Goal: Task Accomplishment & Management: Manage account settings

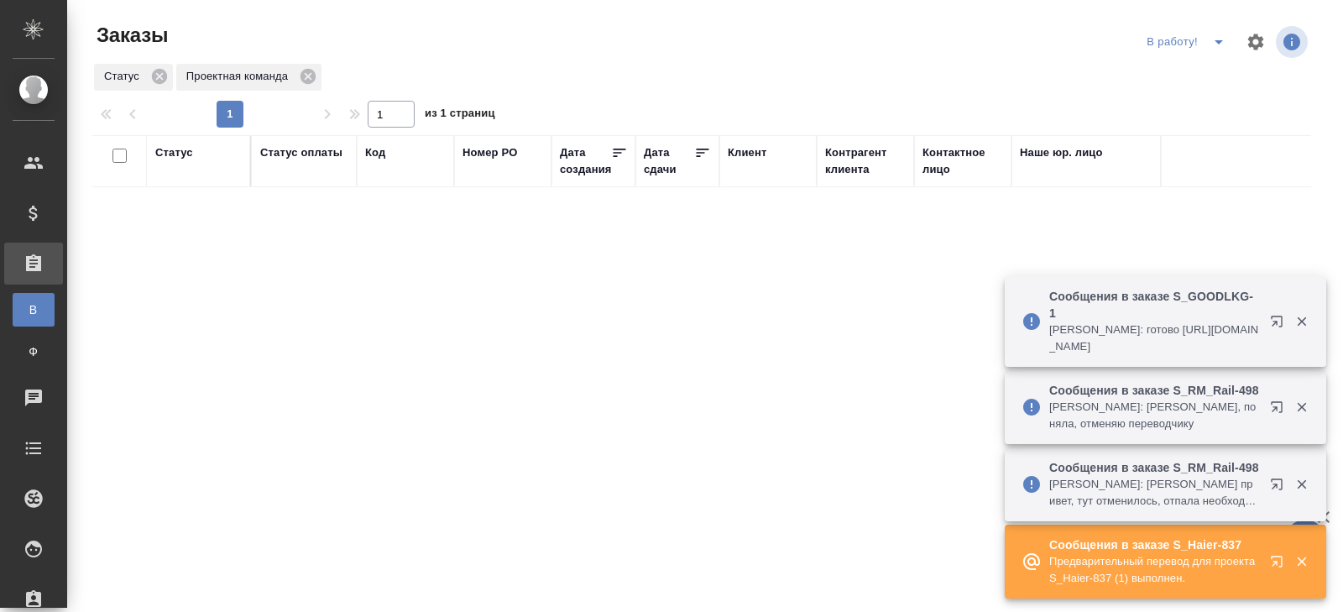
click at [1277, 316] on icon "button" at bounding box center [1276, 321] width 11 height 11
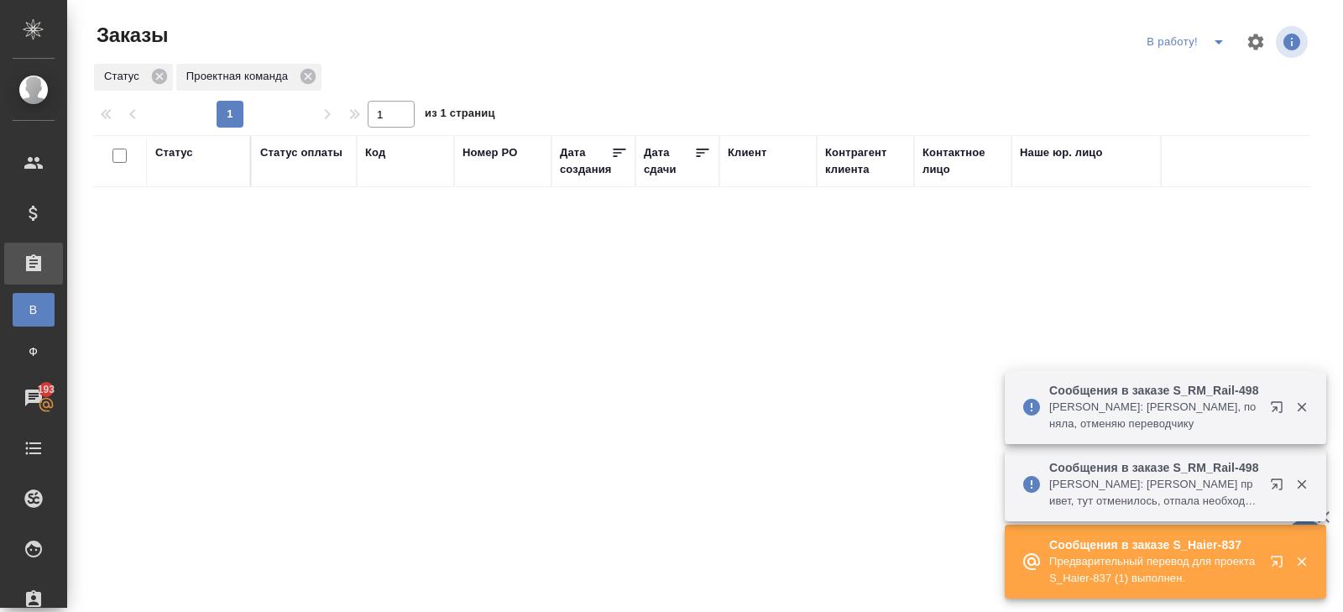
click at [1209, 41] on icon "split button" at bounding box center [1219, 42] width 20 height 20
click at [1209, 68] on li "ПМ" at bounding box center [1187, 75] width 93 height 27
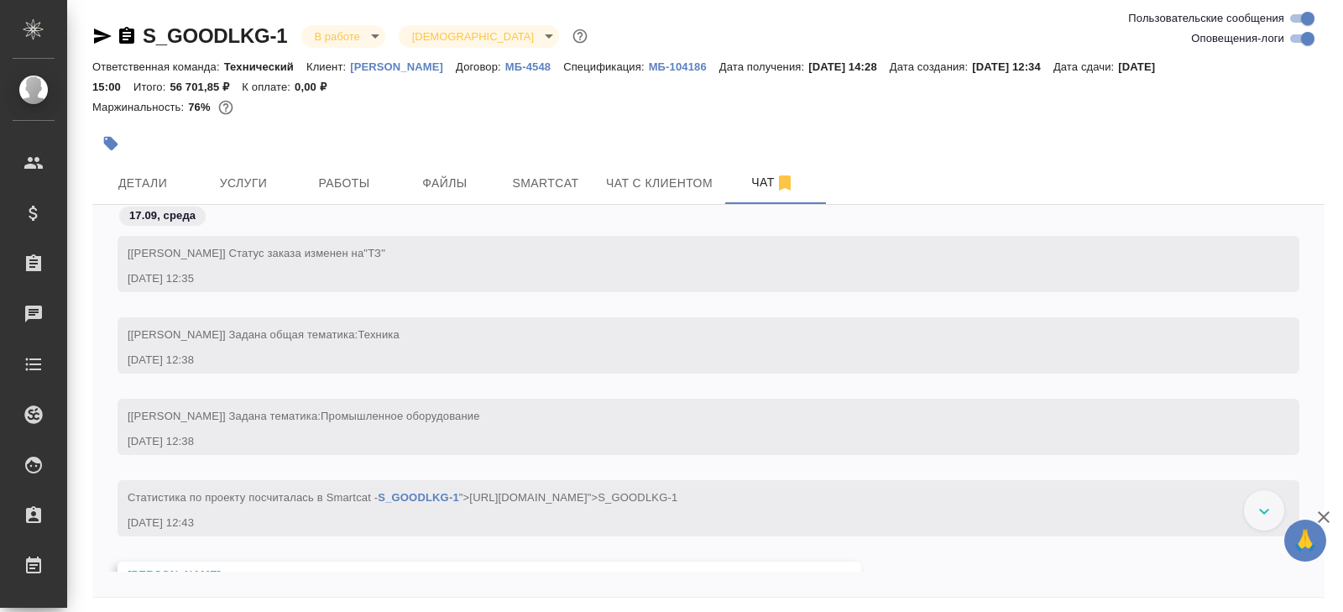
scroll to position [10261, 0]
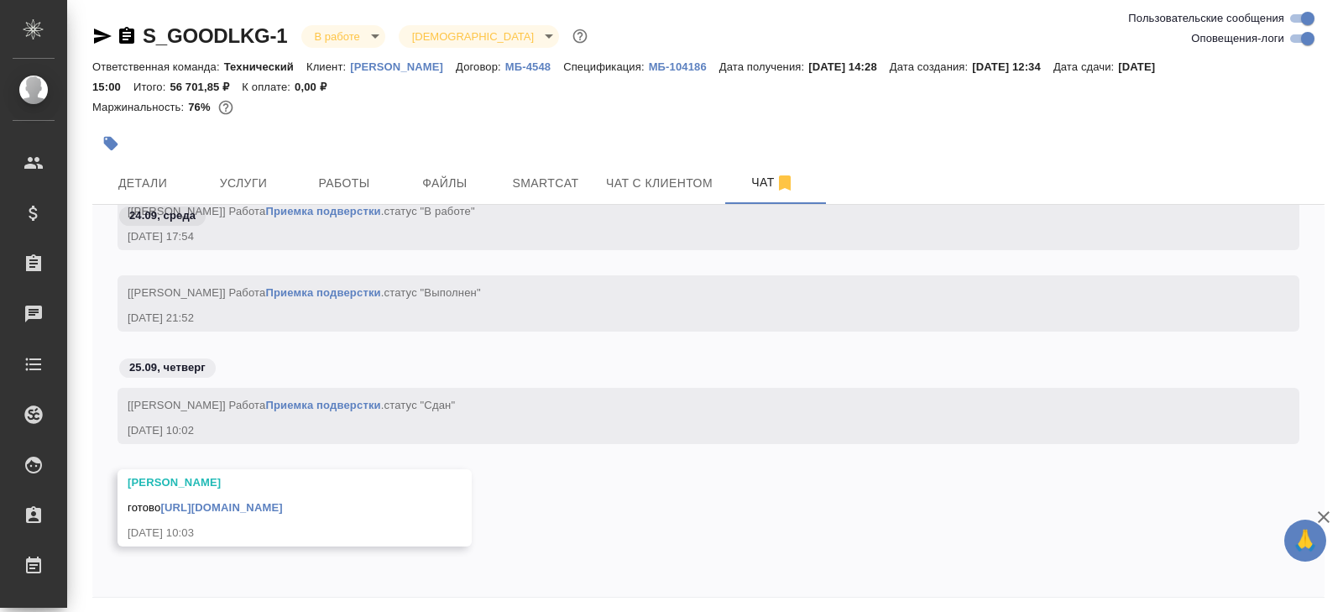
click at [1208, 37] on input "Оповещения-логи" at bounding box center [1307, 39] width 60 height 20
checkbox input "false"
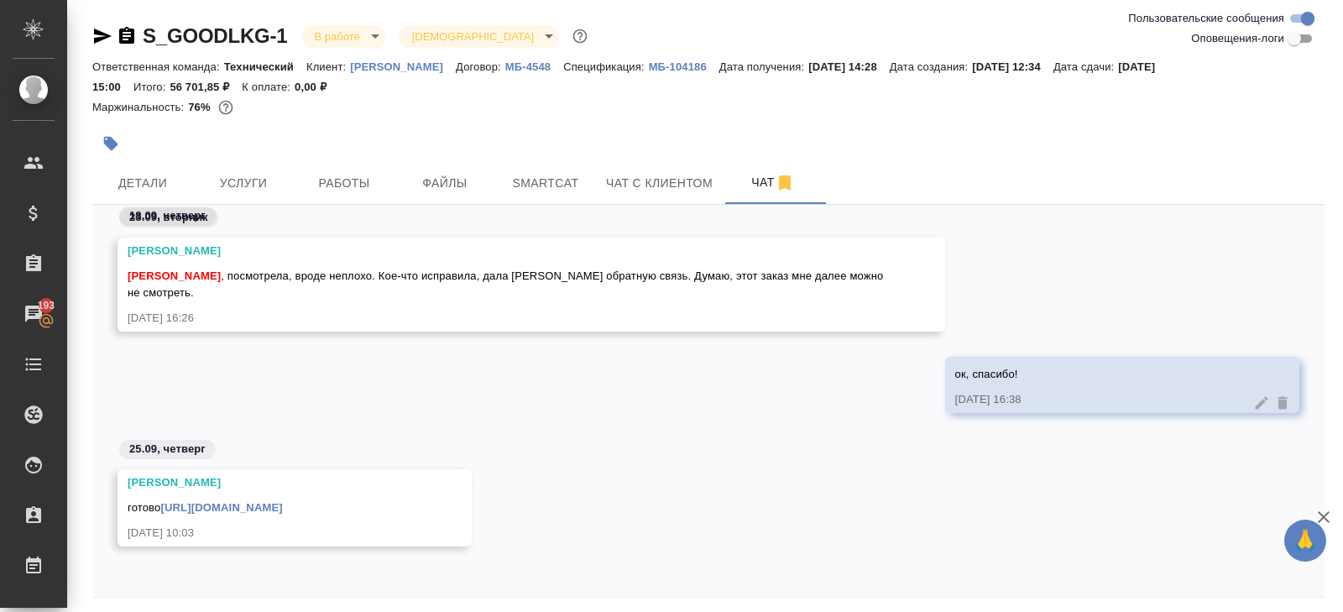
scroll to position [651, 0]
click at [97, 36] on icon "button" at bounding box center [102, 36] width 20 height 20
click at [282, 509] on link "https://drive.awatera.com/apps/files/files/10385309?dir=/Shares/Good%20Looking%…" at bounding box center [221, 507] width 122 height 13
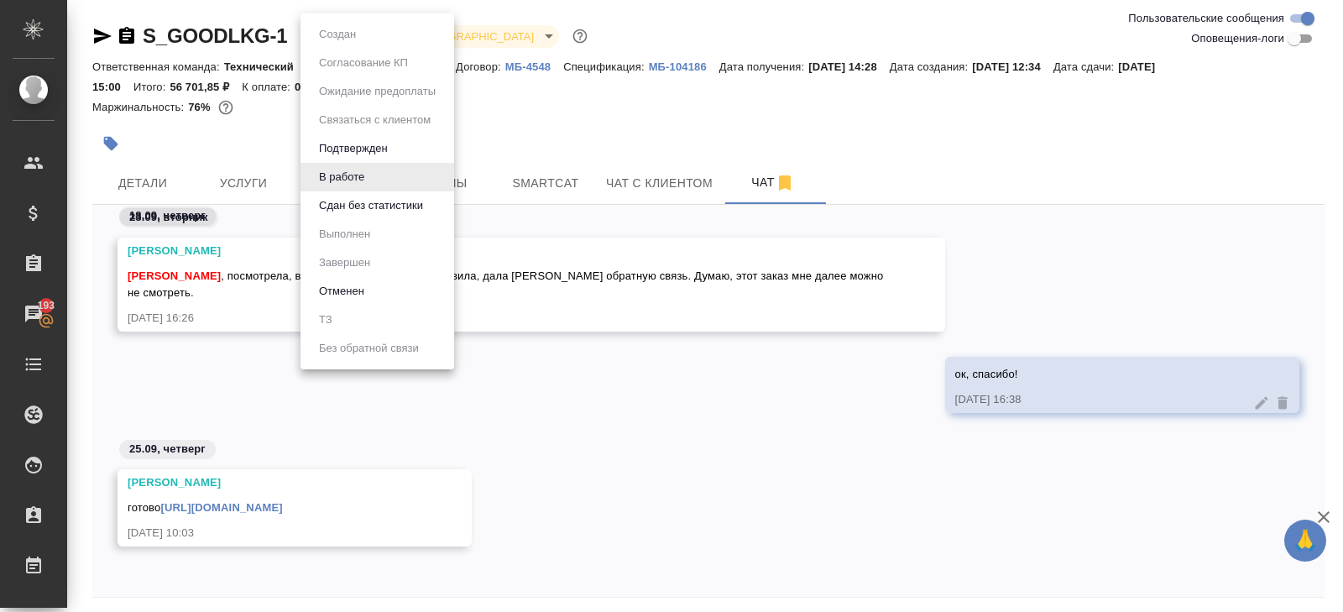
click at [343, 32] on body "🙏 .cls-1 fill:#fff; AWATERA Belyakova Yulia Клиенты Спецификации Заказы 193 Чат…" at bounding box center [671, 306] width 1343 height 612
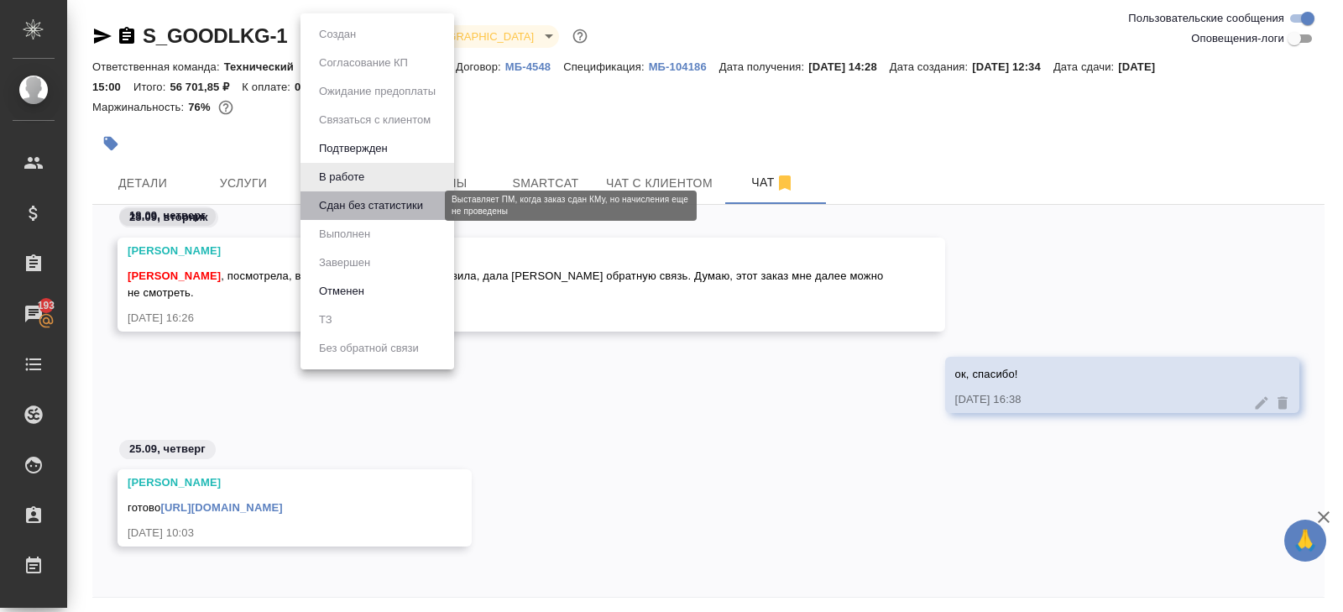
click at [341, 211] on button "Сдан без статистики" at bounding box center [371, 205] width 114 height 18
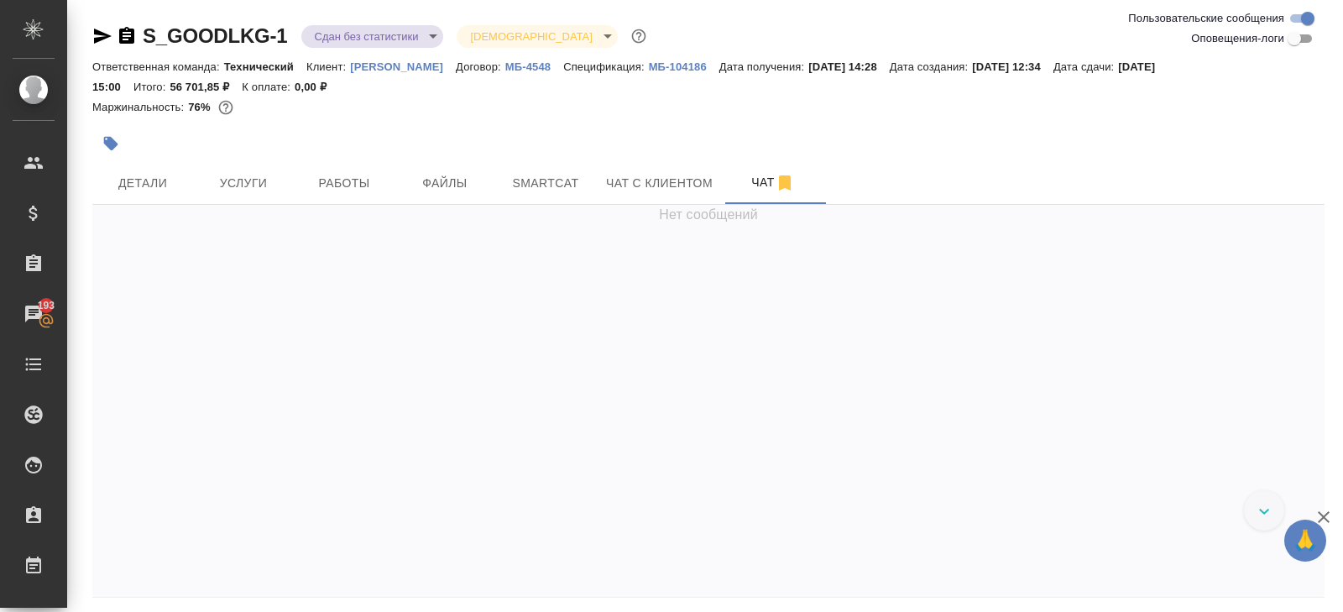
scroll to position [1684, 0]
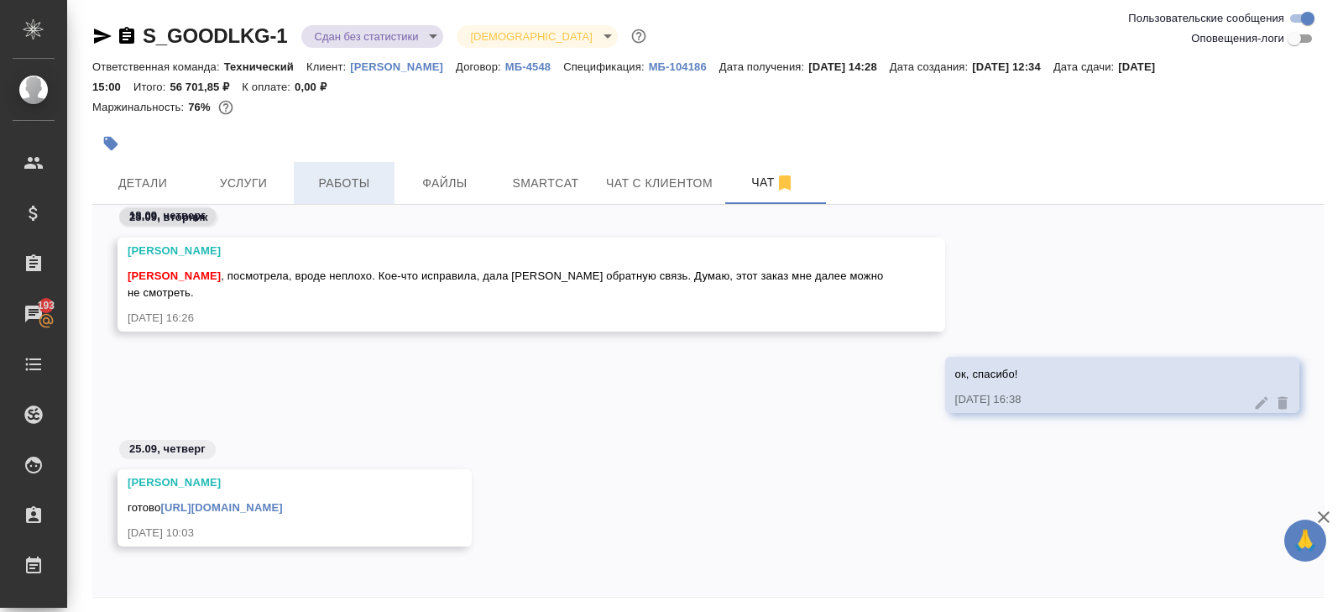
click at [342, 183] on span "Работы" at bounding box center [344, 183] width 81 height 21
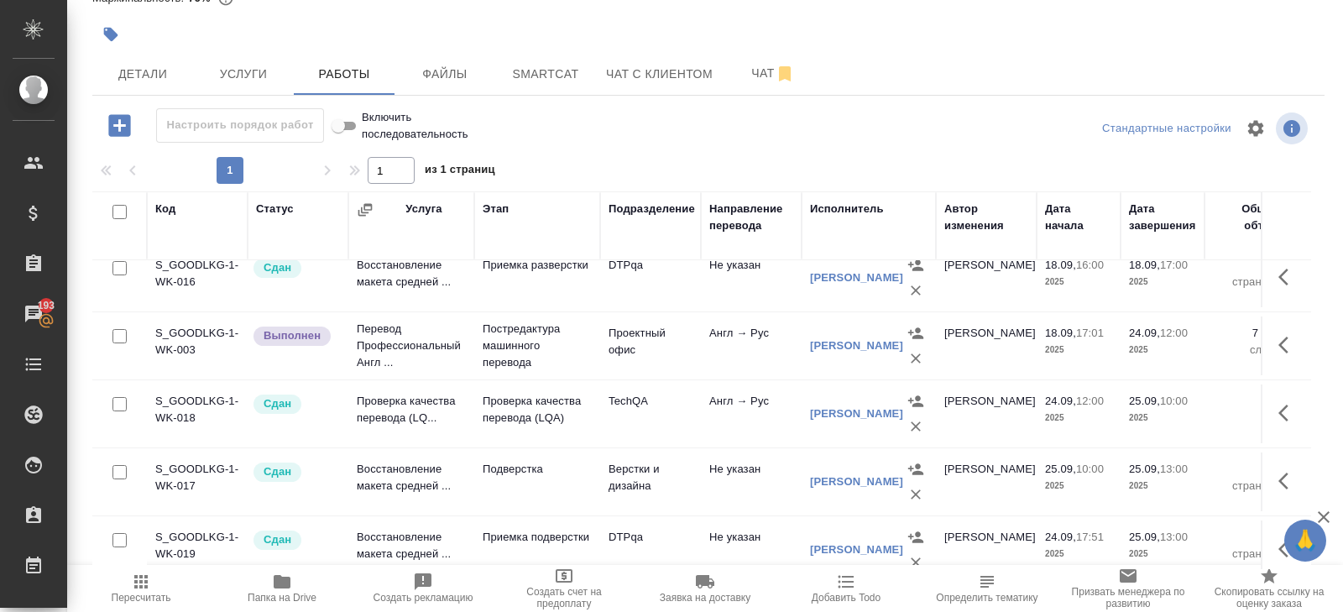
scroll to position [97, 0]
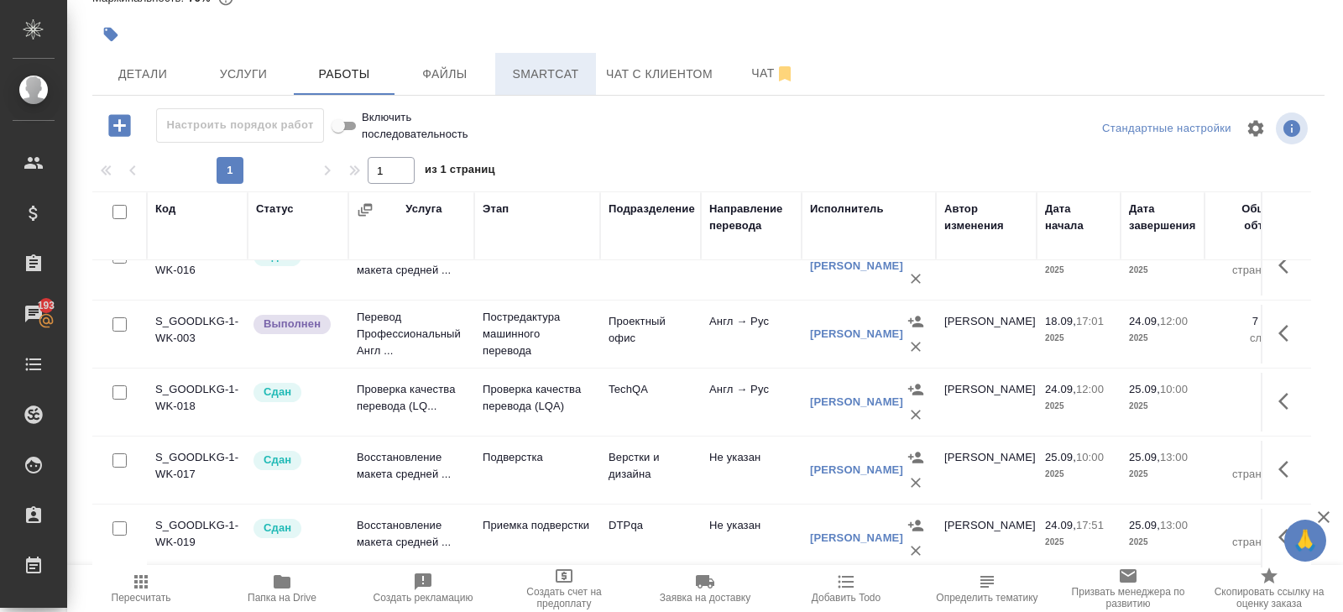
click at [556, 64] on span "Smartcat" at bounding box center [545, 74] width 81 height 21
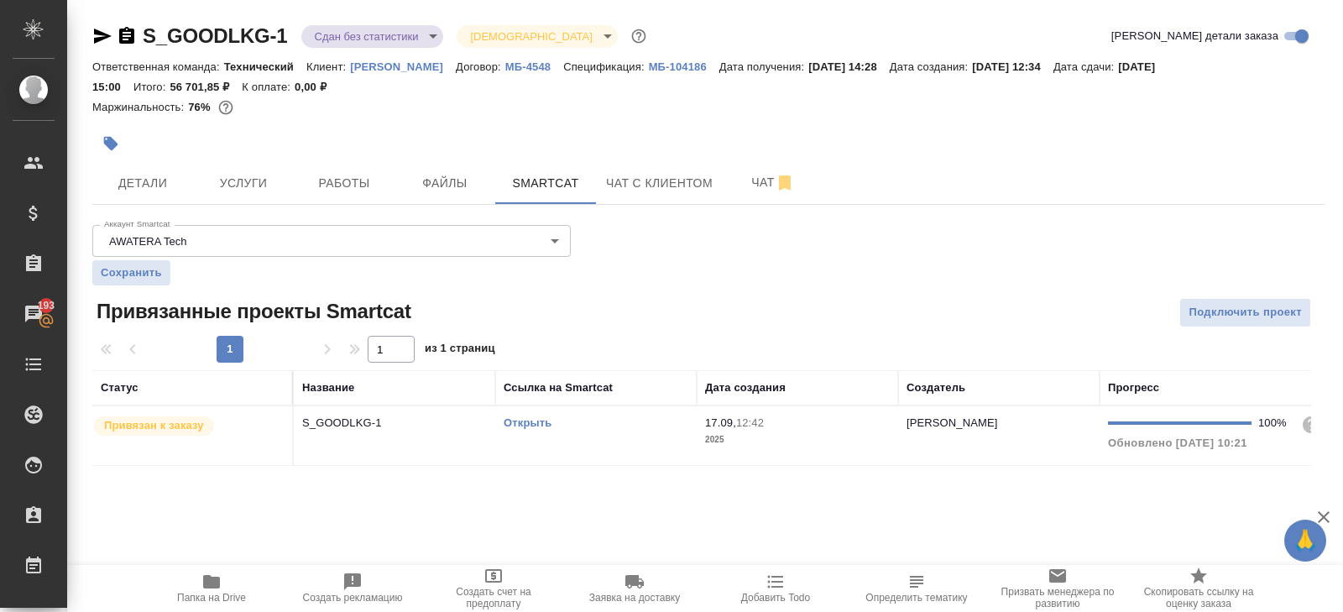
click at [591, 421] on div "Открыть" at bounding box center [596, 423] width 185 height 17
click at [349, 170] on button "Работы" at bounding box center [344, 183] width 101 height 42
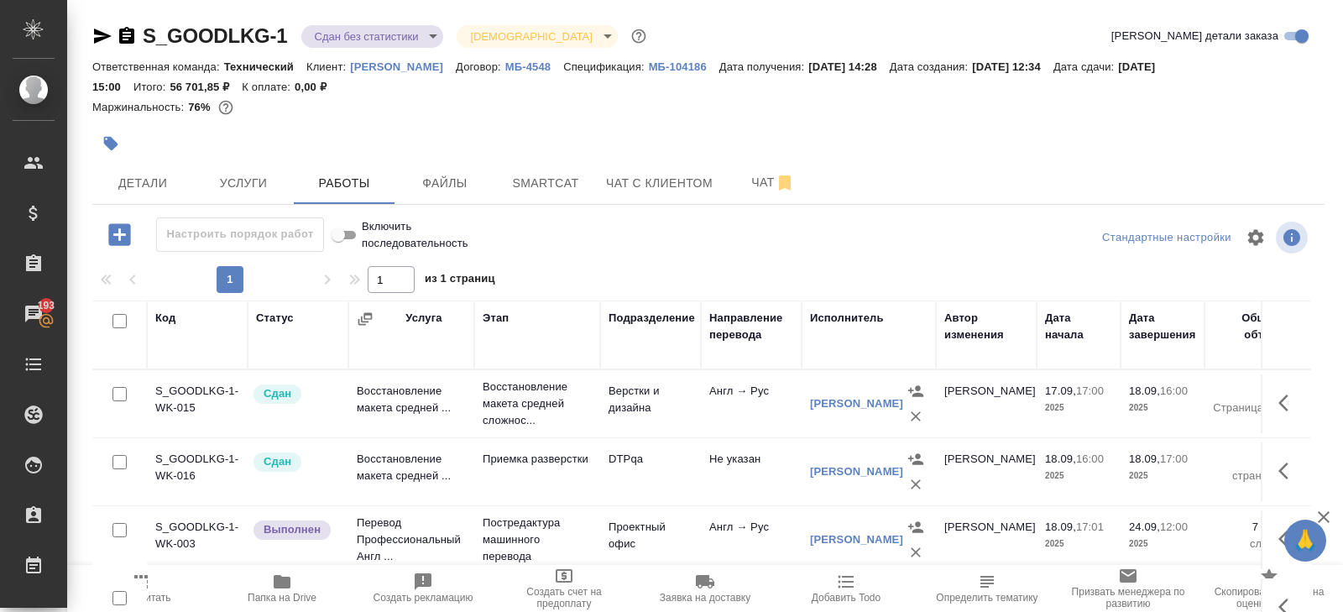
click at [163, 550] on span "Пересчитать" at bounding box center [142, 598] width 60 height 12
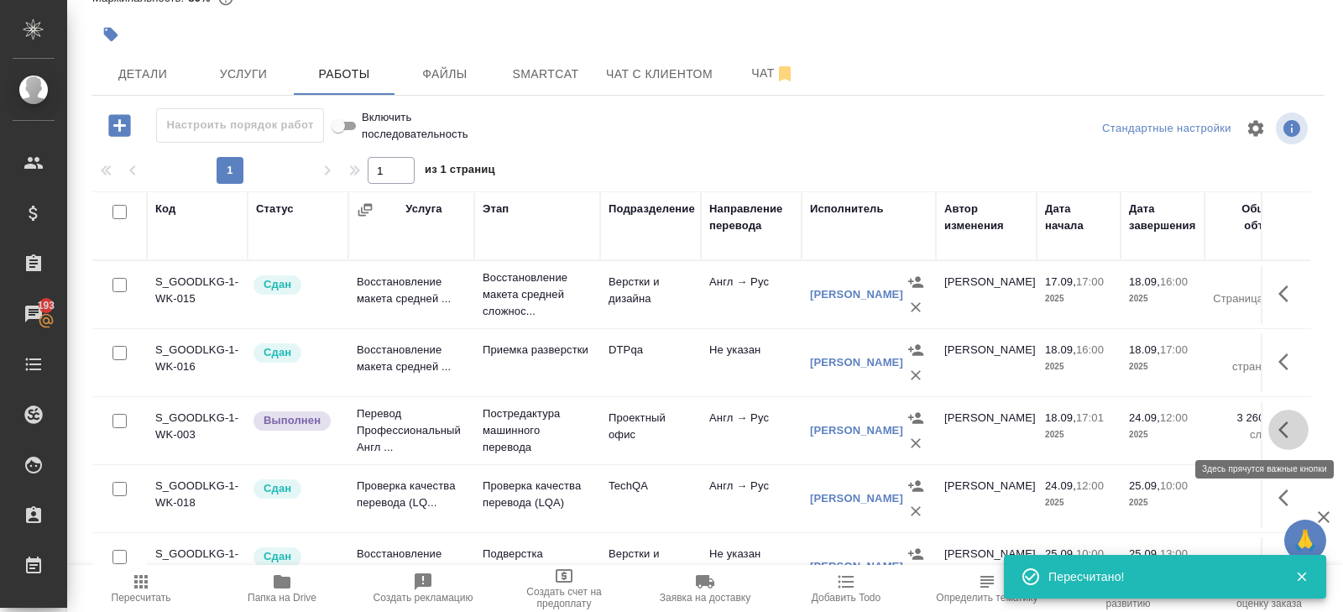
click at [1208, 429] on icon "button" at bounding box center [1288, 430] width 20 height 20
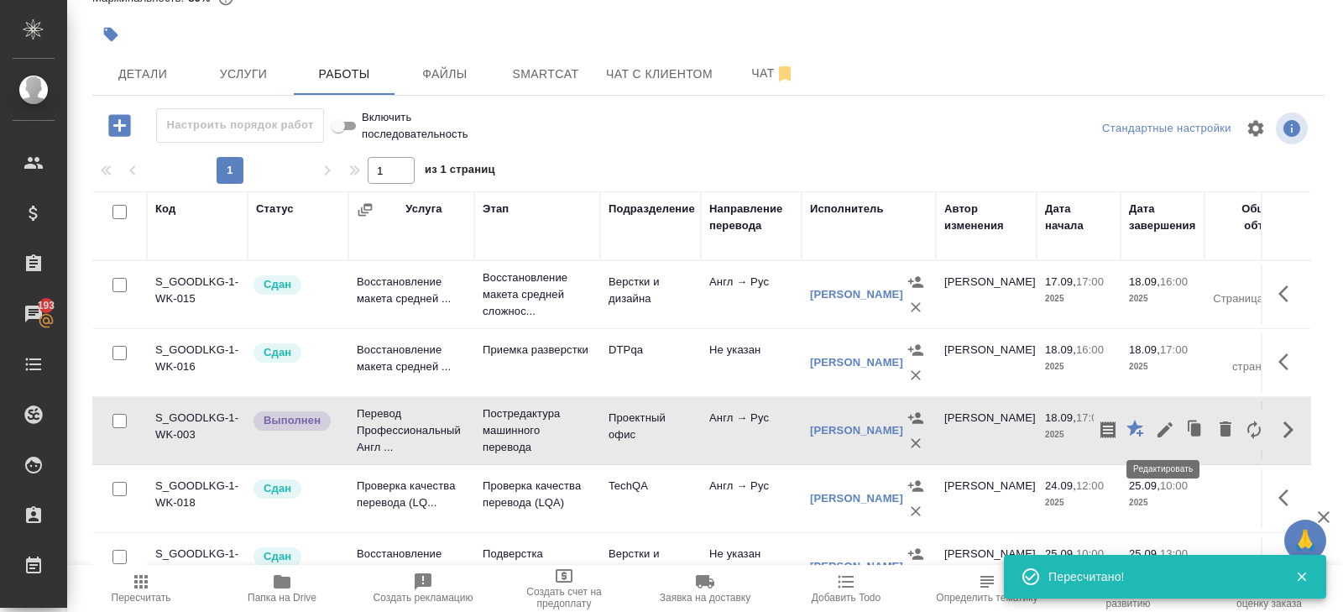
click at [1183, 421] on icon "button" at bounding box center [1194, 429] width 23 height 23
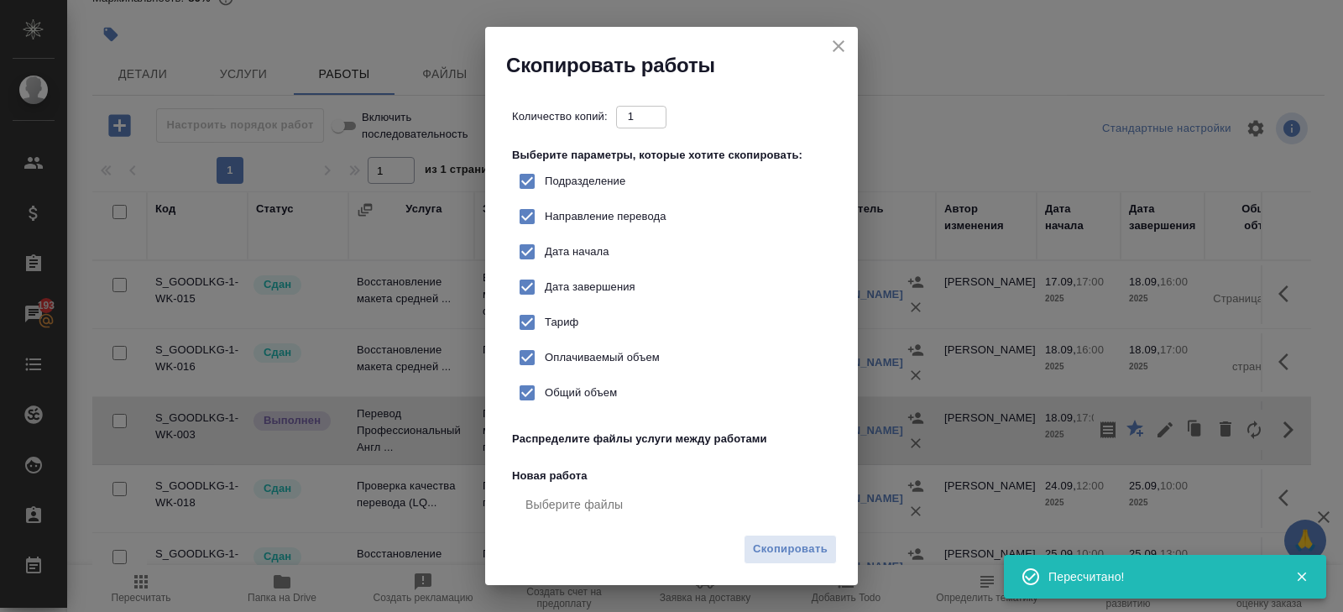
checkbox input "true"
click at [845, 39] on icon "close" at bounding box center [838, 46] width 20 height 20
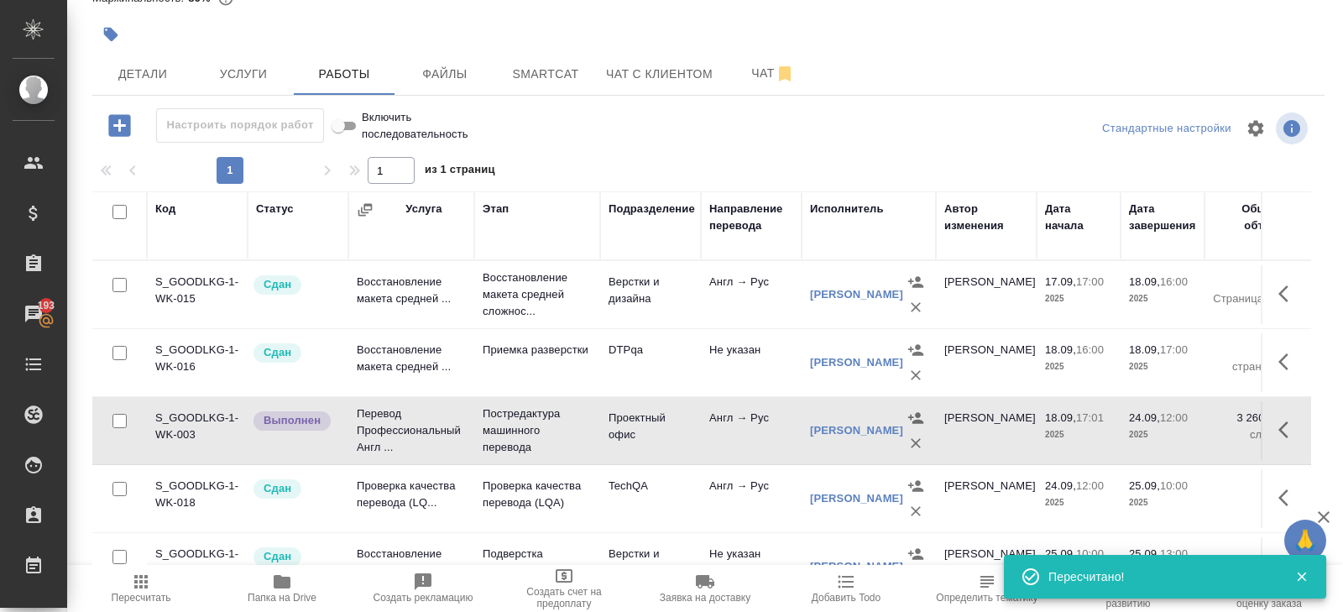
click at [1208, 429] on icon "button" at bounding box center [1288, 430] width 20 height 20
click at [1166, 431] on icon "button" at bounding box center [1165, 430] width 20 height 20
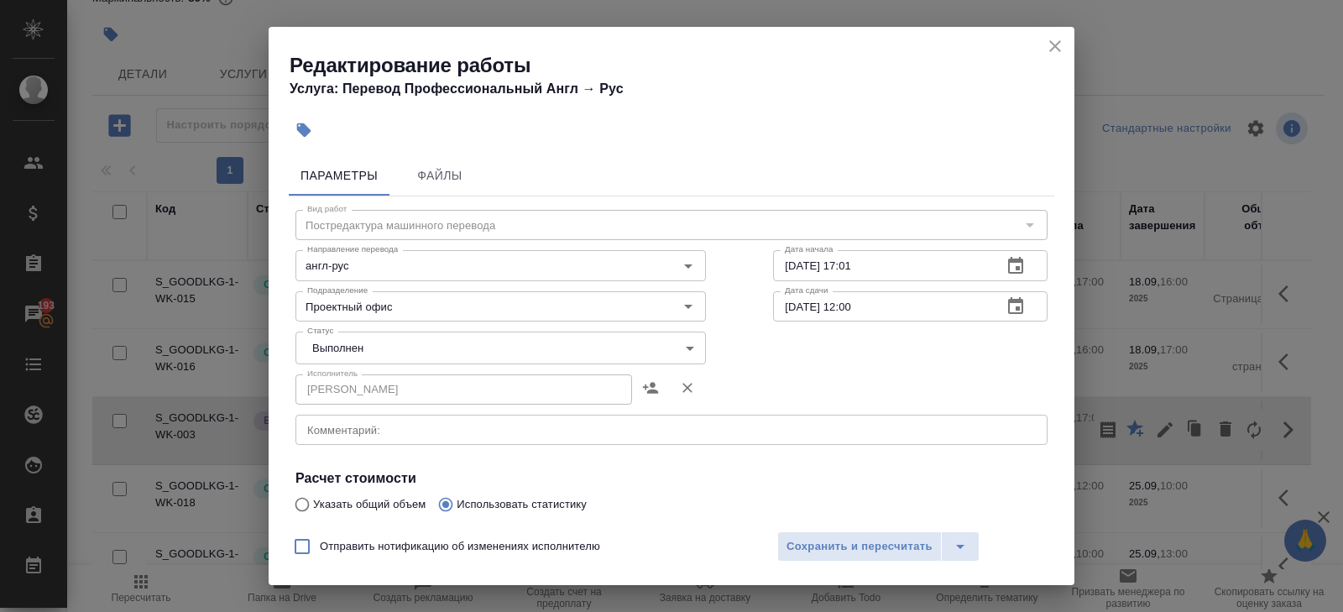
click at [326, 348] on body "🙏 .cls-1 fill:#fff; AWATERA Belyakova Yulia Клиенты Спецификации Заказы 193 Чат…" at bounding box center [671, 306] width 1343 height 612
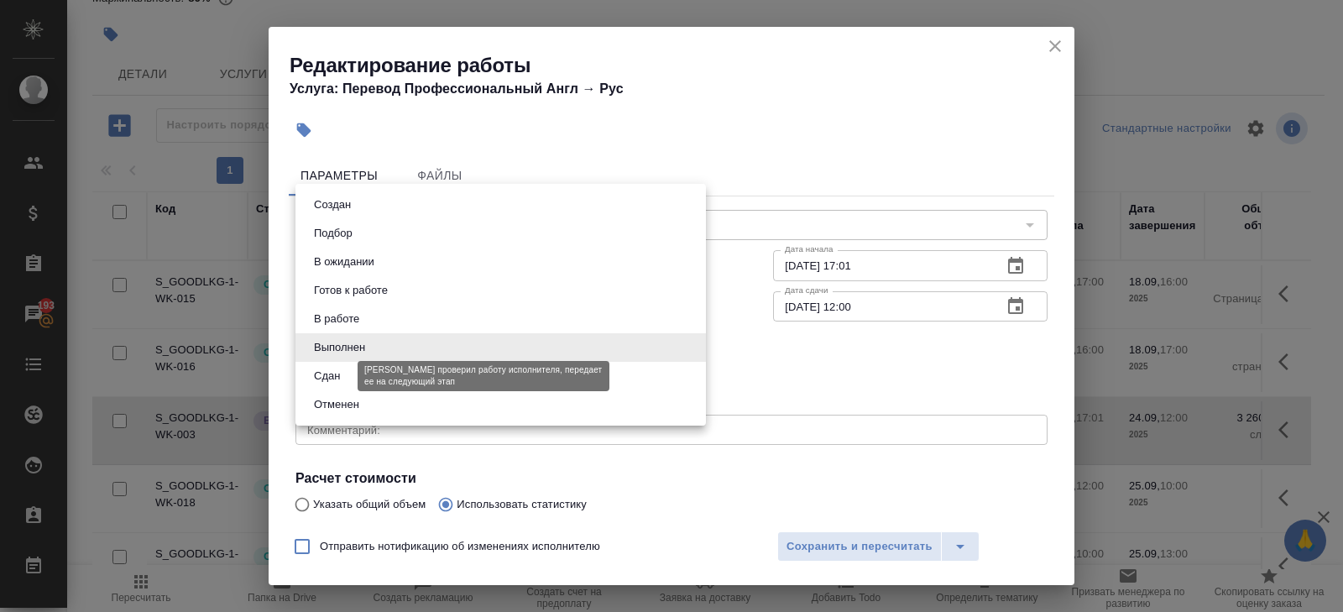
click at [337, 369] on button "Сдан" at bounding box center [327, 376] width 36 height 18
type input "closed"
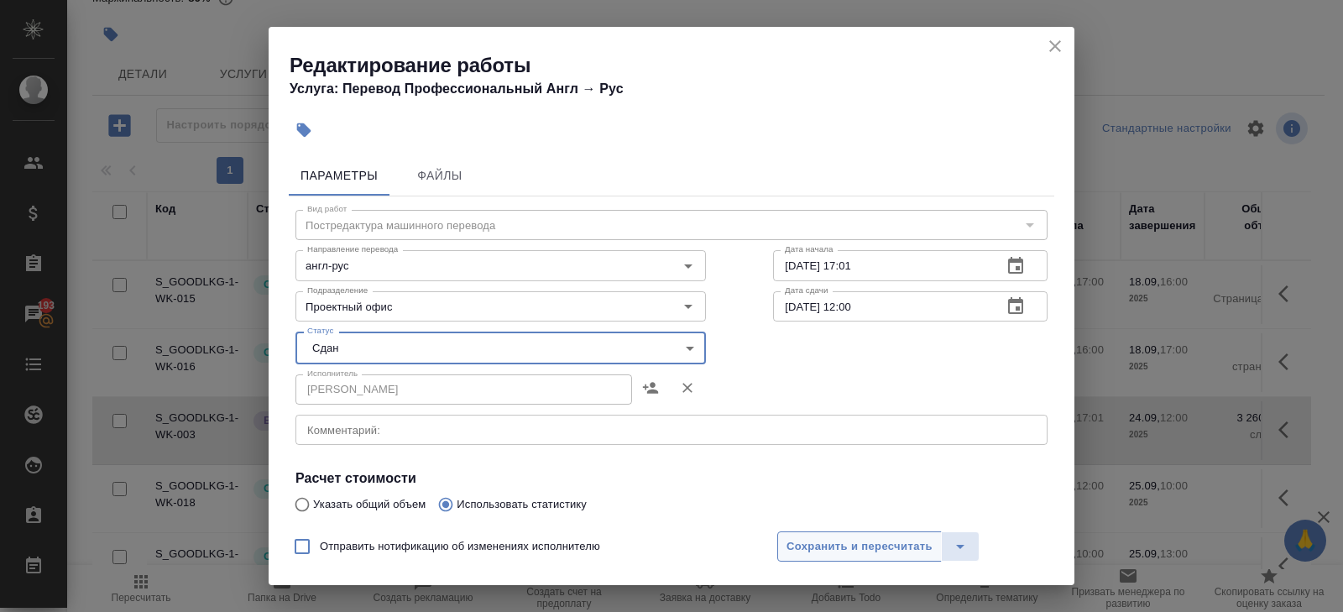
click at [812, 545] on span "Сохранить и пересчитать" at bounding box center [859, 546] width 146 height 19
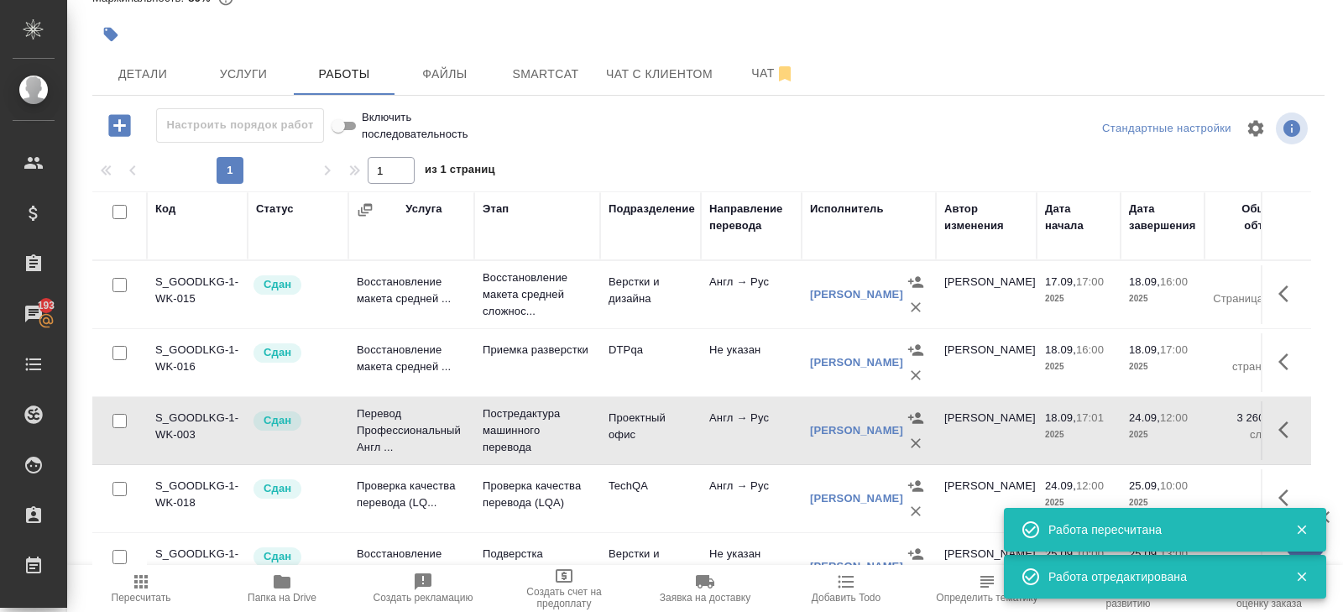
click at [143, 550] on icon "button" at bounding box center [141, 582] width 20 height 20
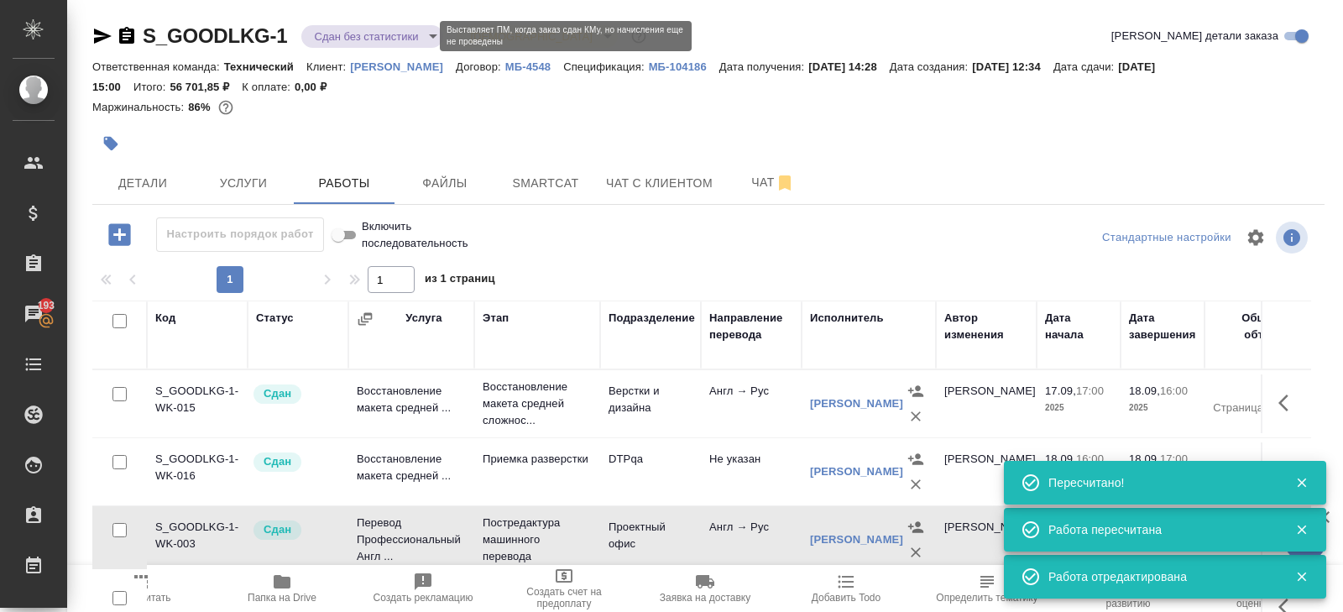
click at [318, 41] on body "🙏 .cls-1 fill:#fff; AWATERA Belyakova Yulia Клиенты Спецификации Заказы 193 Чат…" at bounding box center [671, 306] width 1343 height 612
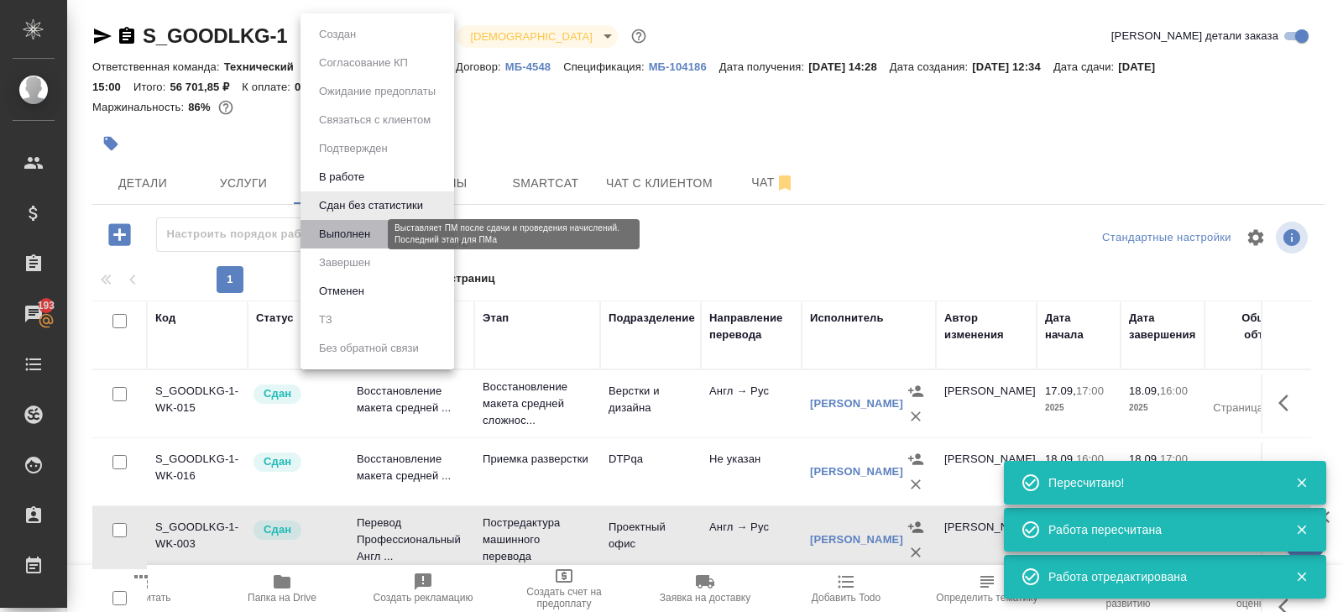
click at [336, 238] on button "Выполнен" at bounding box center [344, 234] width 61 height 18
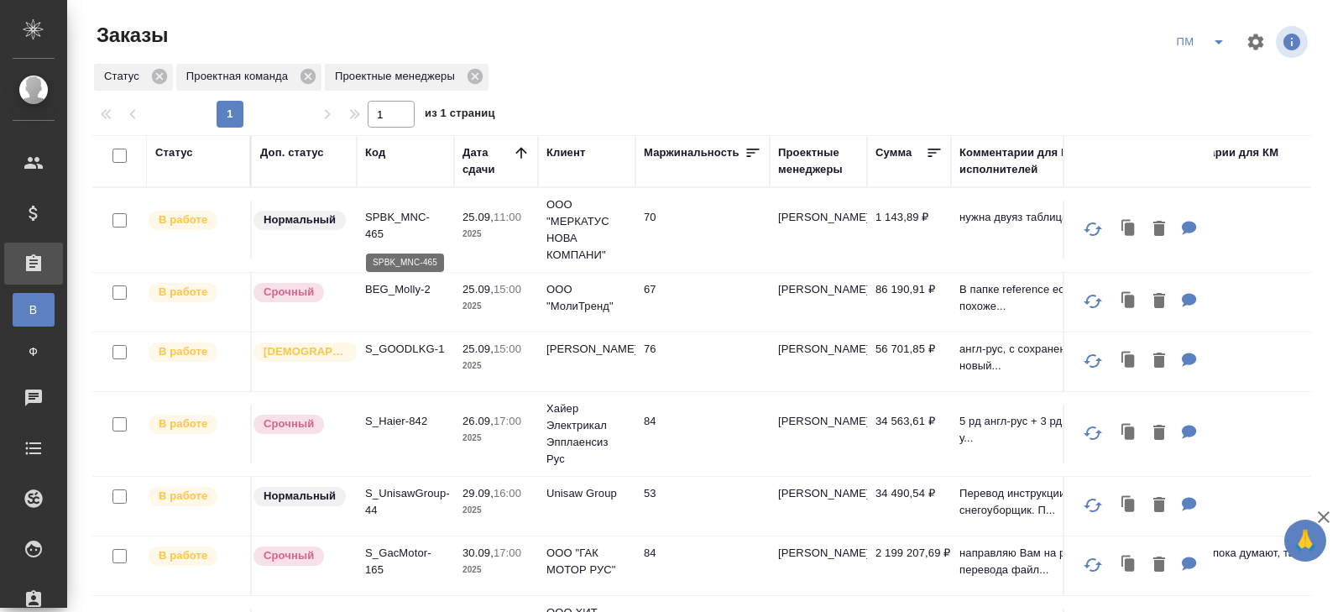
click at [376, 231] on p "SPBK_MNC-465" at bounding box center [405, 226] width 81 height 34
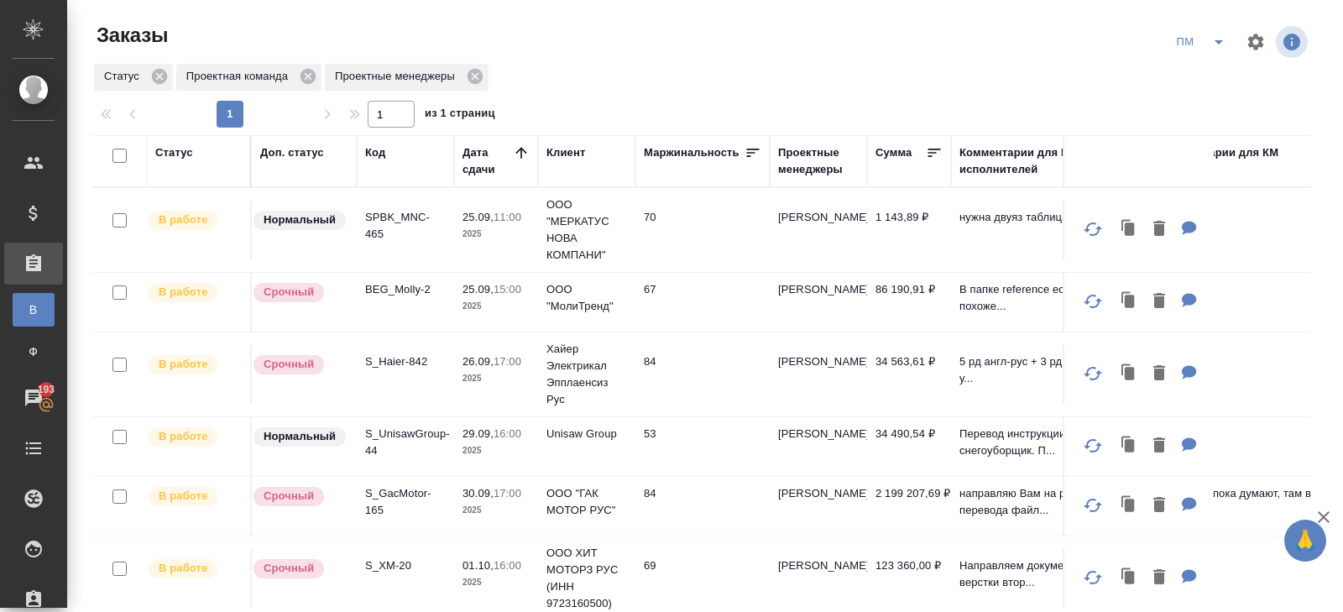
click at [1207, 45] on span "split button" at bounding box center [1218, 42] width 25 height 20
click at [1207, 65] on li "В работу!" at bounding box center [1201, 75] width 85 height 27
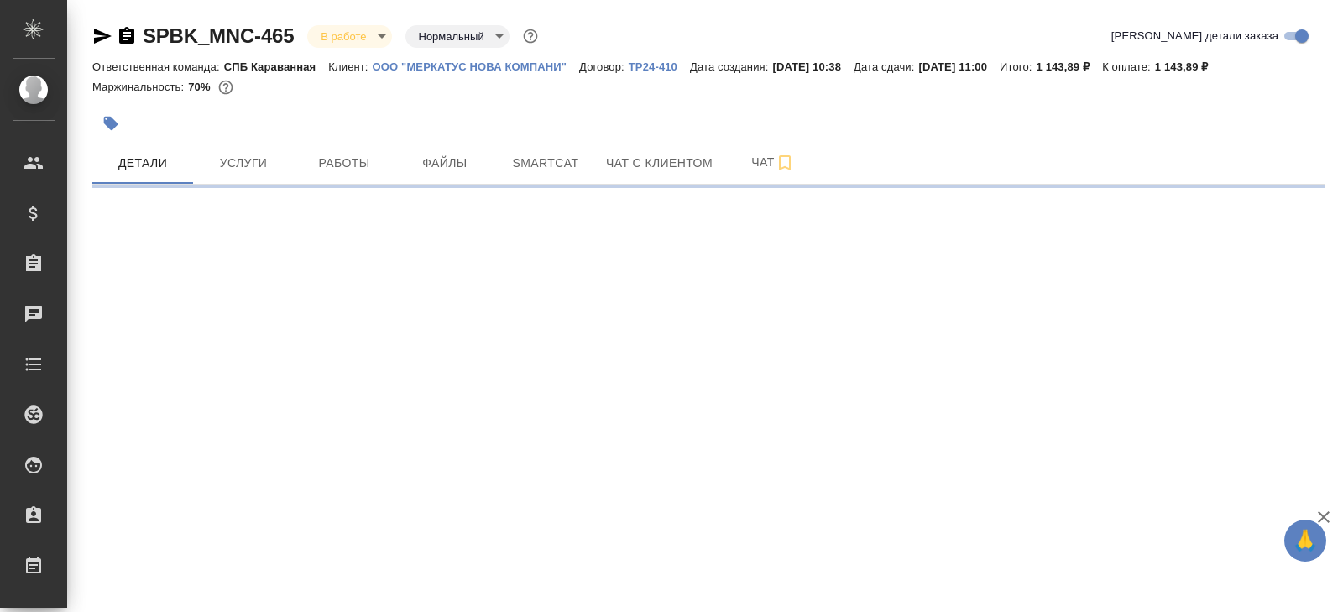
select select "RU"
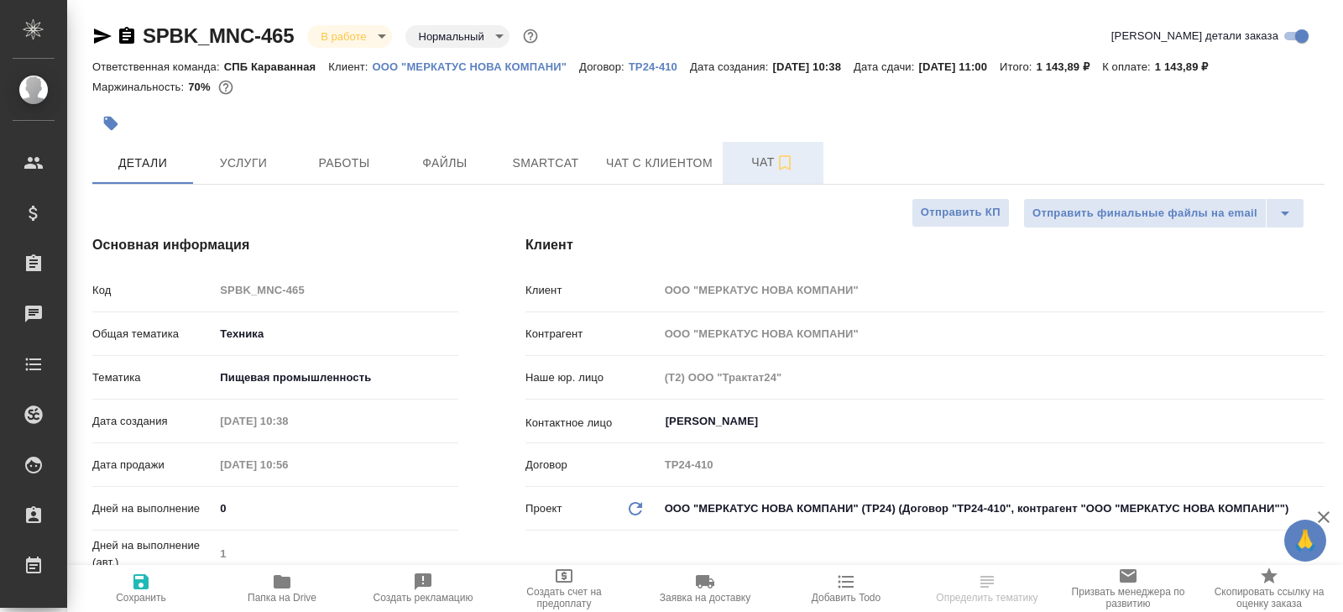
type textarea "x"
click at [760, 166] on span "Чат" at bounding box center [773, 162] width 81 height 21
type textarea "x"
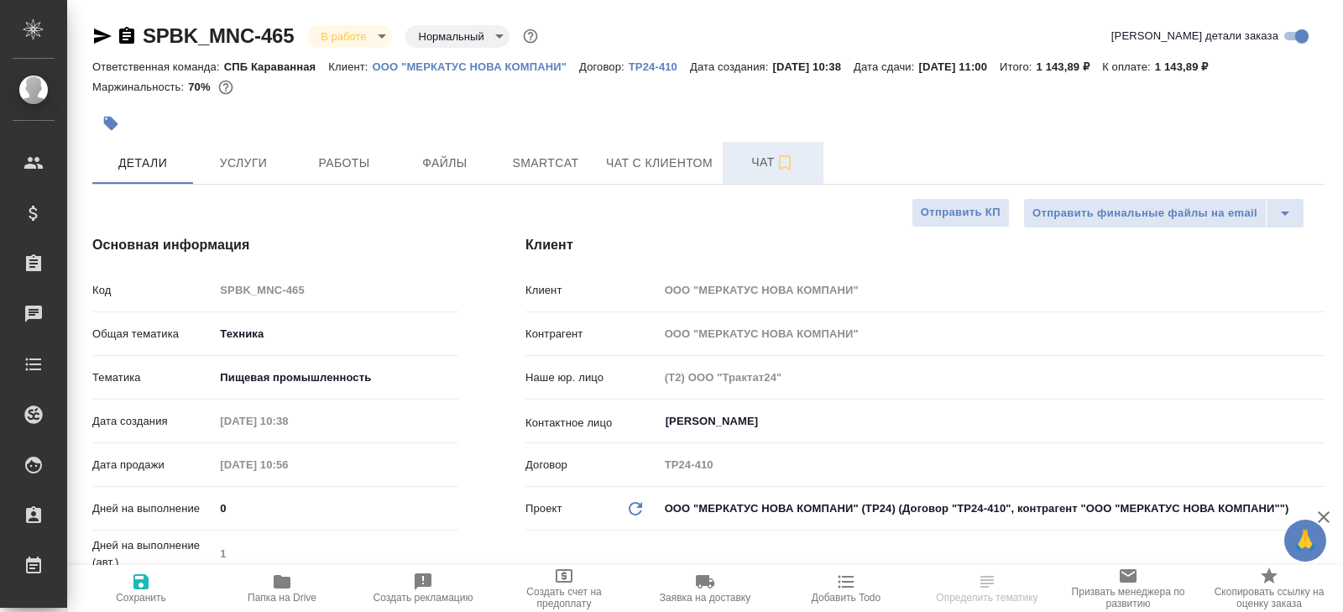
type textarea "x"
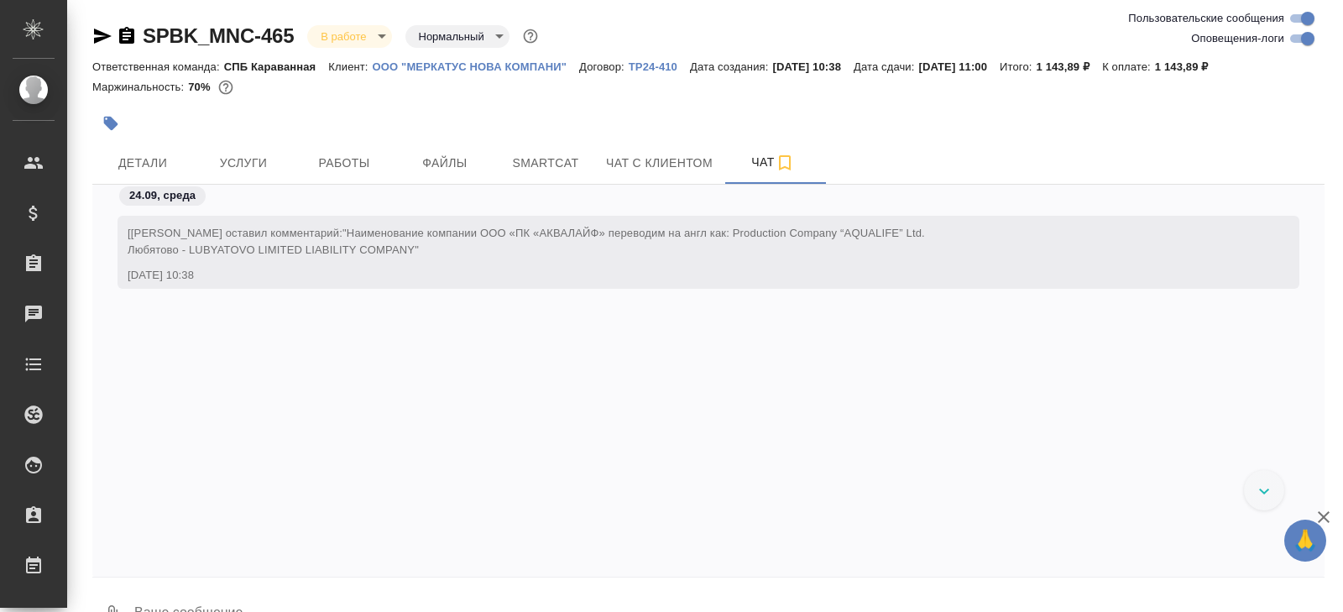
scroll to position [4873, 0]
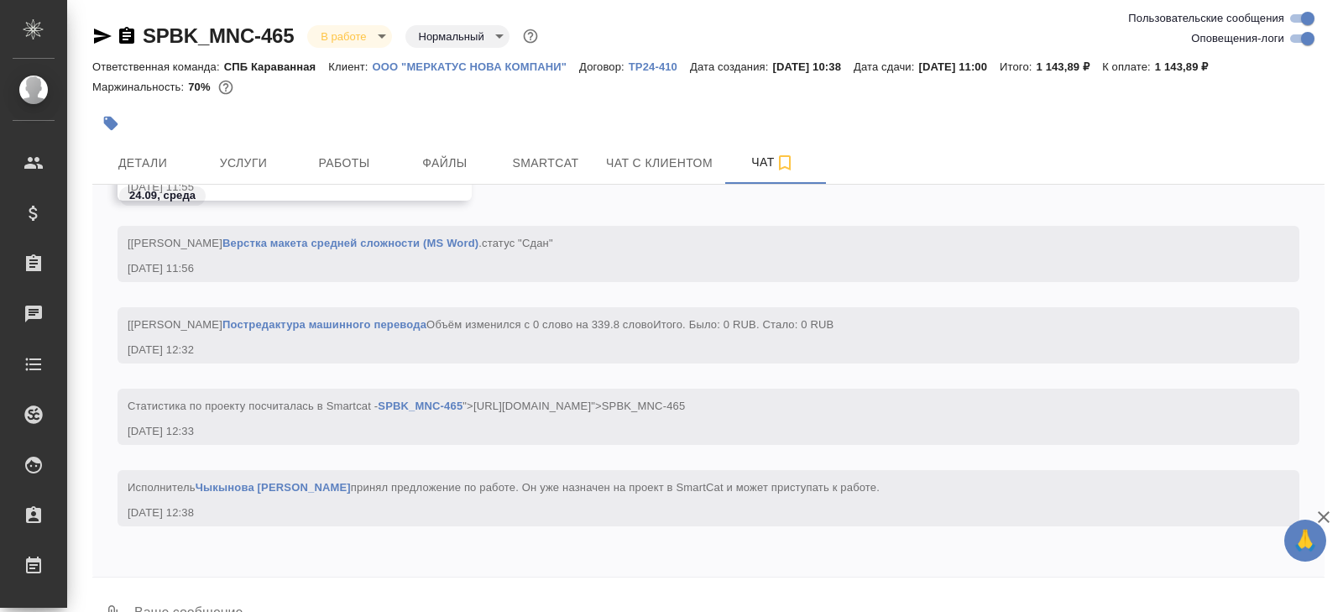
click at [1301, 43] on input "Оповещения-логи" at bounding box center [1307, 39] width 60 height 20
checkbox input "false"
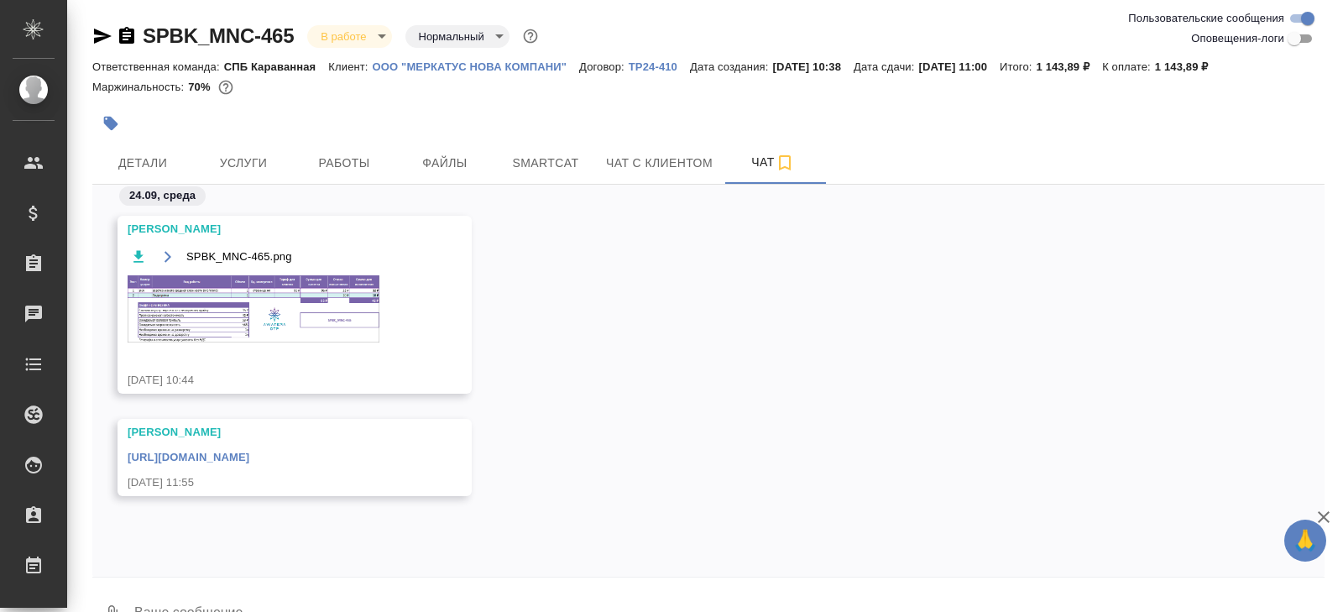
click at [268, 299] on img at bounding box center [254, 308] width 252 height 67
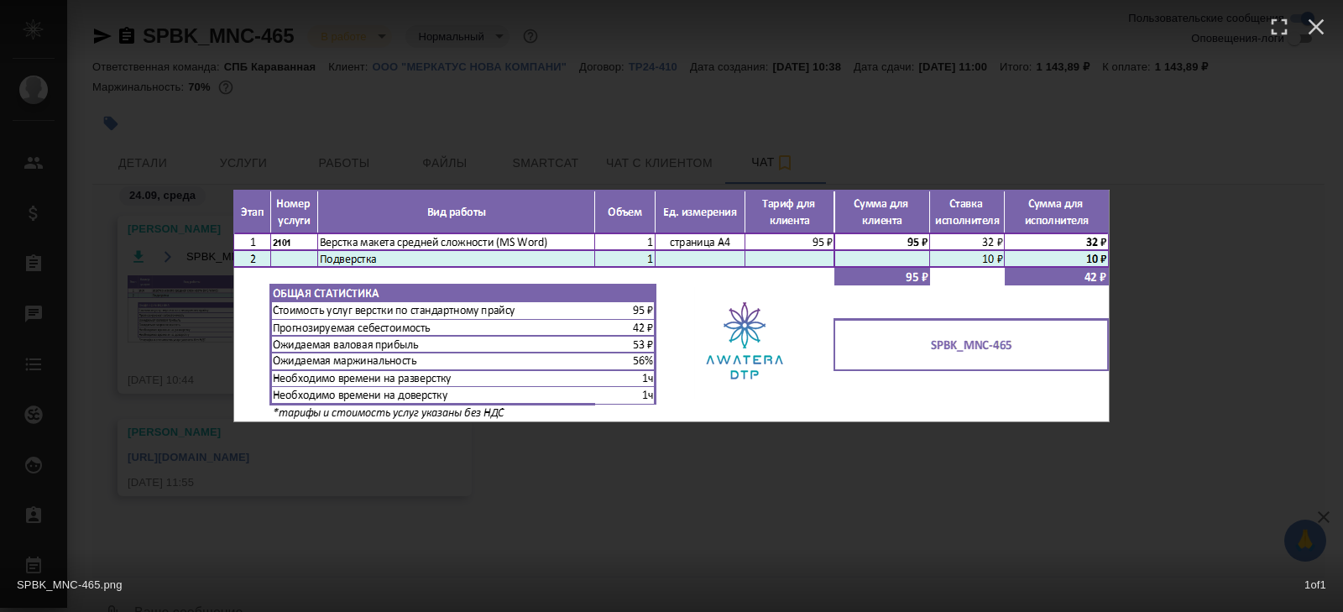
click at [323, 473] on div "SPBK_MNC-465.png 1 of 1" at bounding box center [671, 306] width 1343 height 612
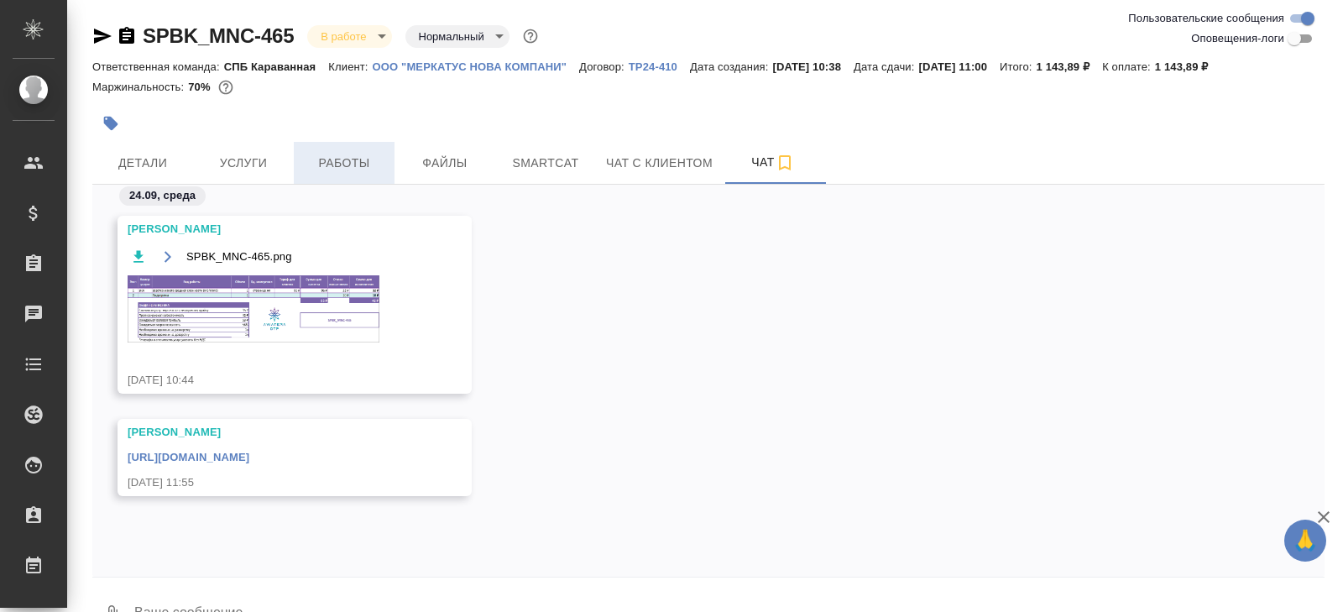
click at [361, 165] on span "Работы" at bounding box center [344, 163] width 81 height 21
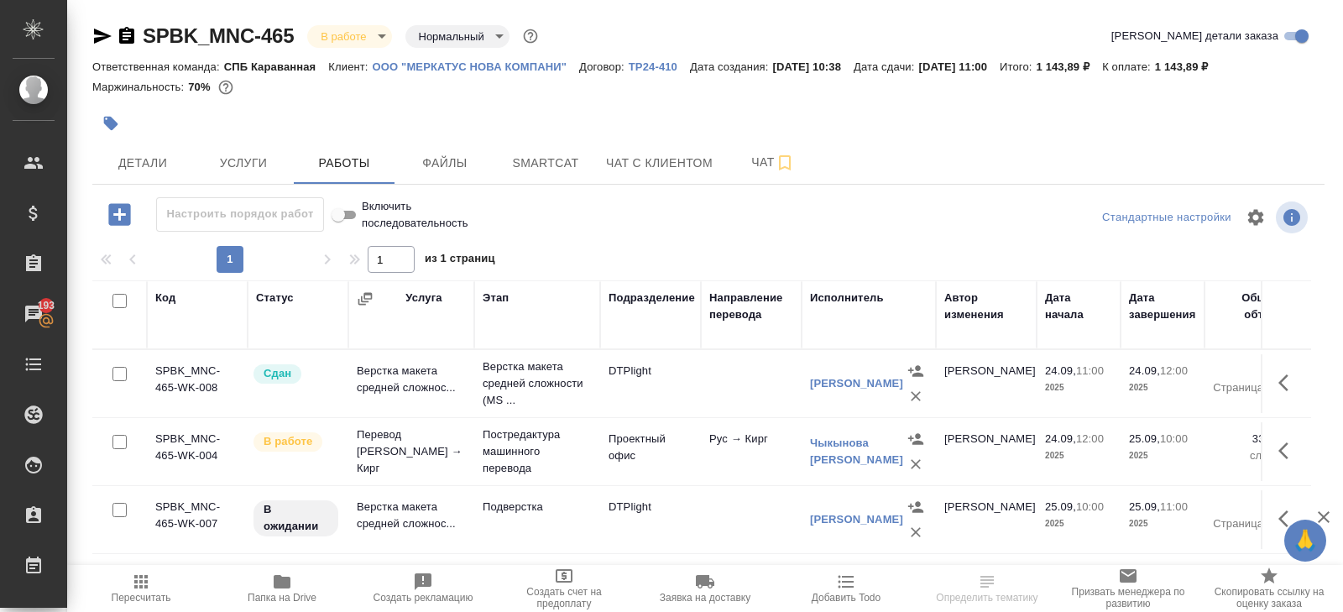
scroll to position [89, 0]
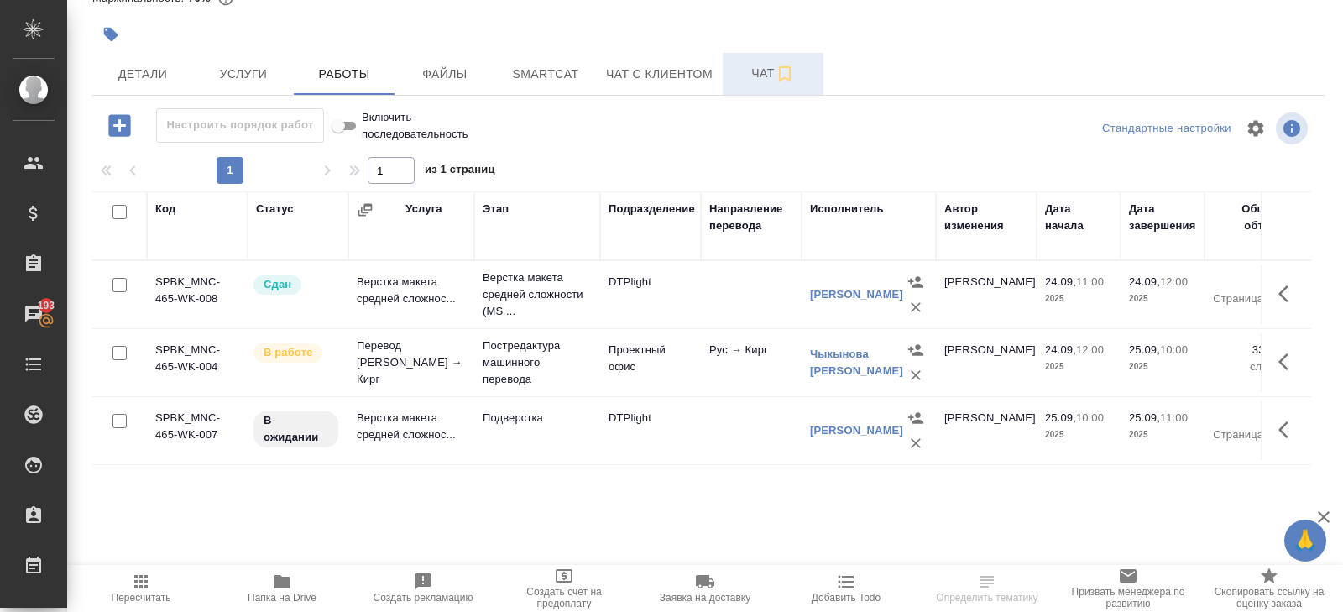
click at [757, 83] on button "Чат" at bounding box center [773, 74] width 101 height 42
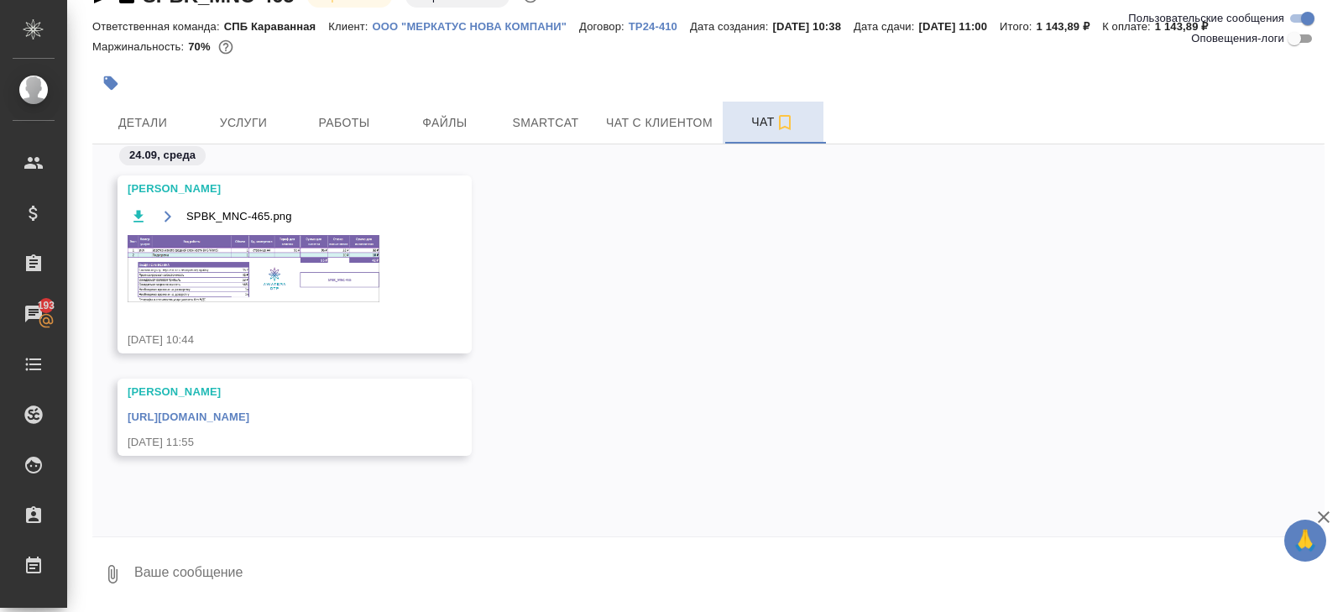
scroll to position [19, 0]
click at [375, 546] on textarea at bounding box center [729, 574] width 1192 height 57
type textarea "жду перевод"
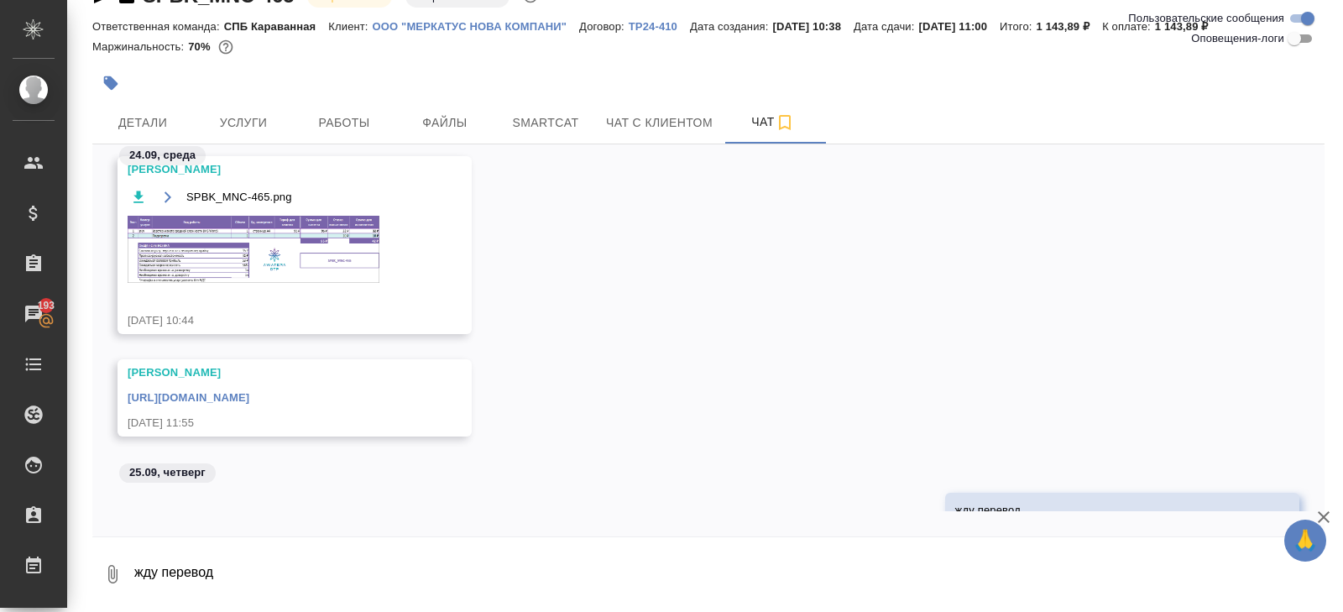
scroll to position [132, 0]
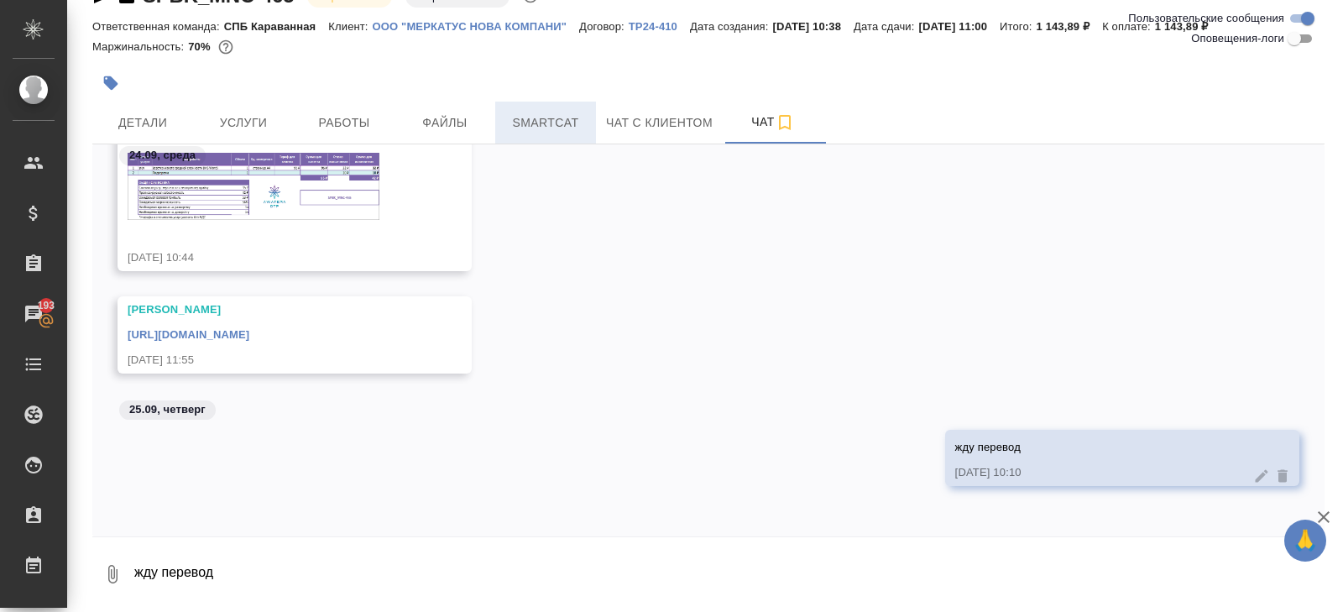
click at [530, 131] on span "Smartcat" at bounding box center [545, 122] width 81 height 21
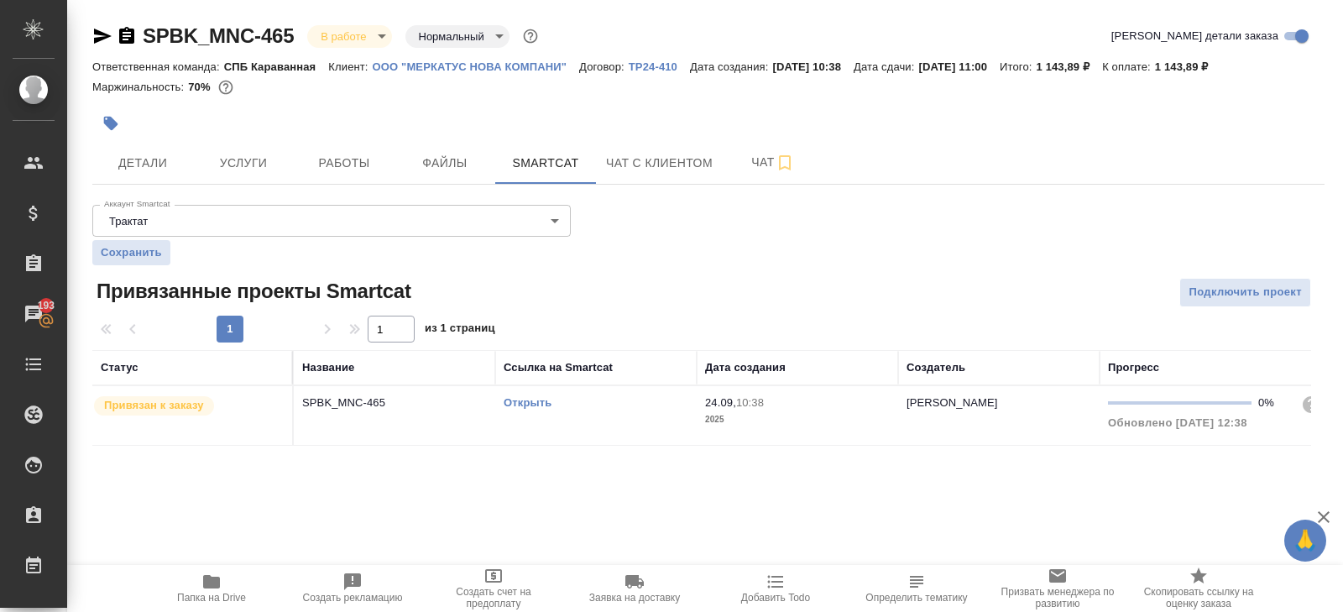
click at [520, 397] on link "Открыть" at bounding box center [528, 402] width 48 height 13
click at [102, 37] on icon "button" at bounding box center [103, 36] width 18 height 15
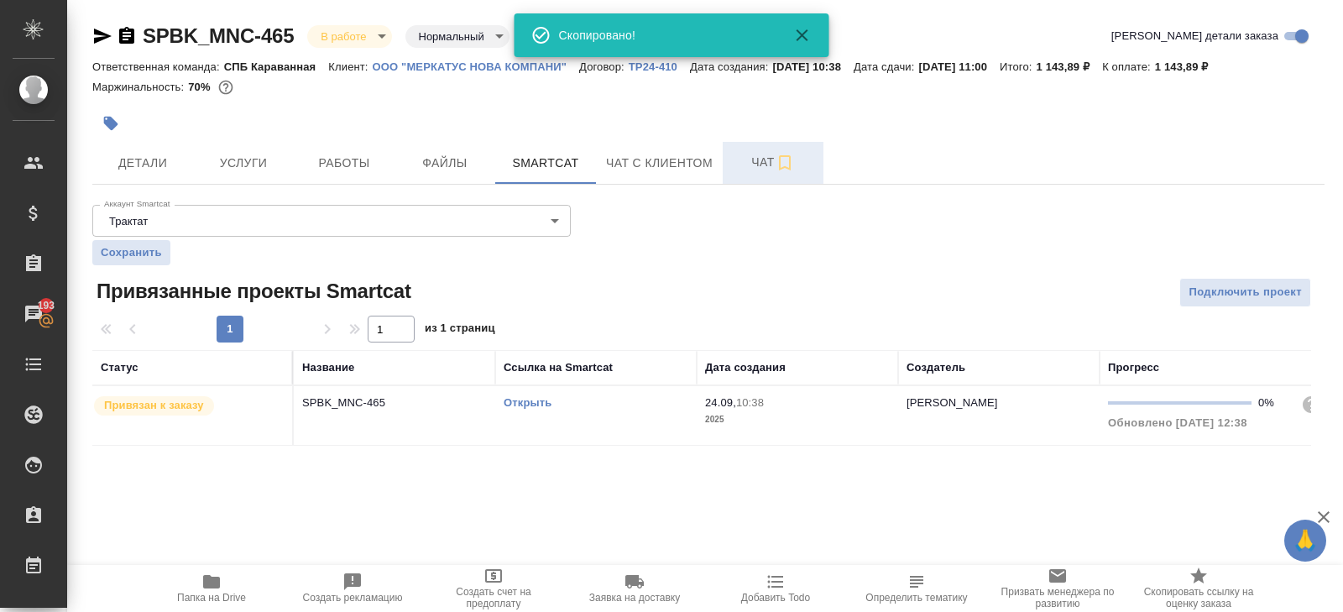
click at [775, 162] on span "Чат" at bounding box center [773, 162] width 81 height 21
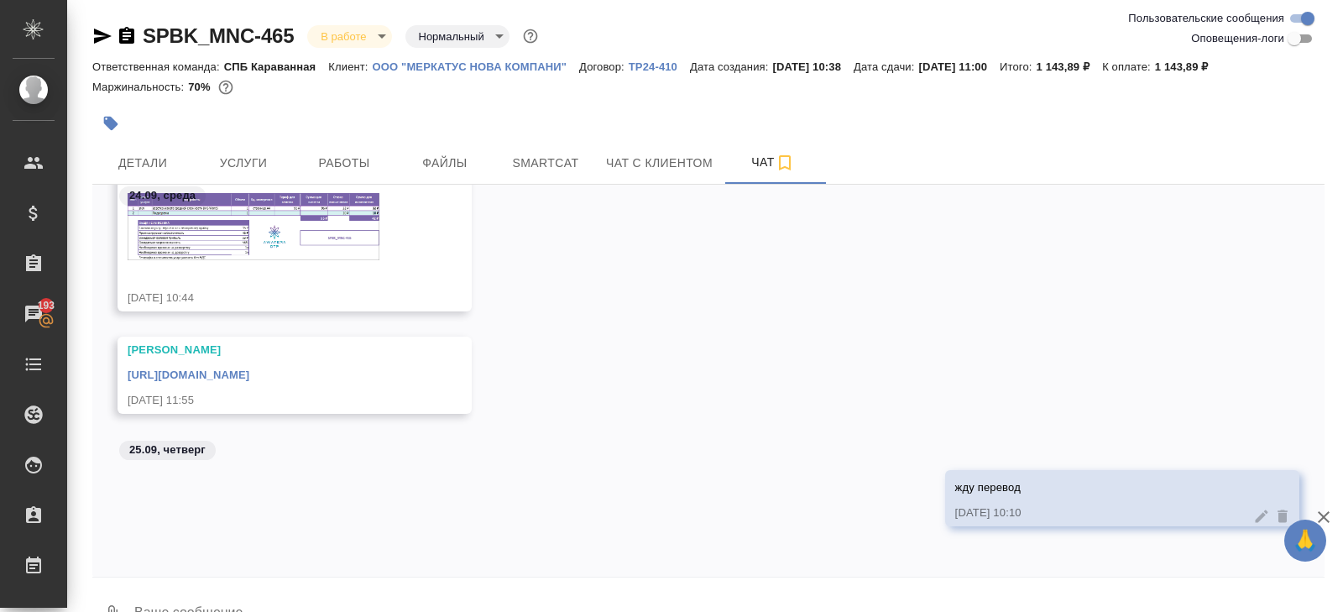
scroll to position [40, 0]
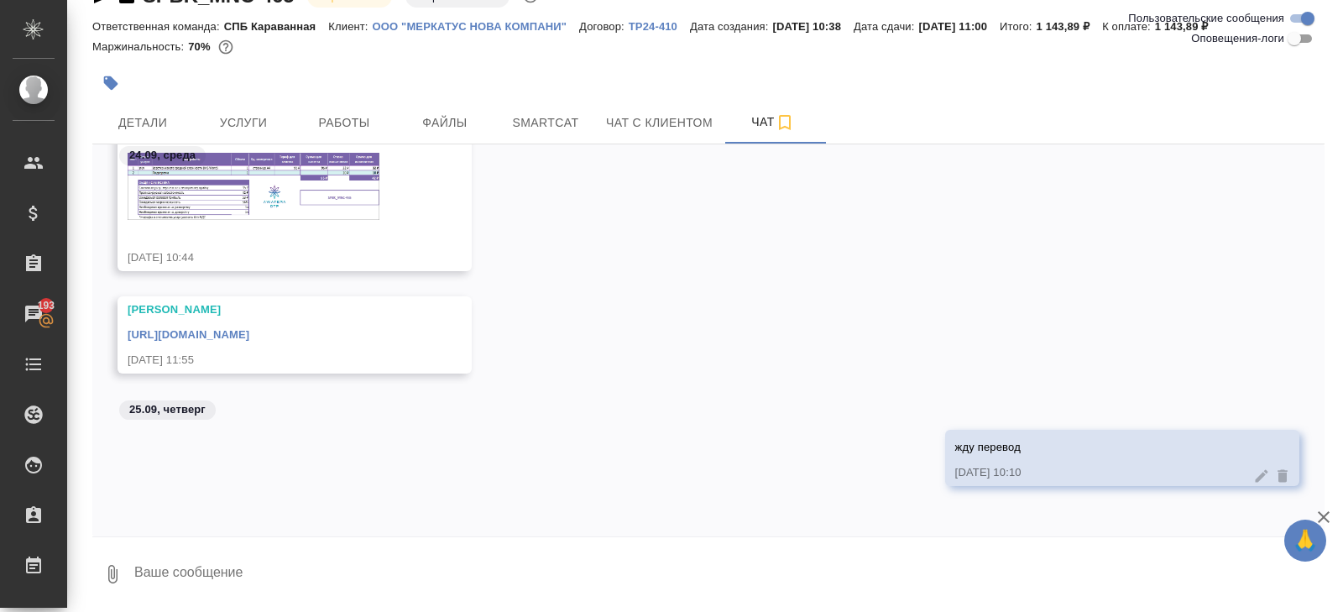
click at [269, 568] on textarea at bounding box center [729, 574] width 1192 height 57
type textarea "срок продлеваем"
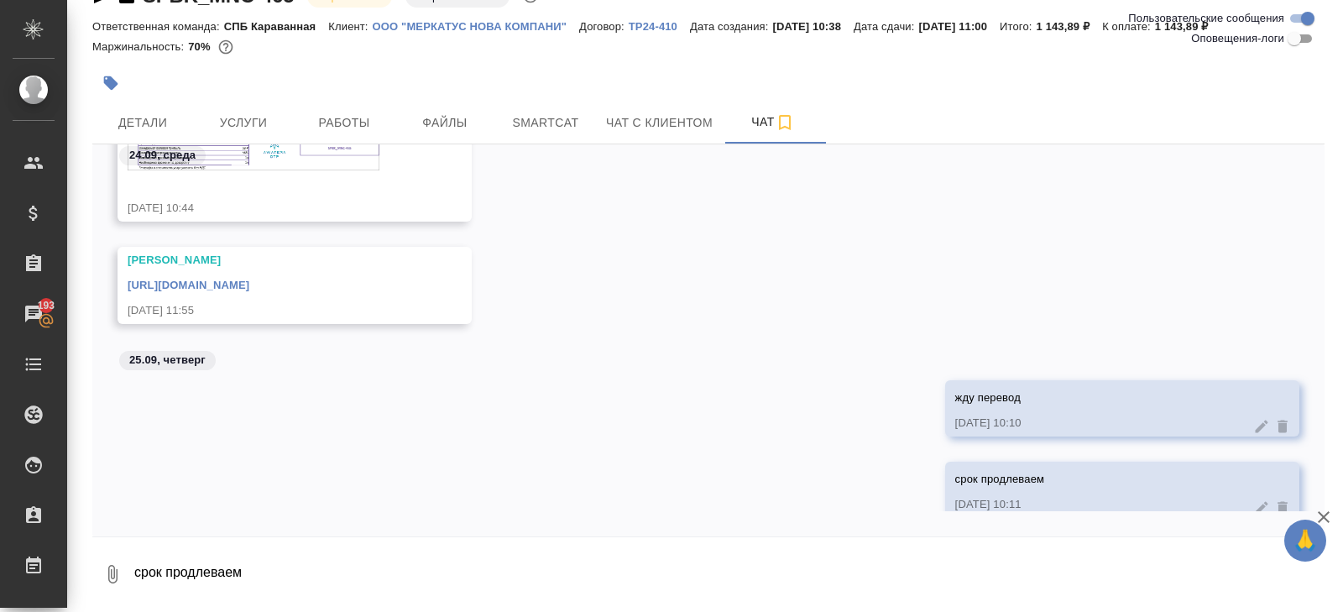
scroll to position [214, 0]
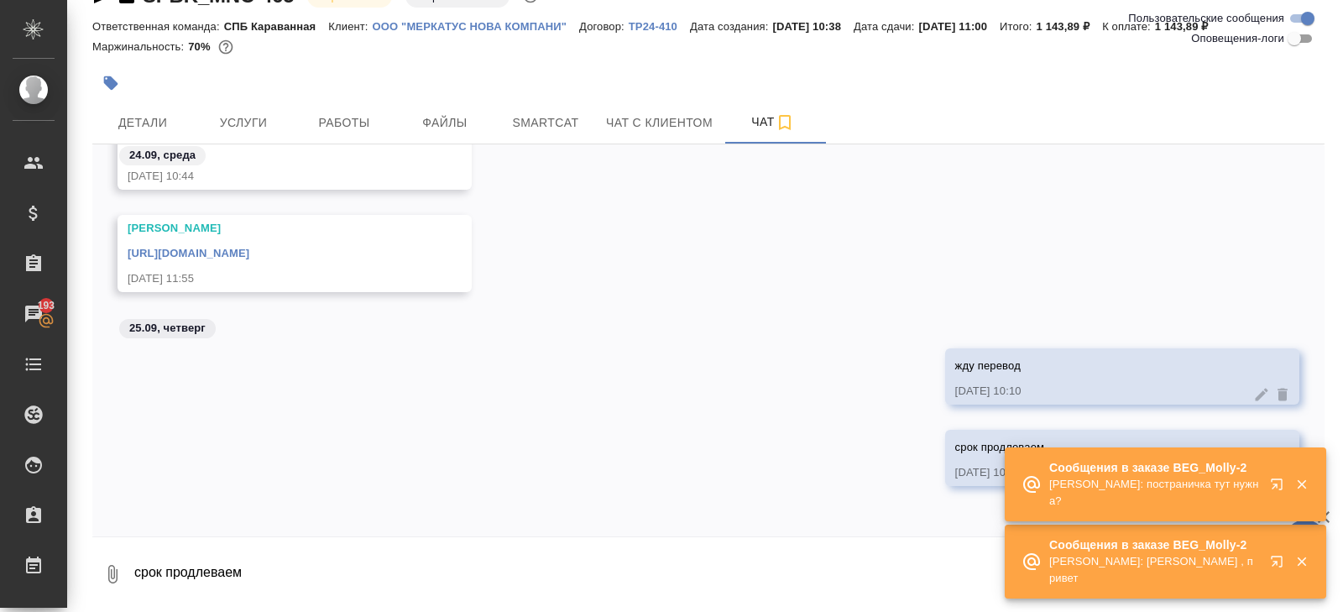
click at [1281, 564] on icon "button" at bounding box center [1276, 561] width 11 height 11
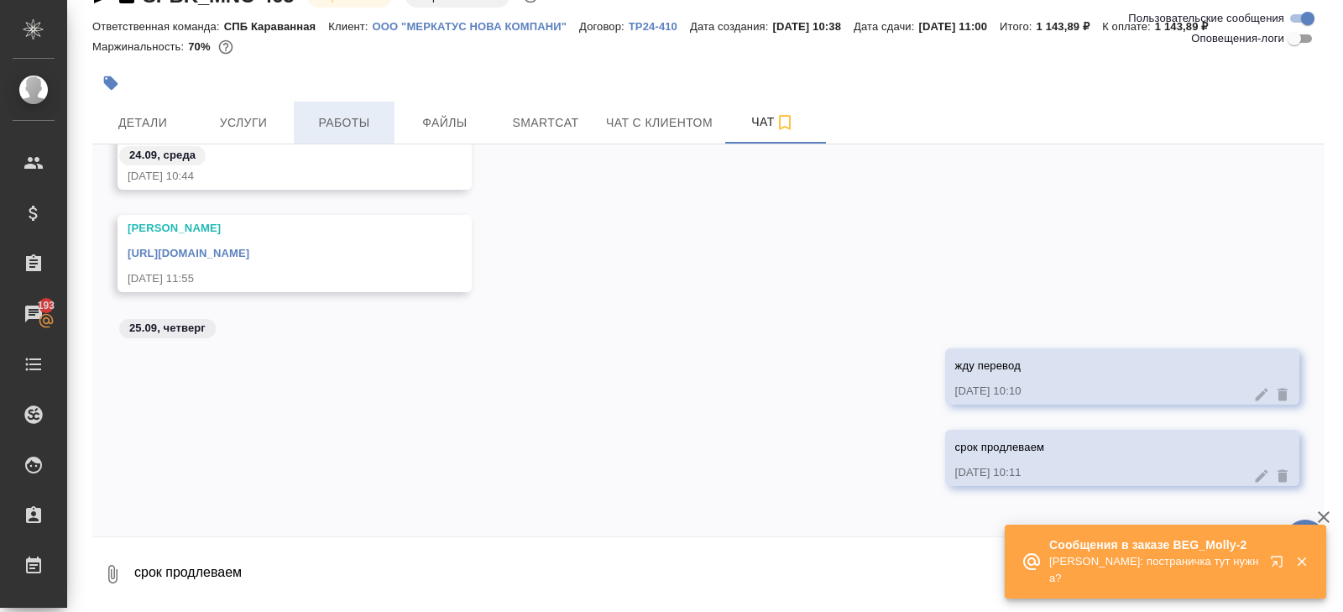
click at [326, 121] on span "Работы" at bounding box center [344, 122] width 81 height 21
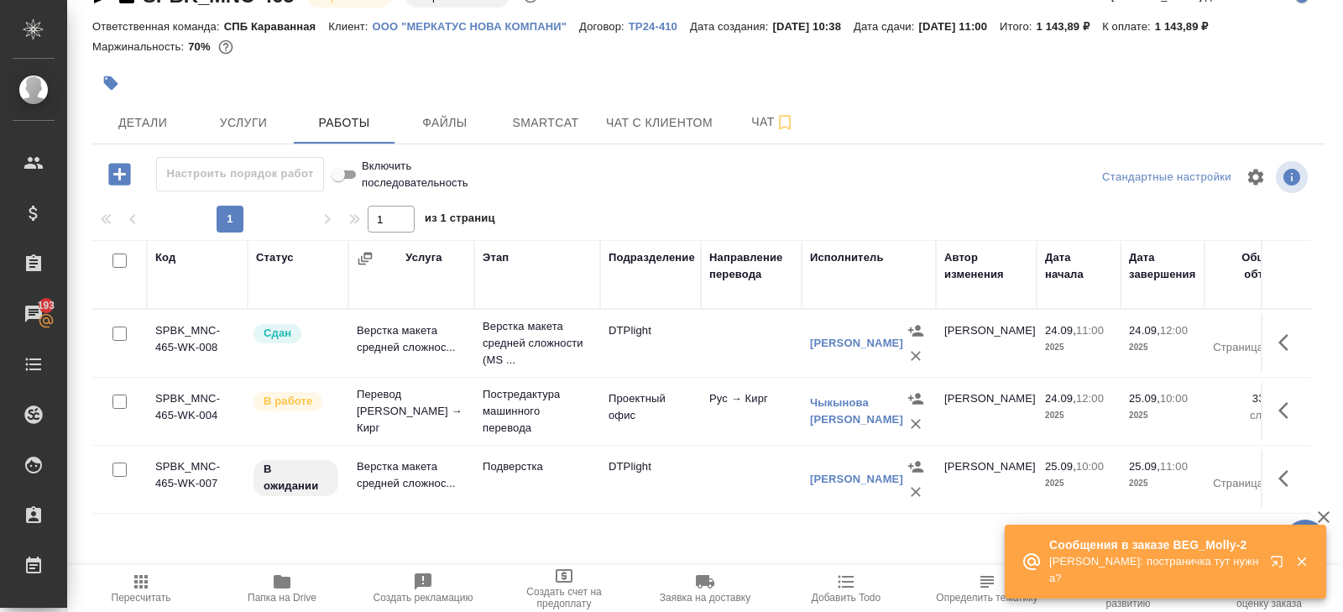
click at [465, 404] on td "Перевод Стандарт Рус → Кирг" at bounding box center [411, 411] width 126 height 67
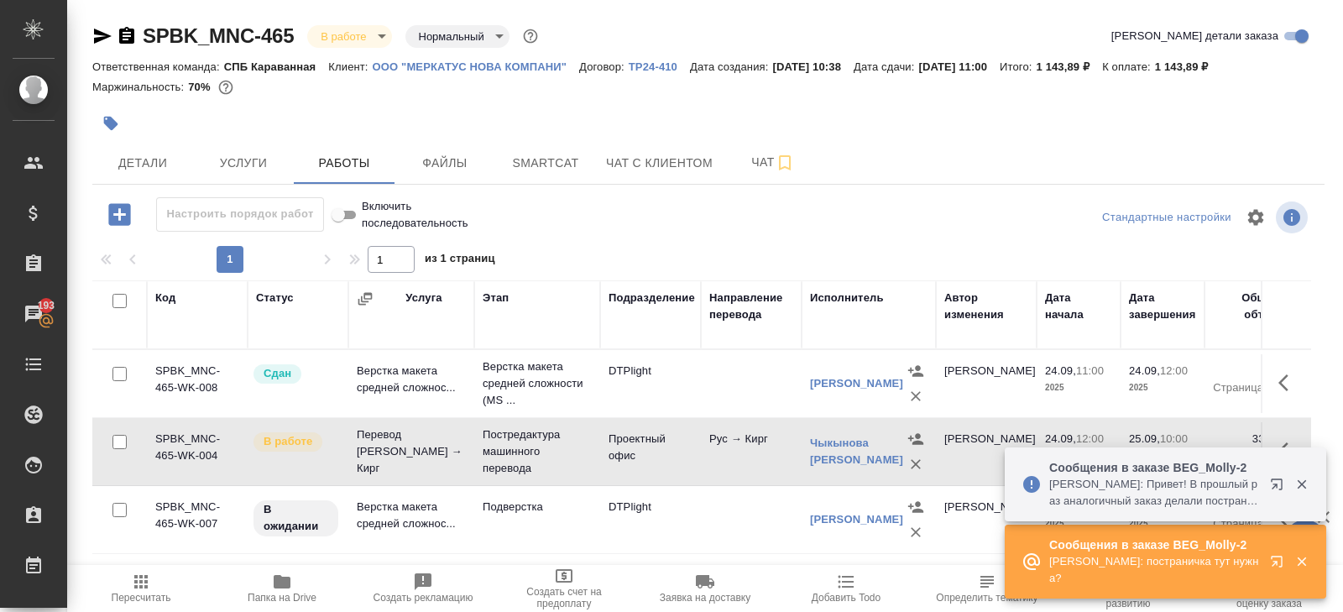
scroll to position [89, 0]
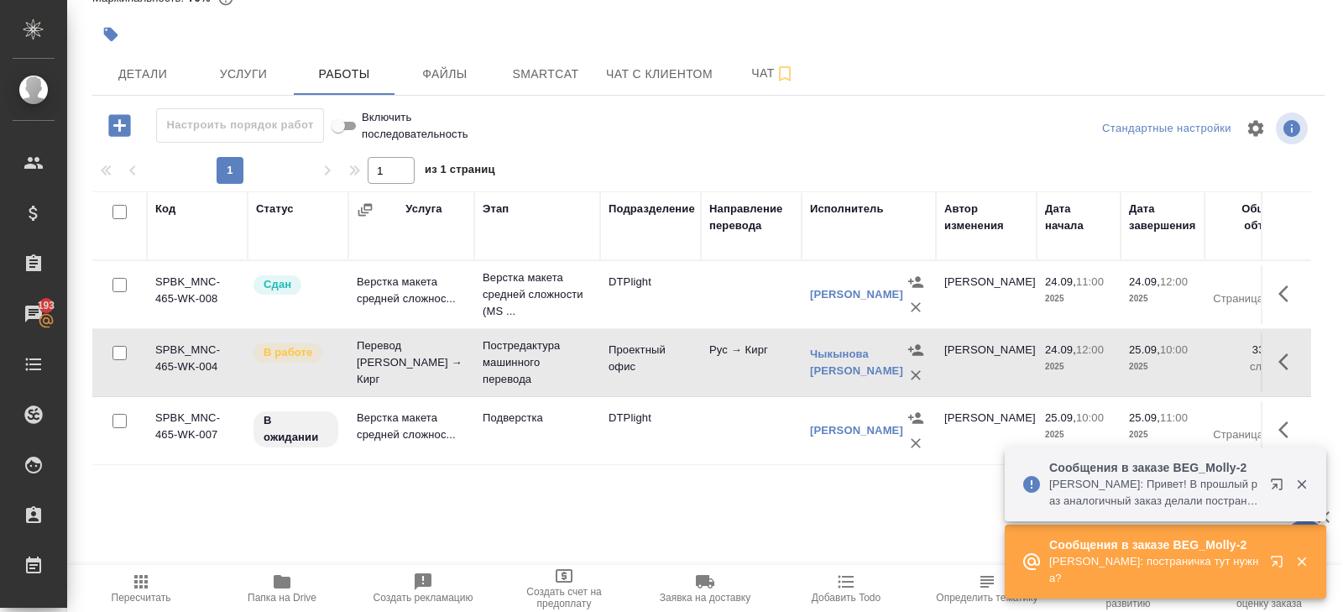
click at [1287, 425] on icon "button" at bounding box center [1288, 430] width 20 height 20
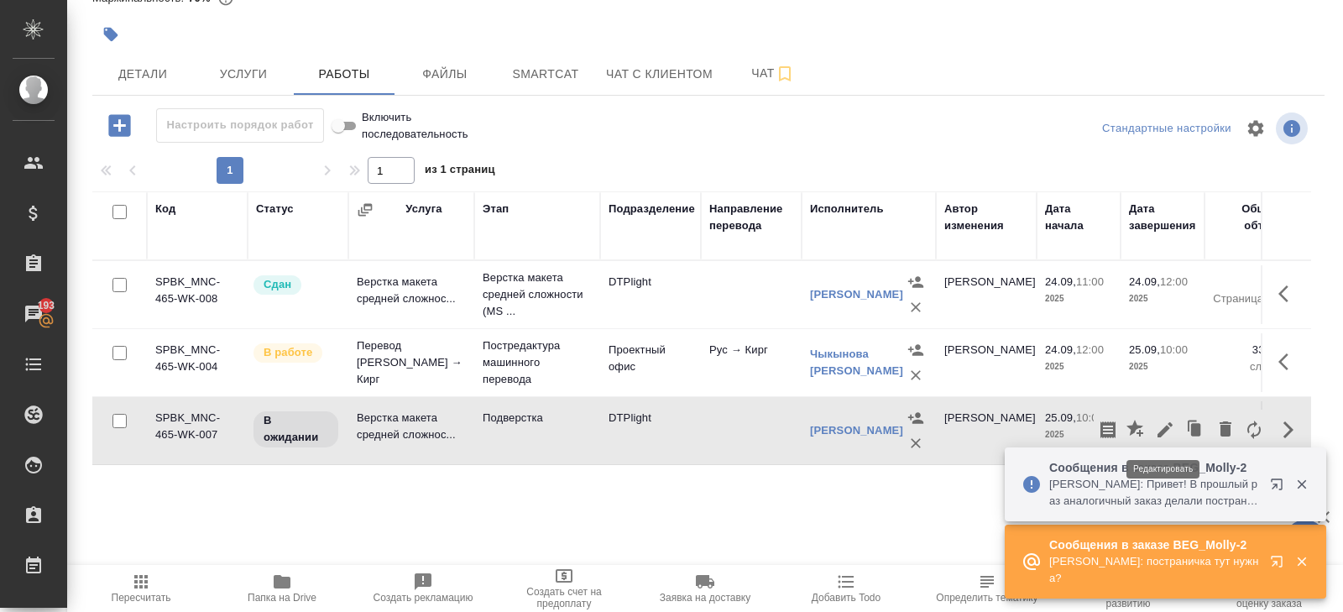
click at [1162, 425] on icon "button" at bounding box center [1165, 430] width 20 height 20
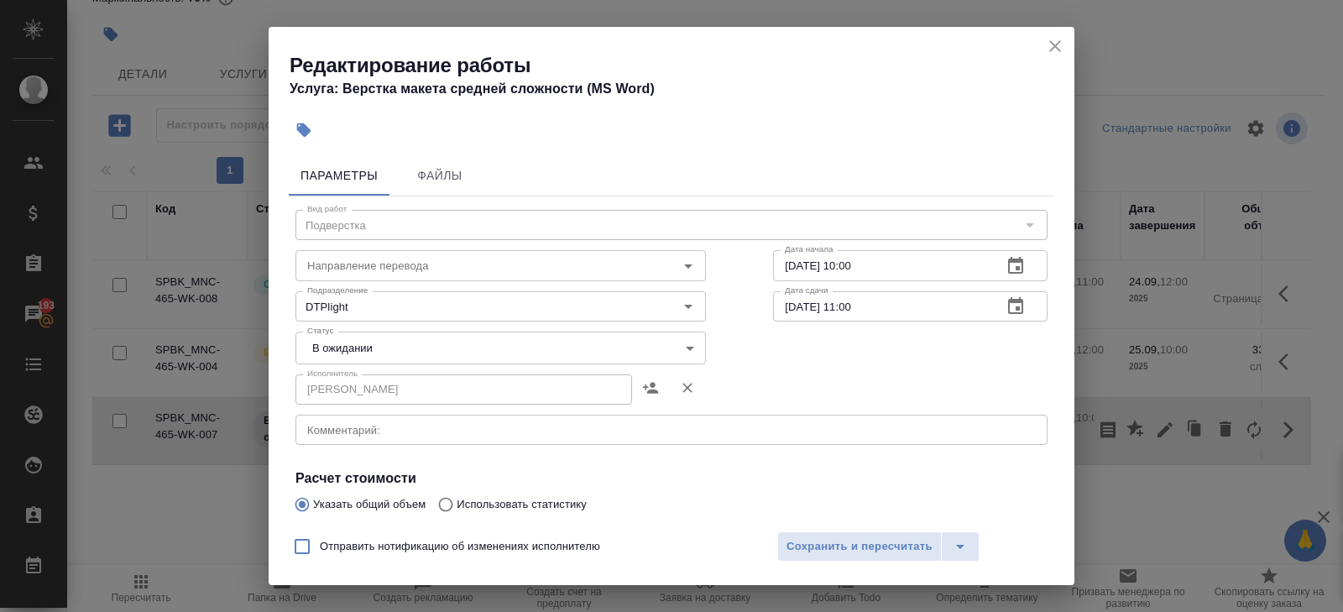
click at [423, 440] on div "x Комментарий:" at bounding box center [671, 430] width 752 height 30
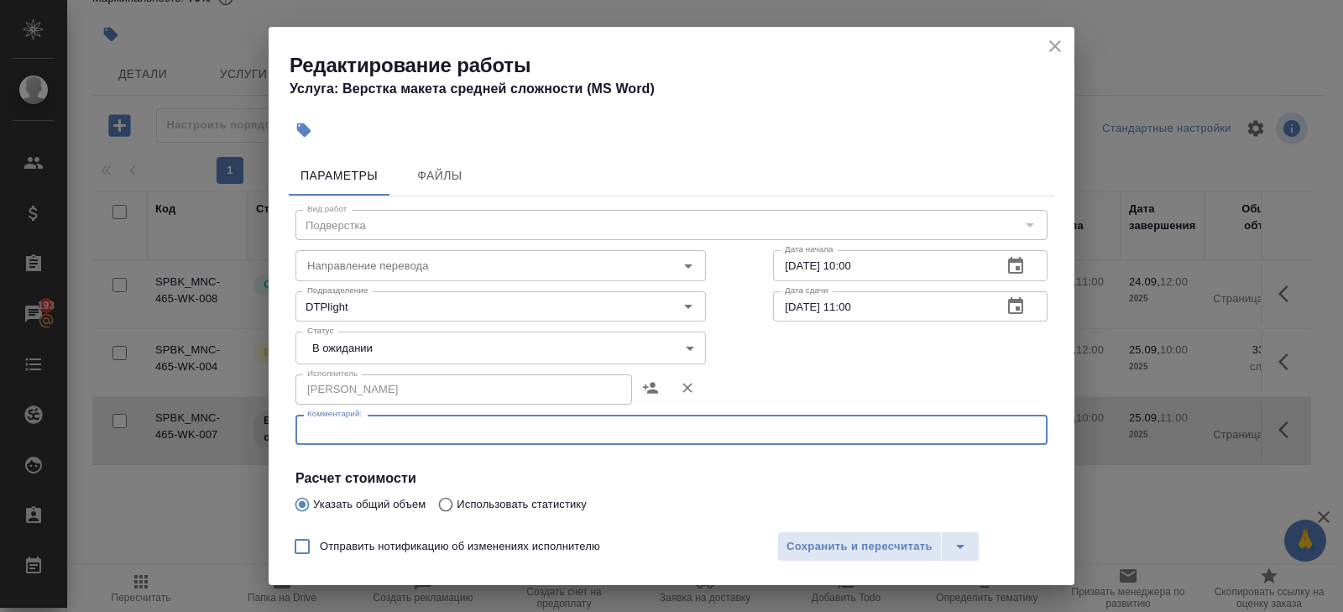
paste textarea "https://drive.awatera.com/s/La3TJx2Lt68tBc2"
type textarea "https://drive.awatera.com/s/La3TJx2Lt68tBc2"
click at [349, 354] on body "🙏 .cls-1 fill:#fff; AWATERA Belyakova Yulia Клиенты Спецификации Заказы 193 Чат…" at bounding box center [671, 306] width 1343 height 612
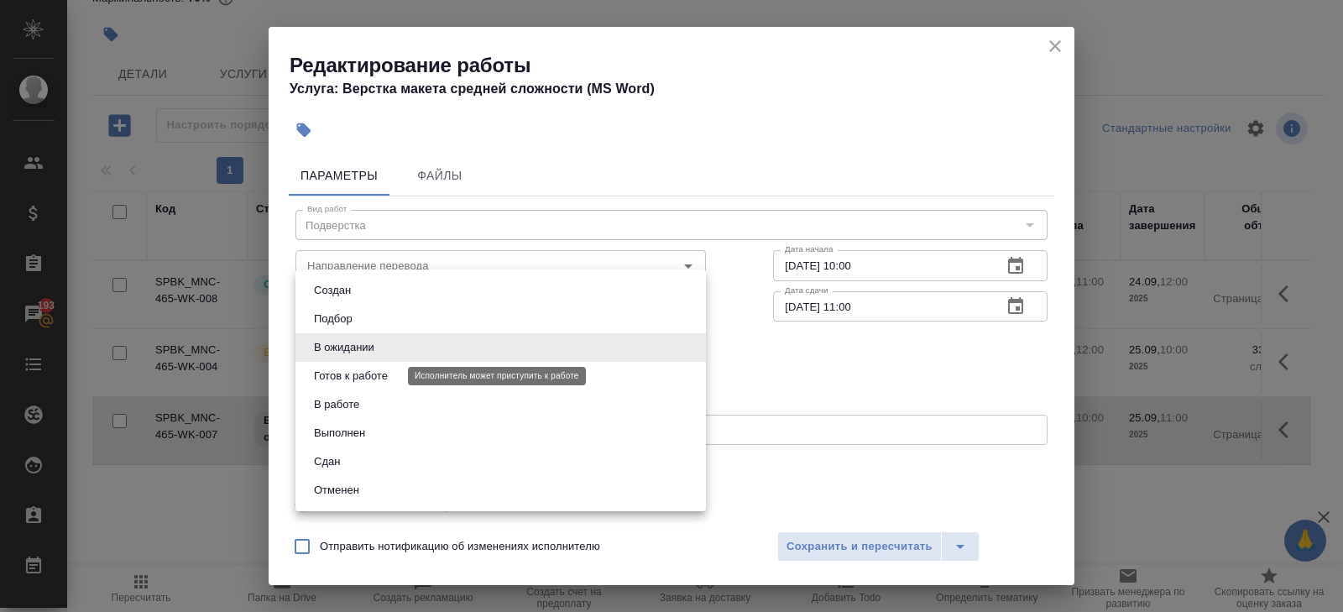
click at [349, 373] on button "Готов к работе" at bounding box center [351, 376] width 84 height 18
type input "readyForWork"
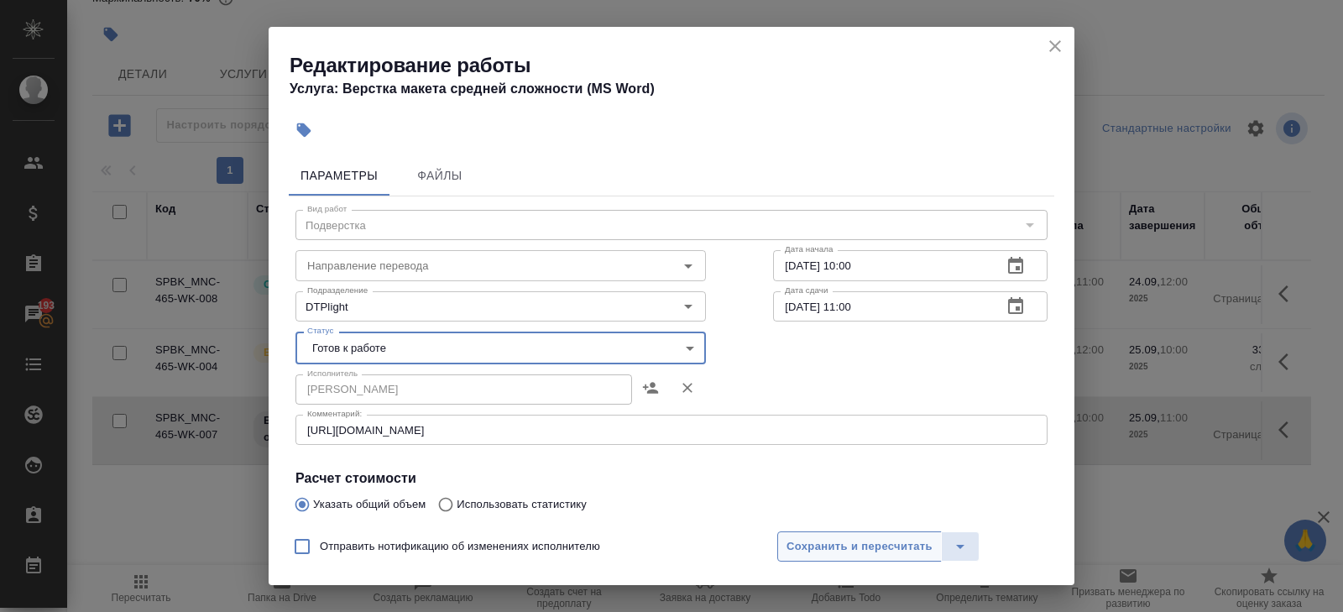
click at [813, 543] on span "Сохранить и пересчитать" at bounding box center [859, 546] width 146 height 19
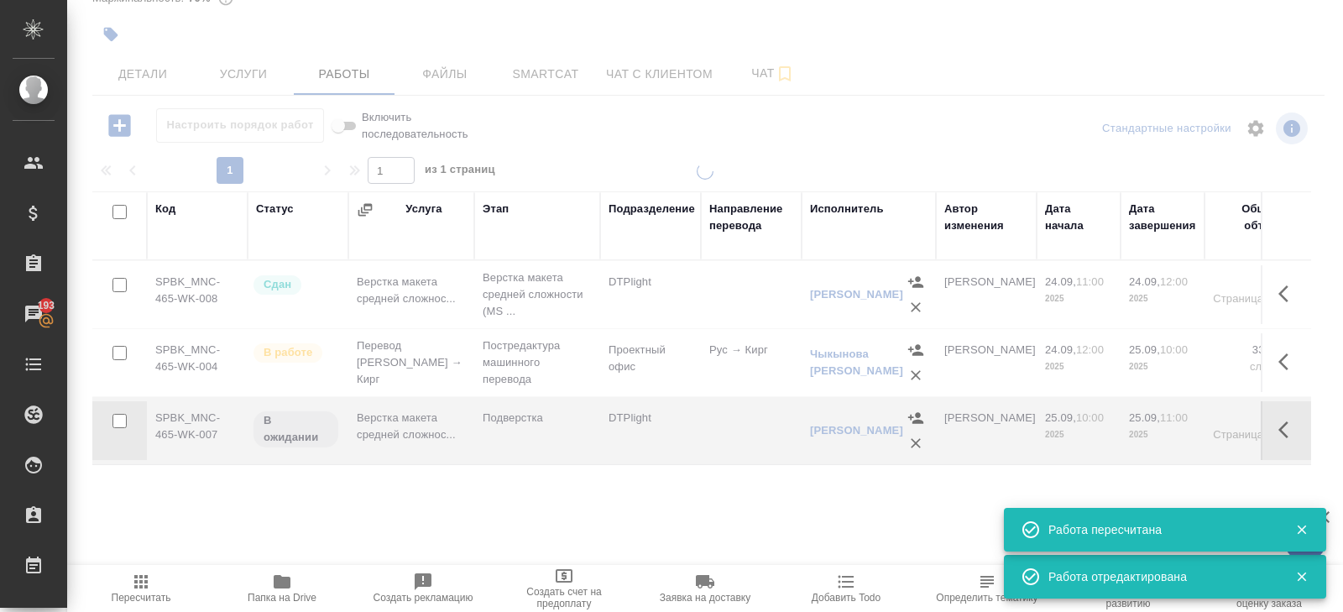
click at [1285, 361] on icon "button" at bounding box center [1288, 362] width 20 height 20
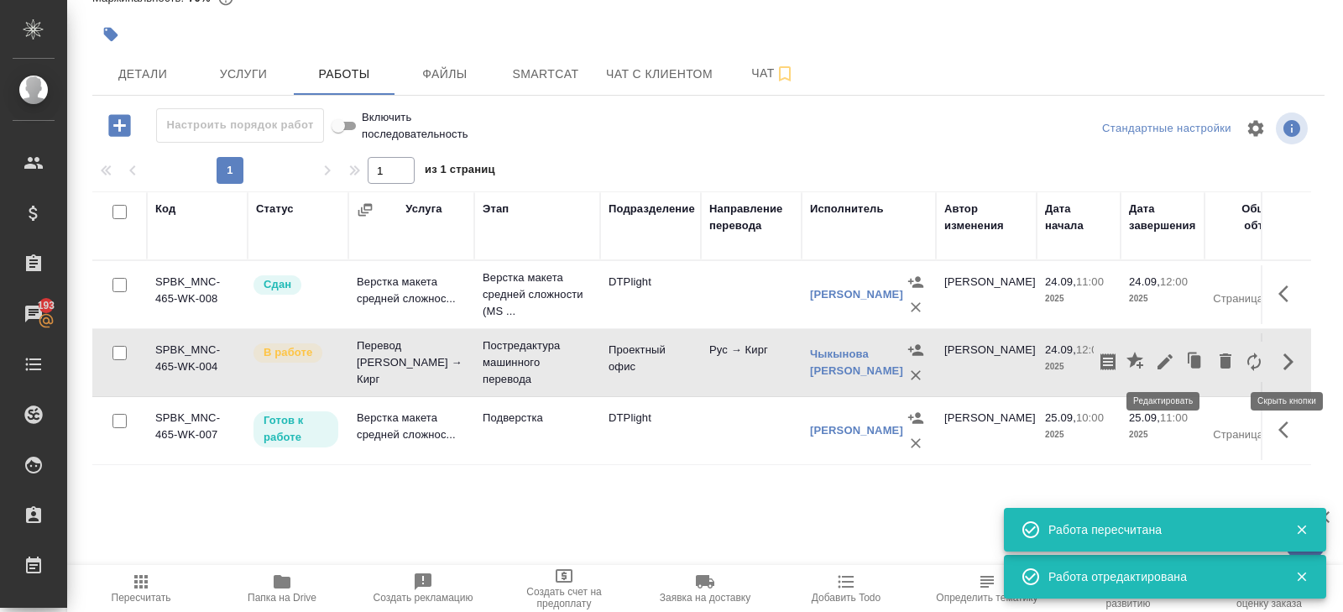
click at [1166, 363] on icon "button" at bounding box center [1165, 362] width 20 height 20
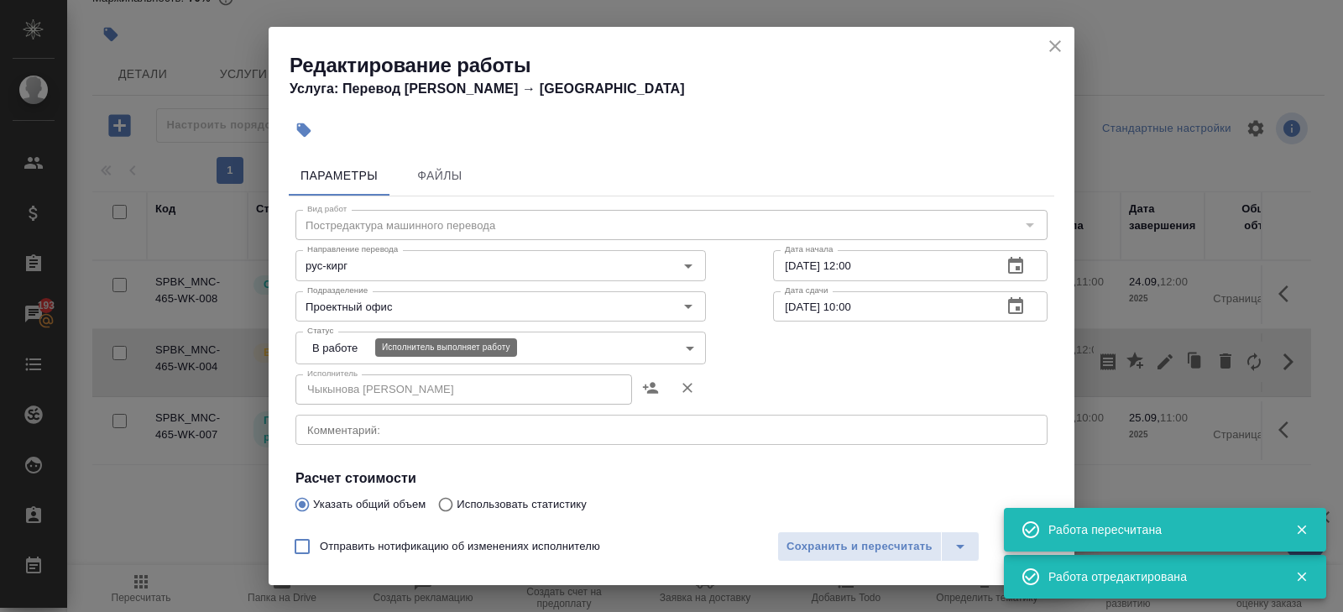
click at [345, 341] on body "🙏 .cls-1 fill:#fff; AWATERA Belyakova Yulia Клиенты Спецификации Заказы 193 Чат…" at bounding box center [671, 306] width 1343 height 612
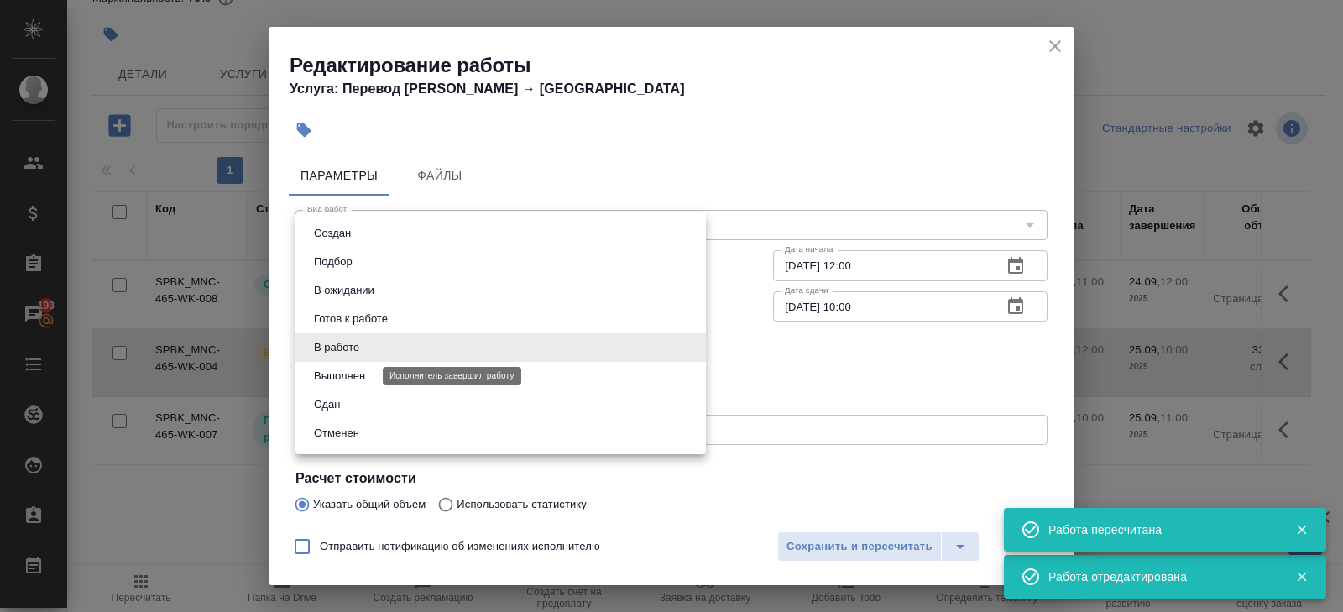
drag, startPoint x: 332, startPoint y: 371, endPoint x: 398, endPoint y: 394, distance: 69.3
click at [332, 372] on button "Выполнен" at bounding box center [339, 376] width 61 height 18
type input "completed"
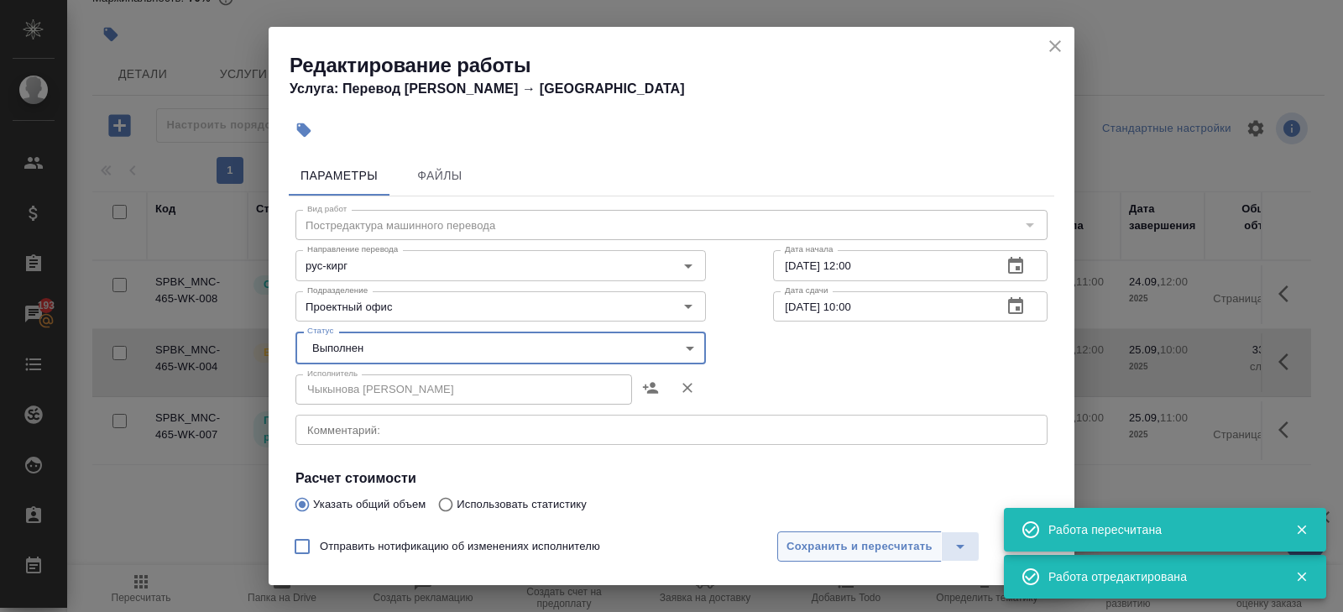
click at [807, 544] on span "Сохранить и пересчитать" at bounding box center [859, 546] width 146 height 19
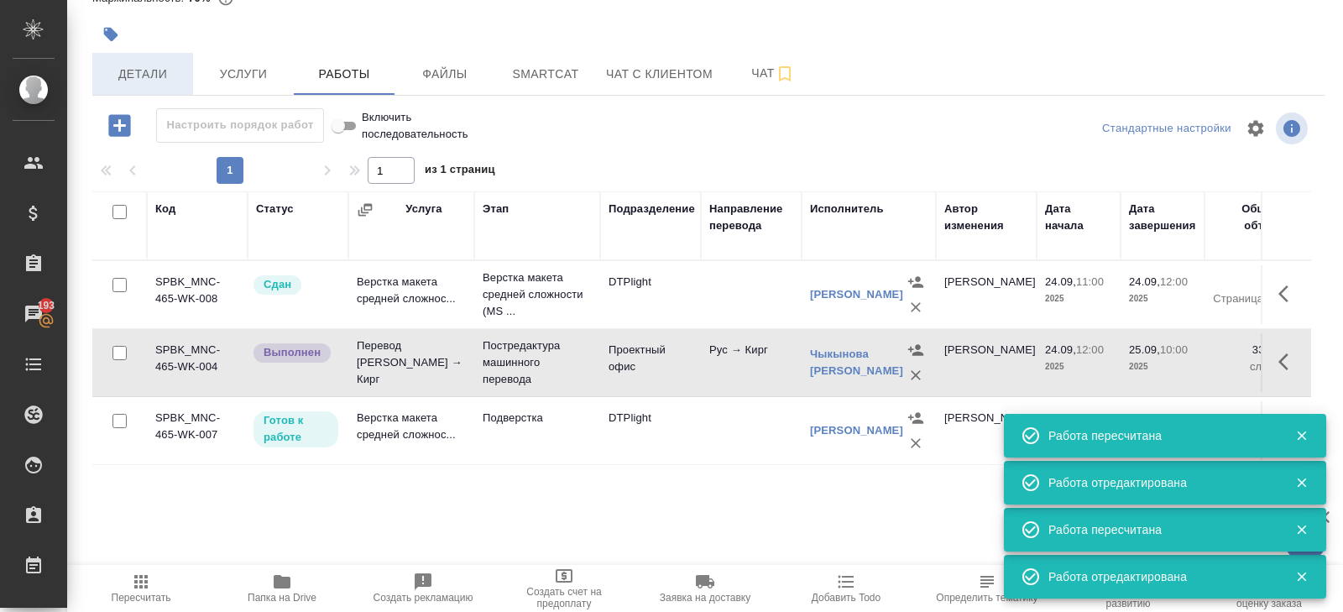
click at [170, 88] on button "Детали" at bounding box center [142, 74] width 101 height 42
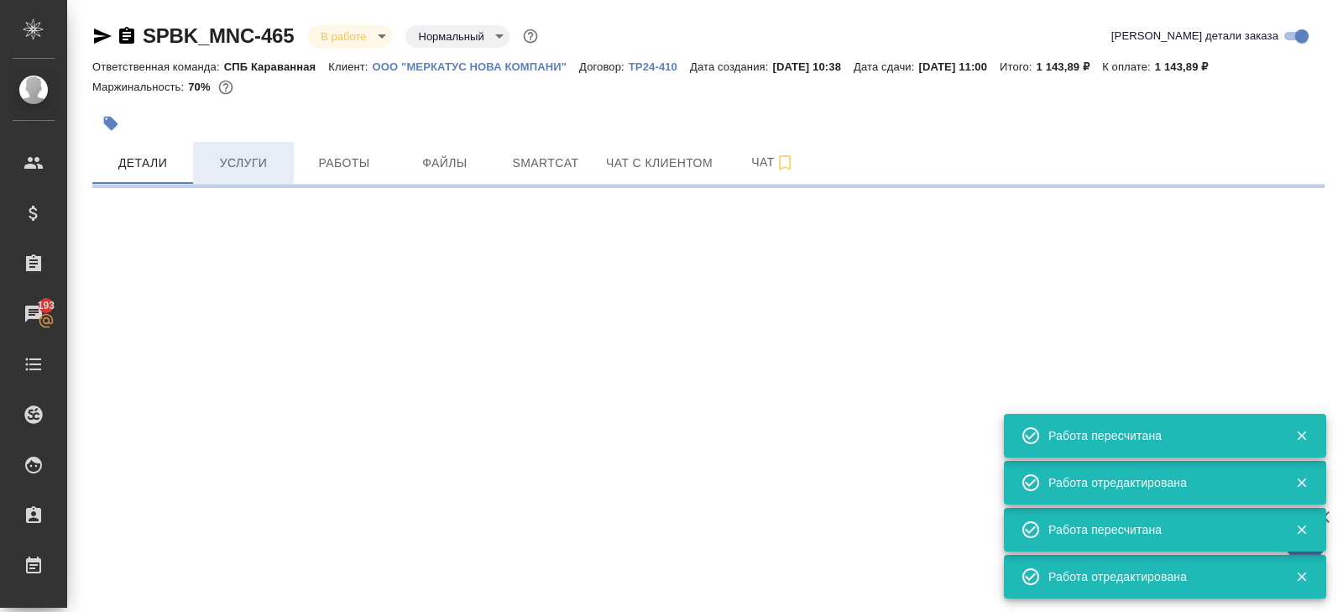
select select "RU"
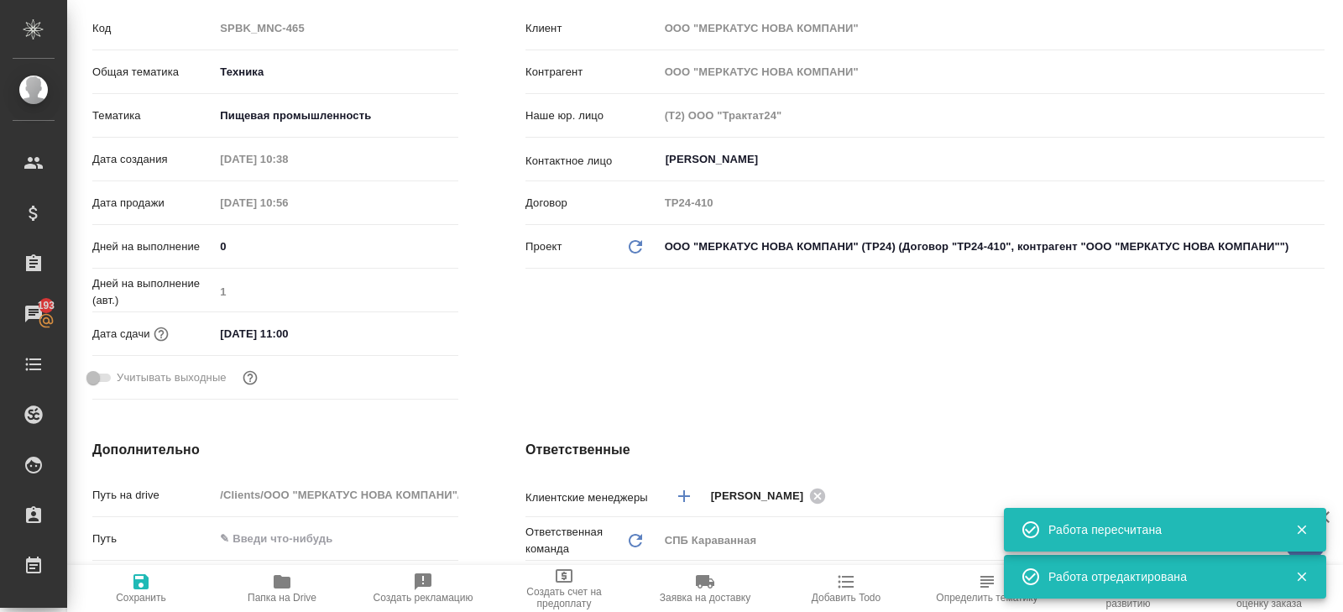
scroll to position [286, 0]
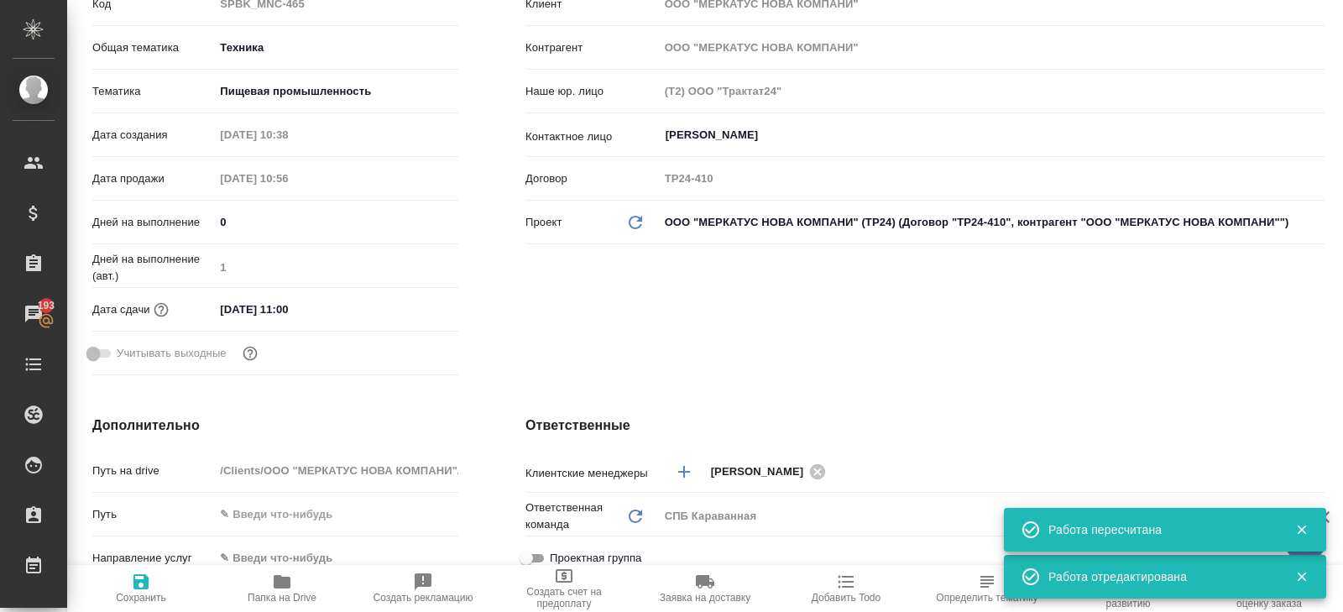
click at [320, 314] on input "25.09.2025 11:00" at bounding box center [287, 309] width 147 height 24
click at [408, 313] on icon "button" at bounding box center [409, 307] width 15 height 17
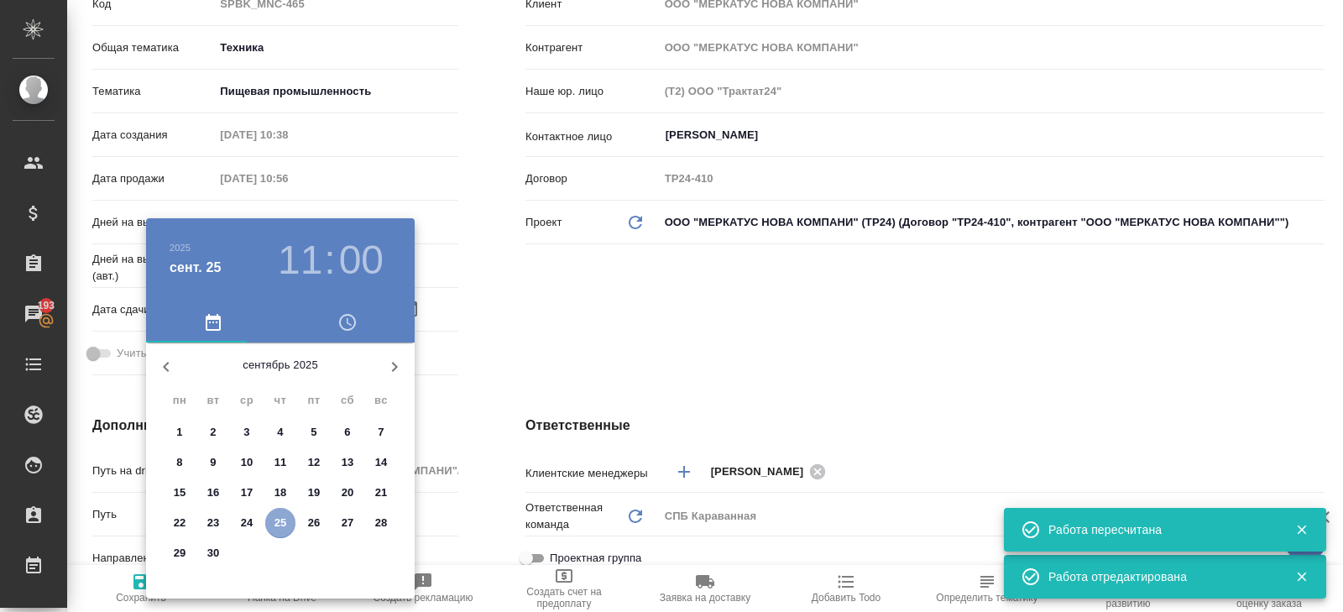
click at [282, 528] on p "25" at bounding box center [280, 522] width 13 height 17
type textarea "x"
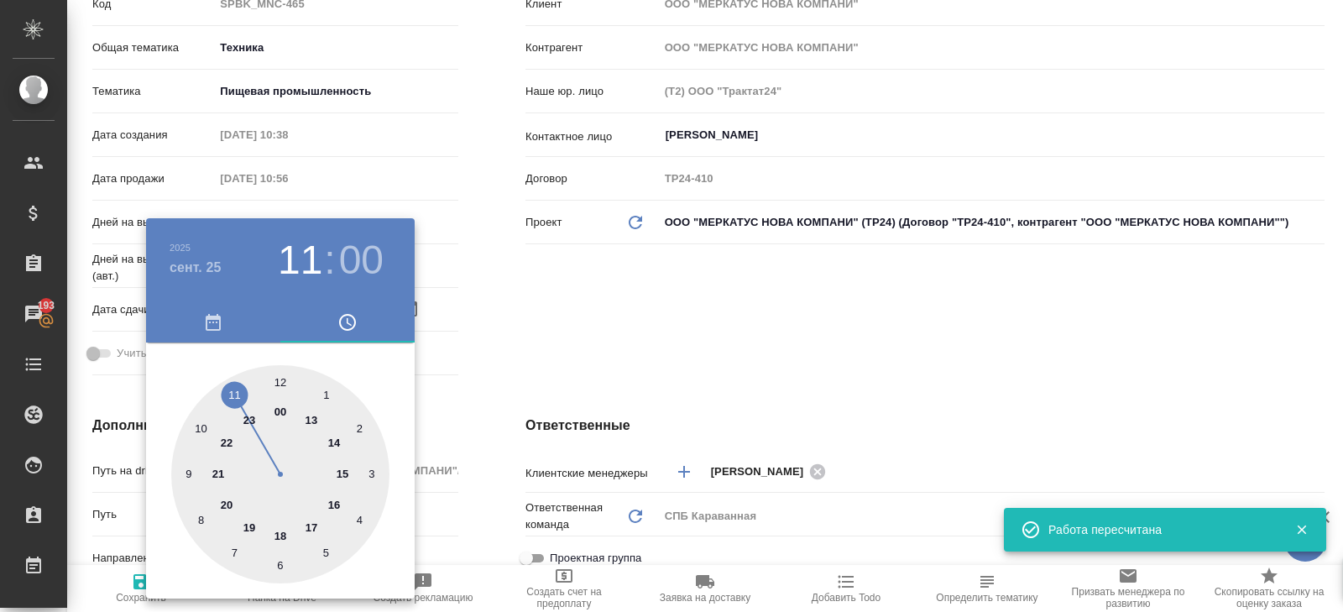
type input "25.09.2025 12:00"
type textarea "x"
click at [281, 378] on div at bounding box center [280, 474] width 218 height 218
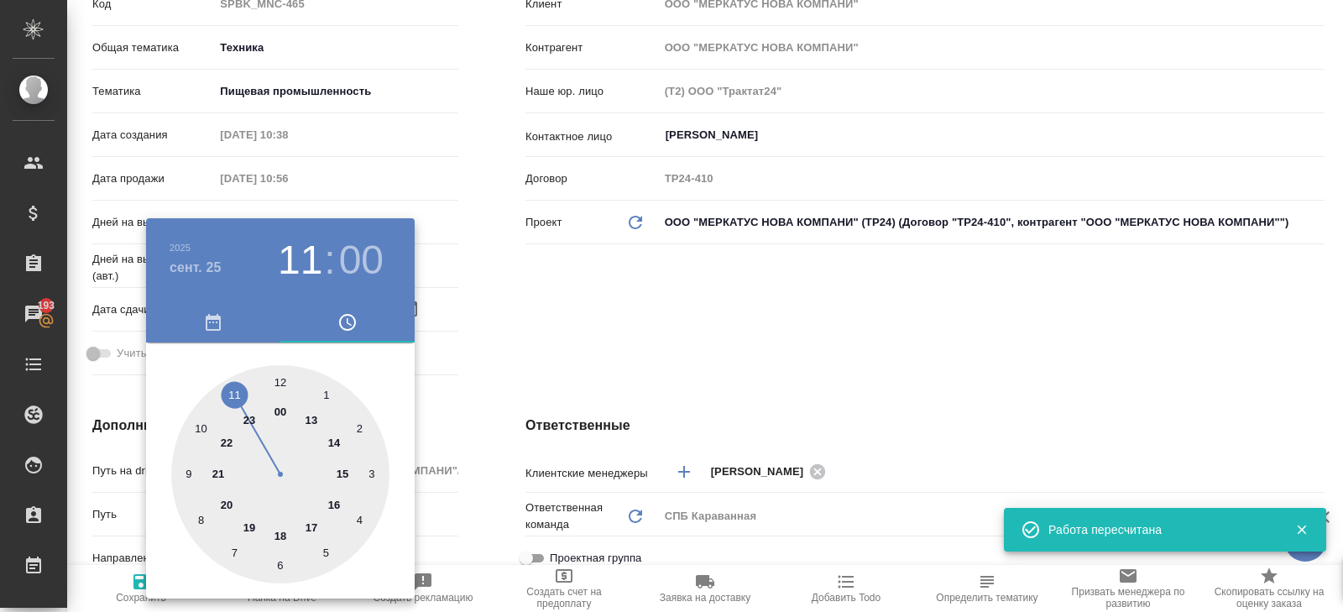
type textarea "x"
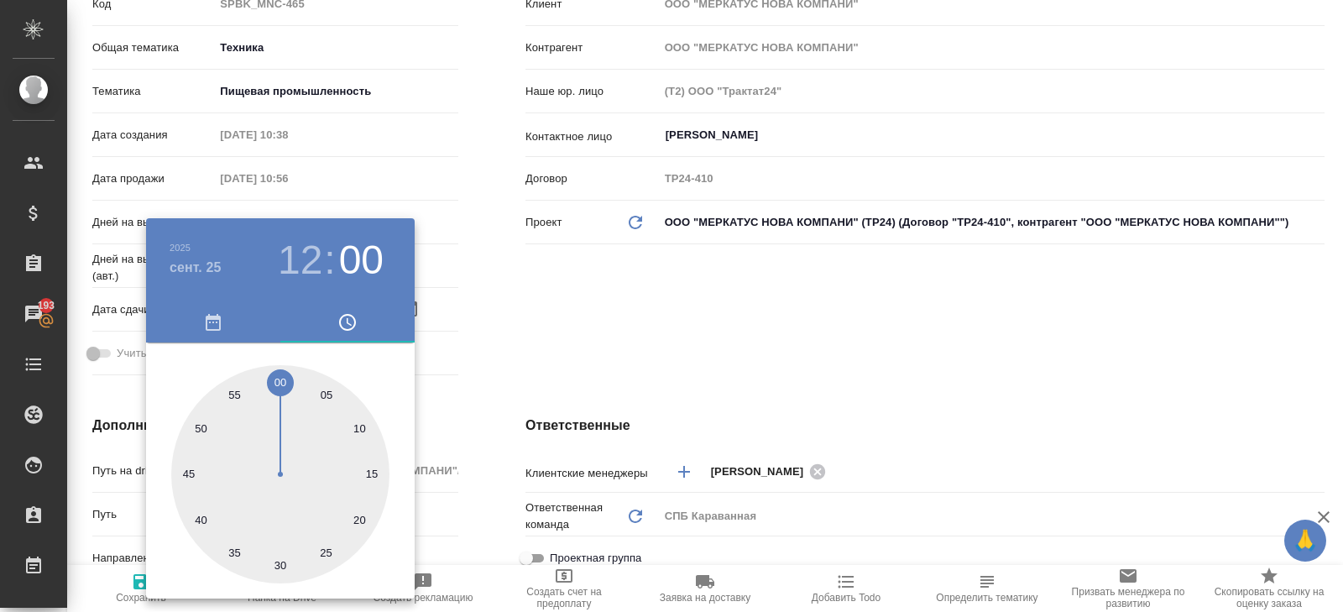
drag, startPoint x: 488, startPoint y: 337, endPoint x: 461, endPoint y: 369, distance: 42.3
click at [488, 337] on div at bounding box center [671, 306] width 1343 height 612
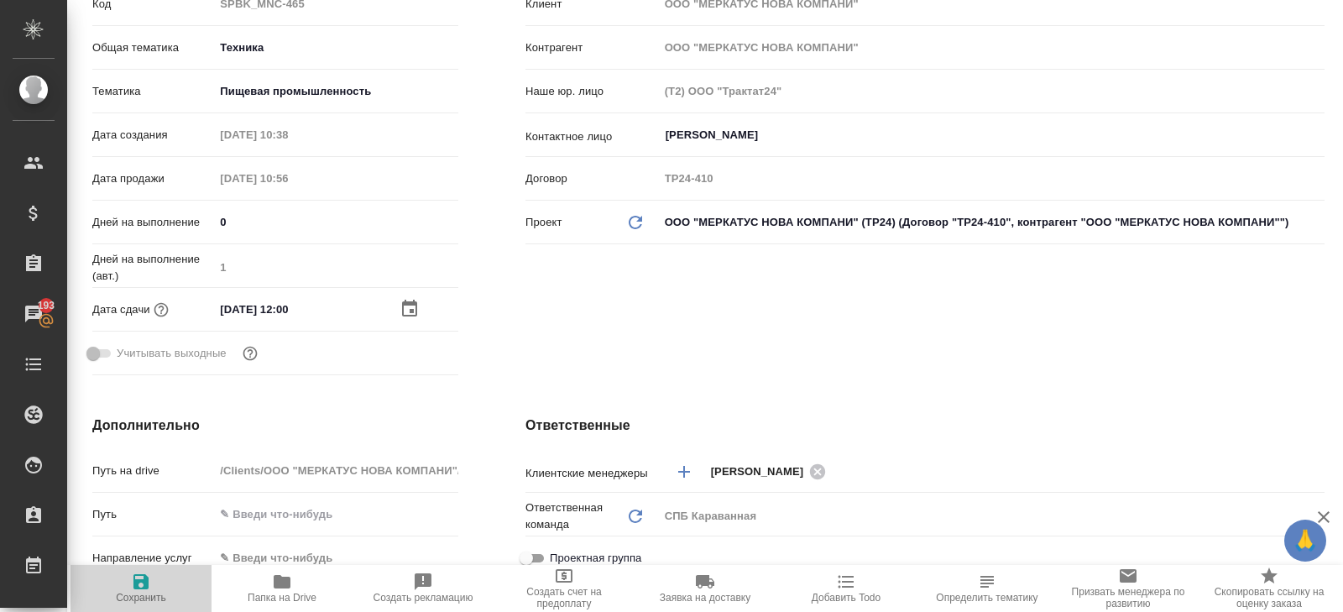
click at [150, 574] on icon "button" at bounding box center [141, 582] width 20 height 20
type textarea "x"
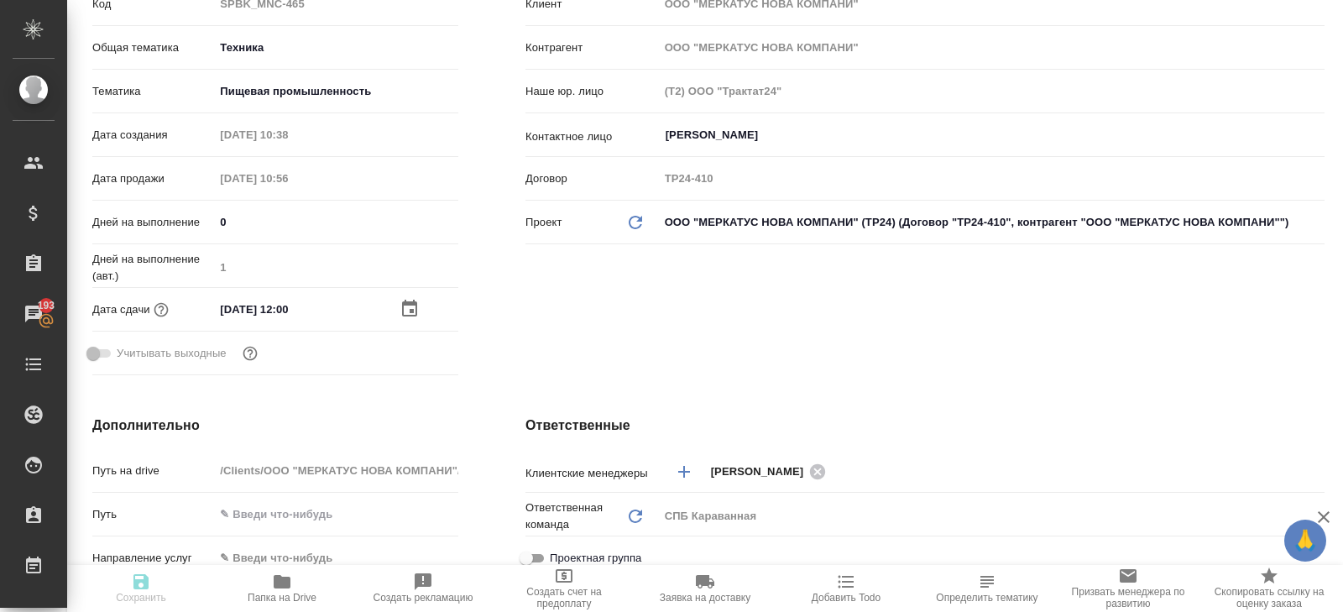
type textarea "x"
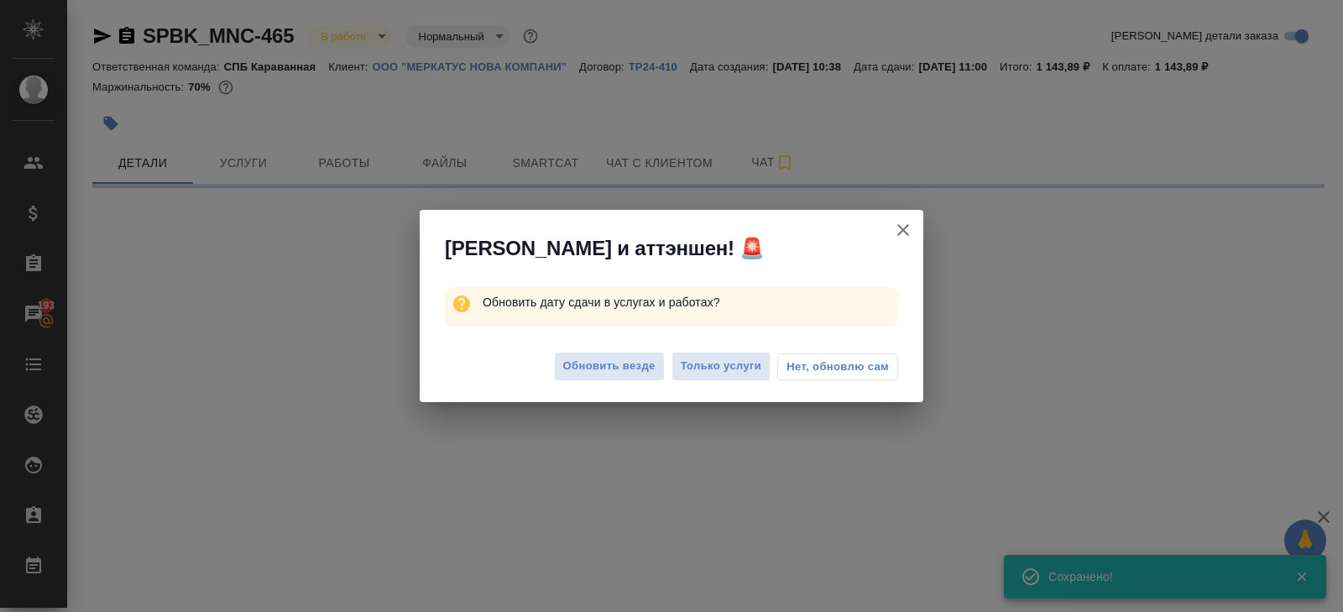
scroll to position [0, 0]
click at [628, 363] on span "Обновить везде" at bounding box center [609, 366] width 92 height 19
select select "RU"
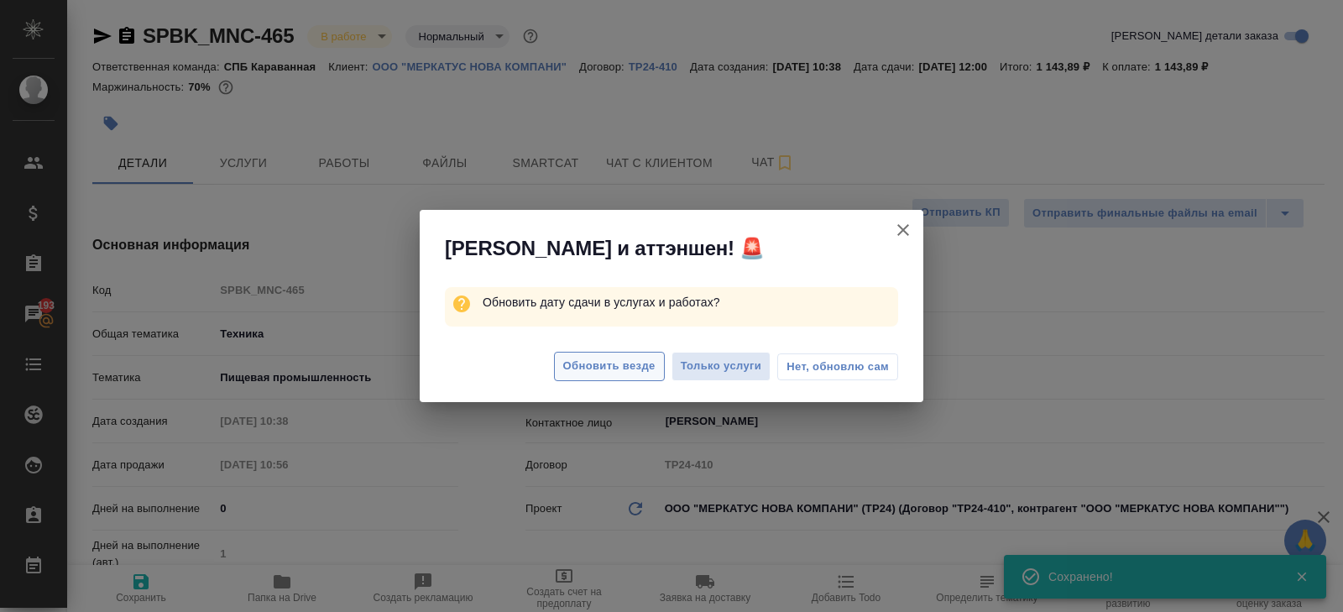
type textarea "x"
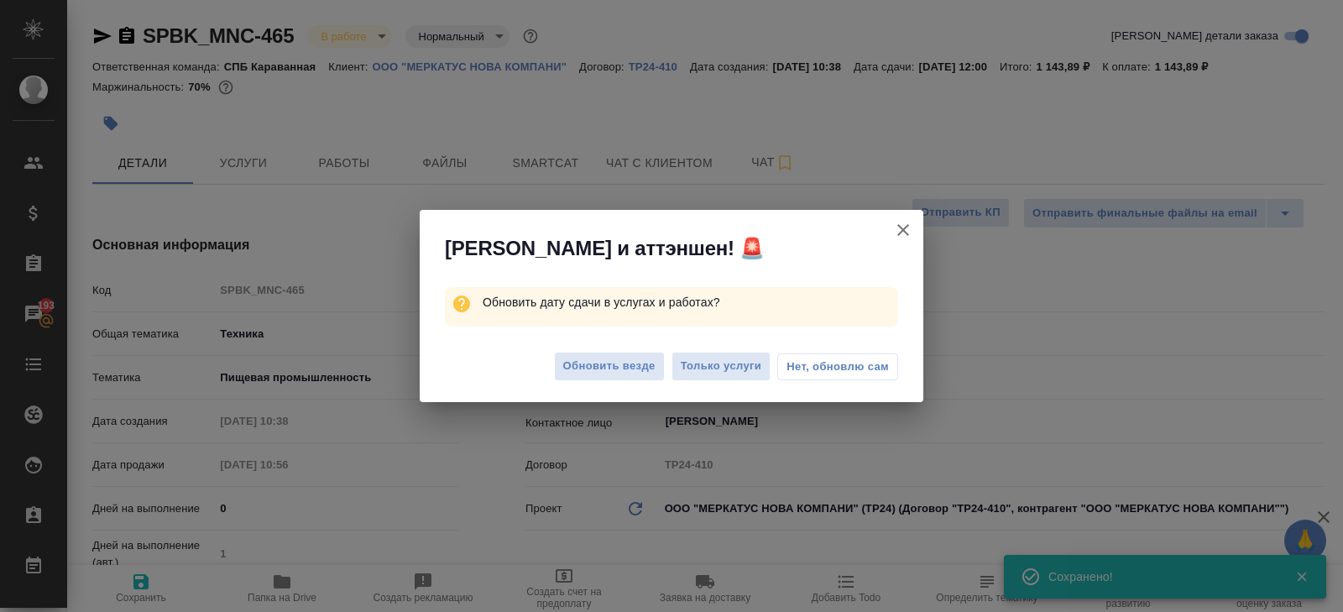
type textarea "x"
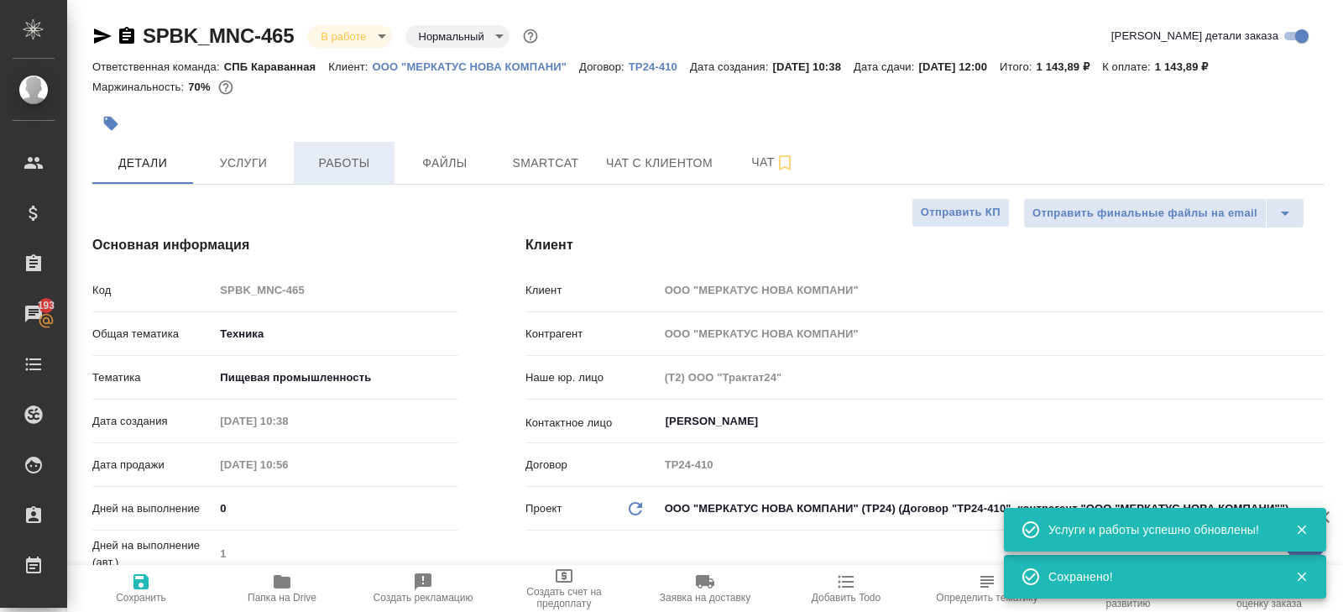
click at [341, 176] on button "Работы" at bounding box center [344, 163] width 101 height 42
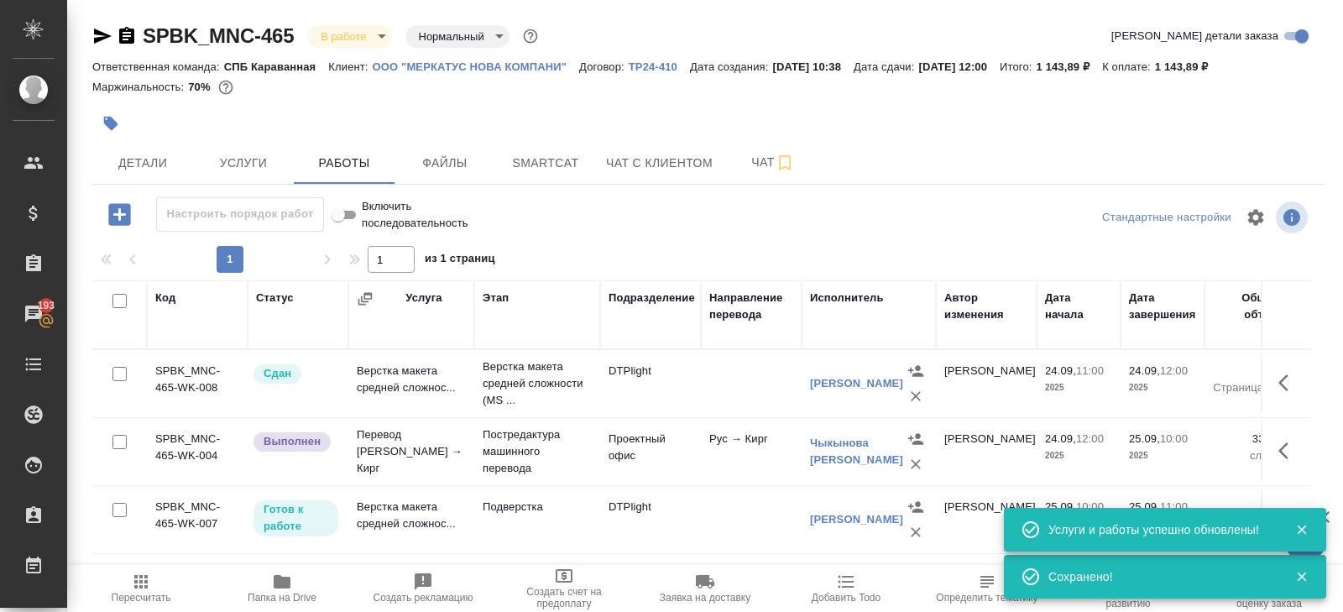
scroll to position [89, 0]
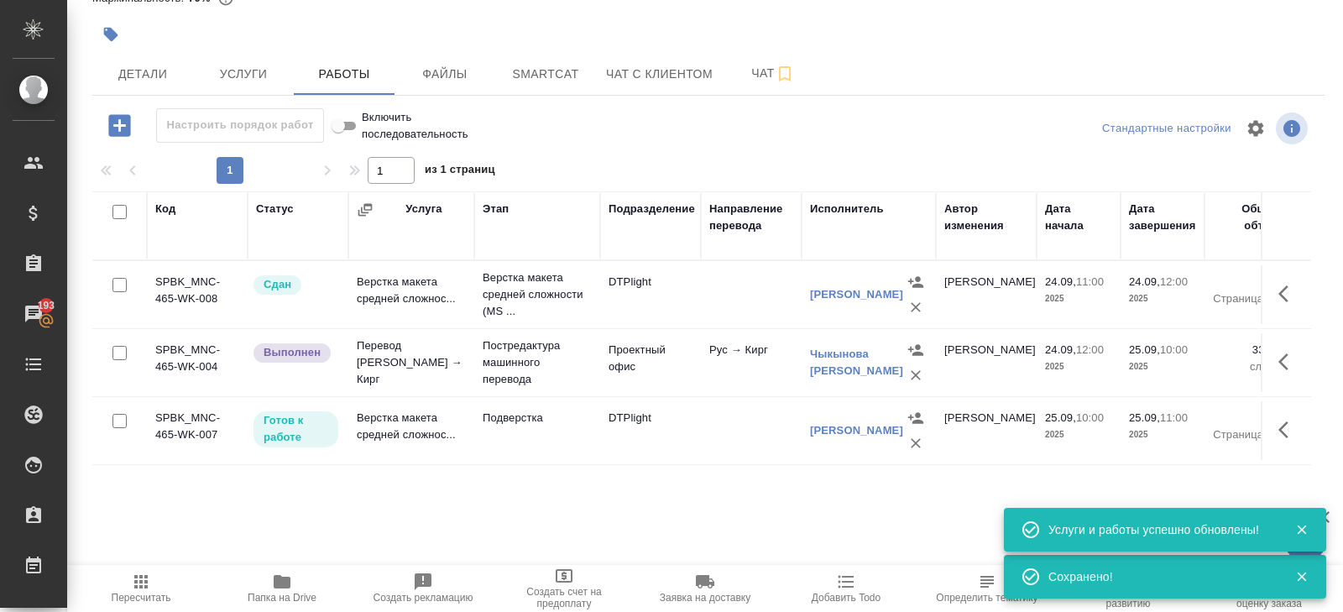
click at [1292, 427] on icon "button" at bounding box center [1288, 430] width 20 height 20
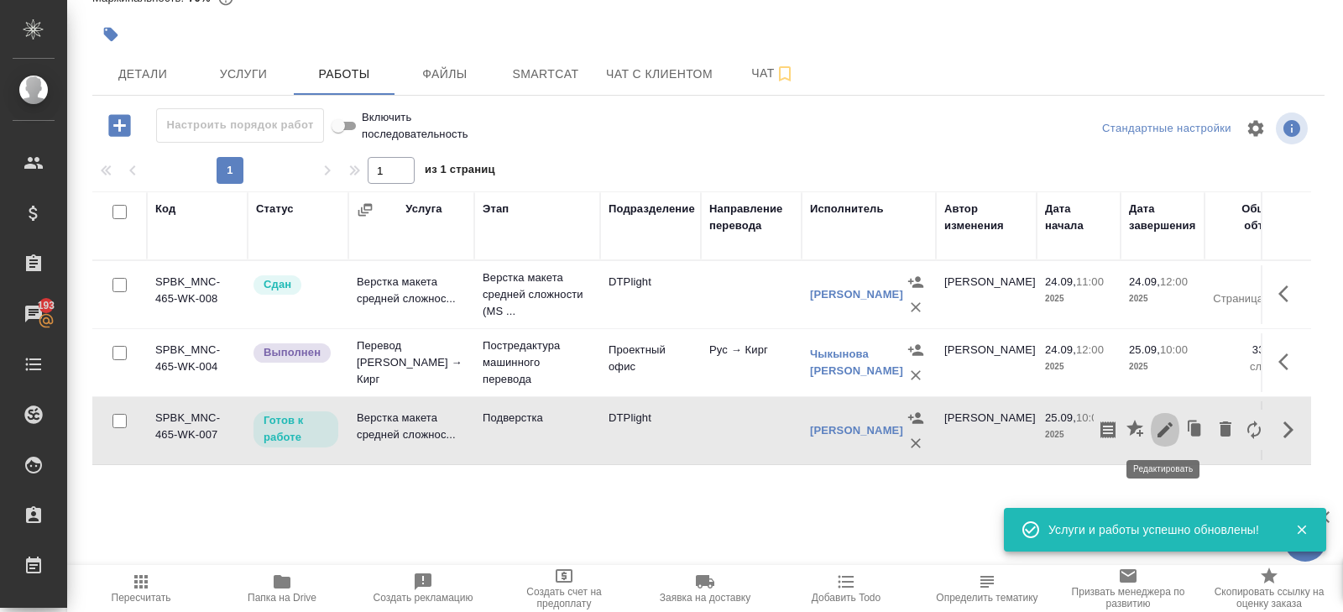
click at [1171, 433] on icon "button" at bounding box center [1165, 430] width 20 height 20
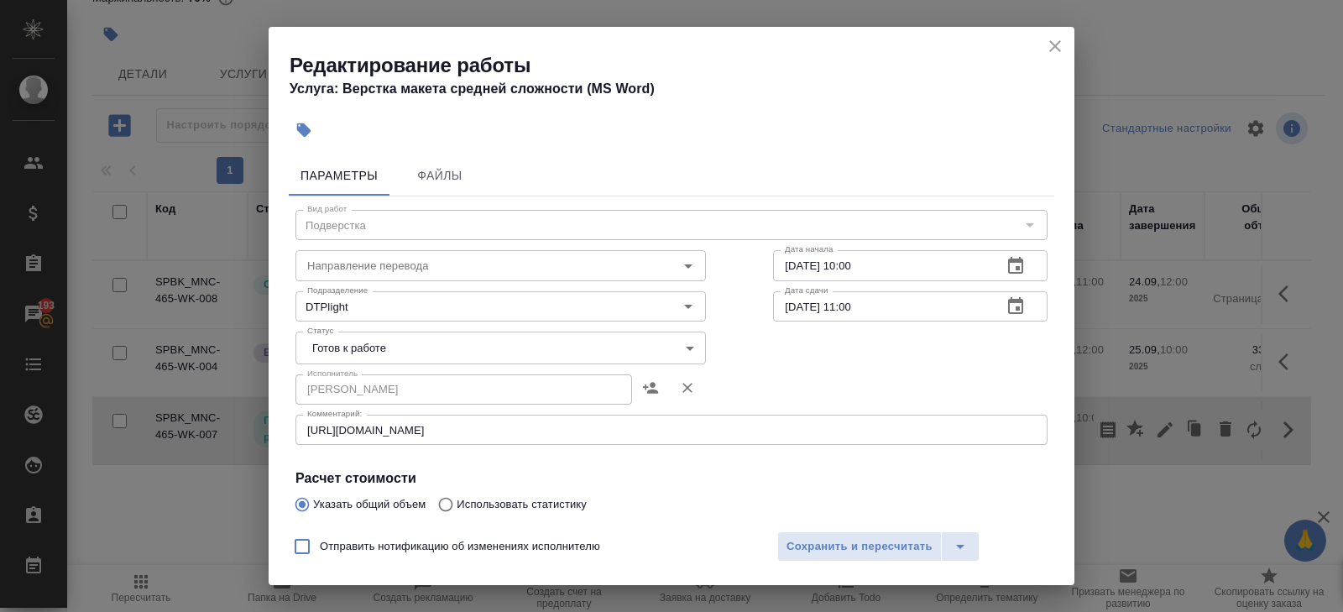
click at [1023, 308] on icon "button" at bounding box center [1015, 306] width 20 height 20
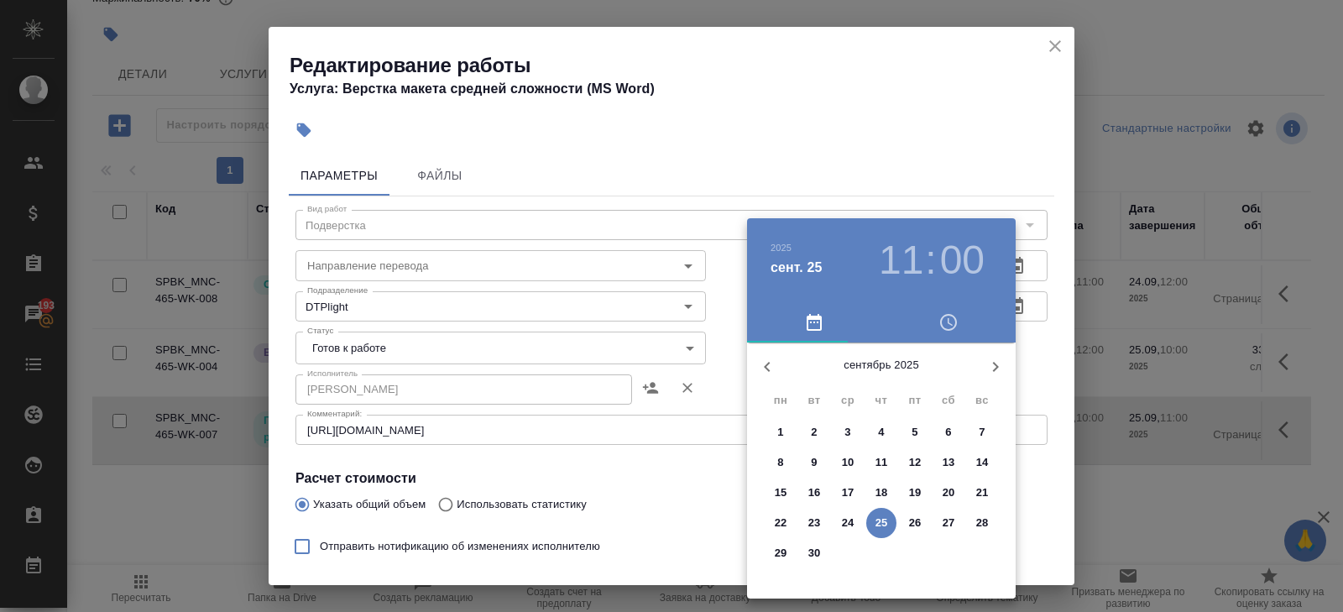
click at [882, 520] on p "25" at bounding box center [881, 522] width 13 height 17
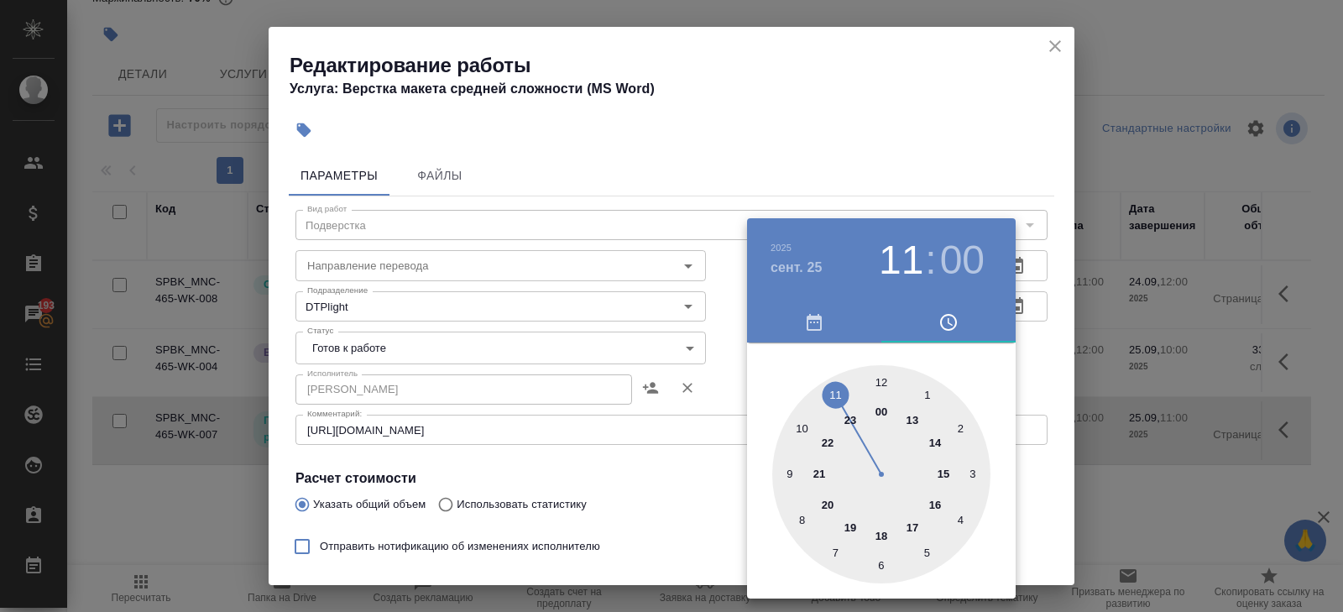
type input "25.09.2025 12:00"
click at [879, 374] on div at bounding box center [881, 474] width 218 height 218
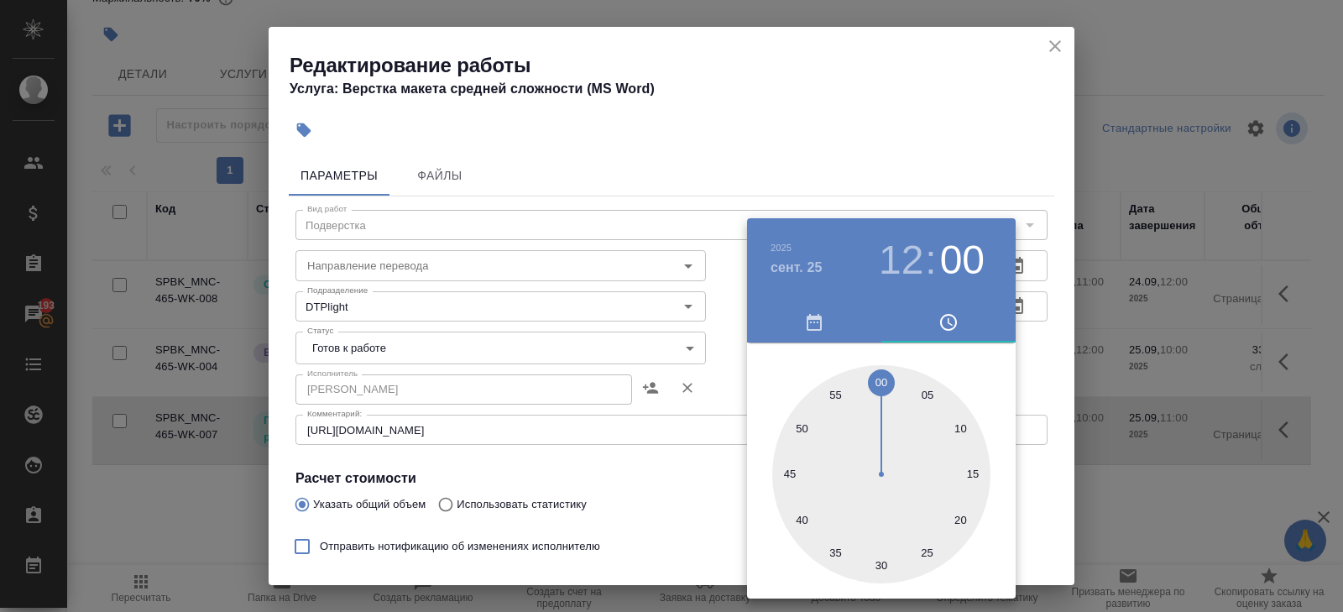
click at [923, 203] on div at bounding box center [671, 306] width 1343 height 612
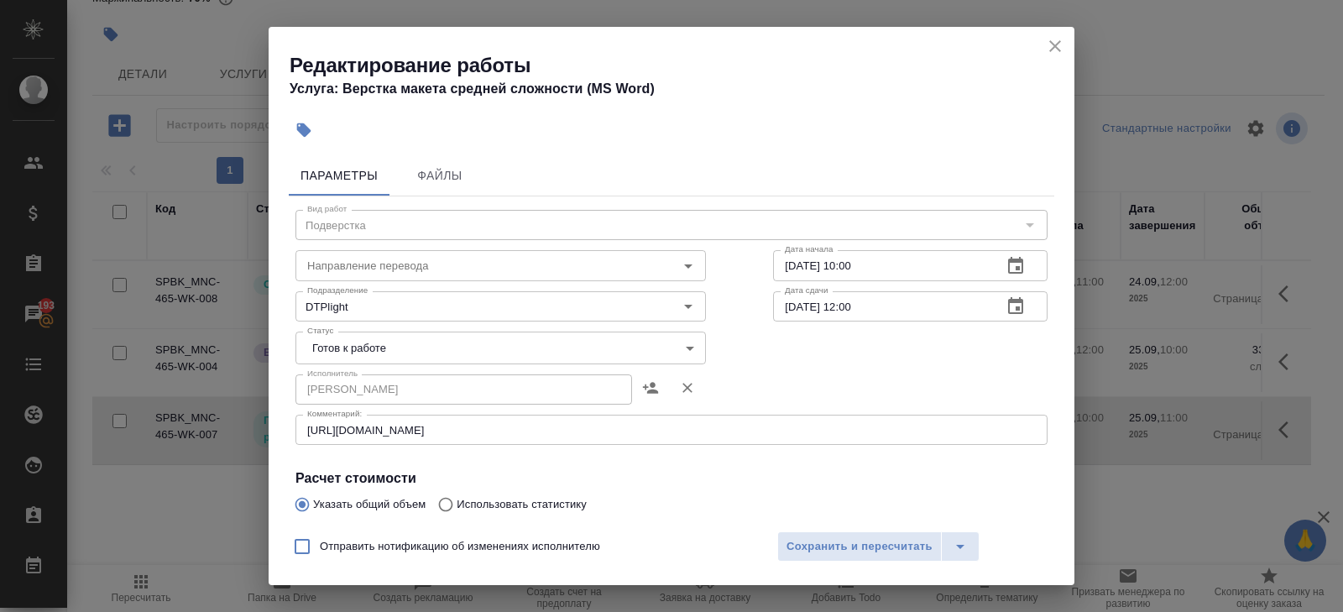
click at [1011, 265] on icon "button" at bounding box center [1015, 266] width 20 height 20
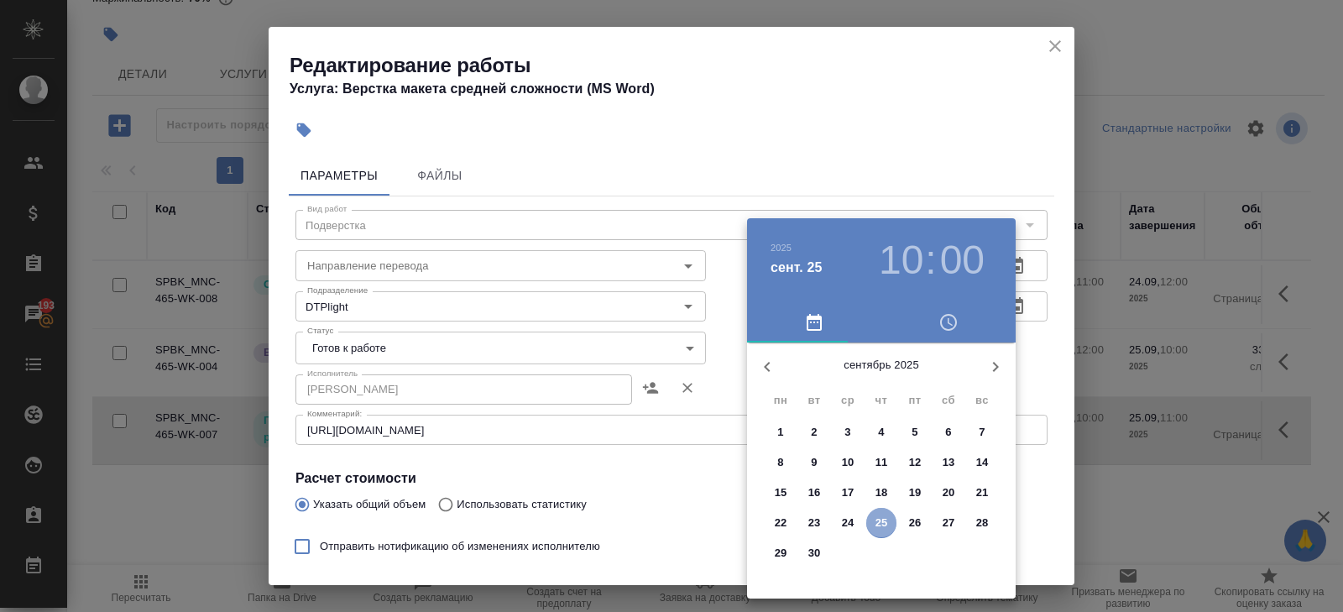
click at [881, 518] on p "25" at bounding box center [881, 522] width 13 height 17
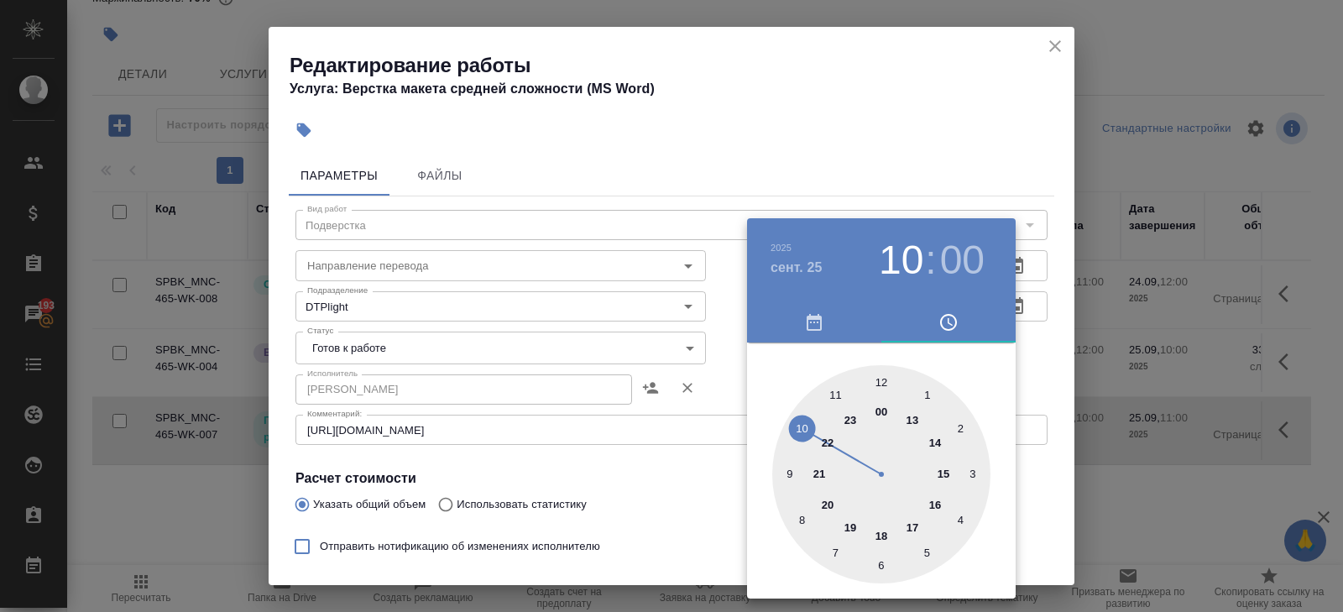
click at [834, 389] on div at bounding box center [881, 474] width 218 height 218
type input "25.09.2025 11:00"
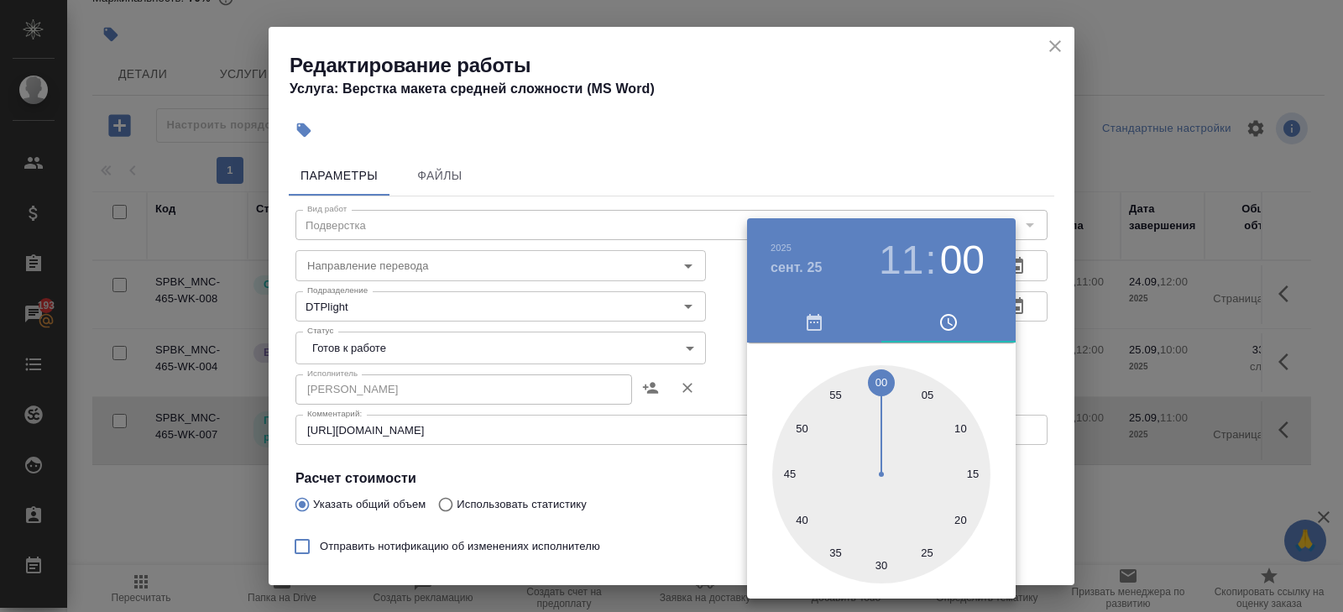
click at [686, 422] on div at bounding box center [671, 306] width 1343 height 612
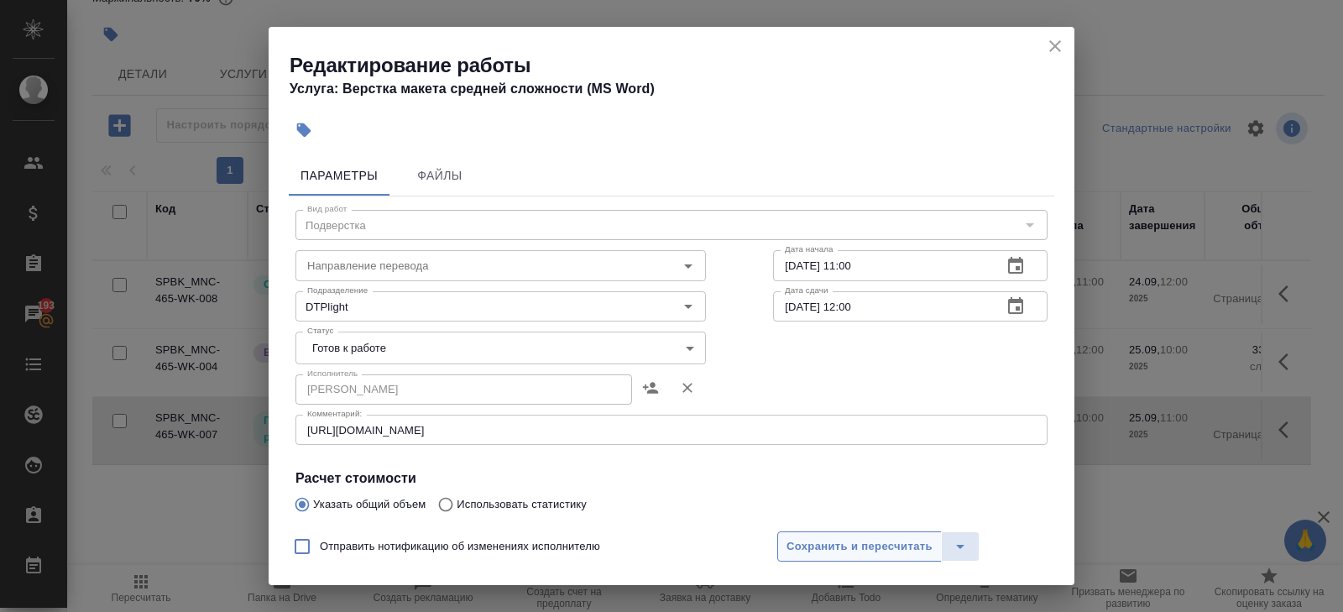
click at [822, 555] on span "Сохранить и пересчитать" at bounding box center [859, 546] width 146 height 19
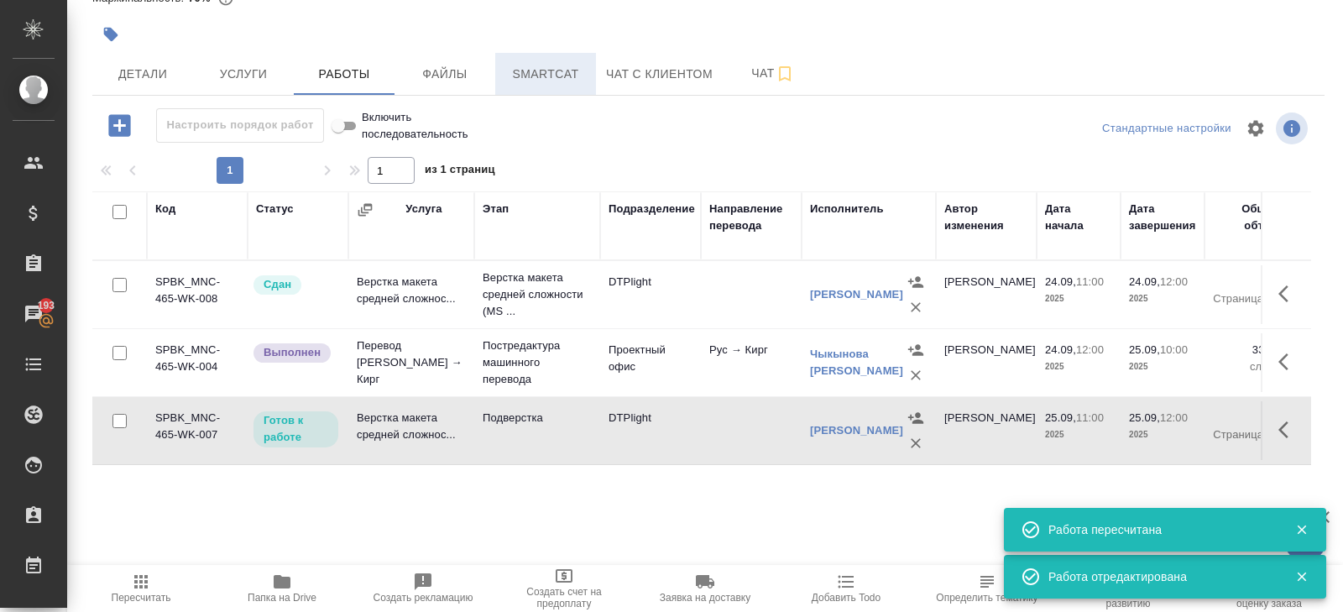
click at [535, 77] on span "Smartcat" at bounding box center [545, 74] width 81 height 21
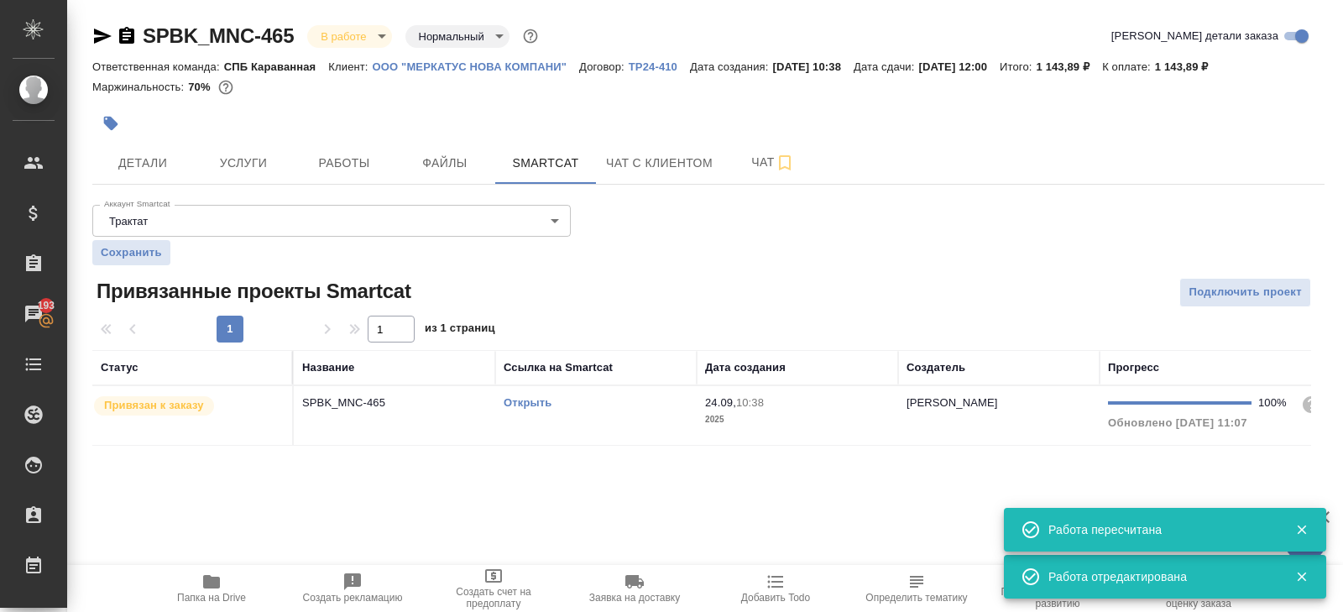
click at [637, 418] on td "Открыть" at bounding box center [595, 415] width 201 height 59
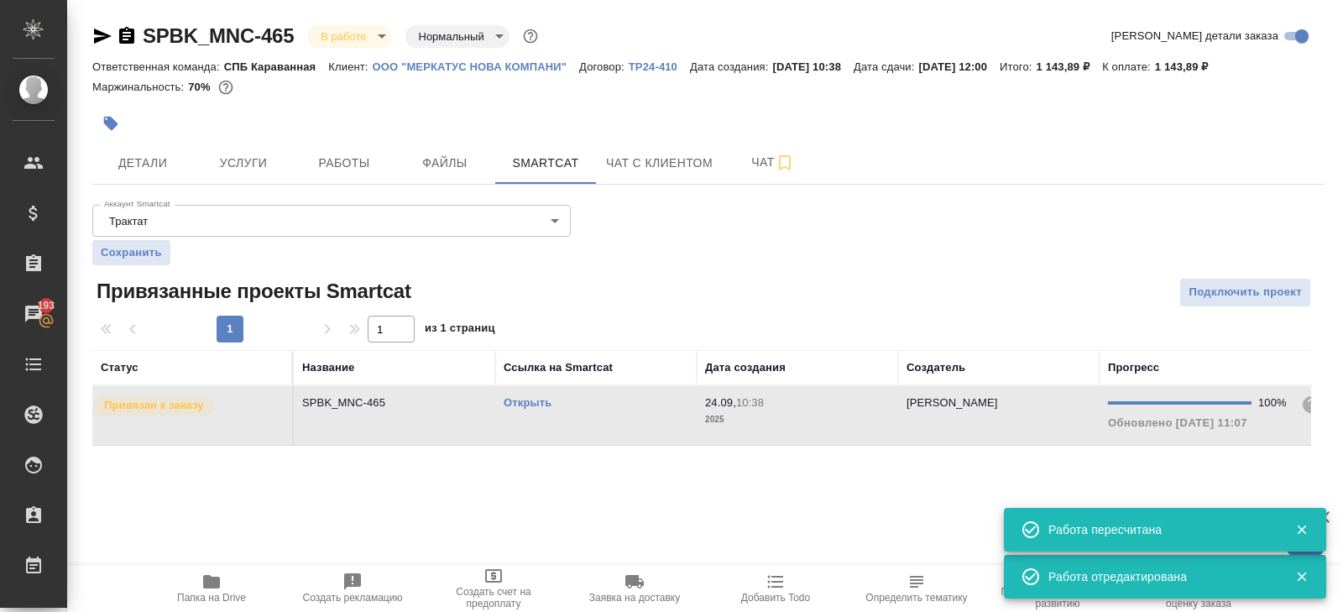
click at [637, 418] on td "Открыть" at bounding box center [595, 415] width 201 height 59
click at [347, 164] on span "Работы" at bounding box center [344, 163] width 81 height 21
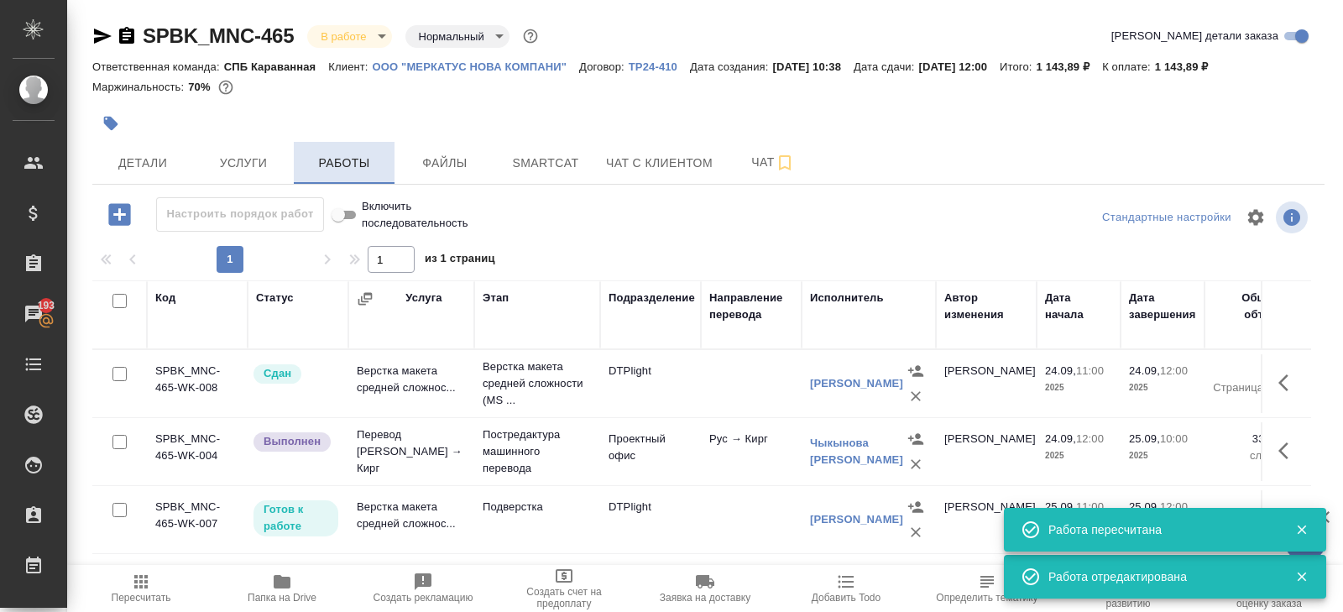
scroll to position [89, 0]
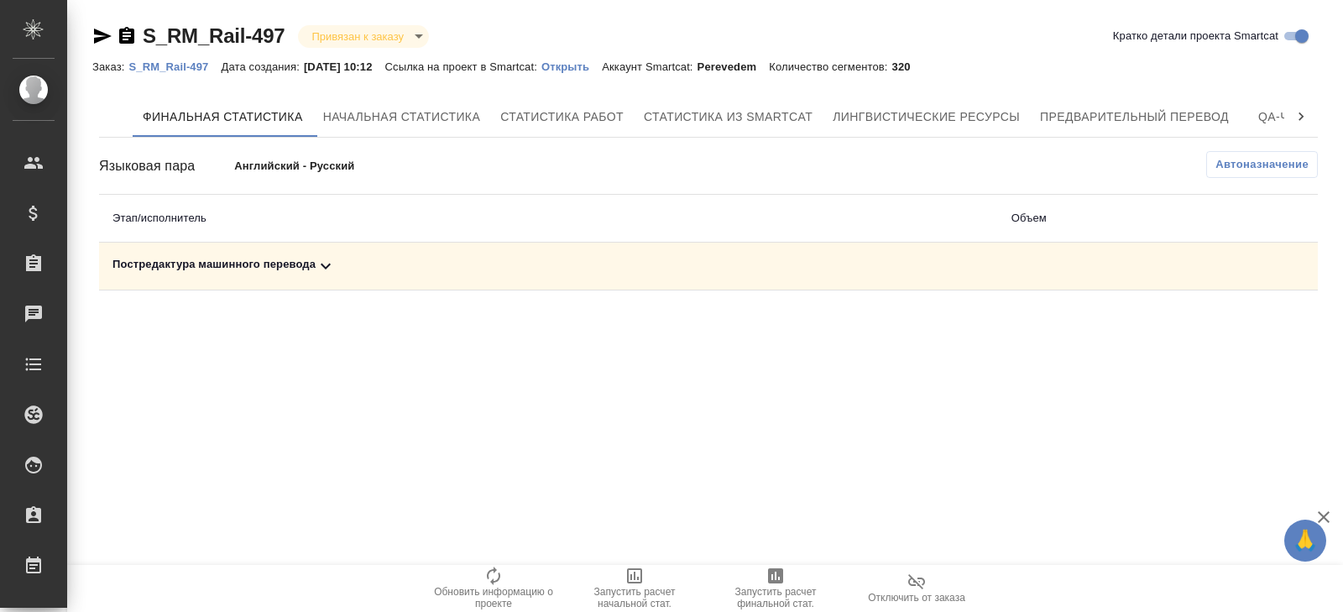
click at [327, 268] on icon at bounding box center [326, 267] width 10 height 6
click at [1272, 170] on span "Автоназначение" at bounding box center [1261, 164] width 93 height 17
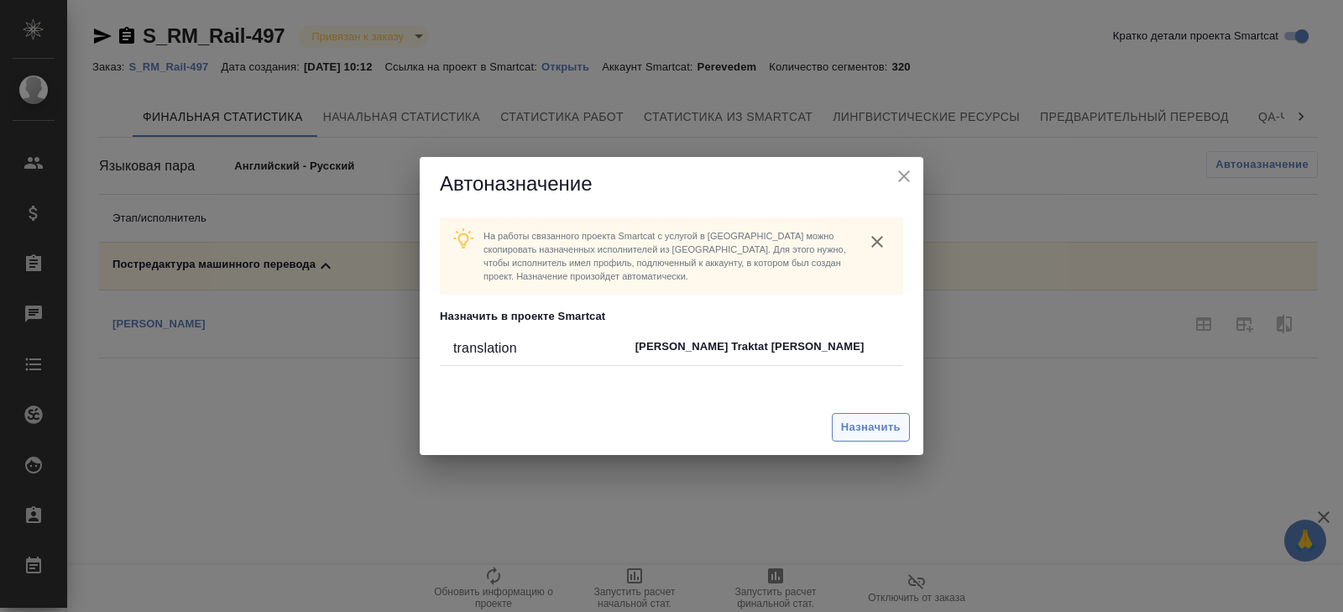
click at [868, 429] on span "Назначить" at bounding box center [871, 427] width 60 height 19
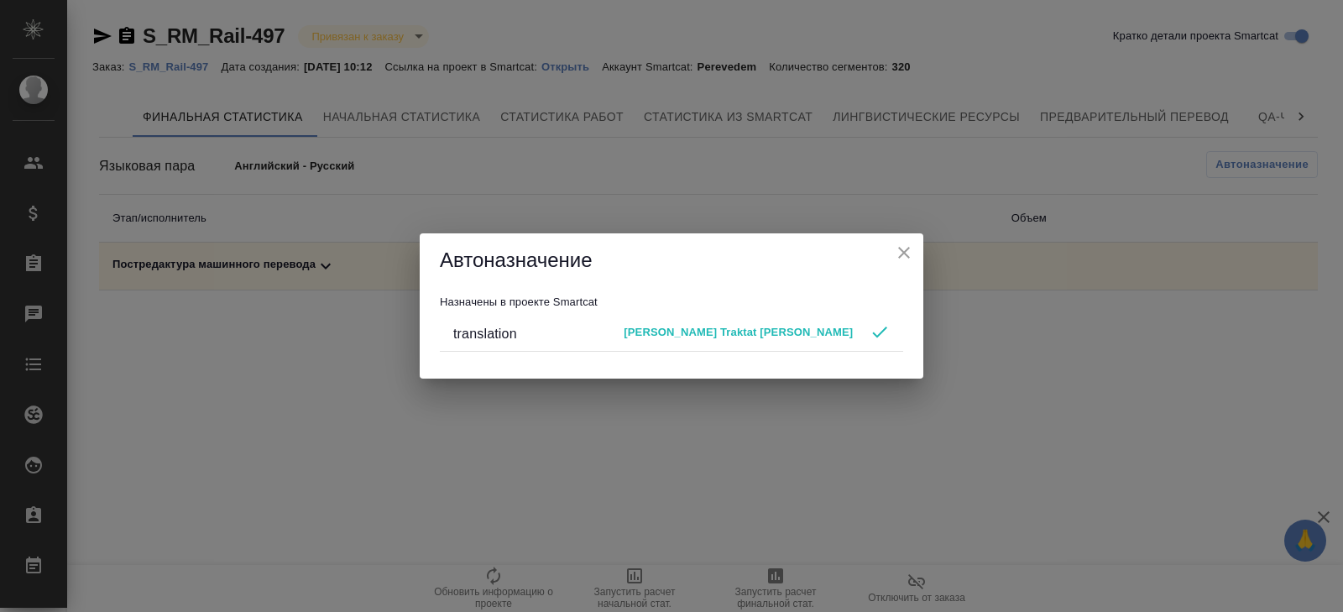
click at [775, 473] on div "Автоназначение Назначены в проекте Smartcat translation [PERSON_NAME] Traktat […" at bounding box center [671, 306] width 1343 height 612
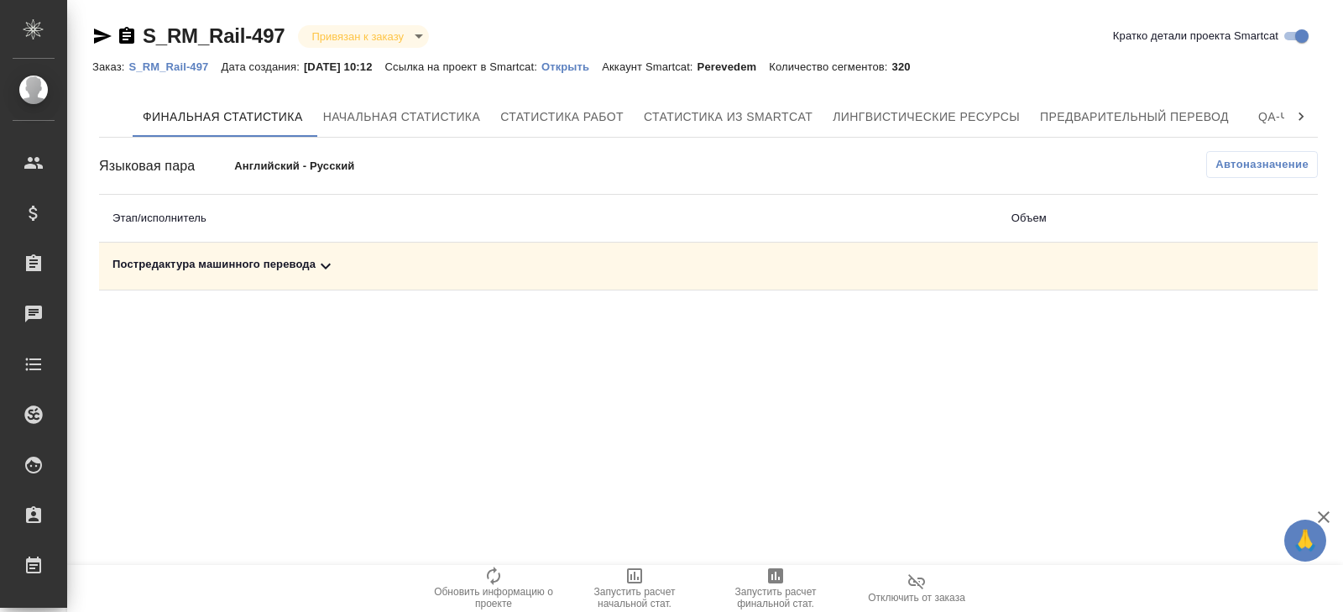
click at [763, 569] on span "Запустить расчет финальной стат." at bounding box center [775, 588] width 121 height 44
click at [279, 269] on div "Постредактура машинного перевода" at bounding box center [548, 266] width 872 height 20
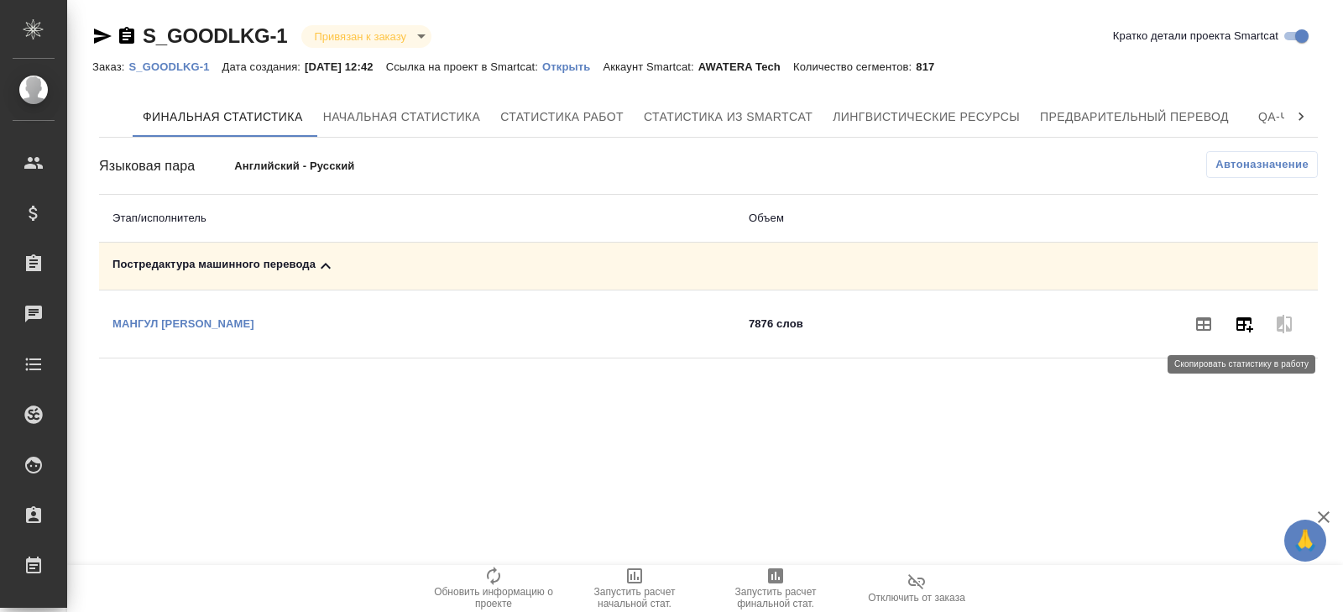
click at [1236, 325] on icon "button" at bounding box center [1244, 324] width 17 height 15
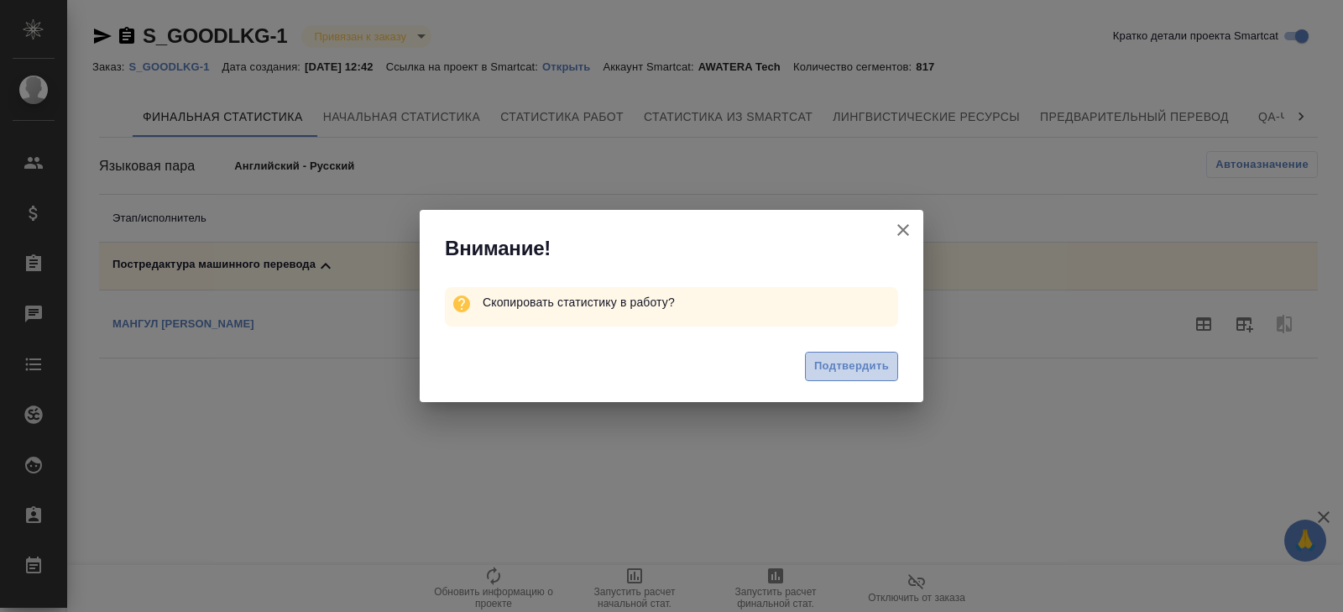
click at [885, 368] on span "Подтвердить" at bounding box center [851, 366] width 75 height 19
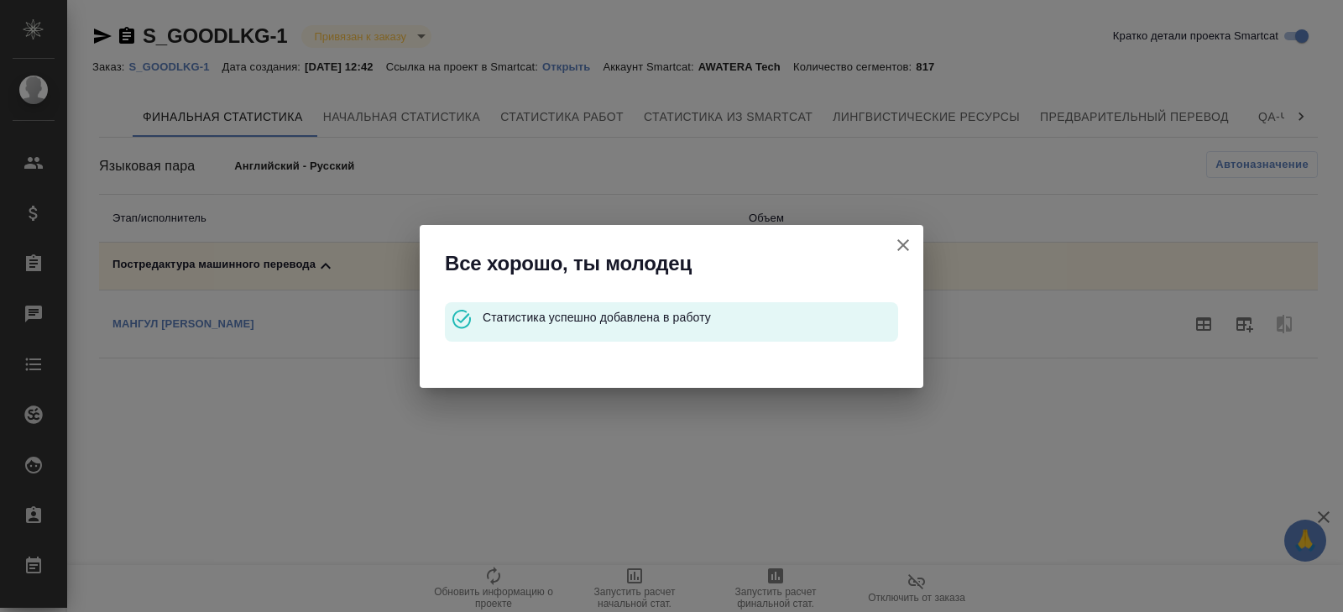
click at [899, 249] on icon "button" at bounding box center [903, 245] width 20 height 20
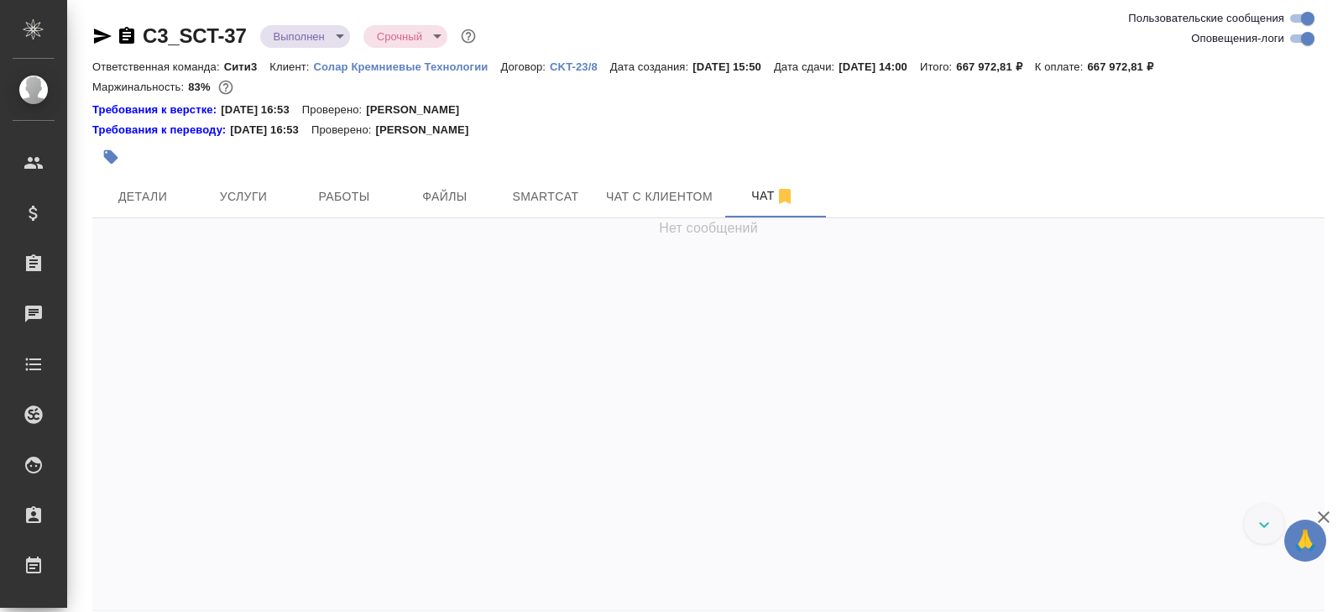
scroll to position [43244, 0]
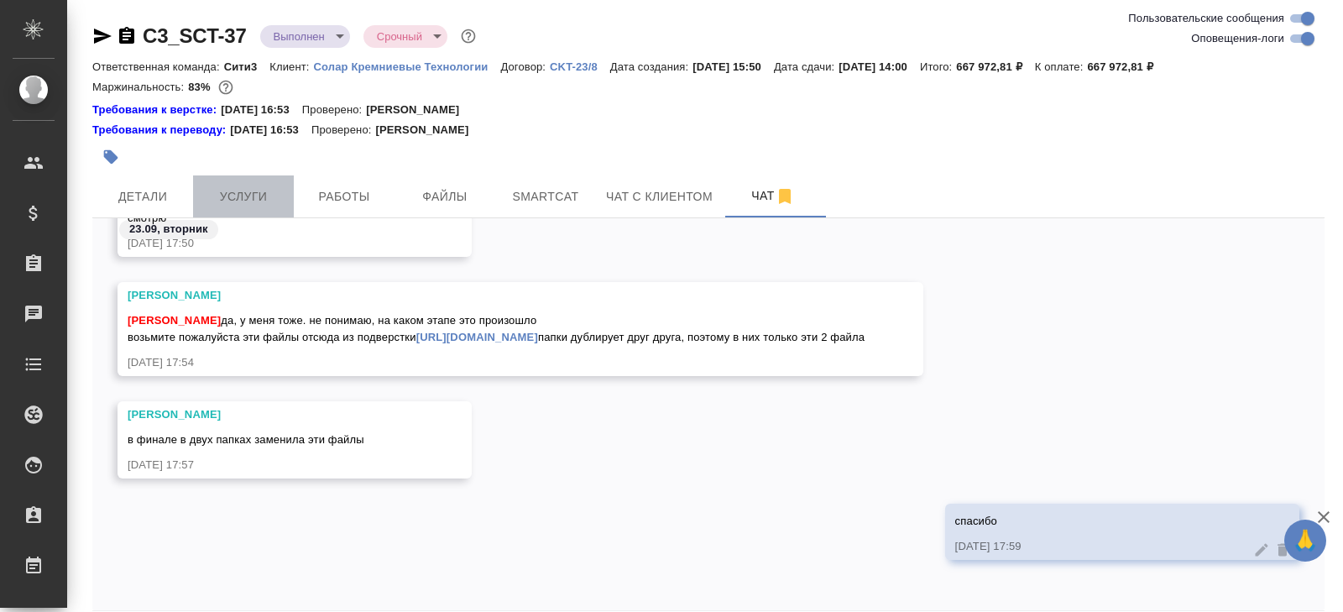
click at [267, 185] on button "Услуги" at bounding box center [243, 196] width 101 height 42
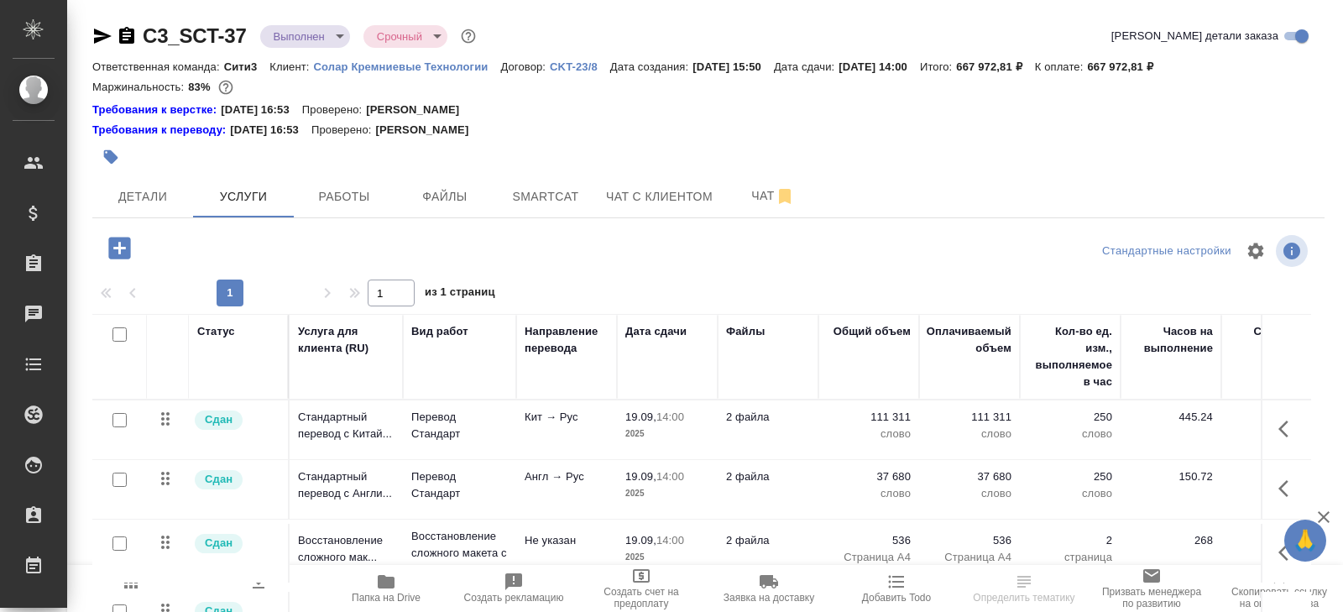
click at [389, 578] on icon "button" at bounding box center [386, 581] width 17 height 13
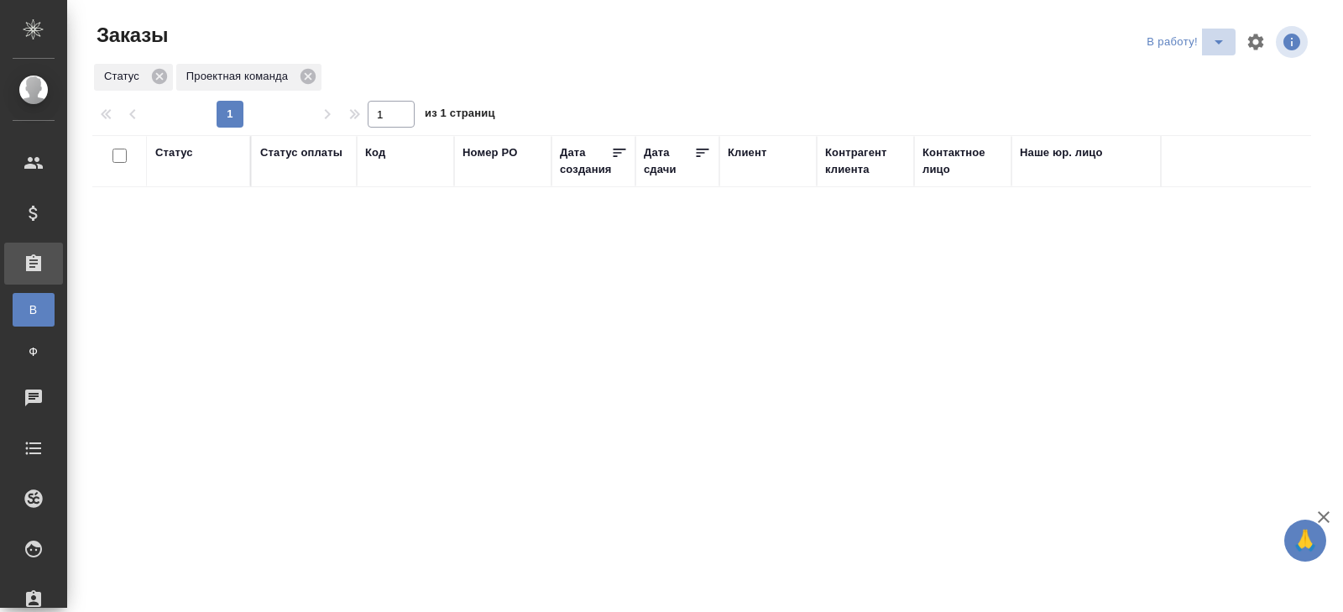
click at [1217, 45] on icon "split button" at bounding box center [1219, 42] width 20 height 20
click at [1211, 77] on li "ПМ" at bounding box center [1187, 75] width 93 height 27
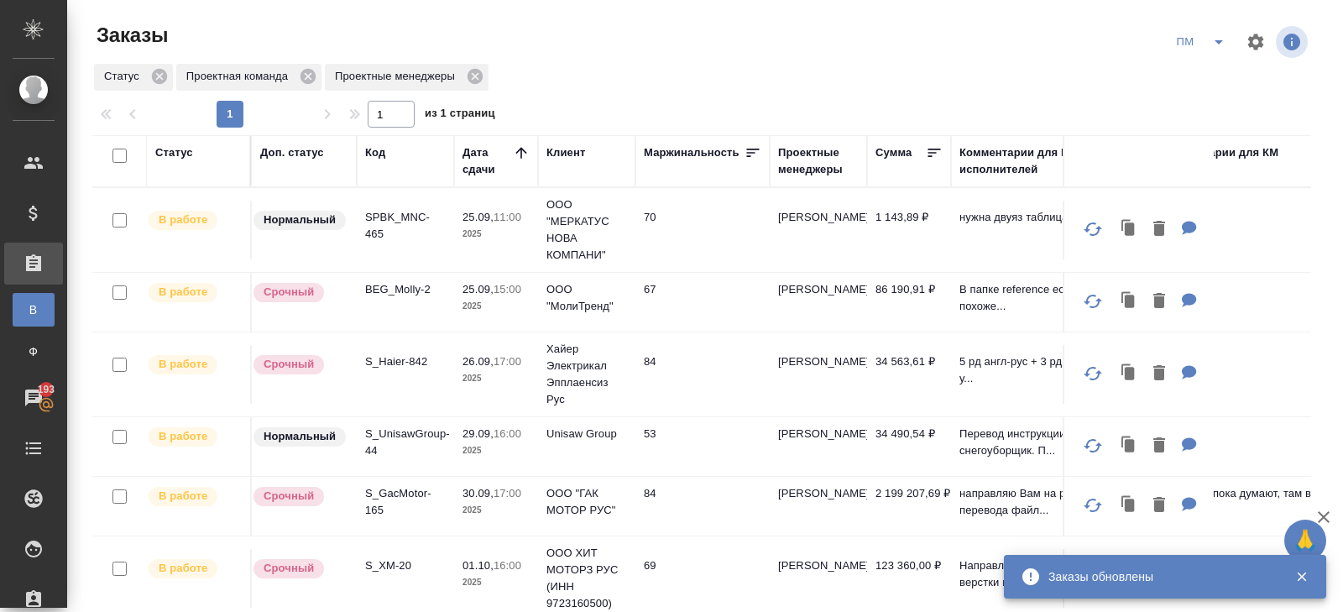
click at [1216, 46] on icon "split button" at bounding box center [1219, 42] width 20 height 20
click at [1207, 76] on li "В работу!" at bounding box center [1201, 75] width 85 height 27
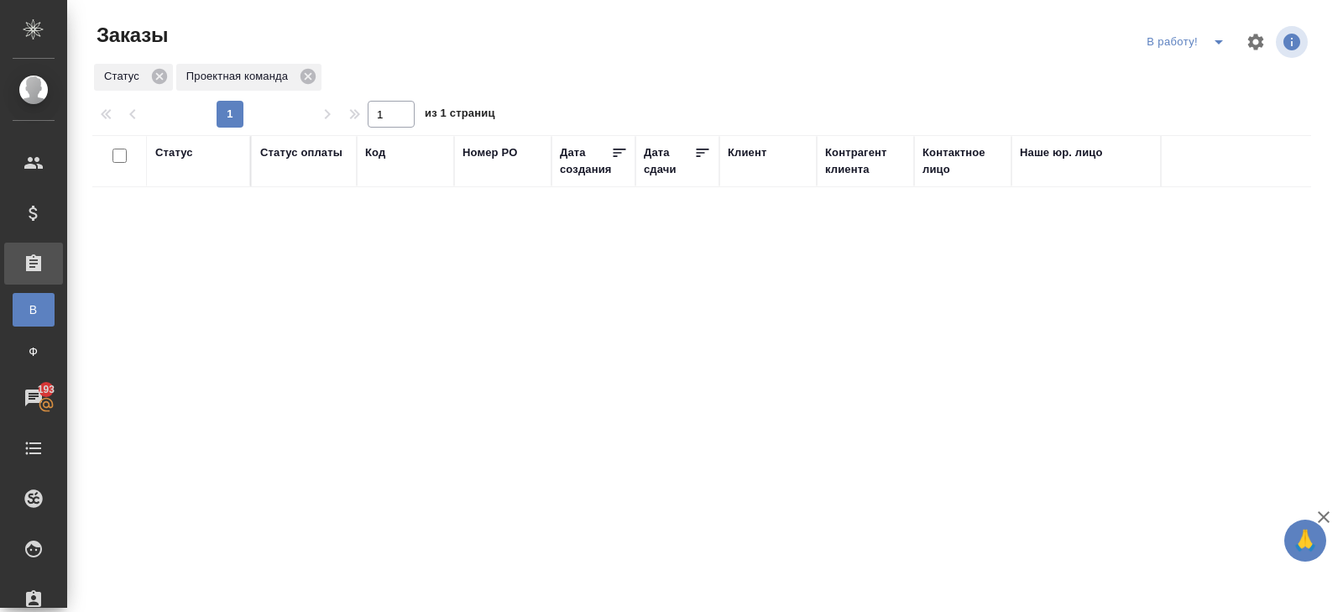
click at [1206, 44] on span "split button" at bounding box center [1218, 42] width 25 height 20
click at [1196, 80] on li "ПМ" at bounding box center [1187, 75] width 93 height 27
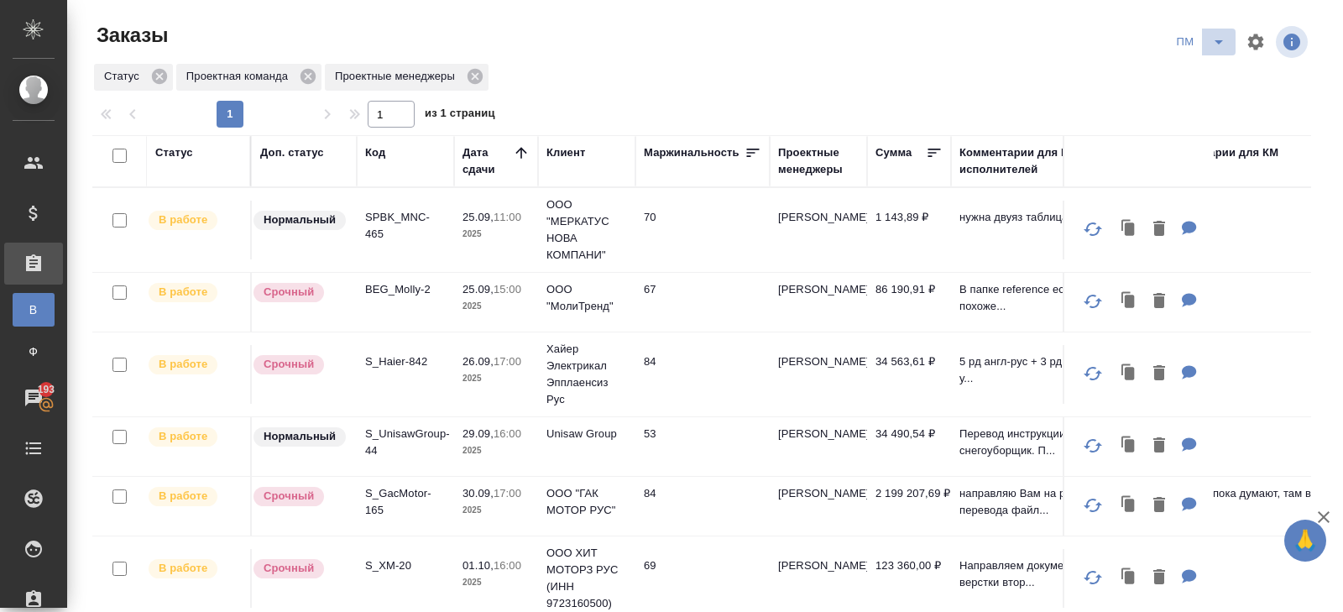
click at [1220, 42] on icon "split button" at bounding box center [1219, 42] width 20 height 20
click at [1203, 69] on li "В работу!" at bounding box center [1201, 75] width 85 height 27
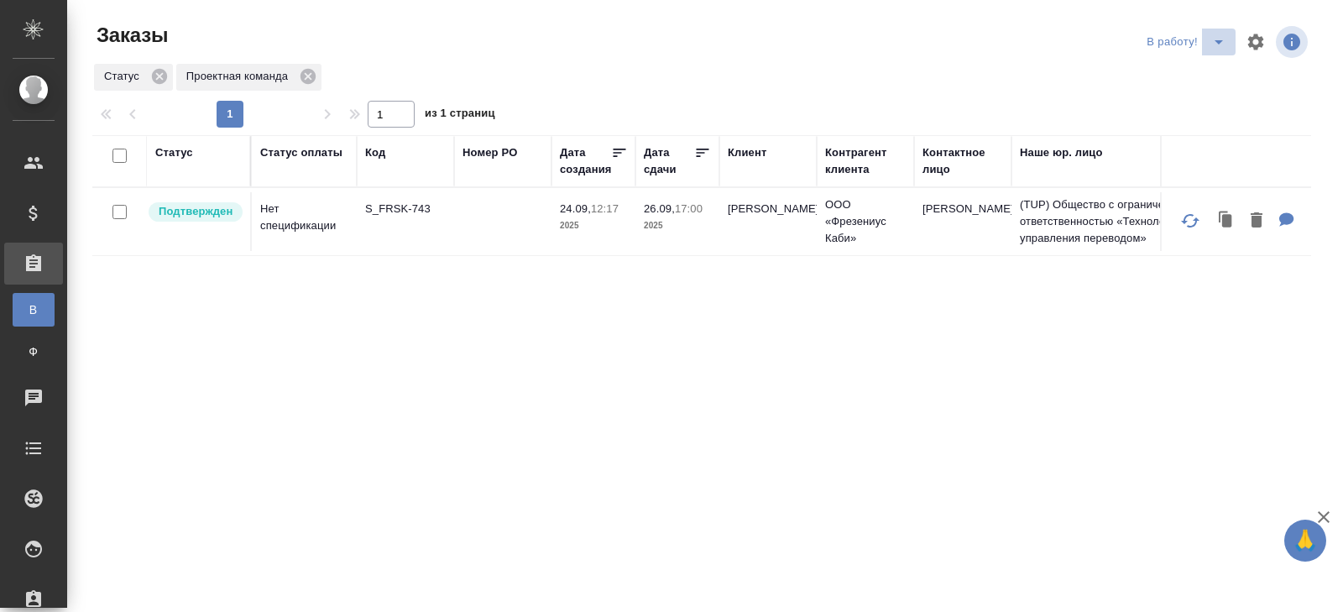
click at [1216, 44] on icon "split button" at bounding box center [1219, 42] width 20 height 20
click at [1208, 71] on li "ПМ" at bounding box center [1187, 75] width 93 height 27
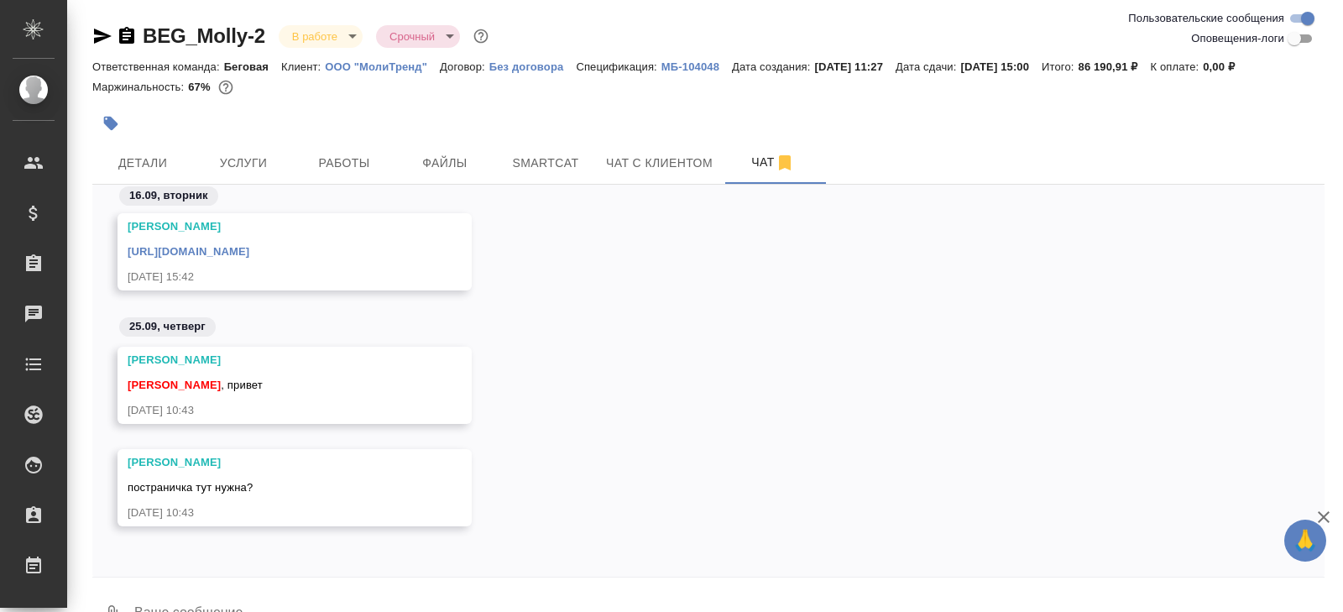
scroll to position [1091, 0]
click at [155, 151] on button "Детали" at bounding box center [142, 163] width 101 height 42
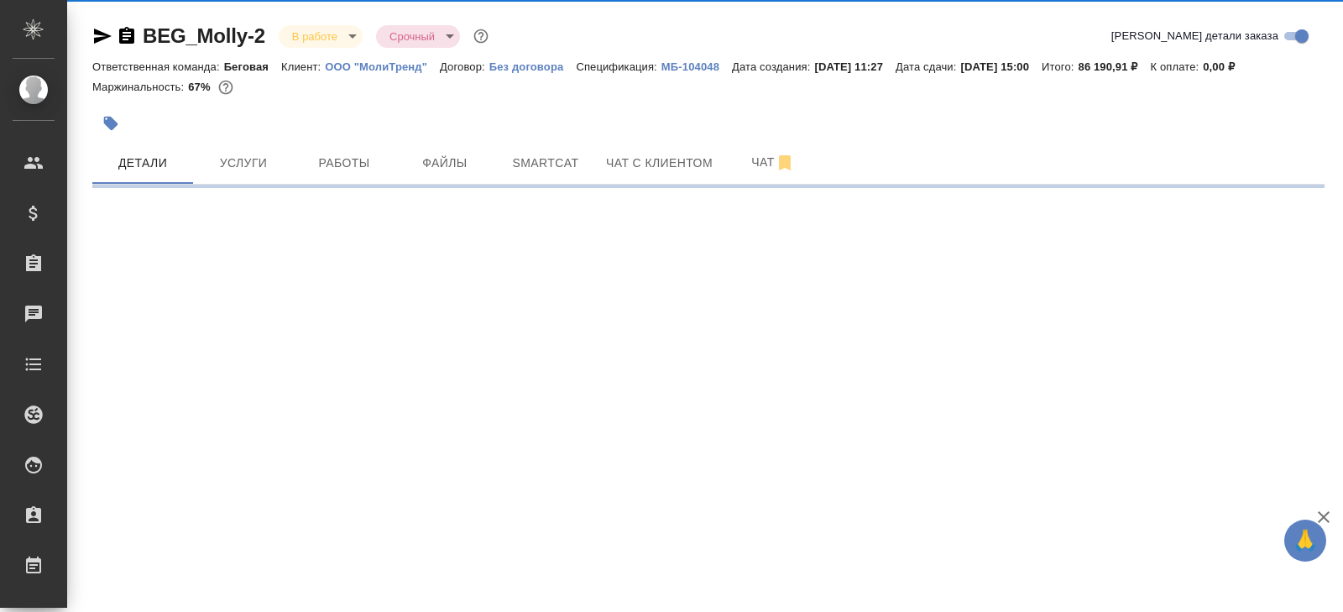
select select "RU"
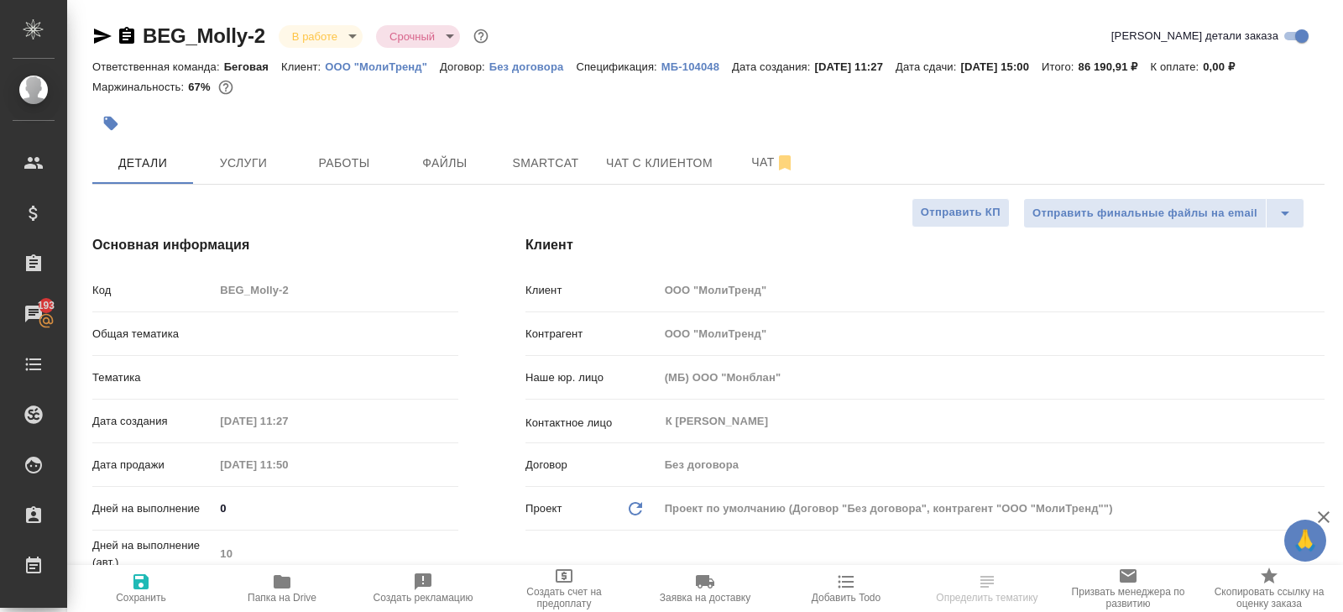
type textarea "x"
click at [801, 148] on button "Чат" at bounding box center [773, 163] width 101 height 42
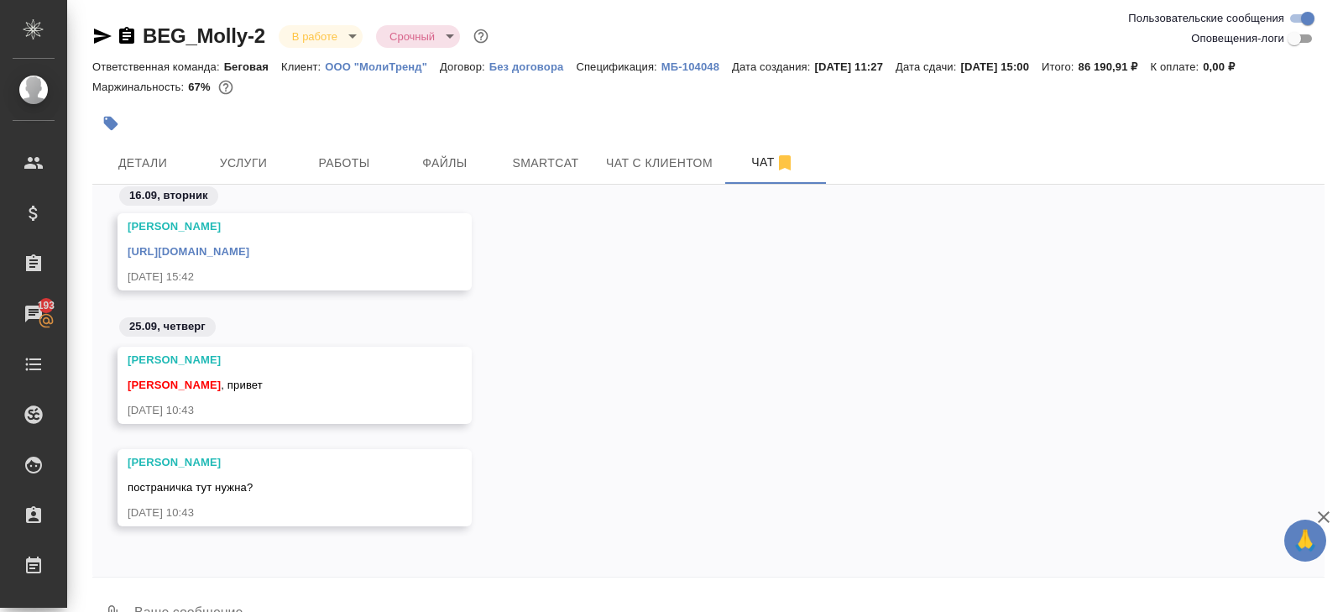
scroll to position [40, 0]
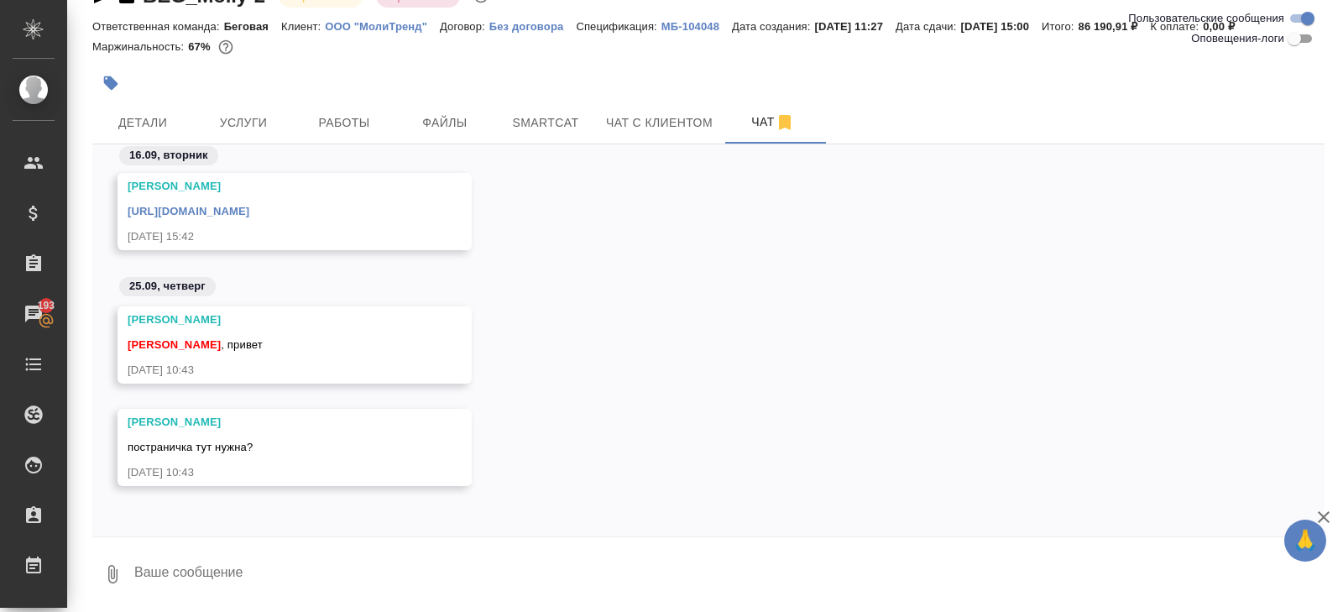
click at [248, 583] on textarea at bounding box center [729, 574] width 1192 height 57
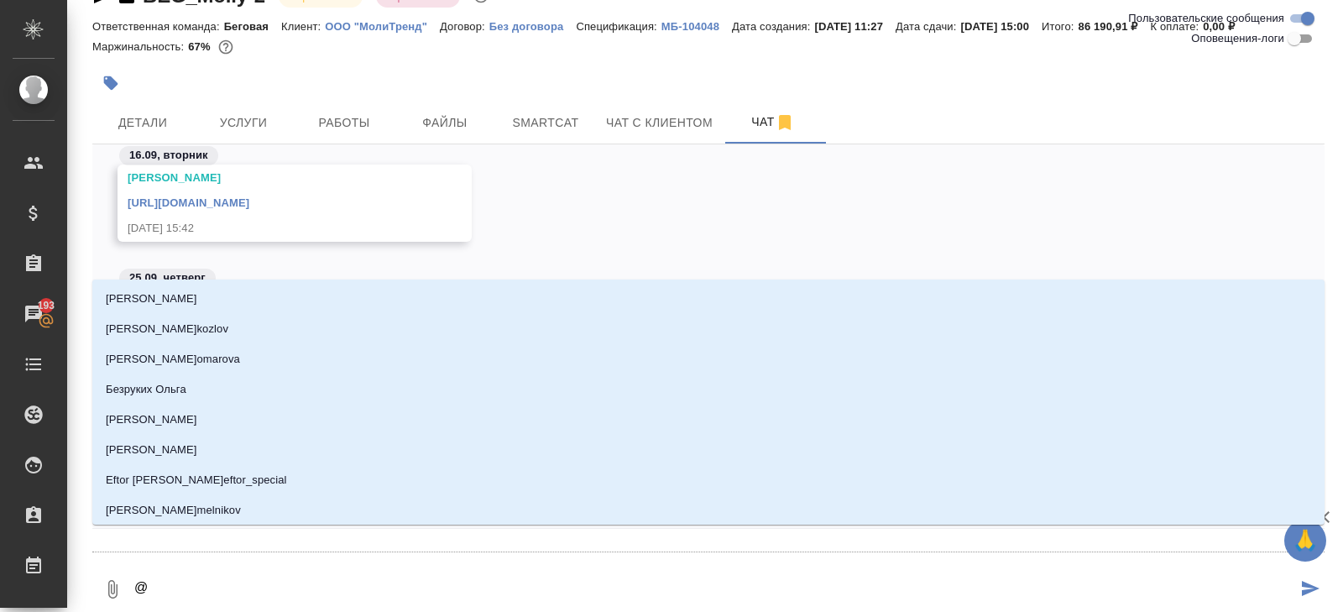
type textarea "@а"
type input "а"
type textarea "@ан"
type input "ан"
type textarea "@ант"
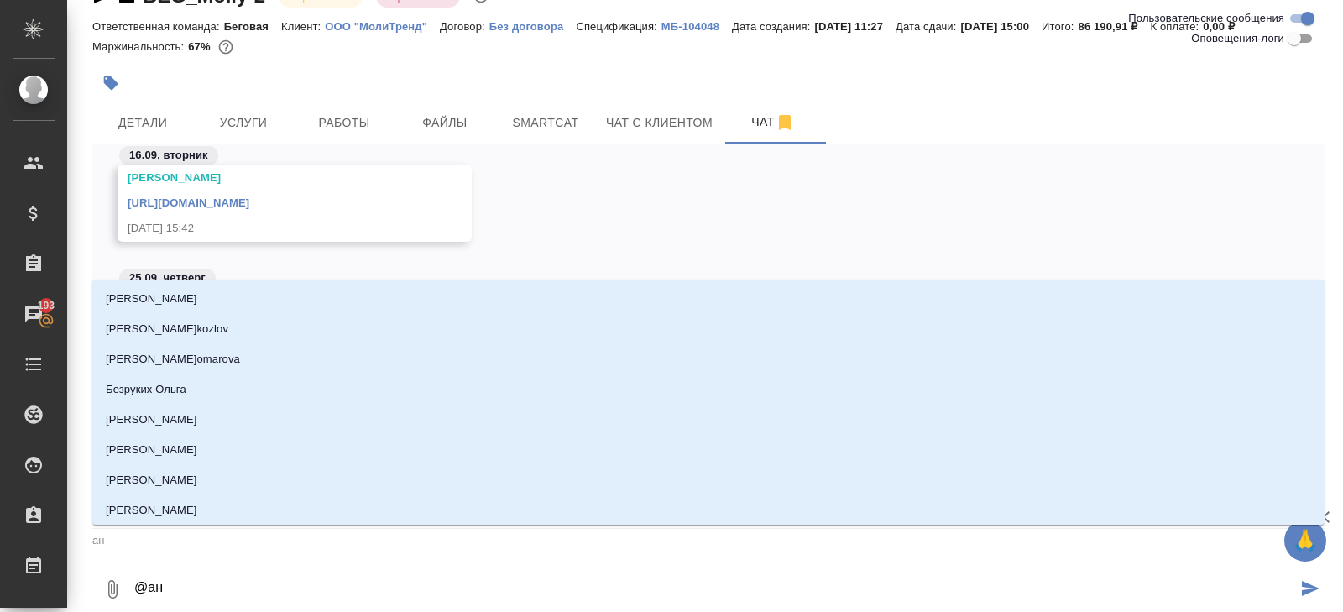
type input "ант"
type textarea "@анто"
type input "анто"
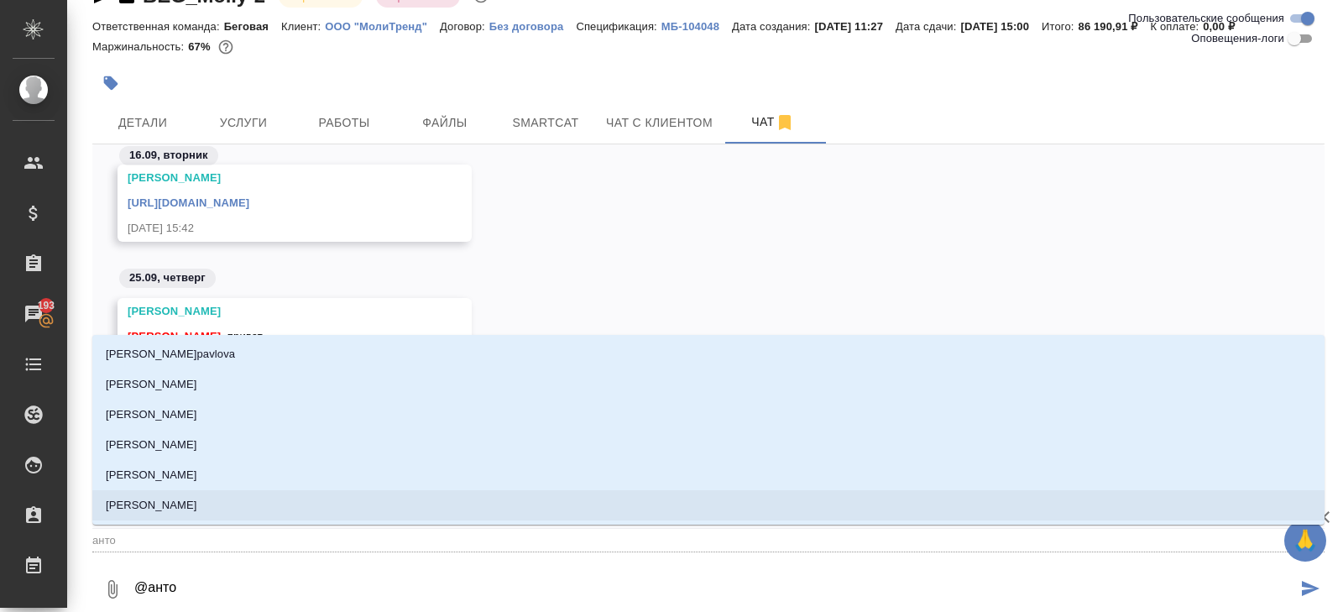
click at [179, 503] on p "[PERSON_NAME]" at bounding box center [151, 505] width 91 height 17
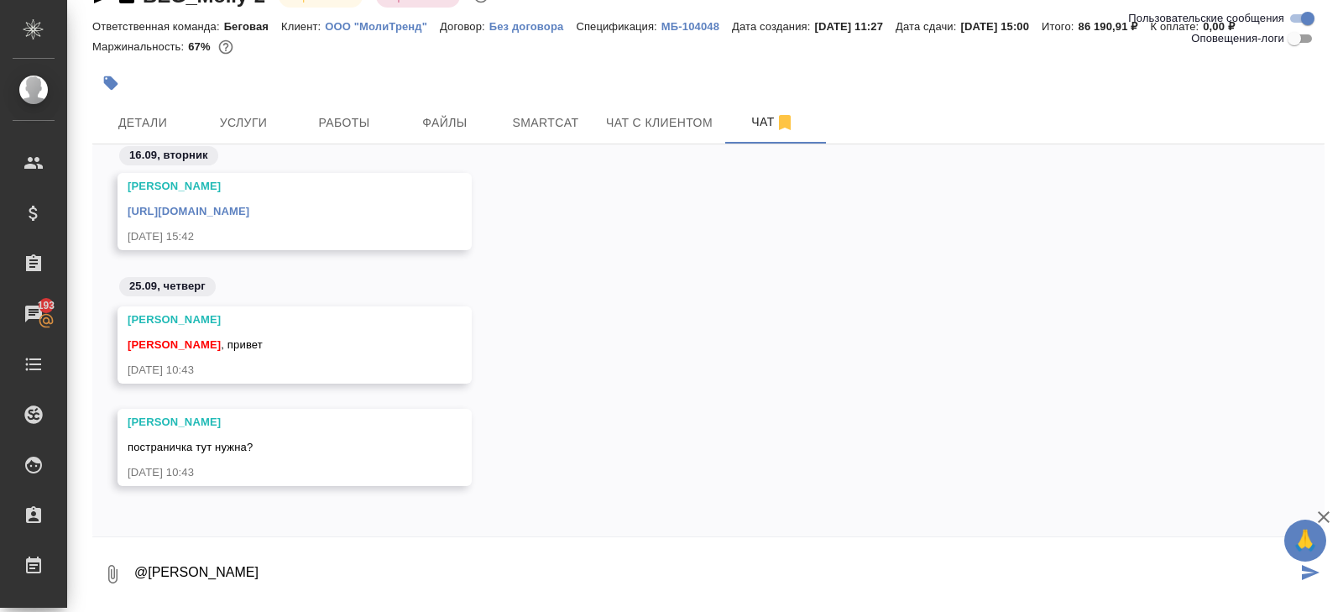
type textarea "@Антонова Кристина"
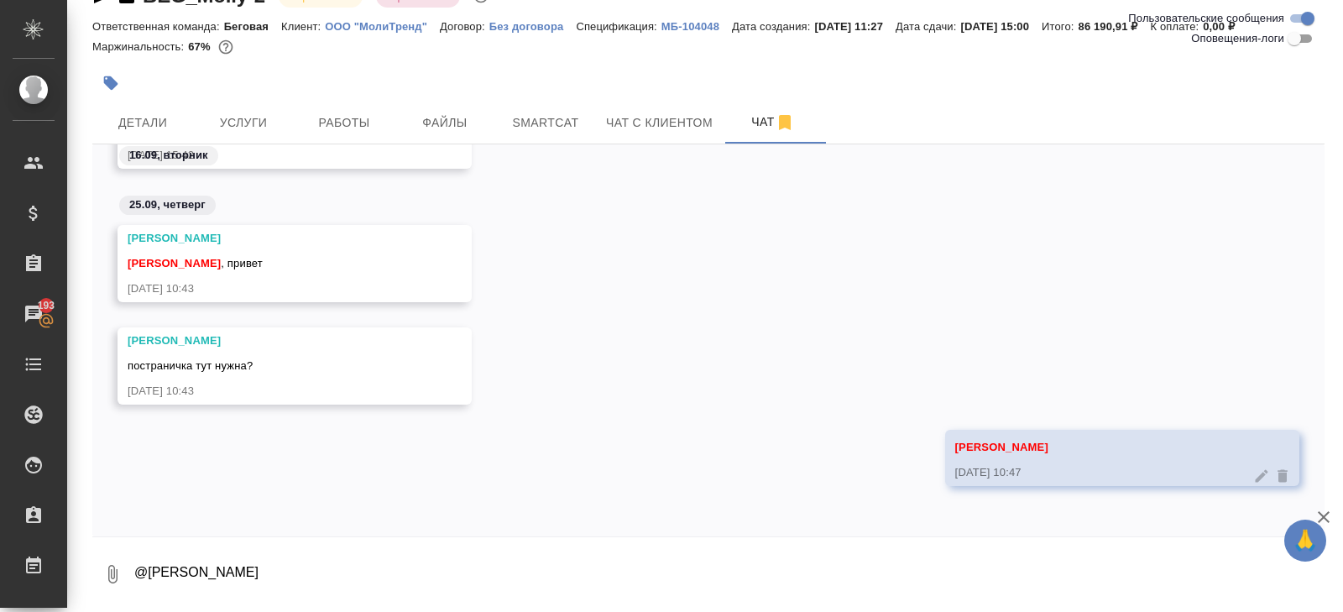
scroll to position [0, 0]
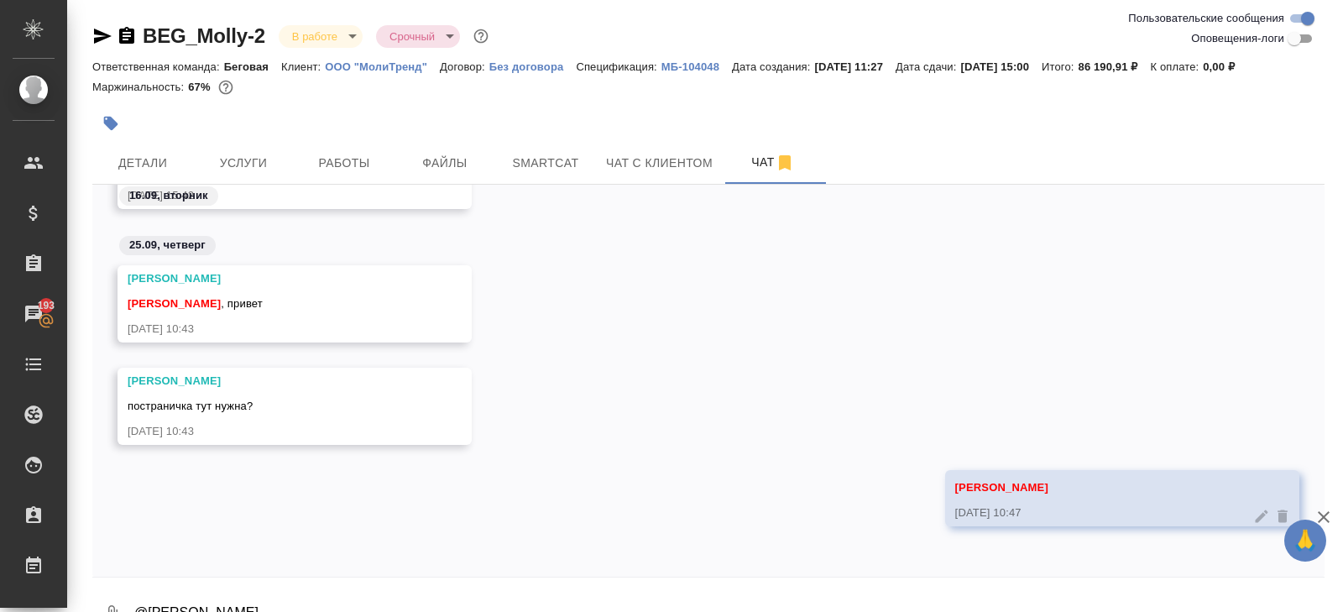
click at [102, 32] on icon "button" at bounding box center [102, 36] width 20 height 20
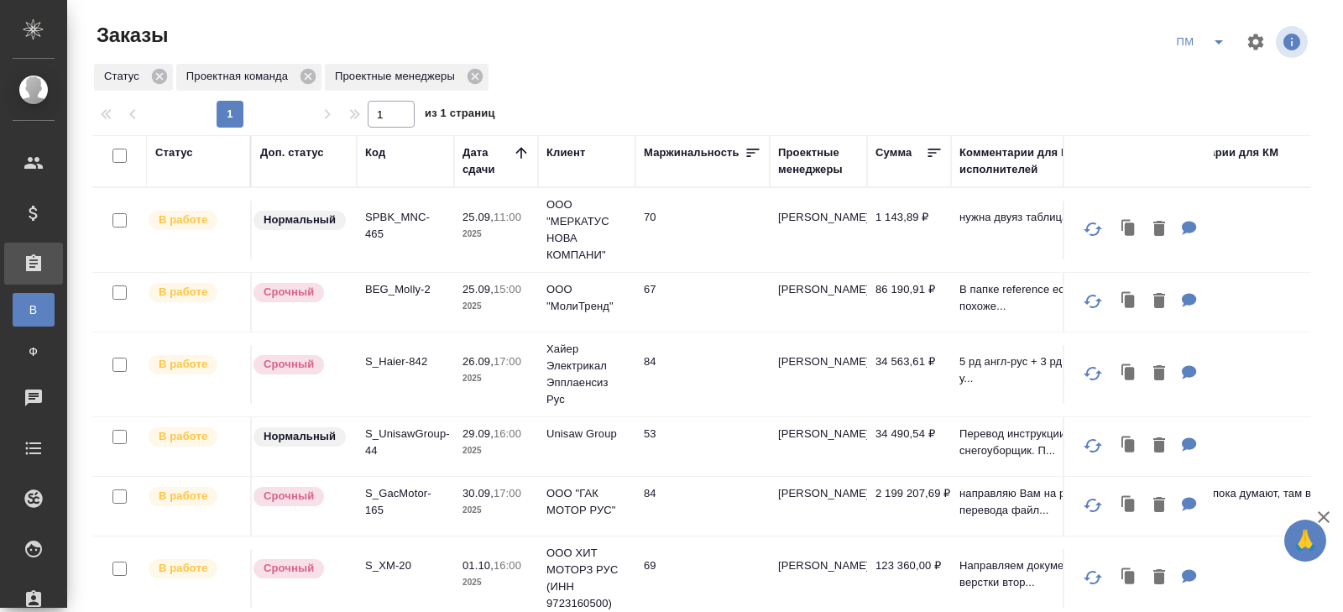
click at [1220, 42] on icon "split button" at bounding box center [1219, 42] width 20 height 20
click at [1215, 62] on li "В работу!" at bounding box center [1201, 75] width 85 height 27
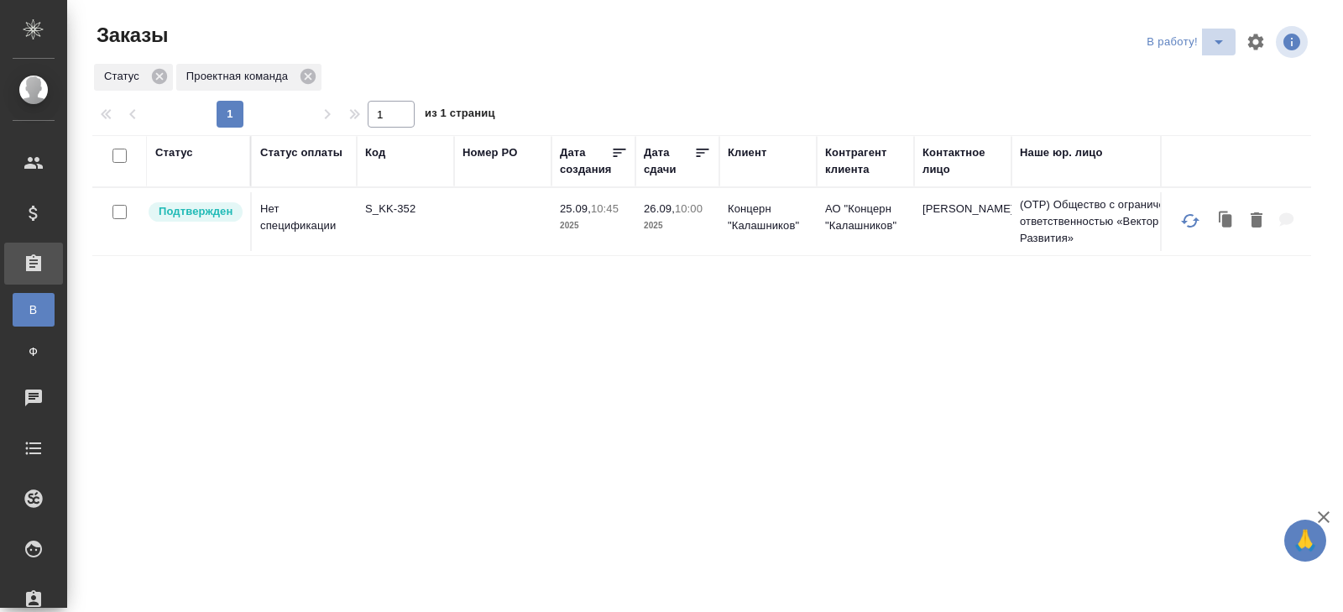
click at [1217, 44] on icon "split button" at bounding box center [1219, 42] width 20 height 20
click at [382, 222] on td "S_KK-352" at bounding box center [405, 221] width 97 height 59
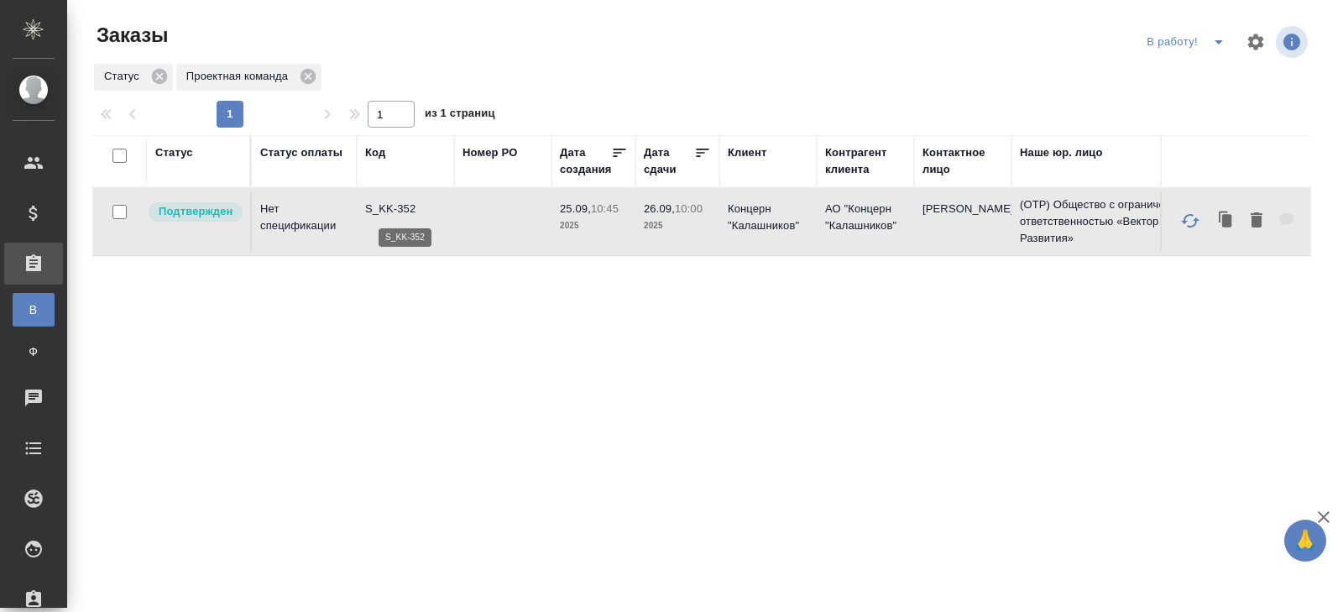
click at [385, 210] on p "S_KK-352" at bounding box center [405, 209] width 81 height 17
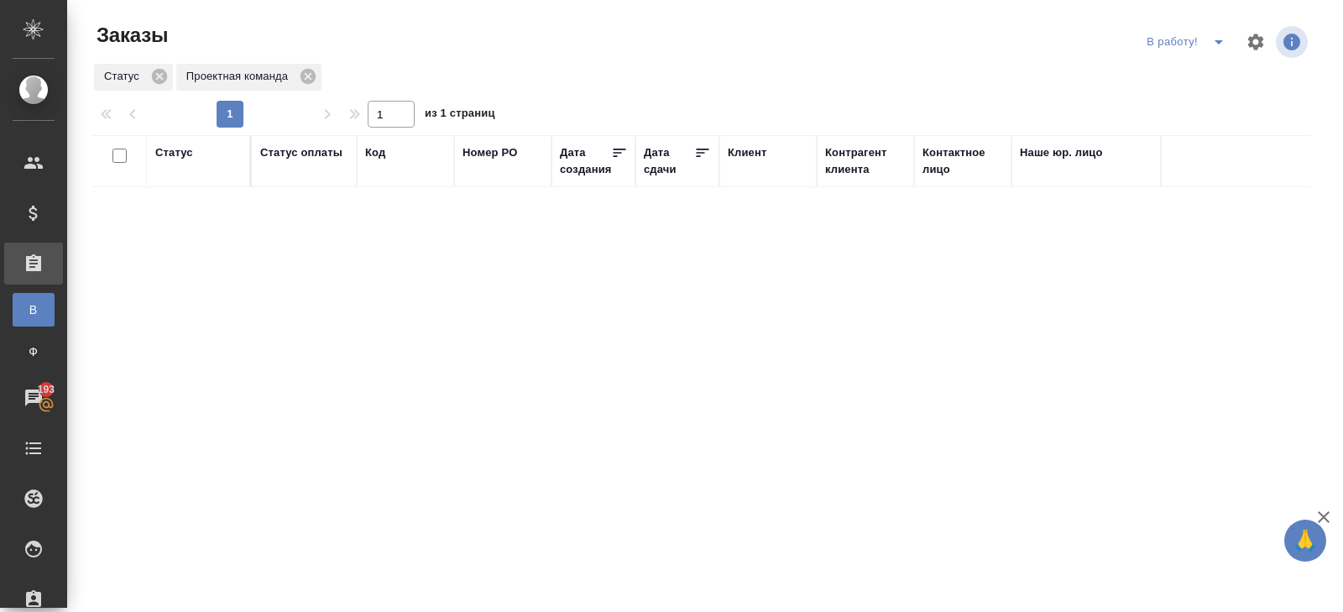
click at [1211, 43] on icon "split button" at bounding box center [1219, 42] width 20 height 20
click at [1211, 69] on li "ПМ" at bounding box center [1187, 75] width 93 height 27
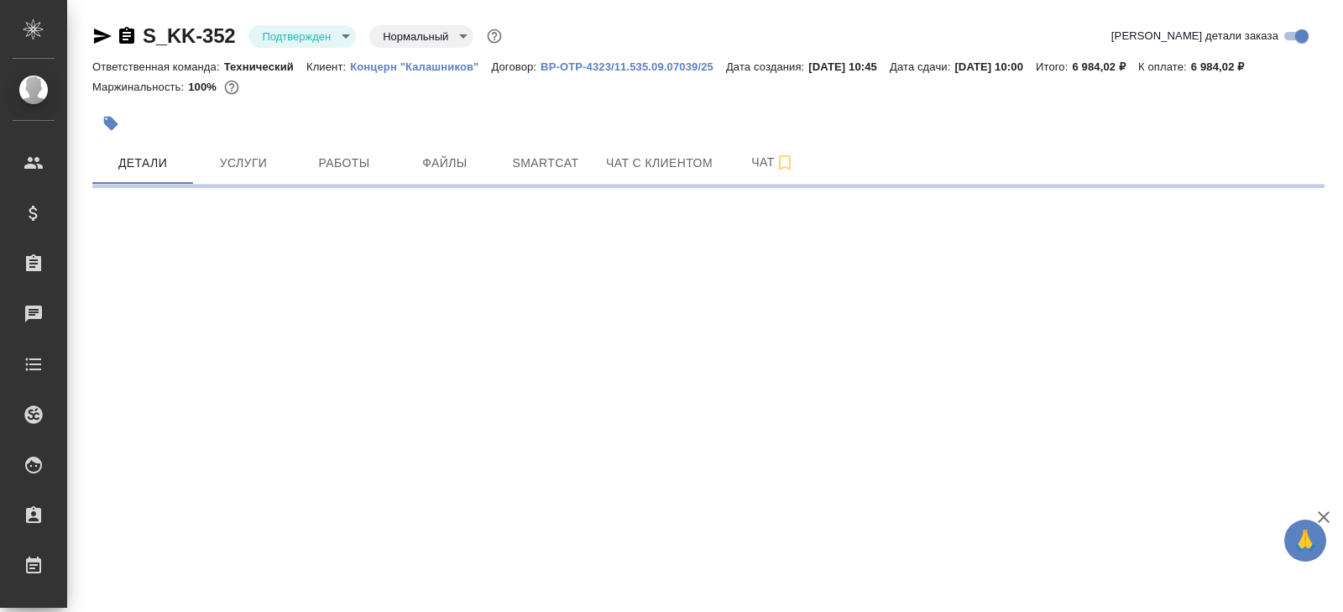
select select "RU"
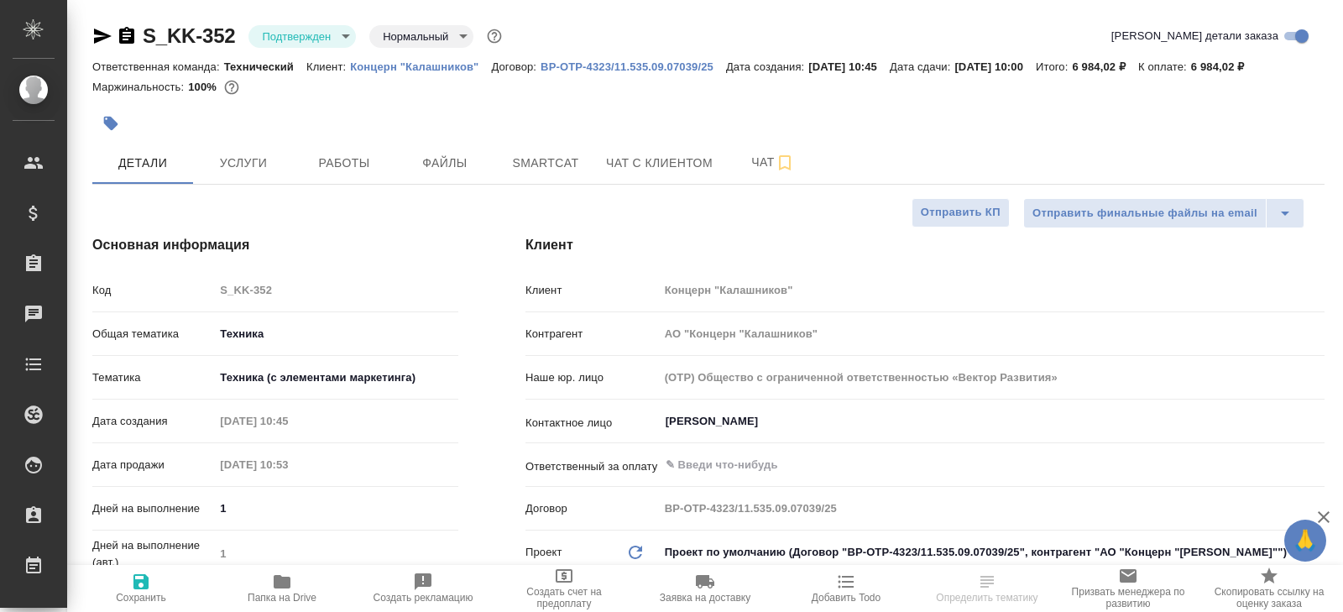
click at [304, 34] on body "🙏 .cls-1 fill:#fff; AWATERA Belyakova Yulia Клиенты Спецификации Заказы Чаты To…" at bounding box center [671, 306] width 1343 height 612
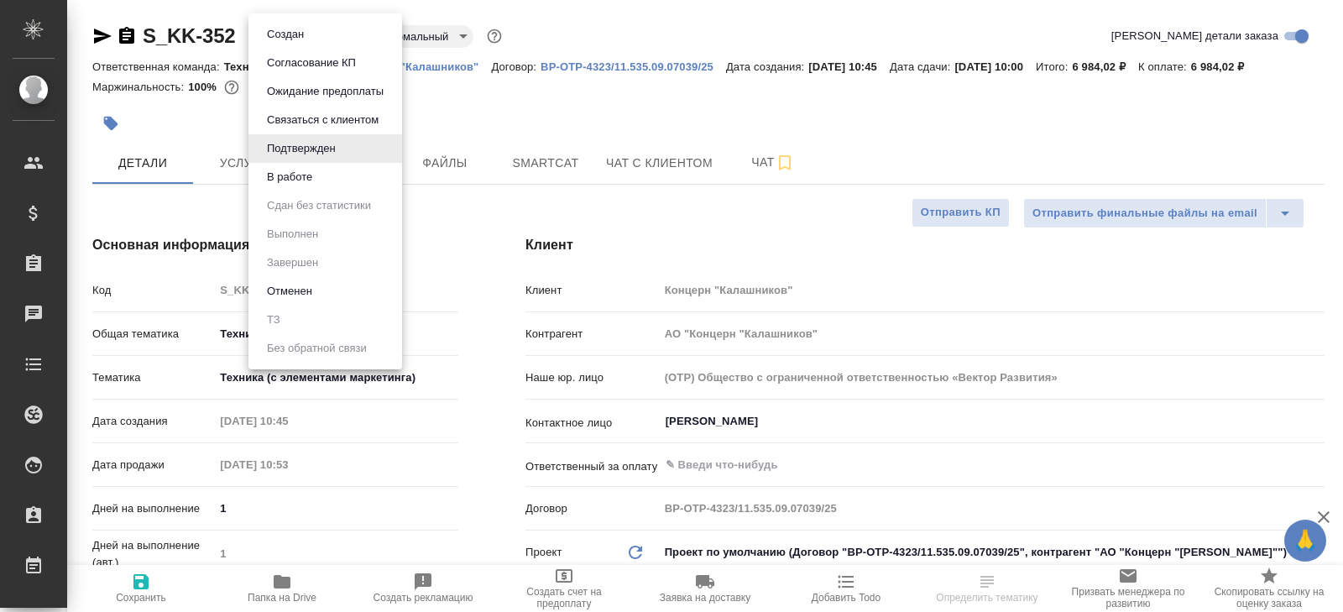
type textarea "x"
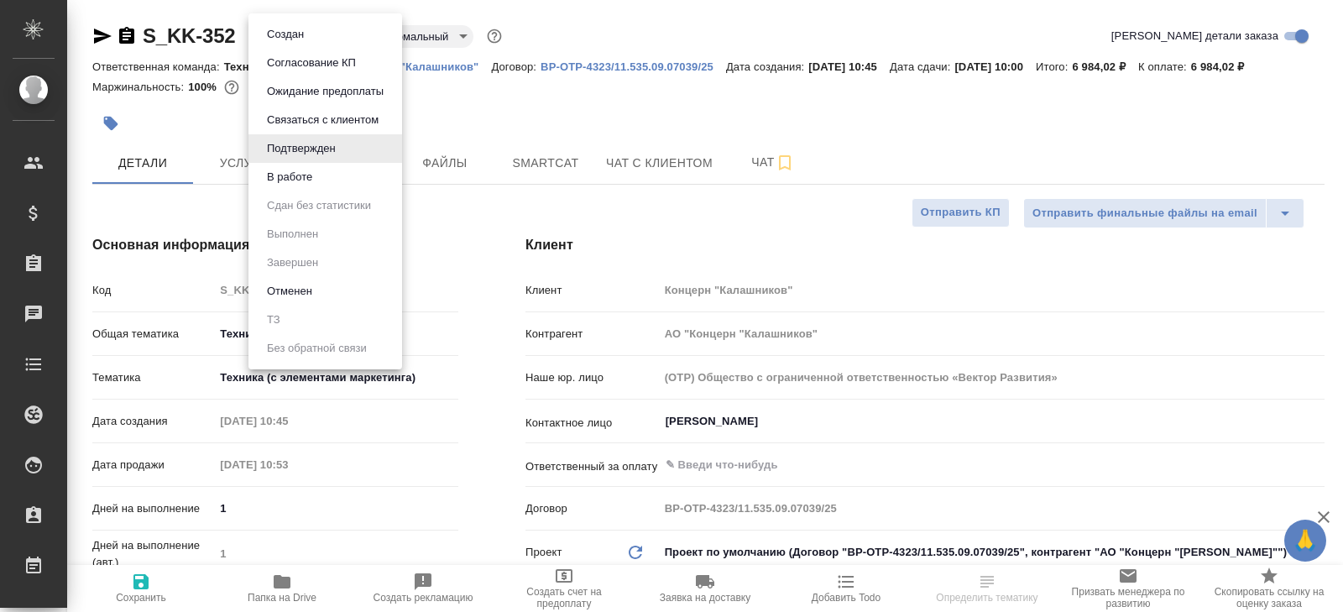
type textarea "x"
click at [295, 171] on button "В работе" at bounding box center [289, 177] width 55 height 18
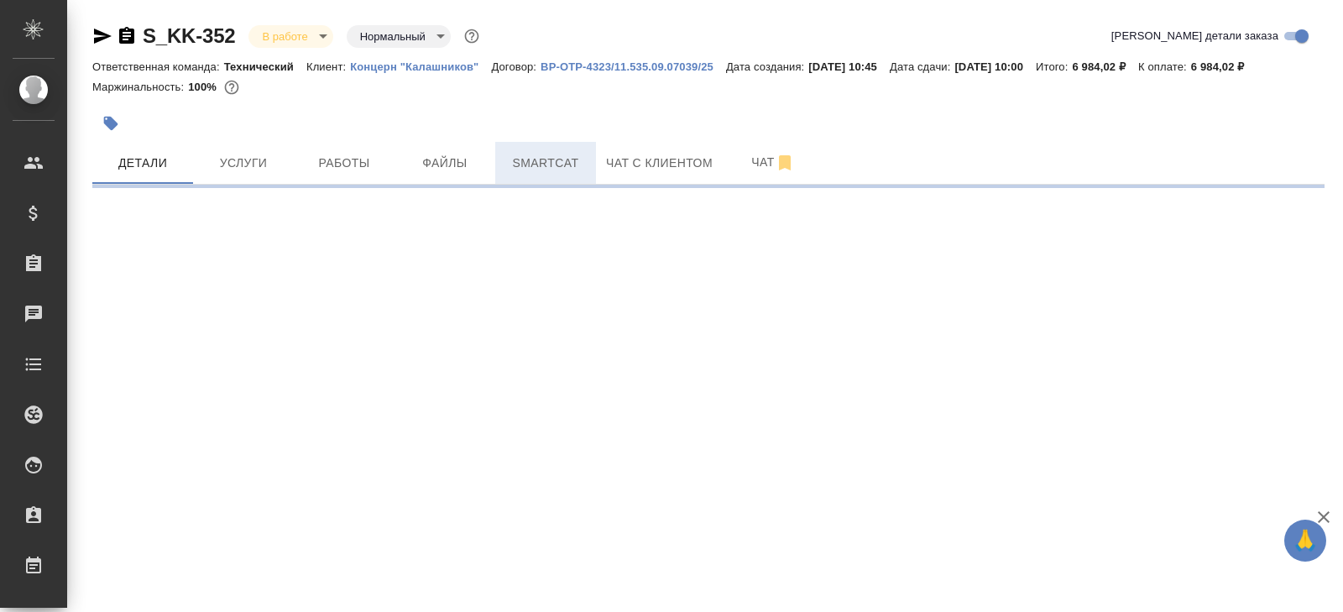
select select "RU"
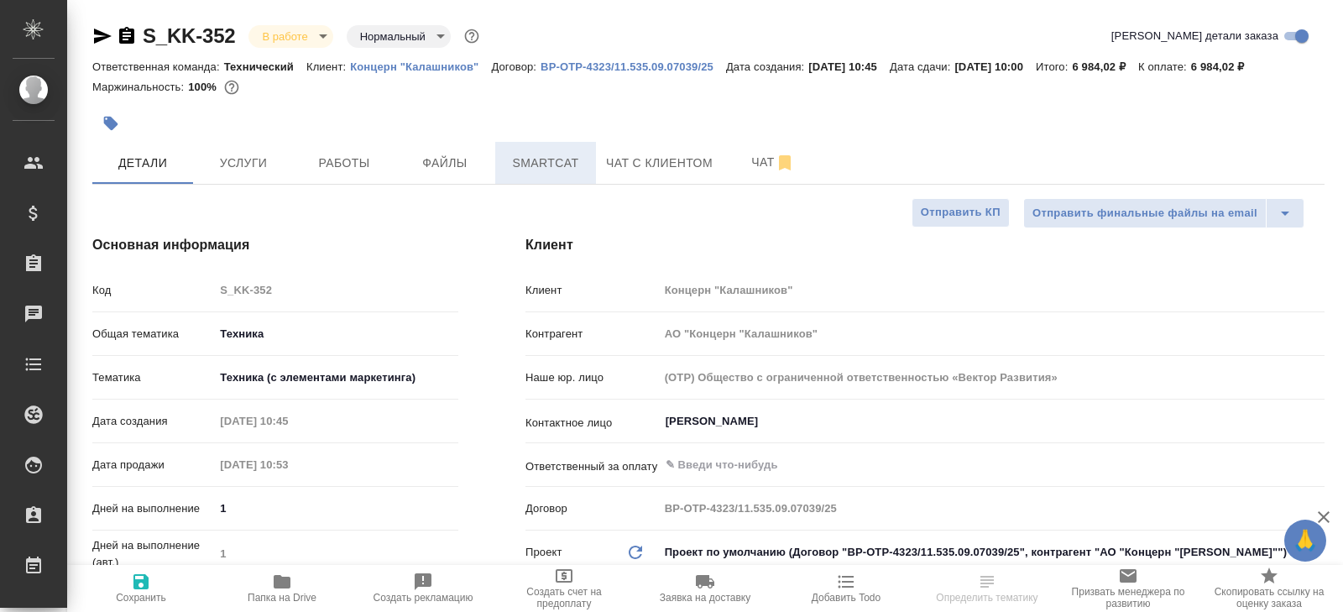
click at [541, 170] on span "Smartcat" at bounding box center [545, 163] width 81 height 21
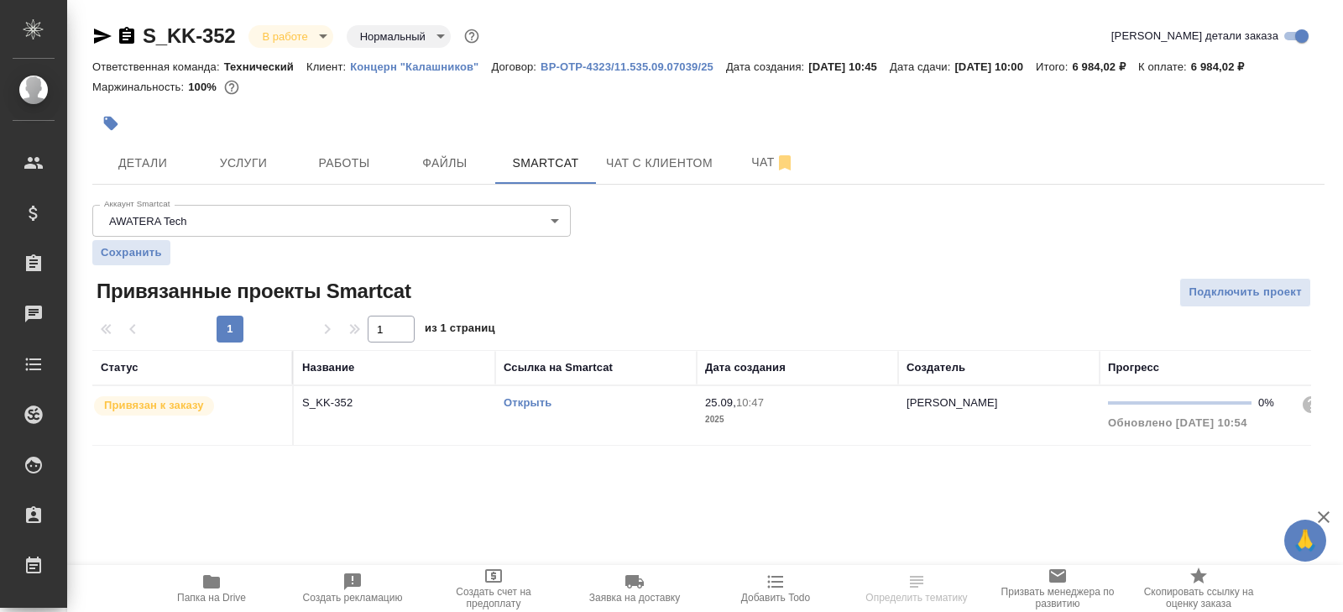
click at [580, 415] on td "Открыть" at bounding box center [595, 415] width 201 height 59
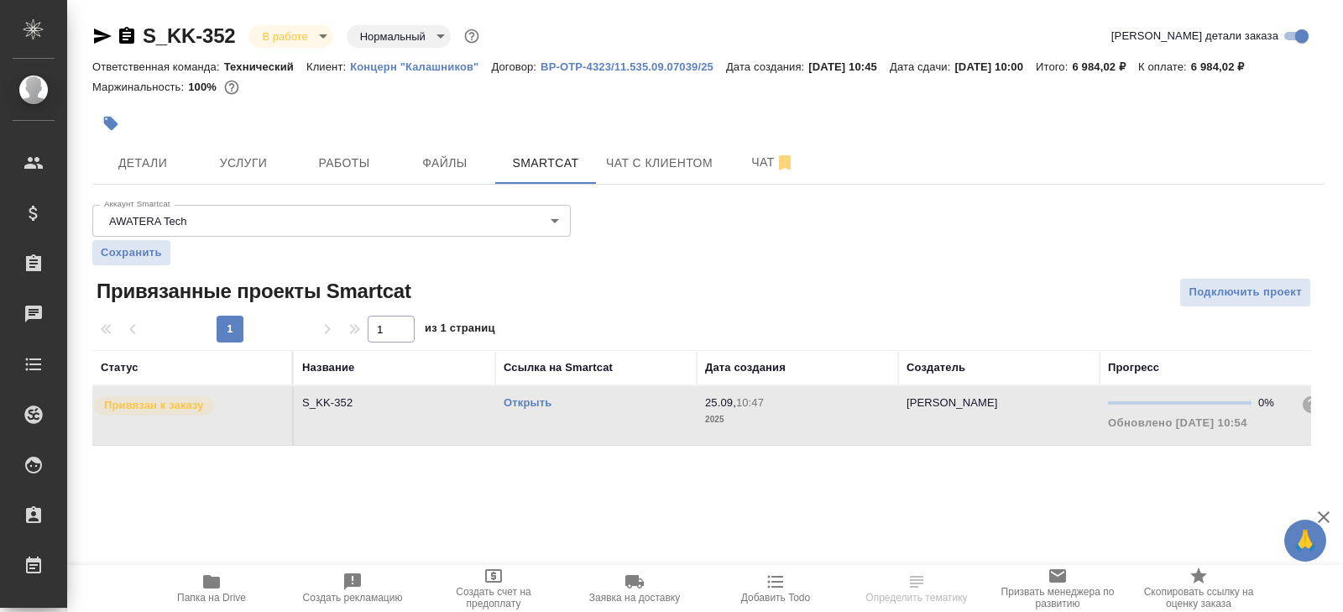
click at [580, 415] on td "Открыть" at bounding box center [595, 415] width 201 height 59
click at [365, 149] on button "Работы" at bounding box center [344, 163] width 101 height 42
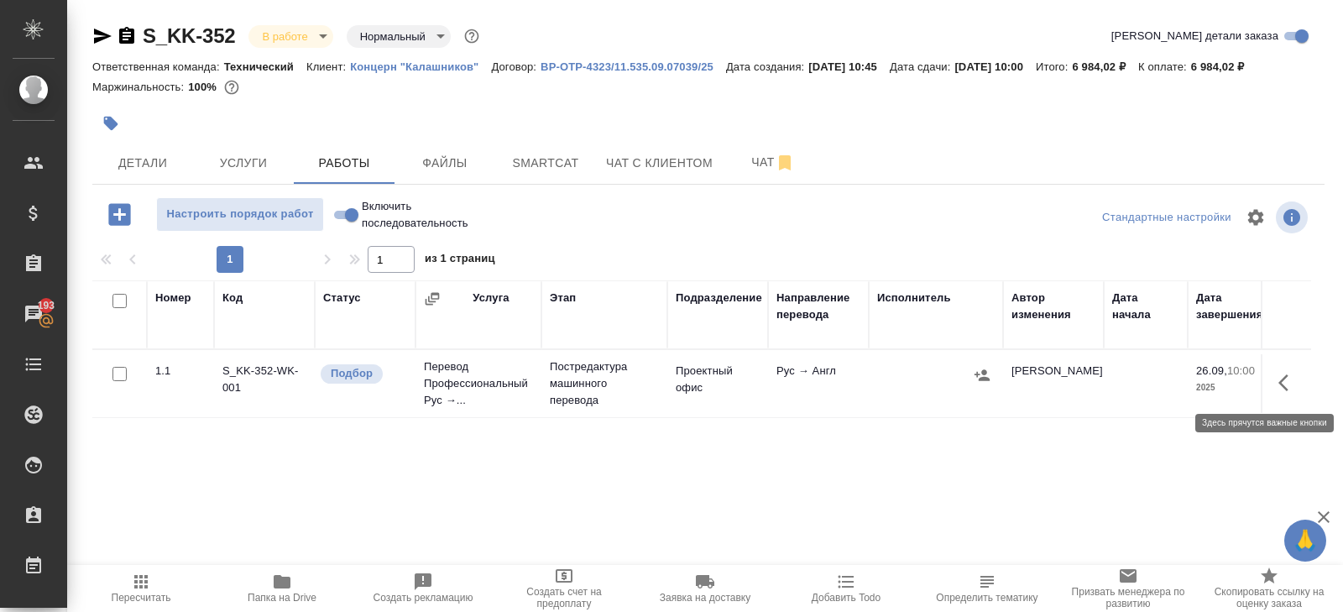
click at [1285, 380] on icon "button" at bounding box center [1288, 383] width 20 height 20
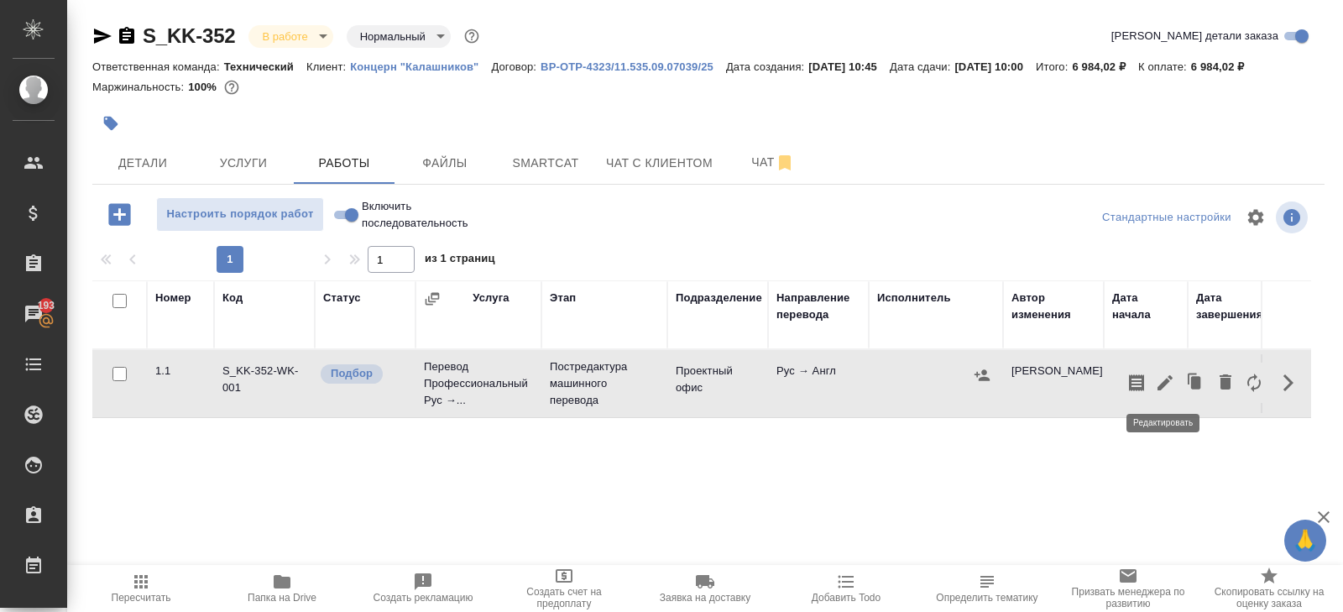
click at [1171, 380] on icon "button" at bounding box center [1165, 383] width 20 height 20
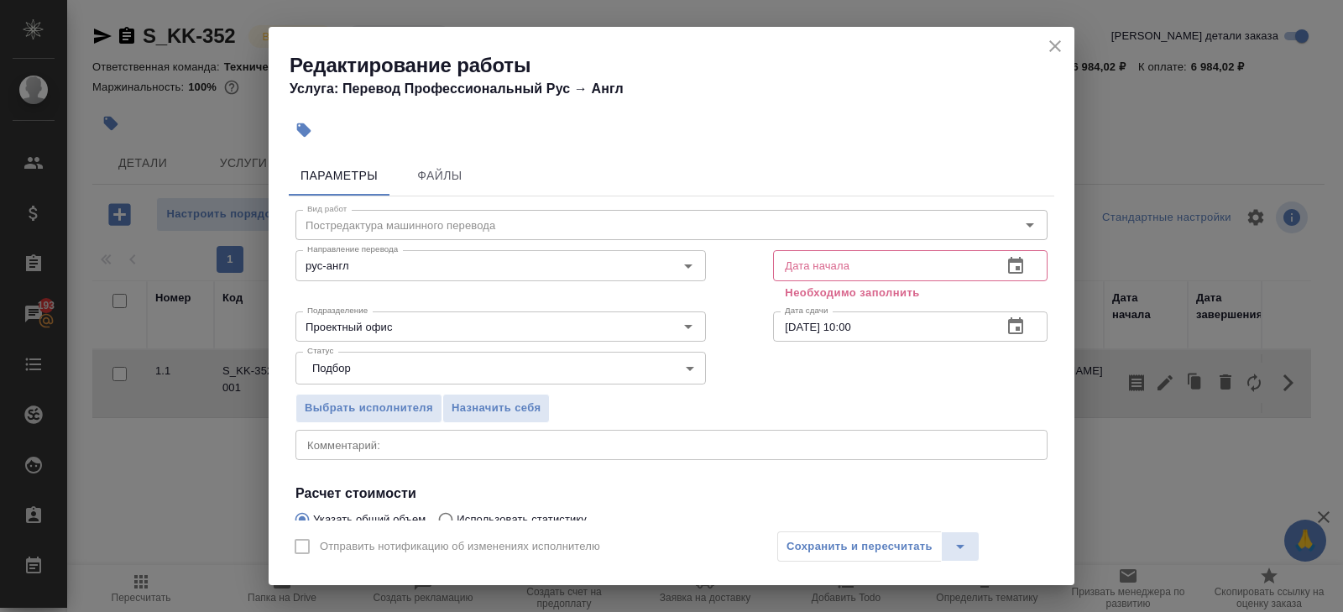
scroll to position [198, 0]
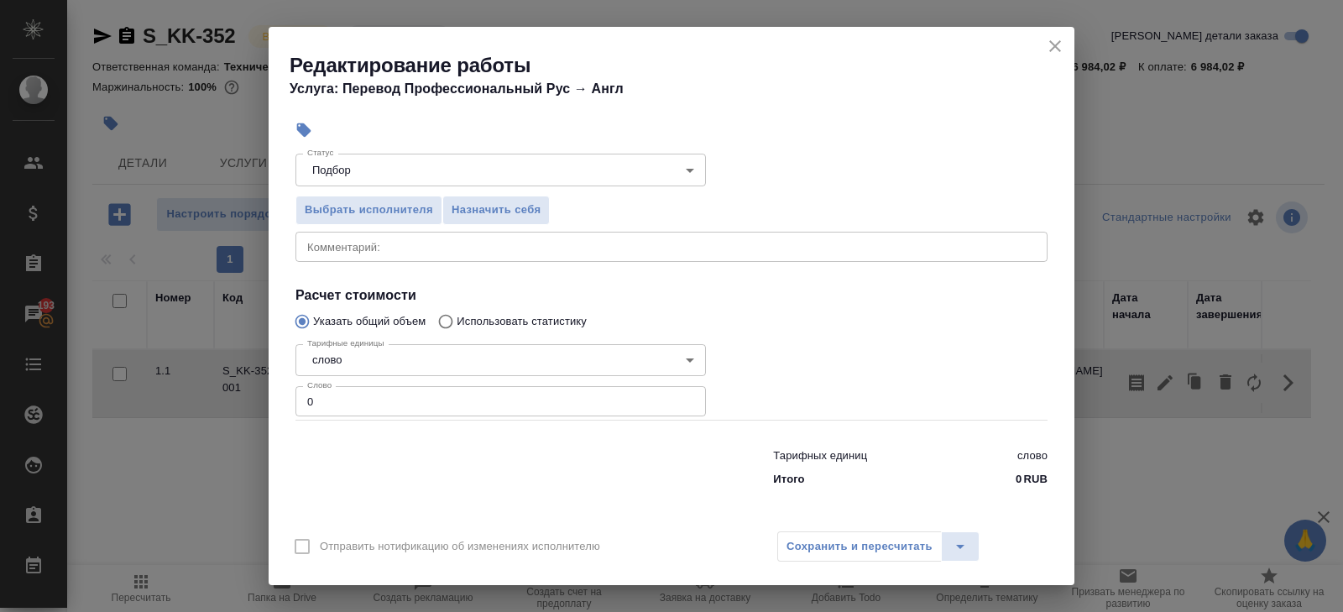
click at [361, 396] on input "0" at bounding box center [500, 401] width 410 height 30
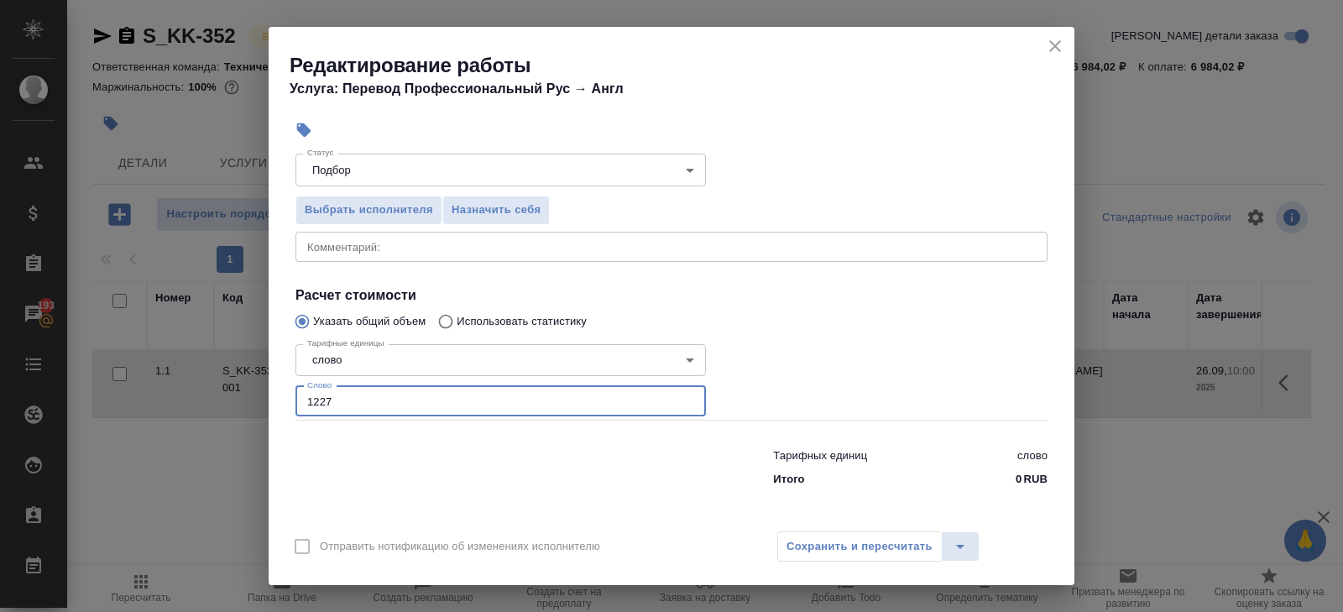
type input "1227"
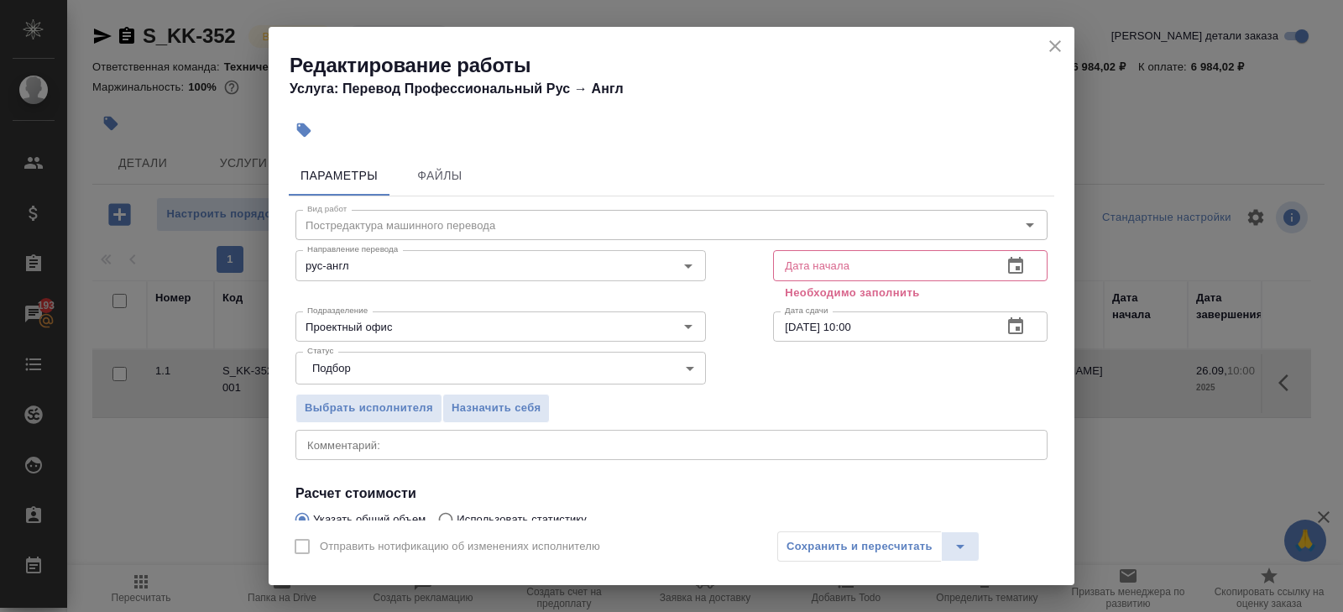
click at [1017, 267] on icon "button" at bounding box center [1015, 265] width 15 height 17
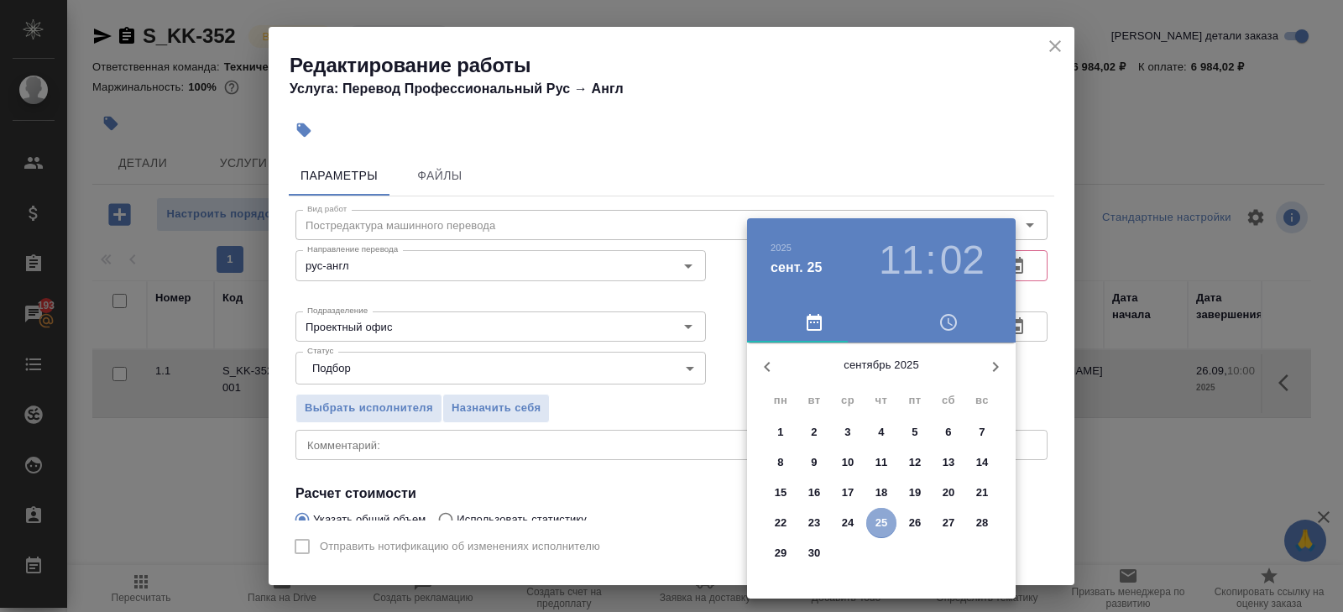
click at [876, 520] on p "25" at bounding box center [881, 522] width 13 height 17
type input "25.09.2025 11:02"
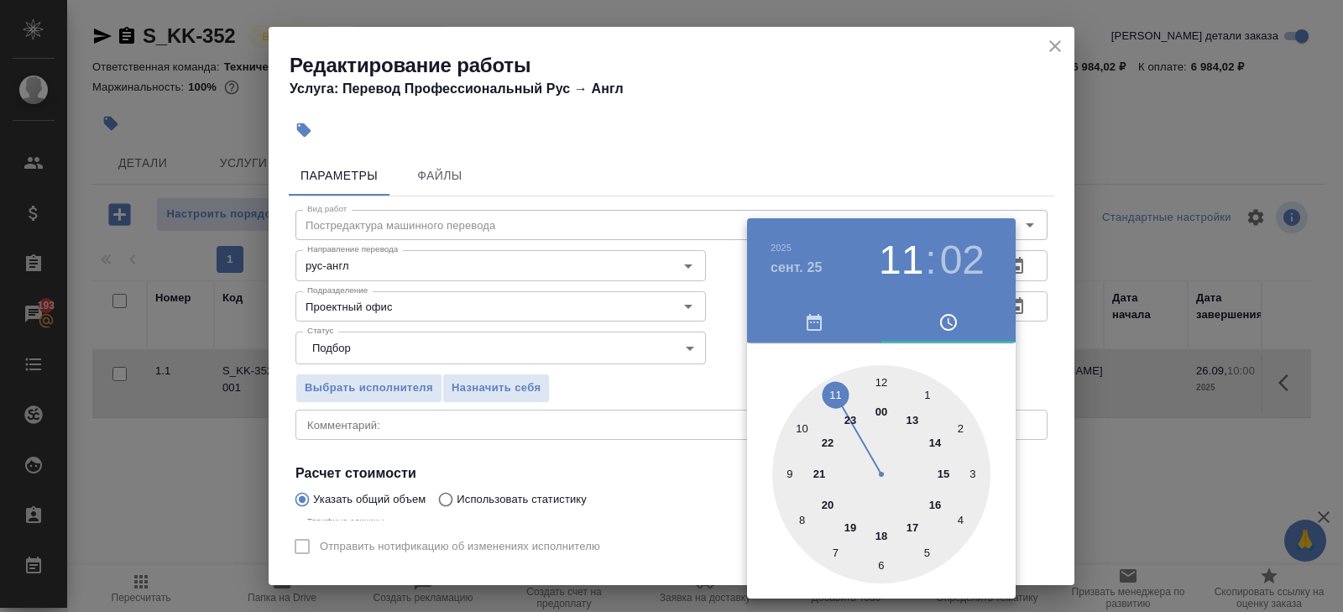
drag, startPoint x: 669, startPoint y: 465, endPoint x: 739, endPoint y: 498, distance: 77.0
click at [669, 464] on div at bounding box center [671, 306] width 1343 height 612
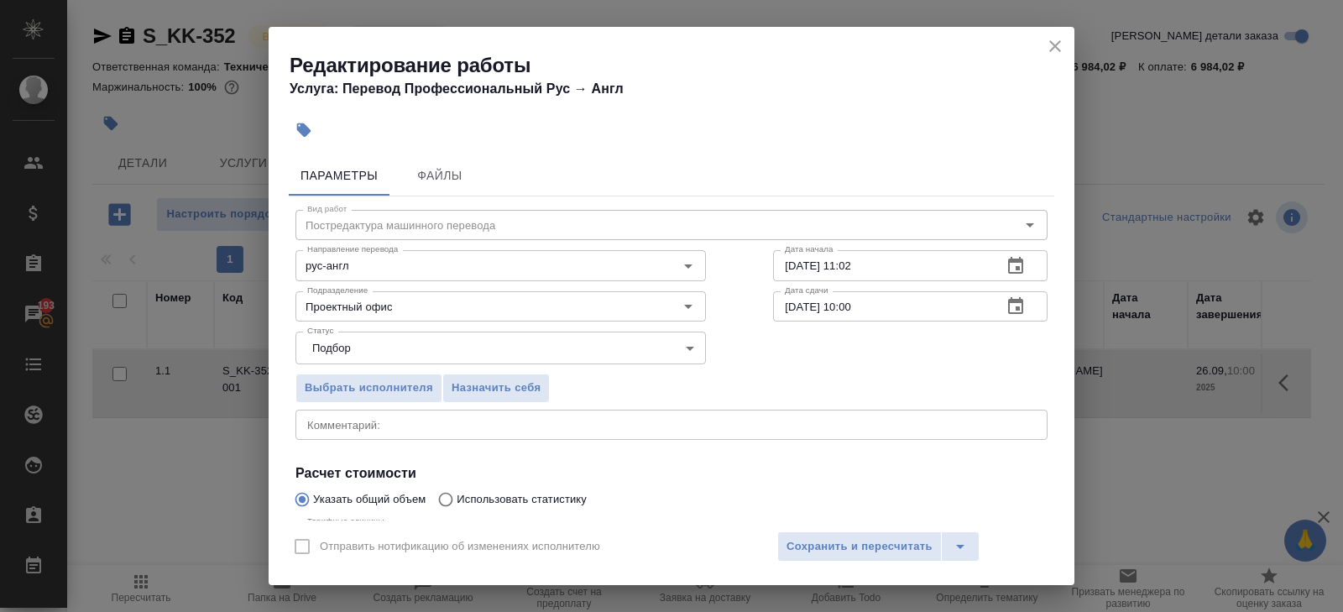
click at [818, 530] on div "Отправить нотификацию об изменениях исполнителю Сохранить и пересчитать" at bounding box center [672, 552] width 806 height 65
click at [819, 544] on span "Сохранить и пересчитать" at bounding box center [859, 546] width 146 height 19
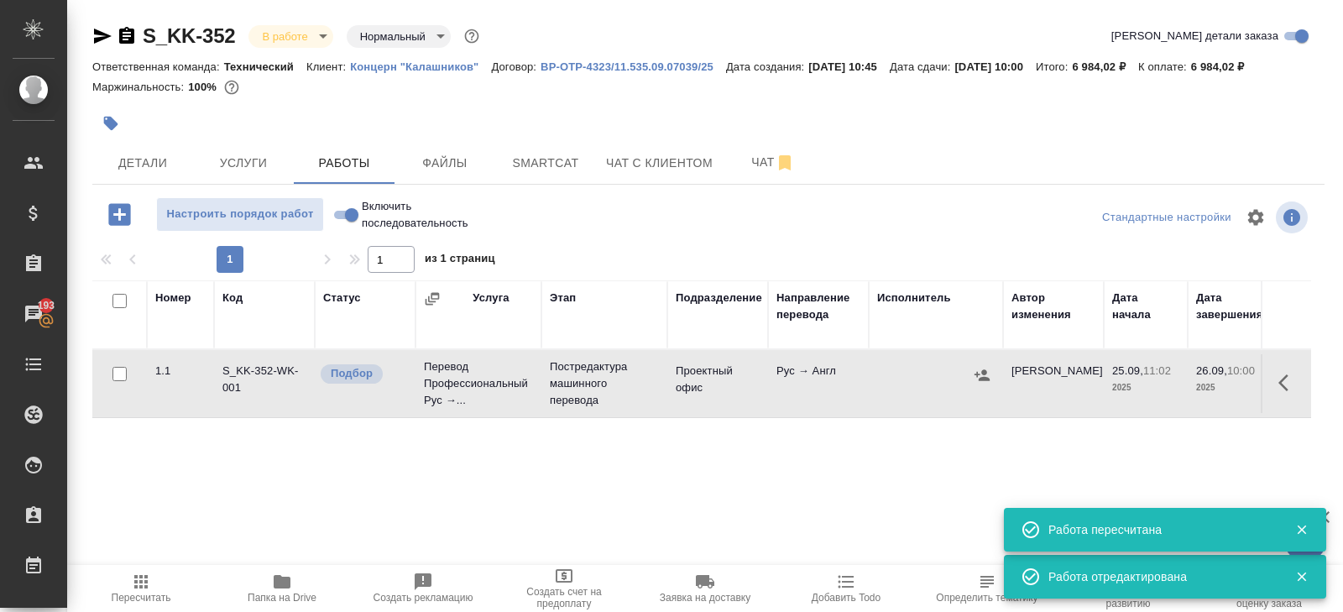
click at [976, 373] on icon "button" at bounding box center [981, 374] width 15 height 11
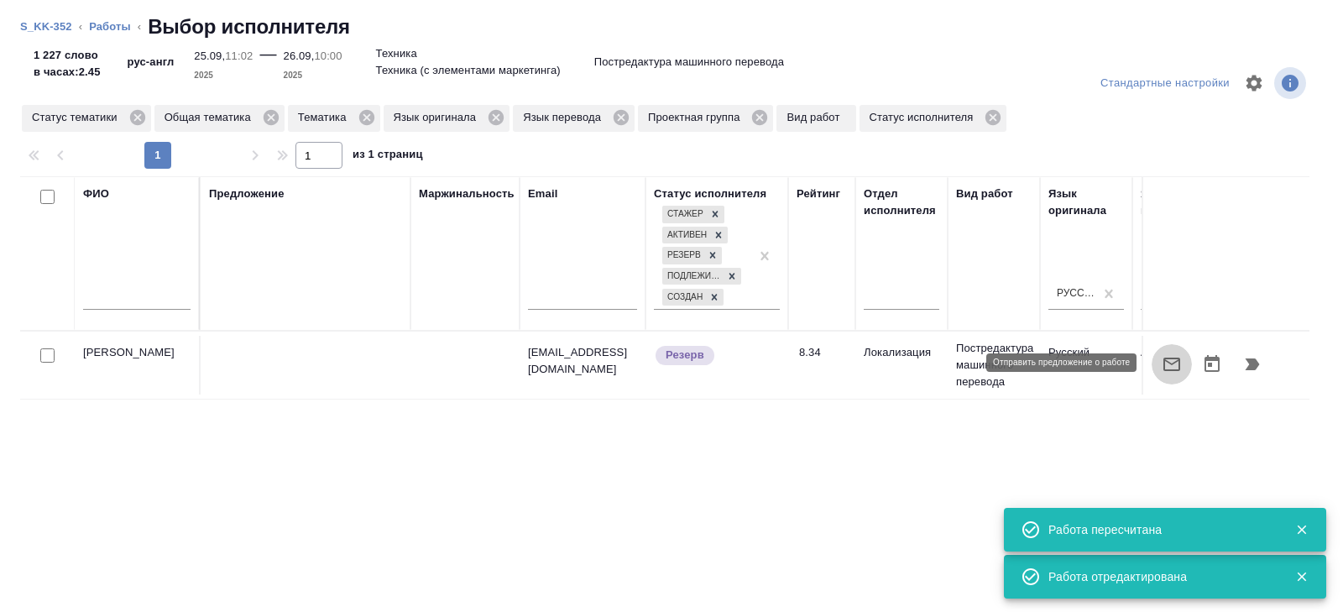
click at [1183, 365] on button "button" at bounding box center [1171, 364] width 40 height 40
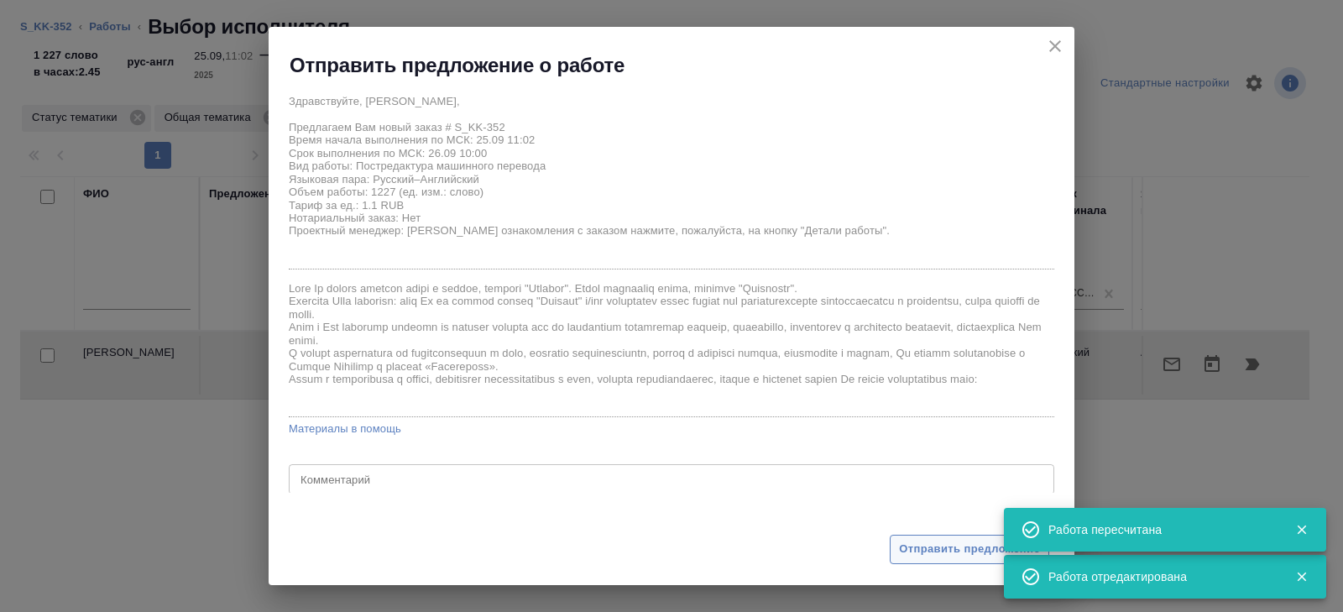
click at [909, 557] on span "Отправить предложение" at bounding box center [969, 549] width 141 height 19
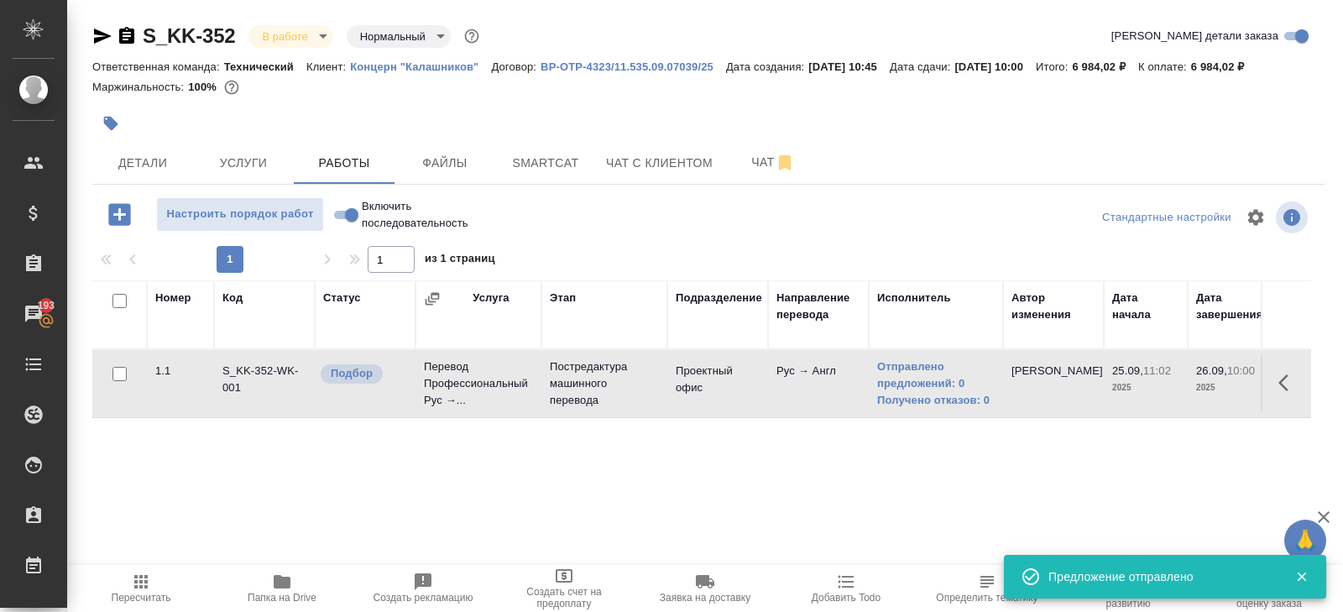
click at [149, 593] on span "Пересчитать" at bounding box center [142, 598] width 60 height 12
click at [145, 608] on button "Пересчитать" at bounding box center [140, 588] width 141 height 47
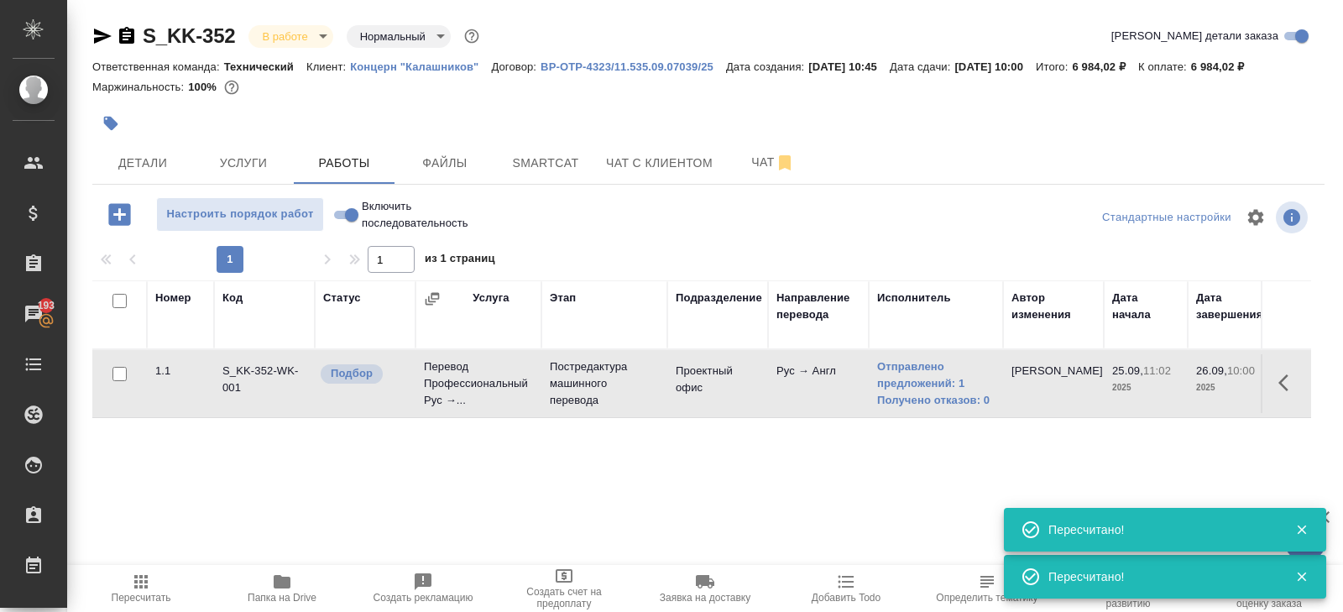
click at [119, 588] on span "Пересчитать" at bounding box center [141, 588] width 121 height 32
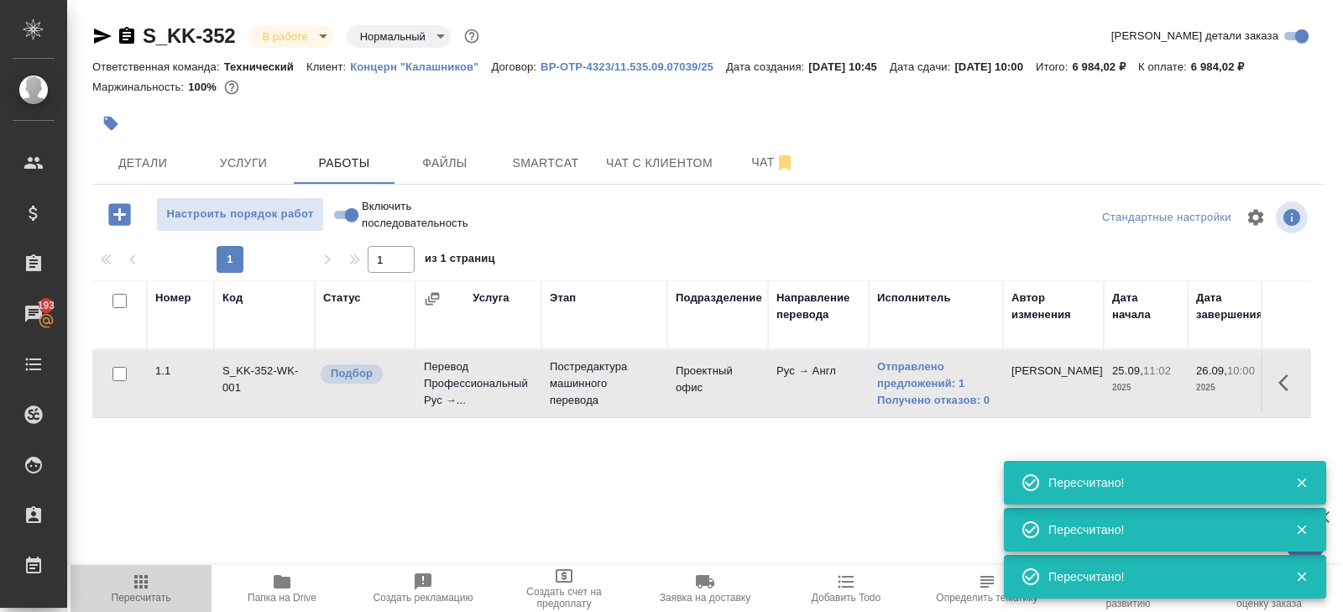
click at [131, 592] on span "Пересчитать" at bounding box center [142, 598] width 60 height 12
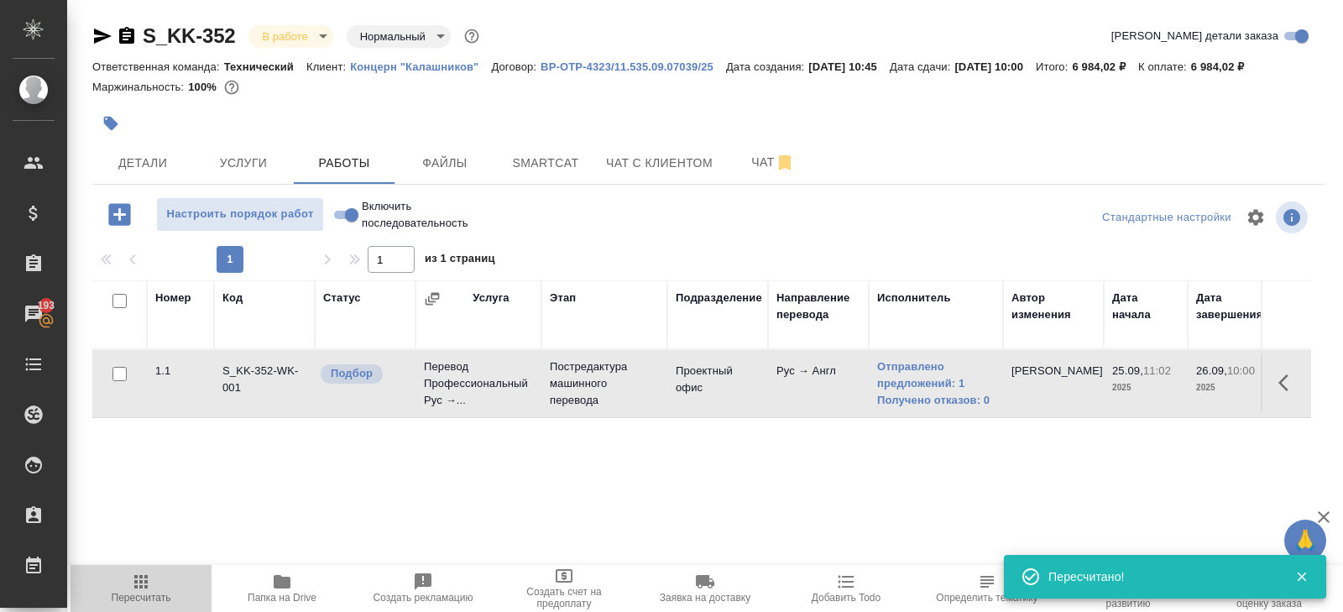
click at [151, 592] on span "Пересчитать" at bounding box center [142, 598] width 60 height 12
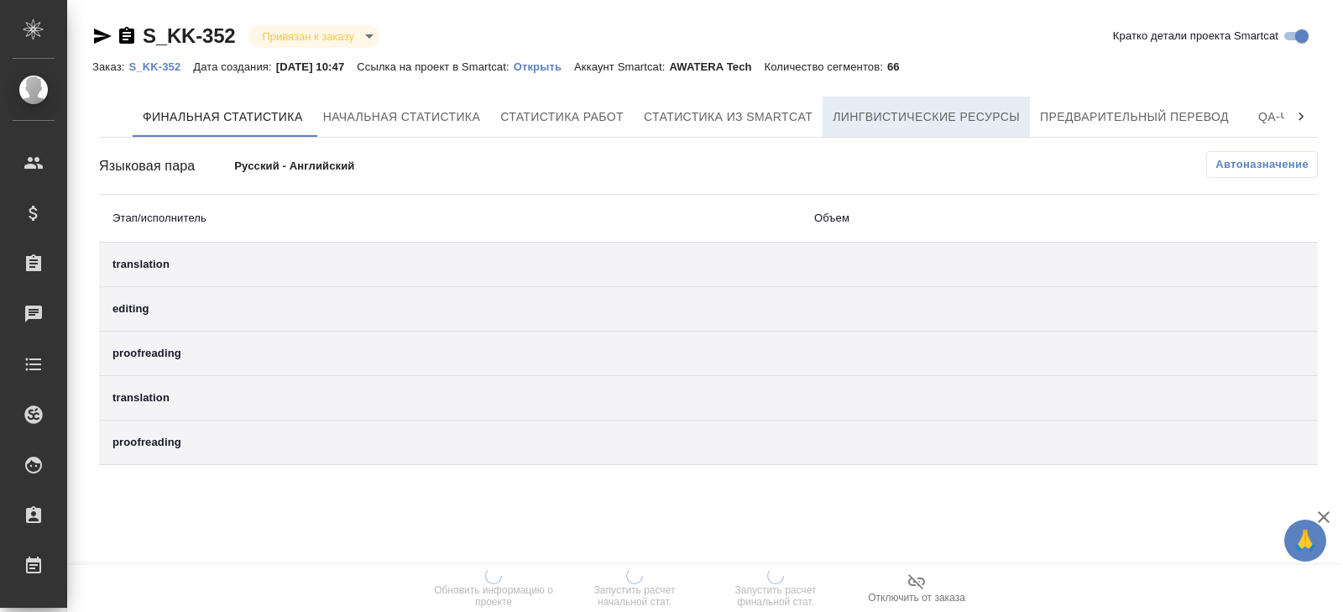
click at [979, 135] on button "Лингвистические ресурсы" at bounding box center [925, 117] width 207 height 40
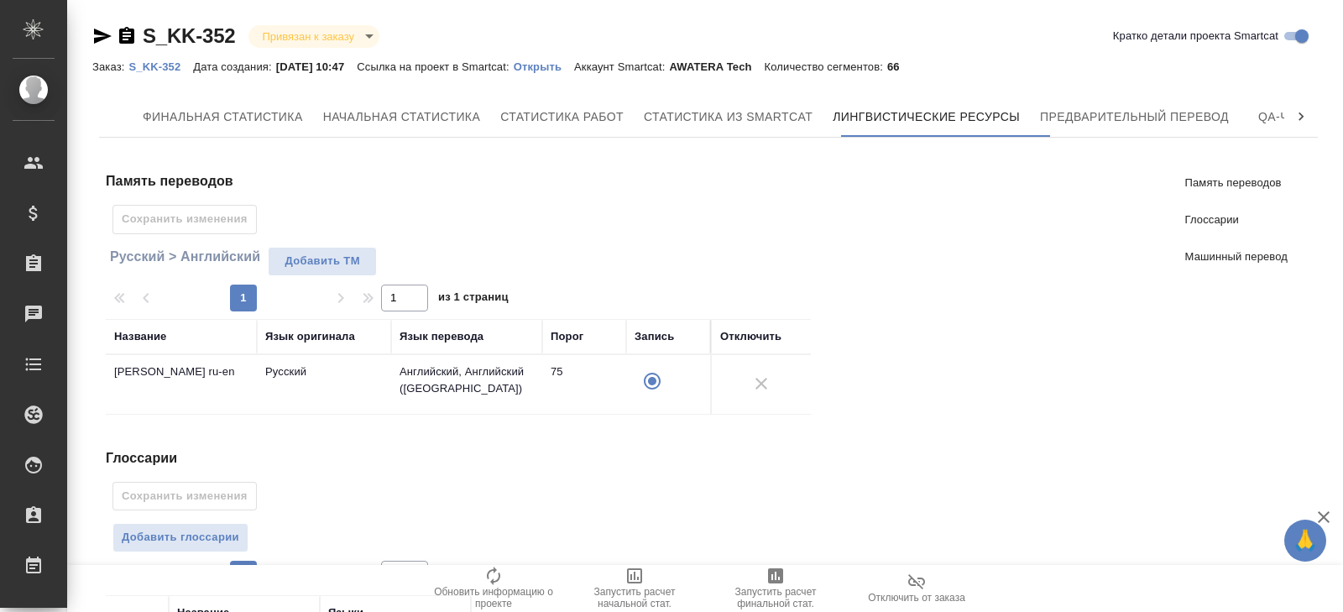
scroll to position [328, 0]
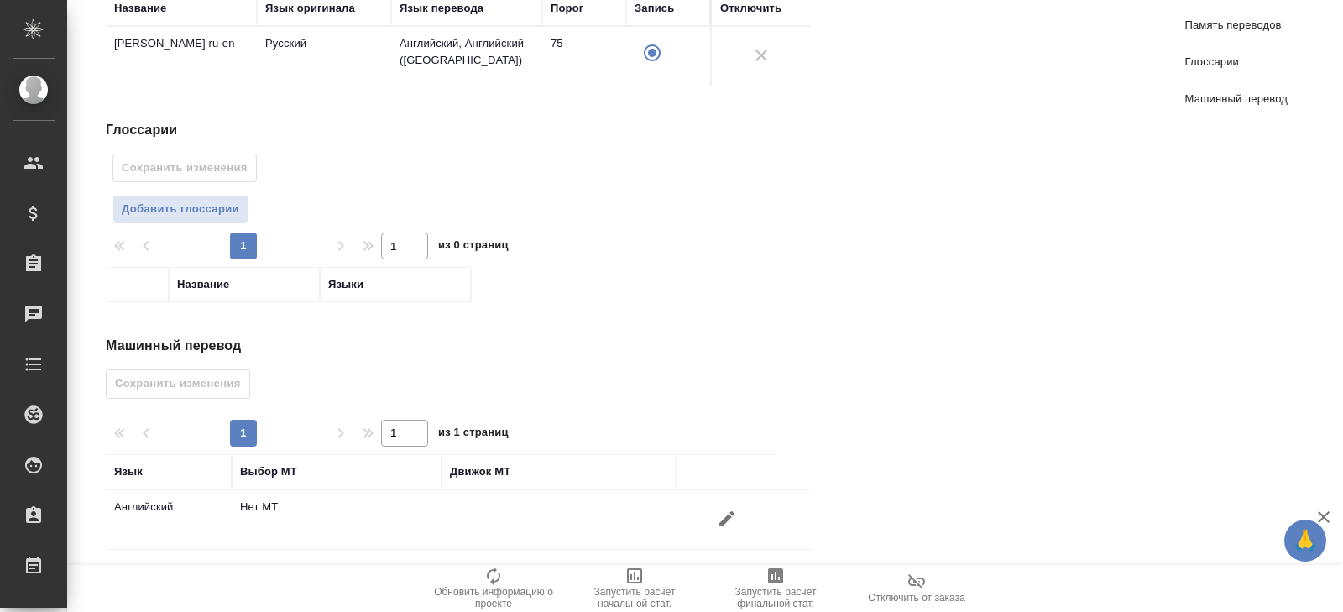
click at [725, 509] on icon "button" at bounding box center [727, 519] width 20 height 20
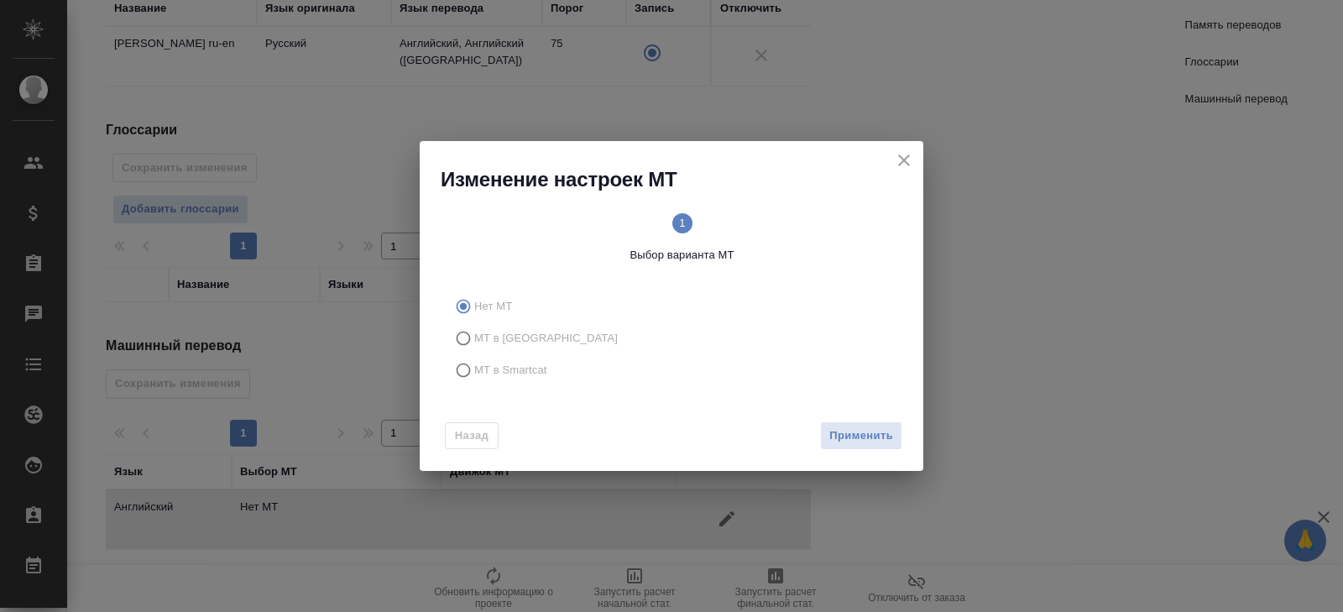
click at [490, 368] on span "МТ в Smartcat" at bounding box center [510, 370] width 73 height 17
click at [474, 368] on input "МТ в Smartcat" at bounding box center [460, 370] width 27 height 32
radio input "true"
click at [857, 435] on span "Вперед" at bounding box center [872, 435] width 42 height 19
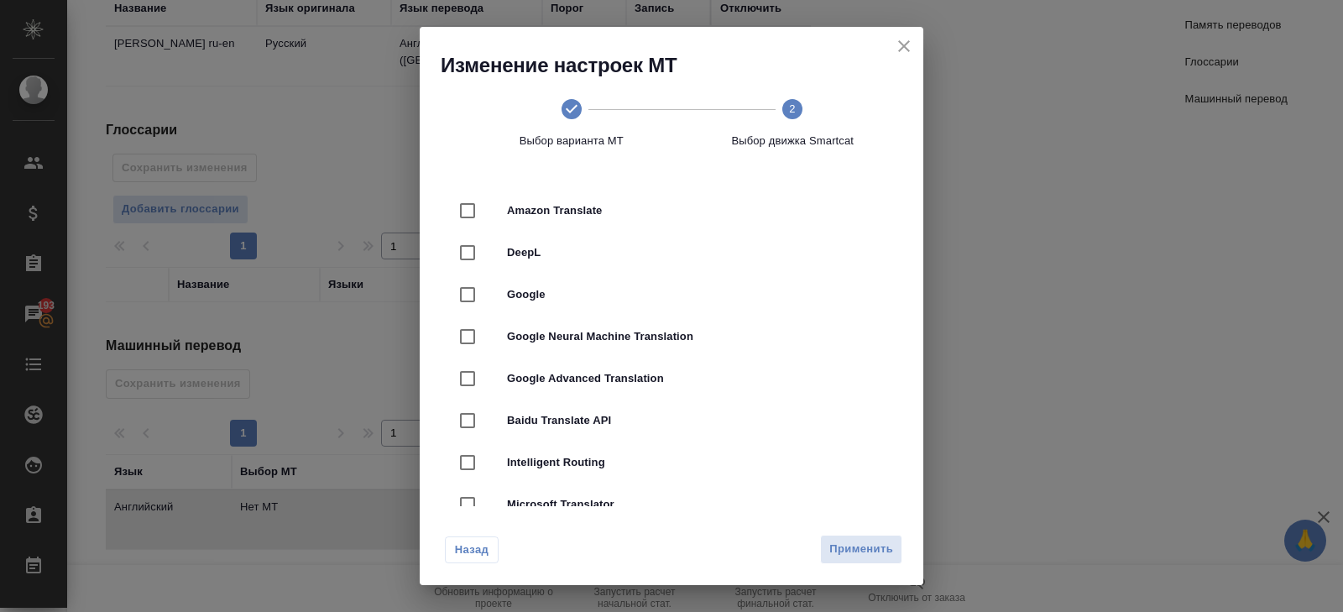
click at [519, 246] on span "DeepL" at bounding box center [695, 252] width 376 height 17
checkbox input "true"
click at [843, 550] on span "Применить" at bounding box center [861, 549] width 64 height 19
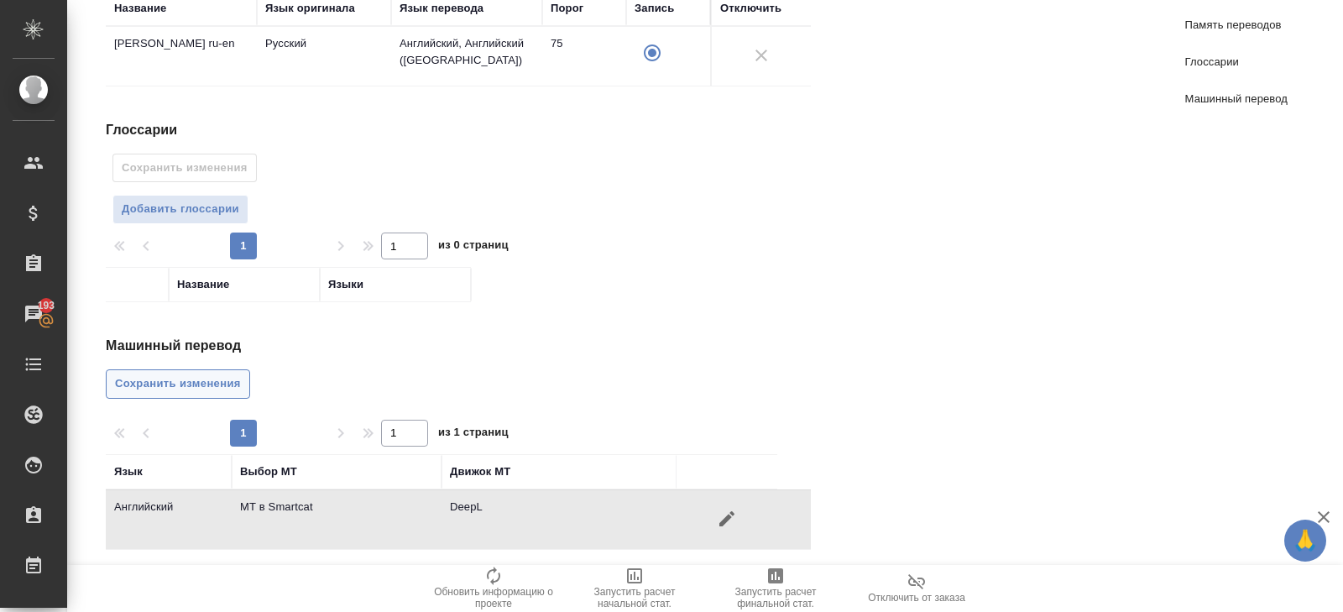
click at [180, 374] on span "Сохранить изменения" at bounding box center [178, 383] width 126 height 19
click at [194, 215] on button "Добавить глоссарии" at bounding box center [180, 209] width 136 height 29
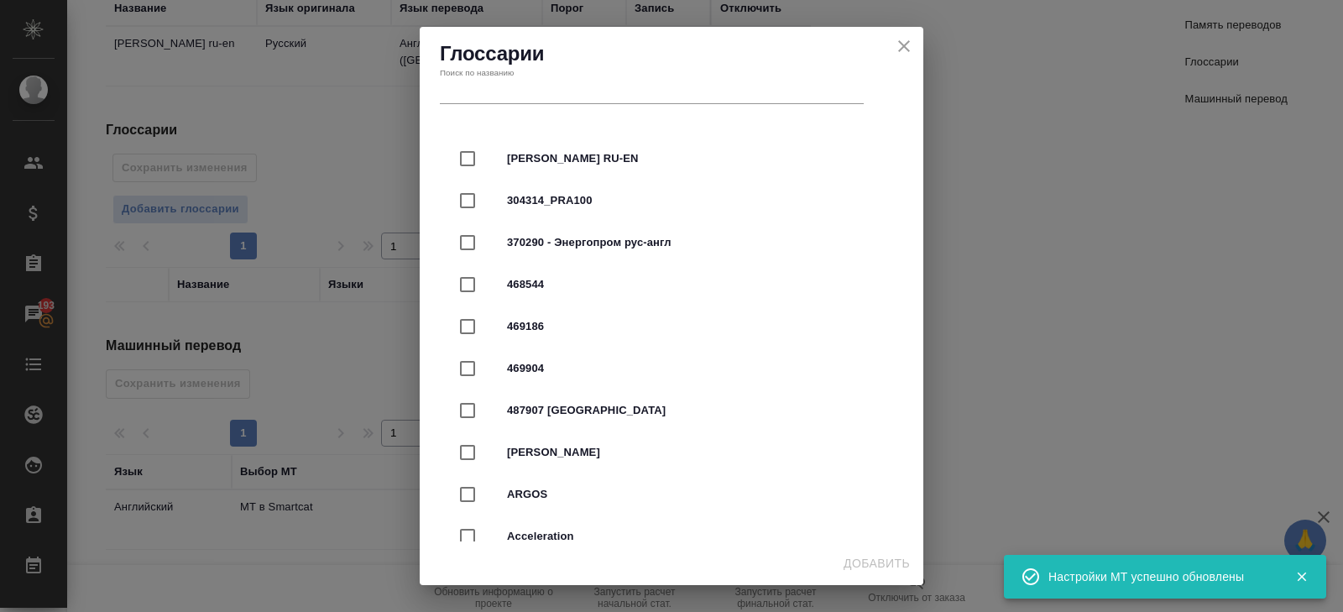
click at [522, 185] on div "304314_PRA100" at bounding box center [671, 201] width 450 height 42
checkbox input "true"
click at [522, 164] on span "Калашников RU-EN" at bounding box center [695, 158] width 376 height 17
checkbox input "true"
click at [525, 202] on span "304314_PRA100" at bounding box center [695, 200] width 376 height 17
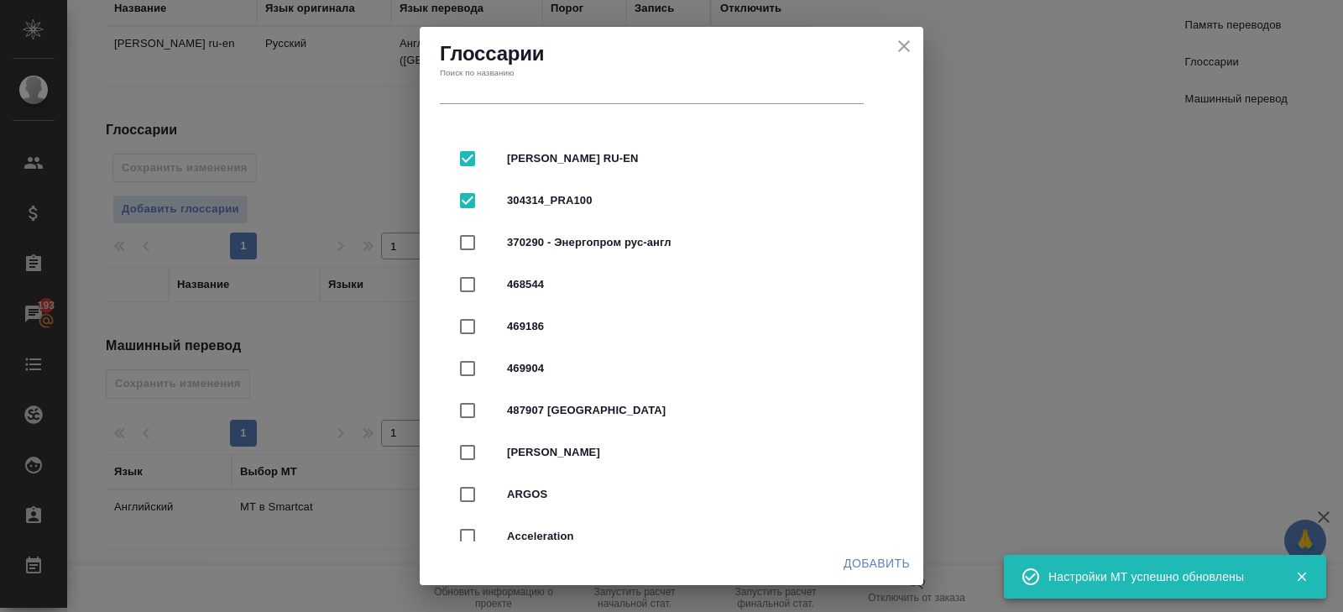
checkbox input "false"
click at [861, 566] on span "Добавить" at bounding box center [876, 563] width 66 height 21
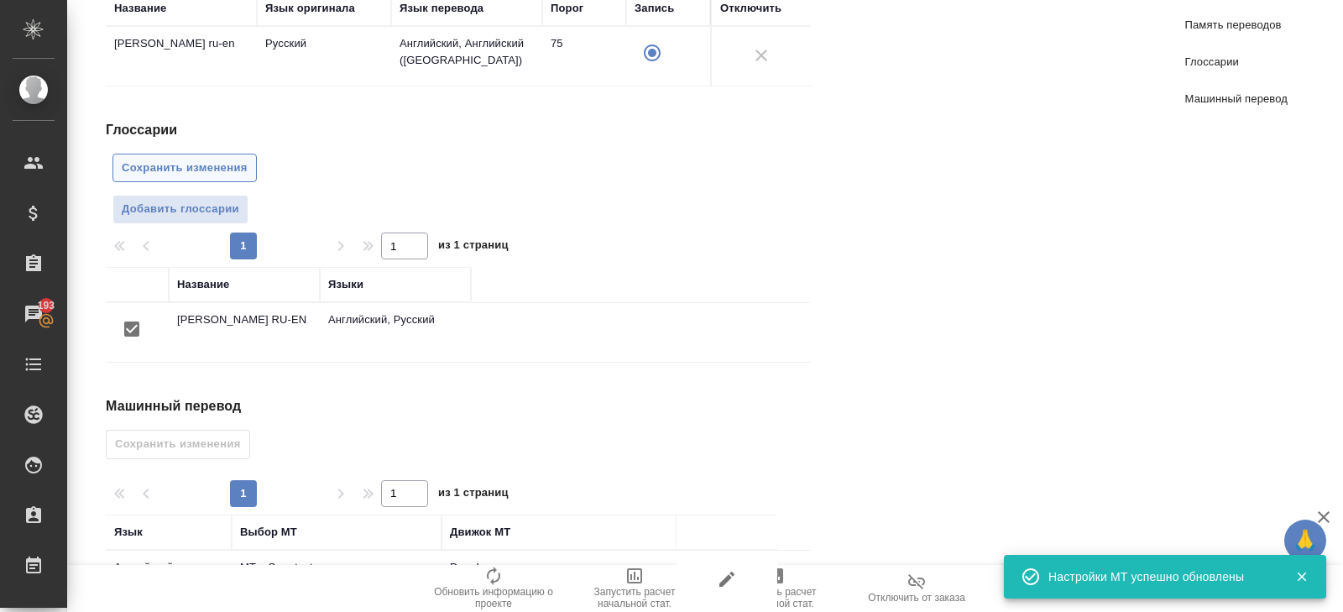
click at [173, 168] on span "Сохранить изменения" at bounding box center [185, 168] width 126 height 19
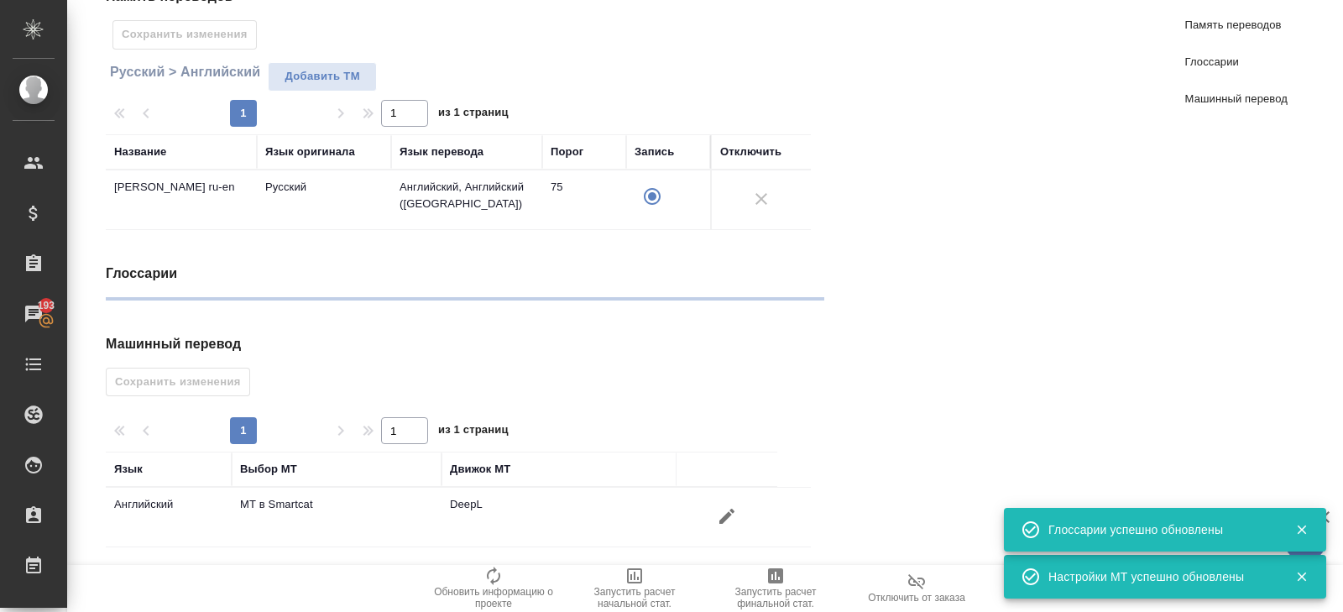
scroll to position [0, 0]
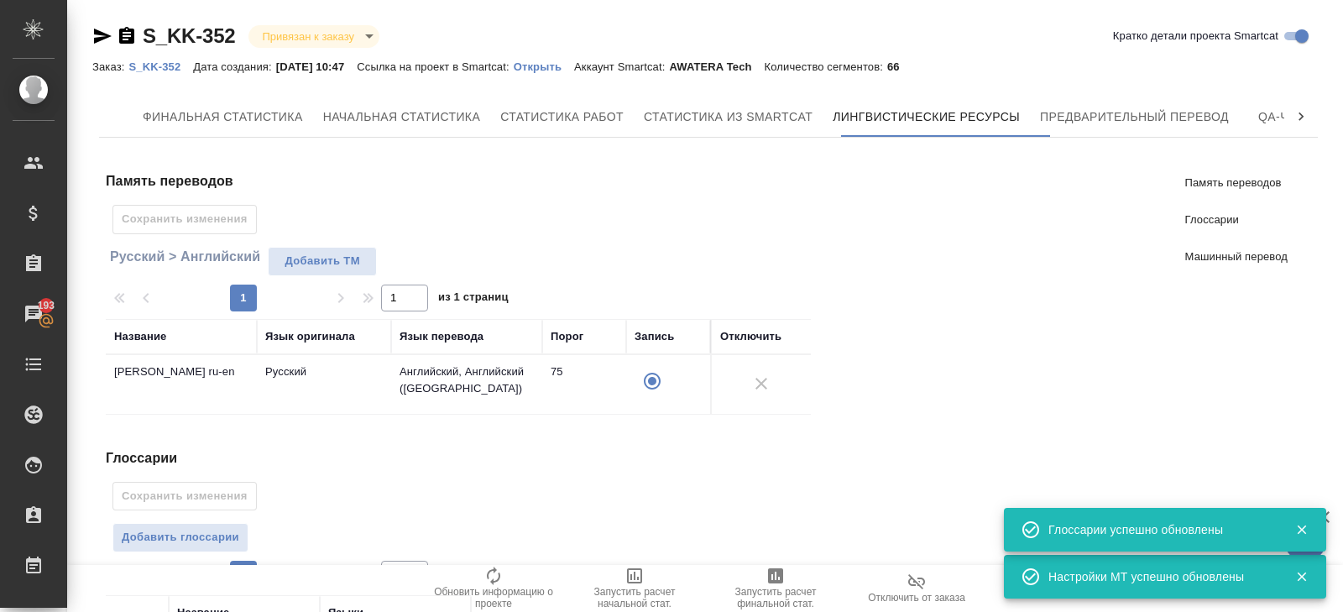
click at [1110, 139] on div "Финальная статистика Начальная статистика Статистика работ Статистика из Smartc…" at bounding box center [708, 538] width 1219 height 882
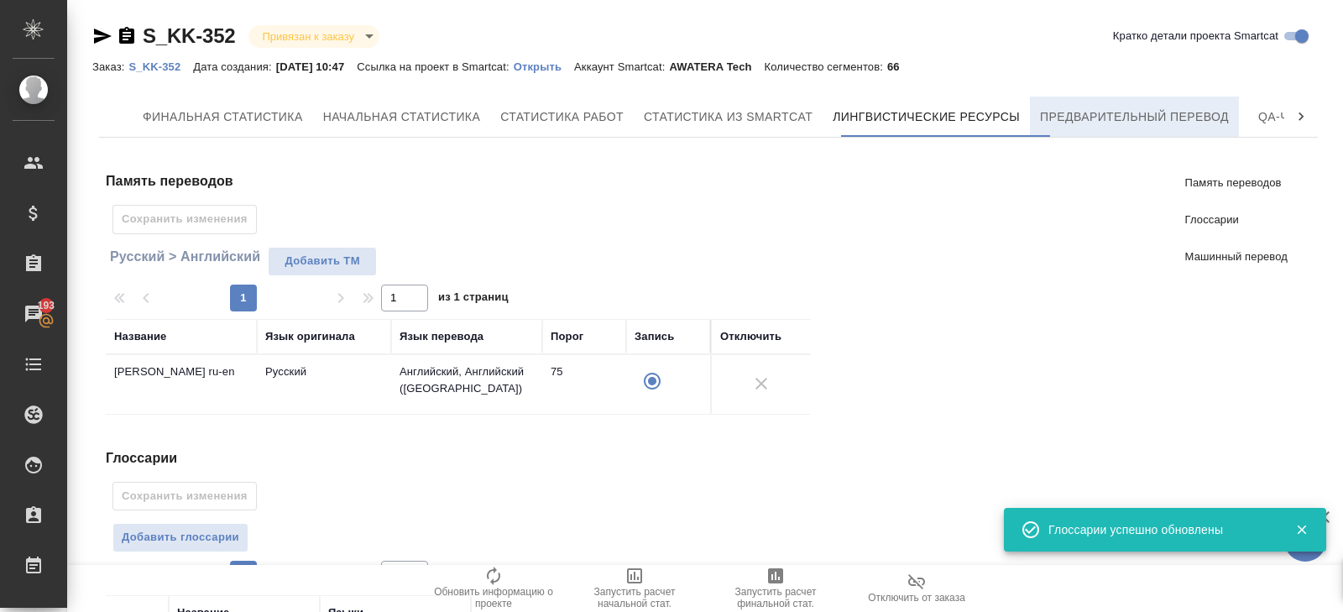
click at [1103, 124] on span "Предварительный перевод" at bounding box center [1134, 117] width 189 height 21
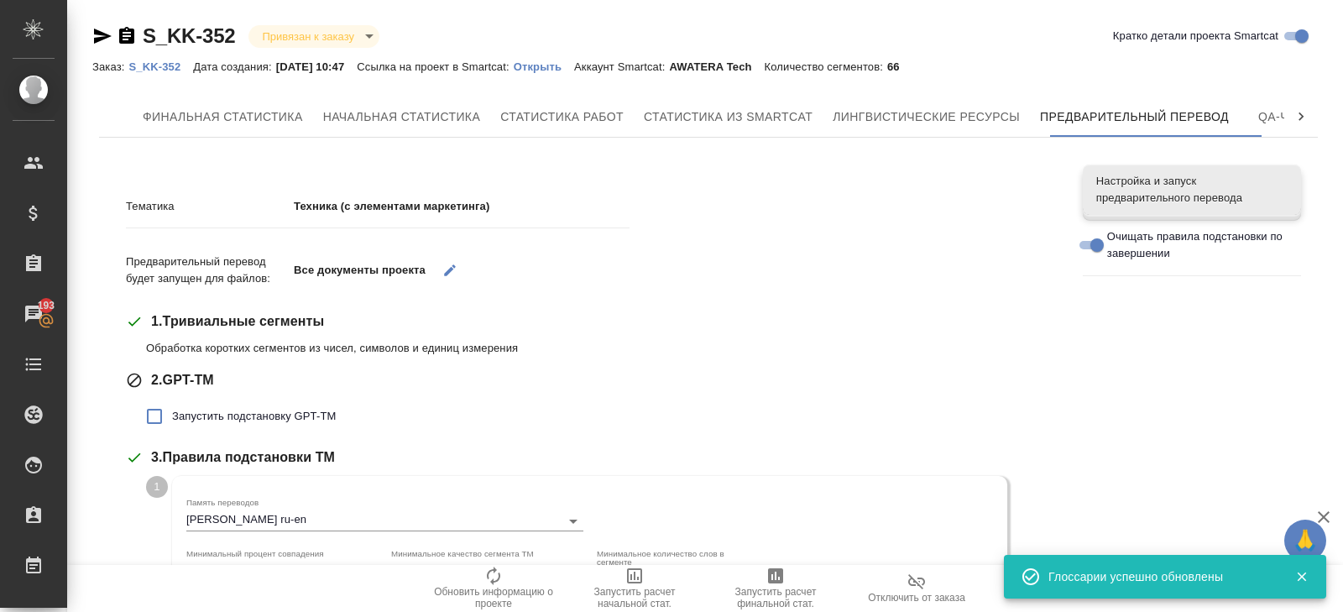
click at [182, 415] on span "Запустить подстановку GPT-TM" at bounding box center [254, 416] width 164 height 17
click at [172, 415] on input "Запустить подстановку GPT-TM" at bounding box center [154, 416] width 35 height 35
checkbox input "true"
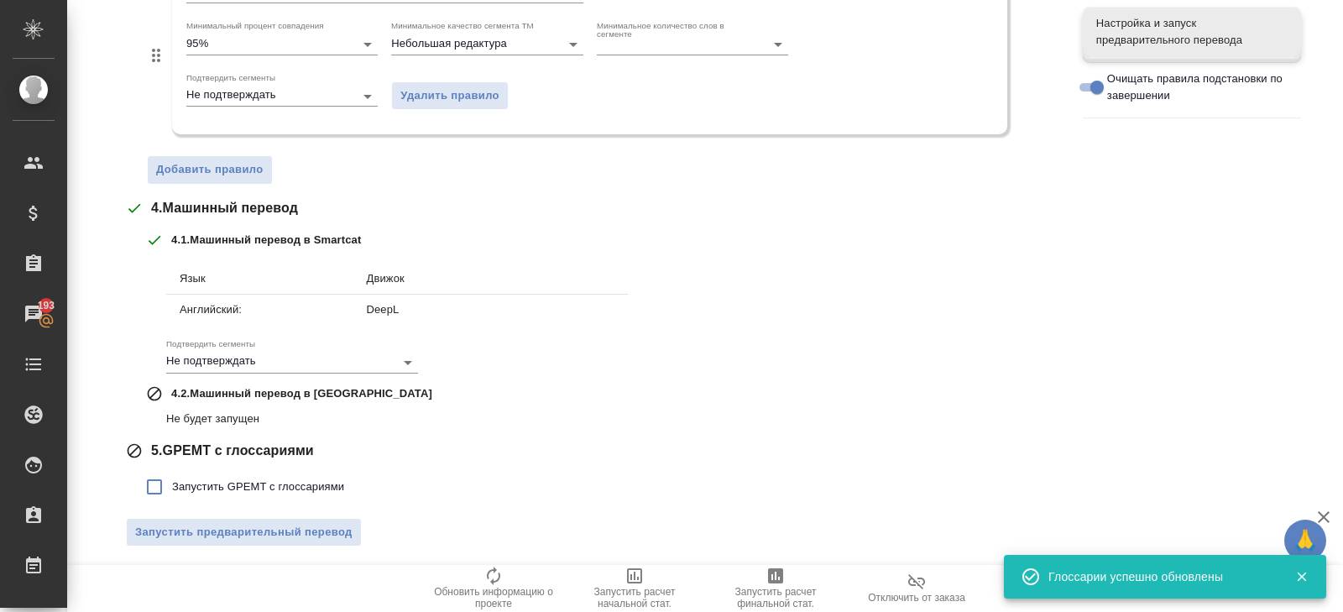
click at [196, 478] on span "Запустить GPEMT с глоссариями" at bounding box center [258, 486] width 172 height 17
click at [172, 478] on input "Запустить GPEMT с глоссариями" at bounding box center [154, 486] width 35 height 35
checkbox input "true"
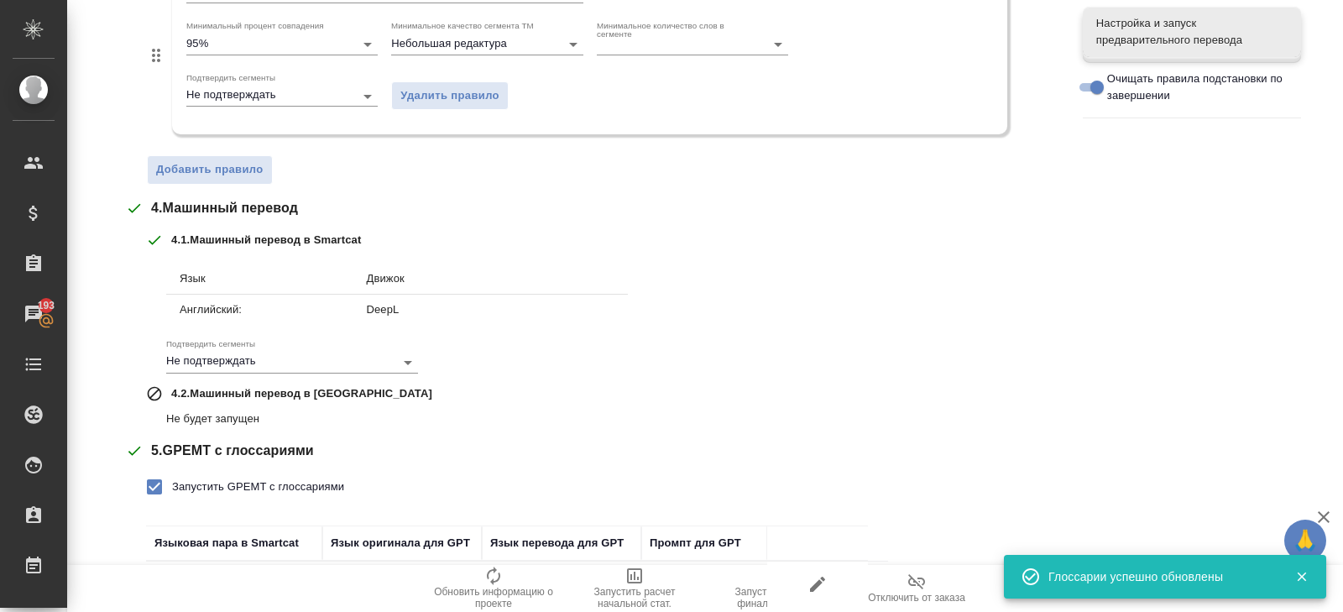
scroll to position [760, 0]
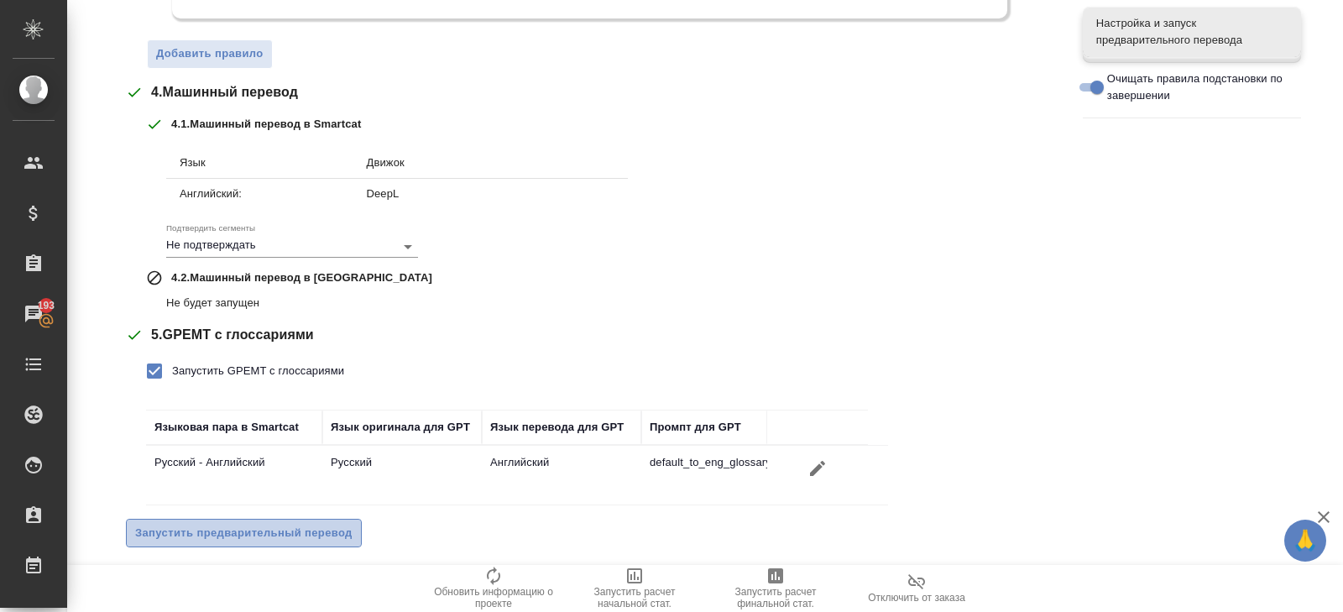
click at [203, 524] on span "Запустить предварительный перевод" at bounding box center [243, 533] width 217 height 19
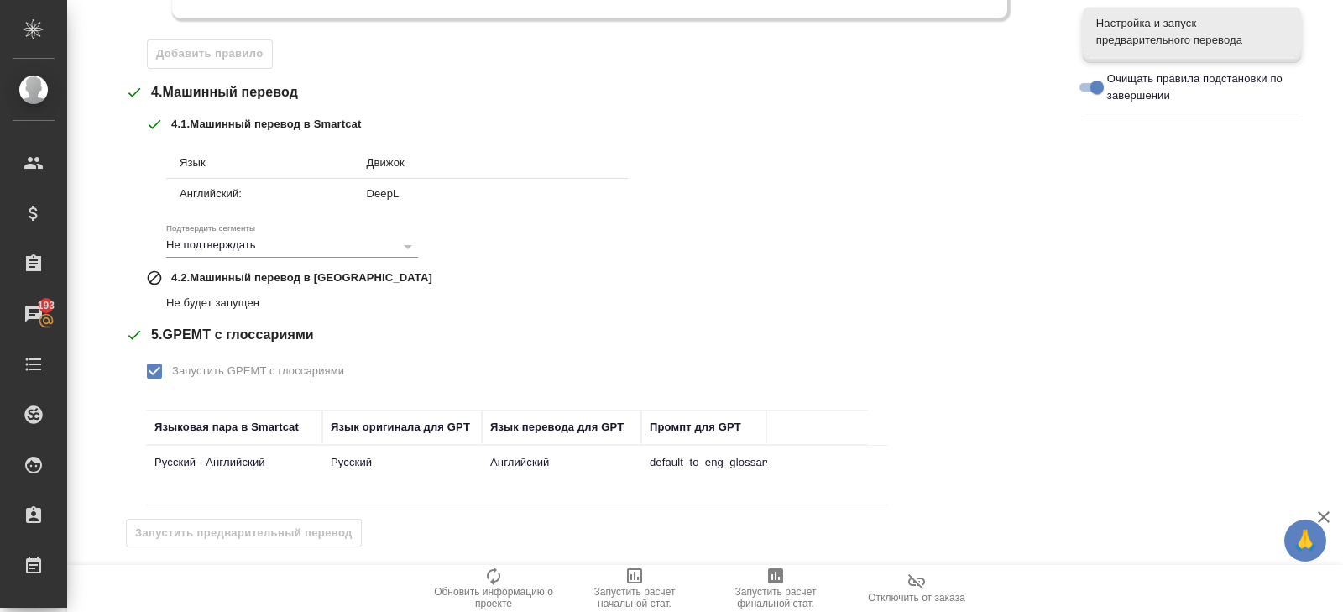
scroll to position [0, 0]
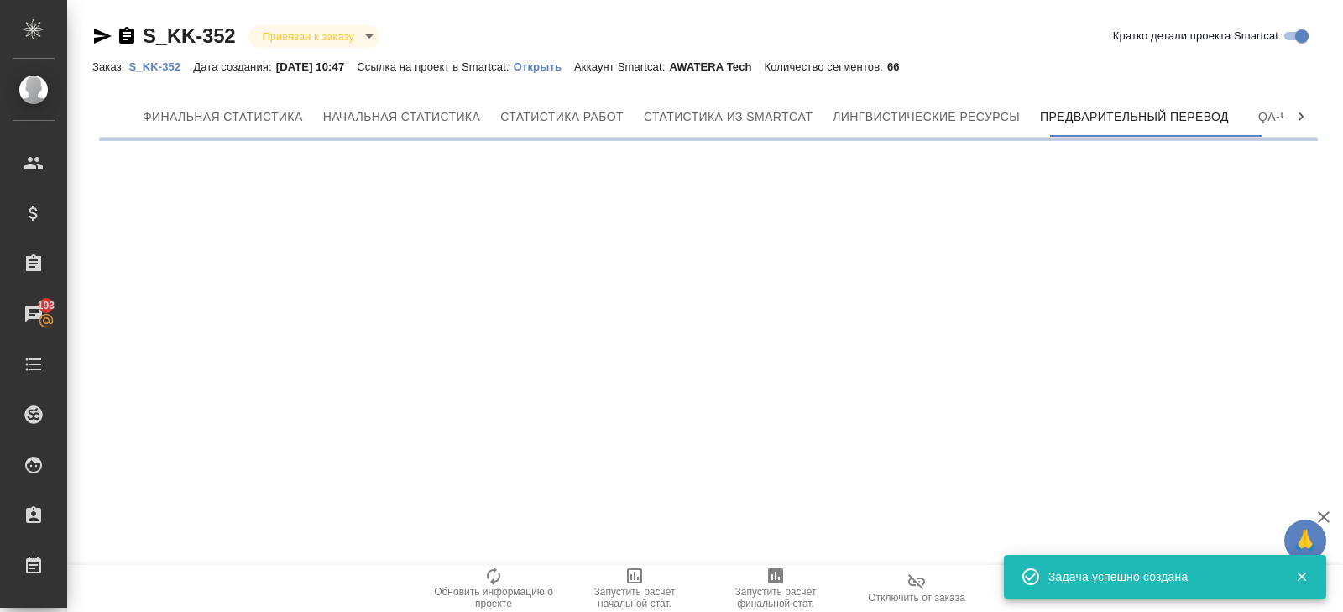
click at [556, 68] on p "Открыть" at bounding box center [544, 66] width 60 height 13
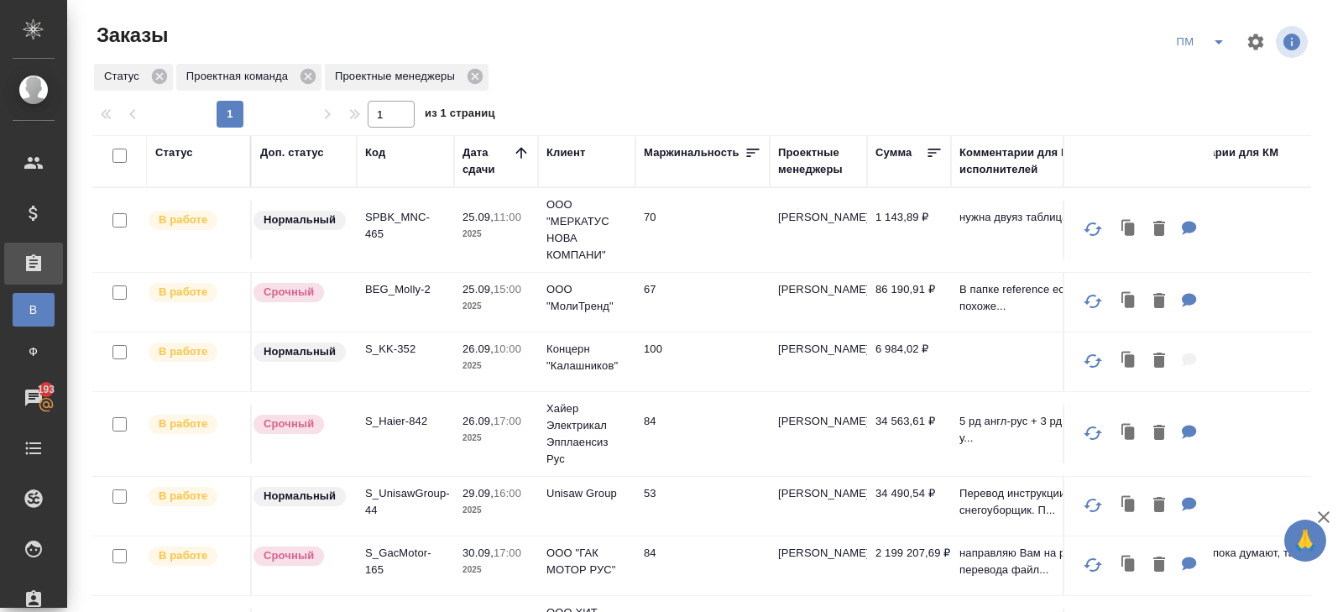
click at [391, 413] on p "S_Haier-842" at bounding box center [405, 421] width 81 height 17
click at [1214, 39] on icon "split button" at bounding box center [1219, 42] width 20 height 20
click at [1210, 71] on li "В работу!" at bounding box center [1201, 75] width 85 height 27
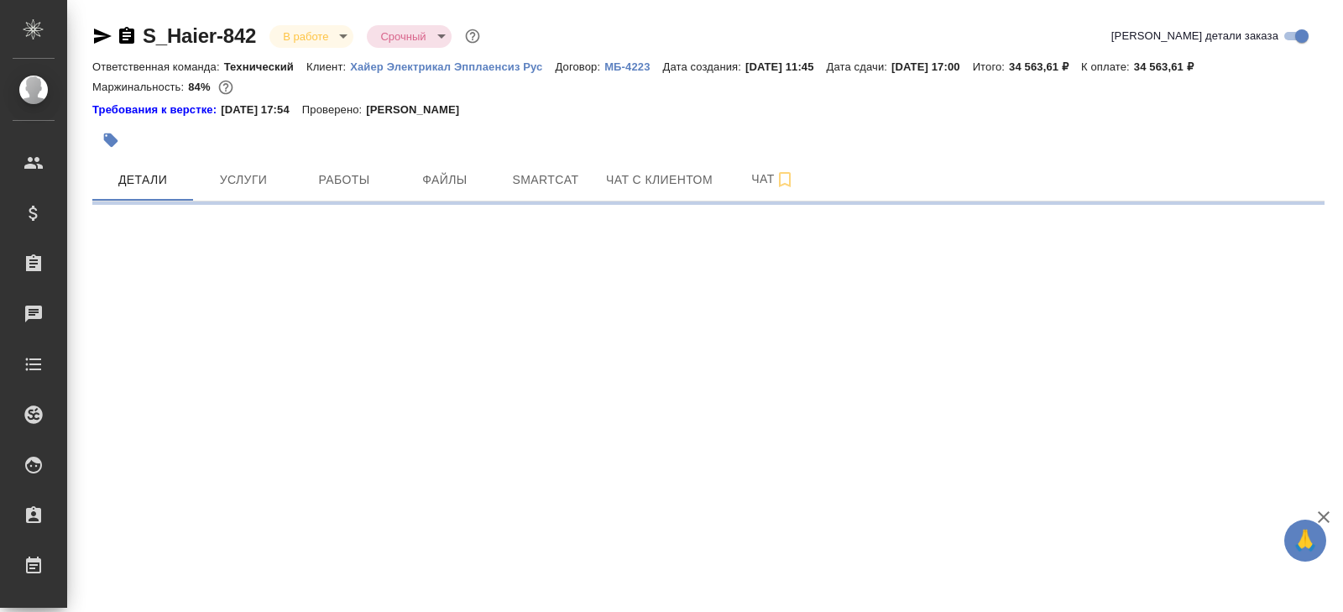
select select "RU"
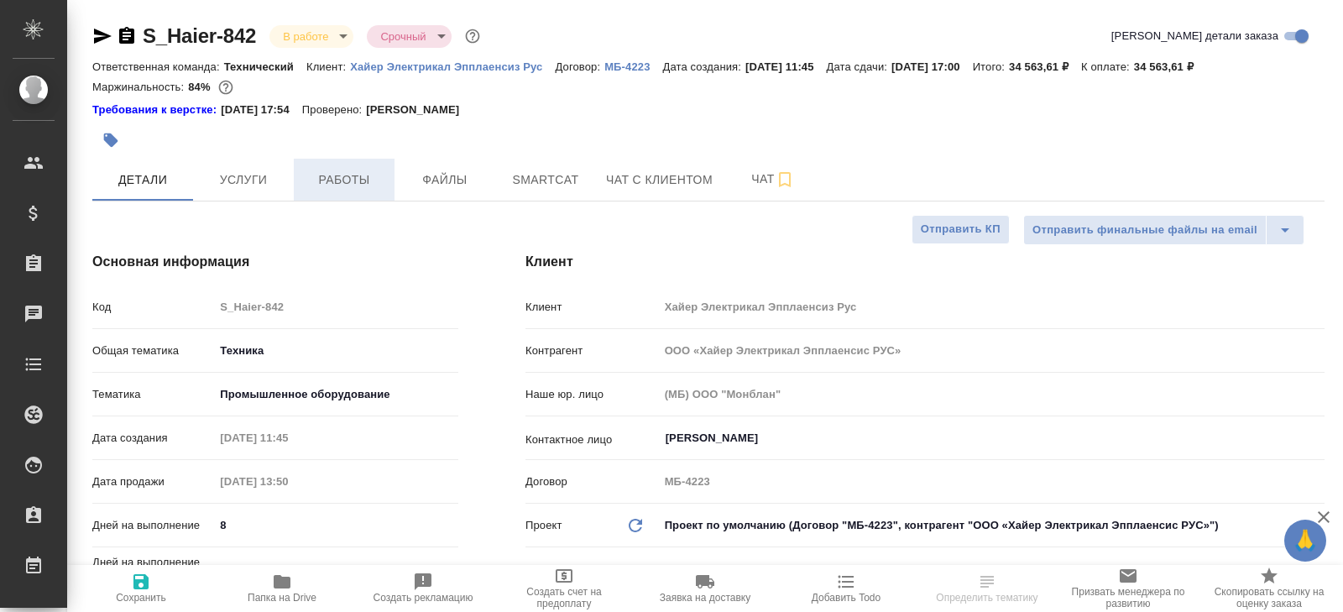
click at [347, 181] on span "Работы" at bounding box center [344, 180] width 81 height 21
type textarea "x"
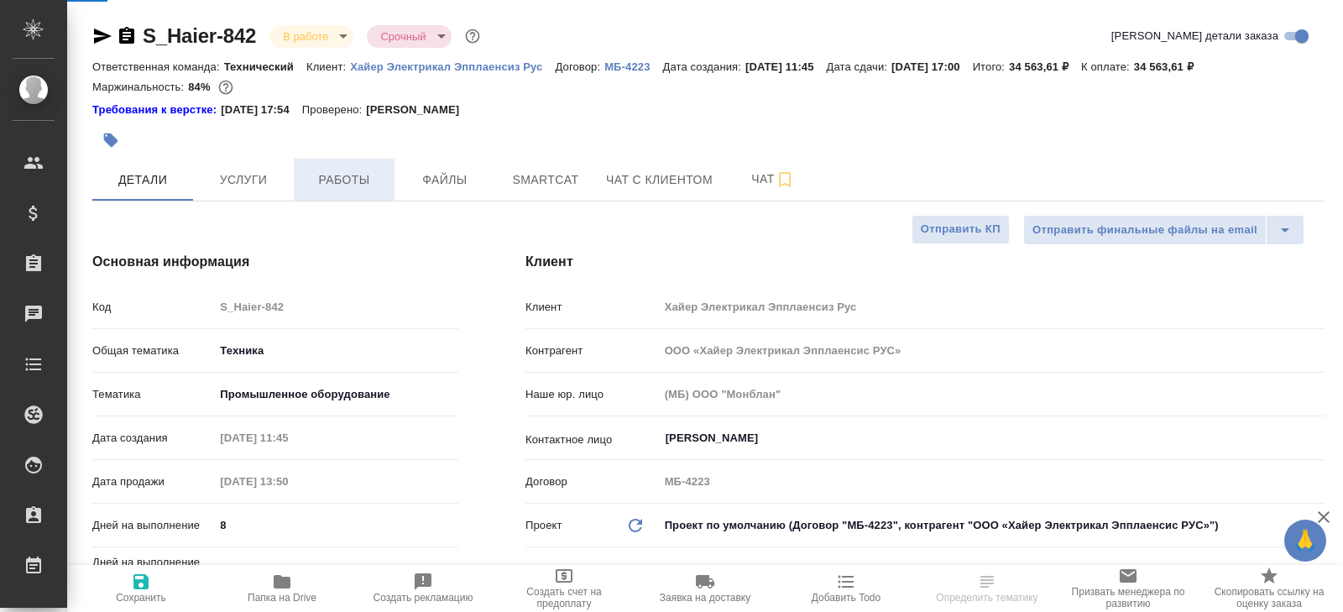
type textarea "x"
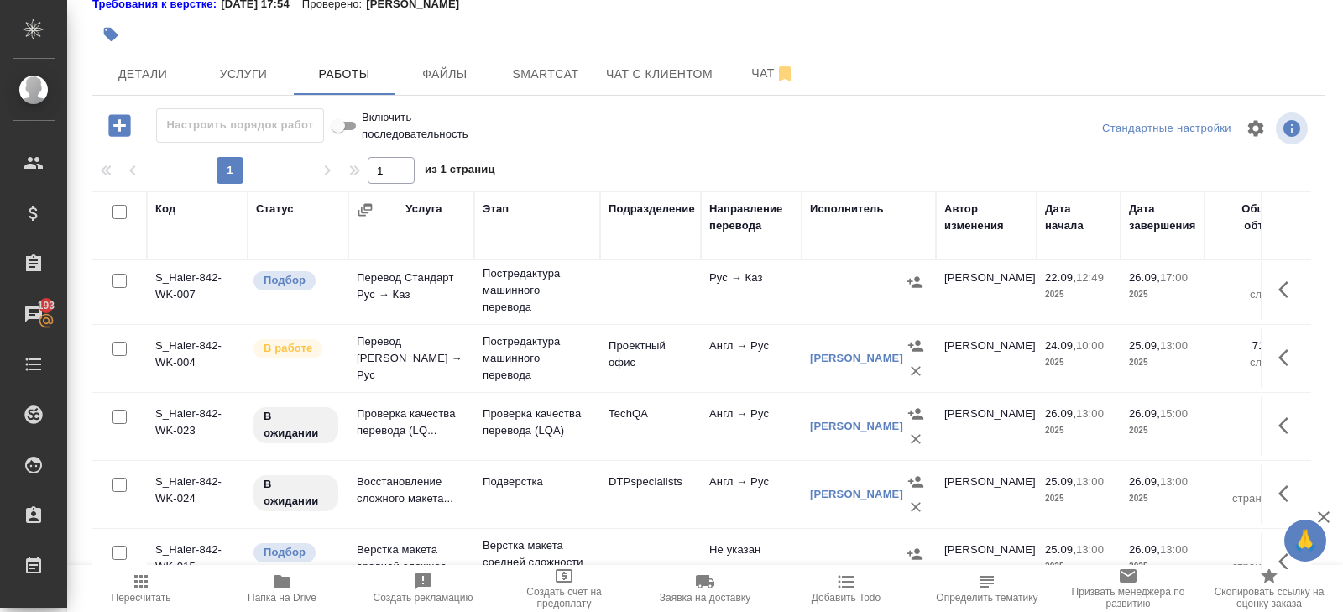
scroll to position [207, 0]
click at [1284, 426] on icon "button" at bounding box center [1283, 426] width 10 height 17
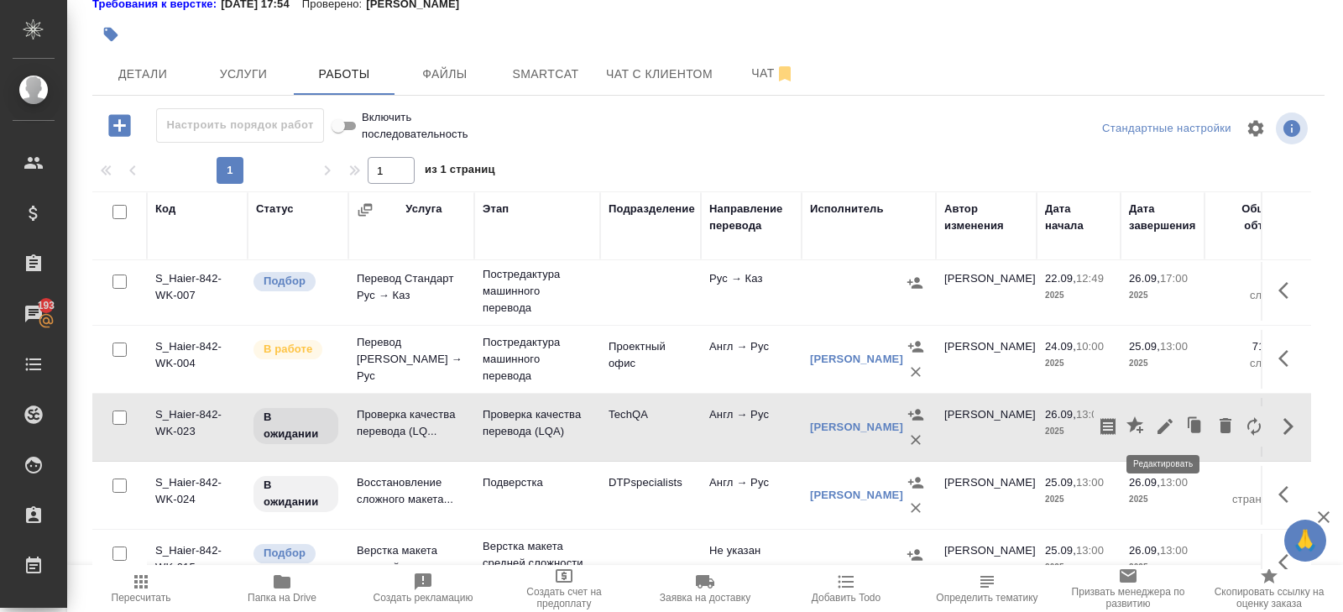
click at [1156, 426] on icon "button" at bounding box center [1165, 426] width 20 height 20
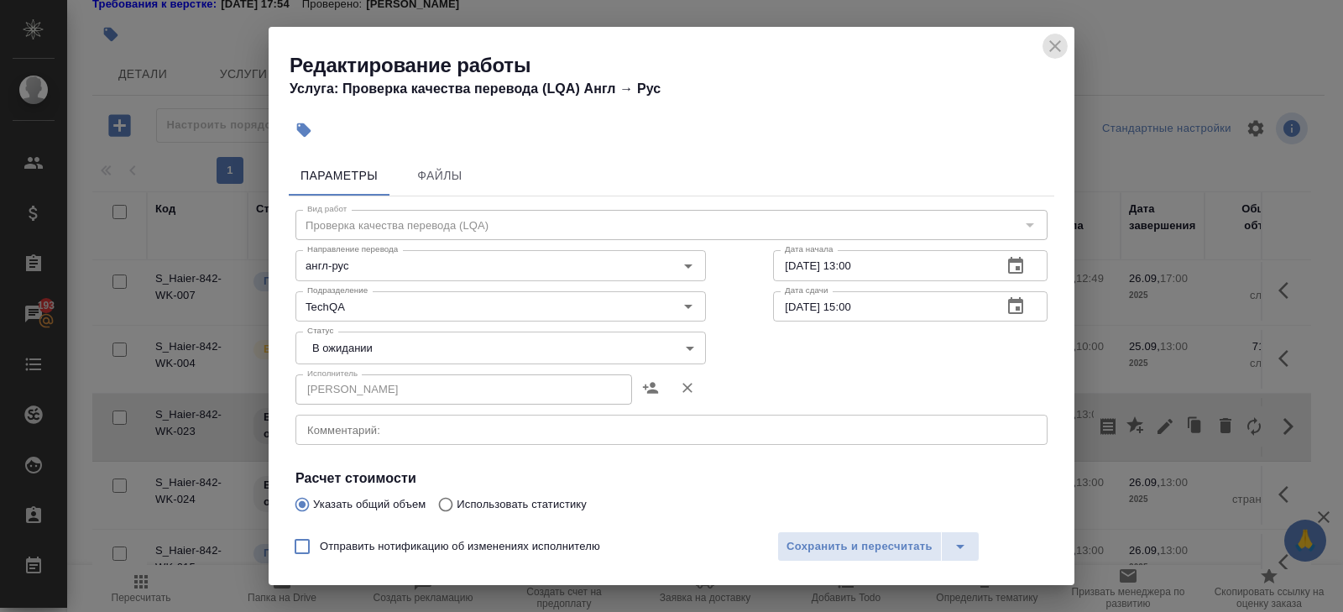
click at [1056, 45] on icon "close" at bounding box center [1055, 46] width 20 height 20
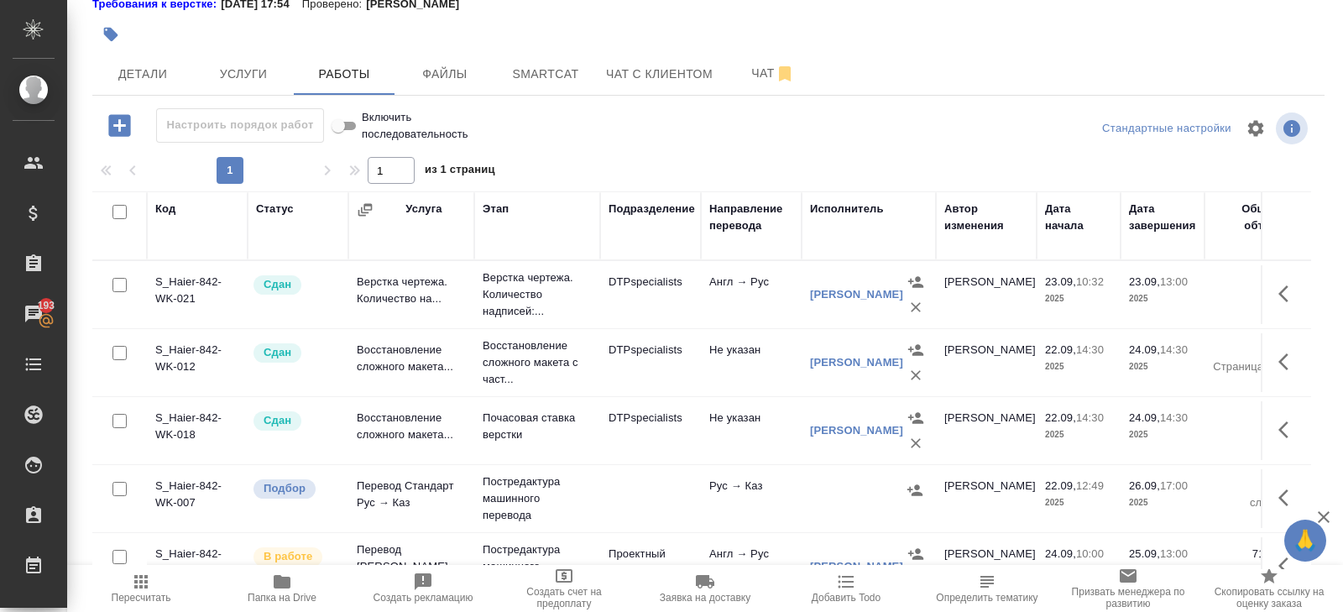
scroll to position [0, 0]
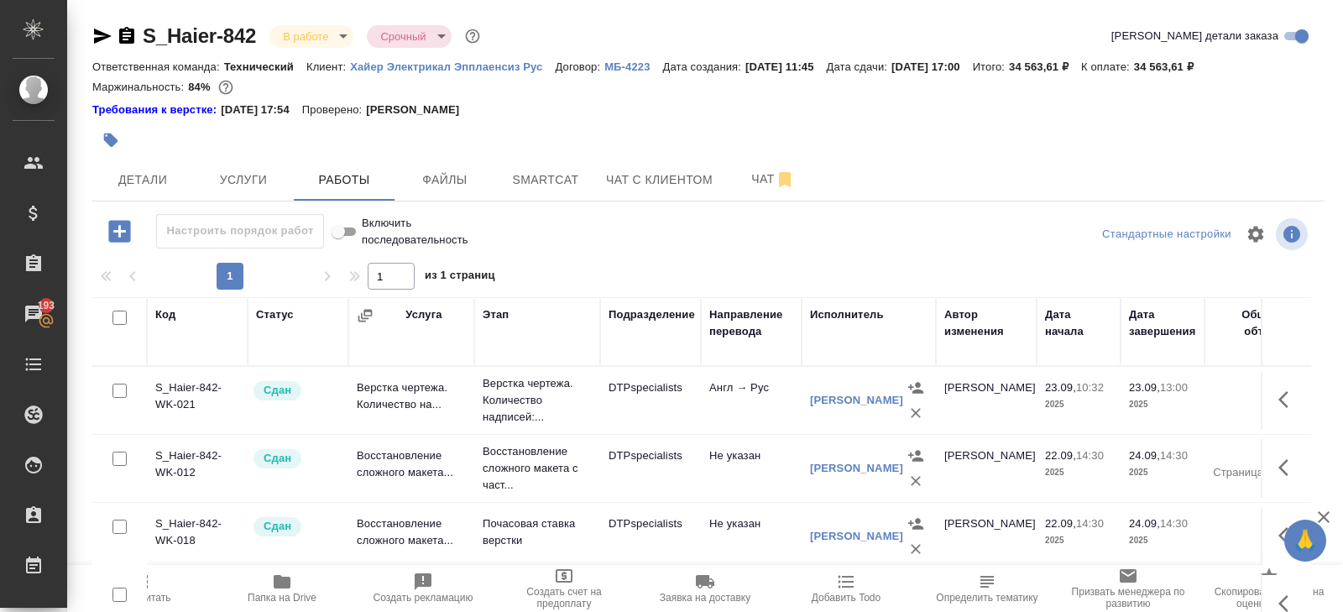
click at [740, 204] on div "S_Haier-842 В работе inProgress Срочный urgent Кратко детали заказа Ответственн…" at bounding box center [708, 359] width 1250 height 718
click at [744, 193] on button "Чат" at bounding box center [773, 180] width 101 height 42
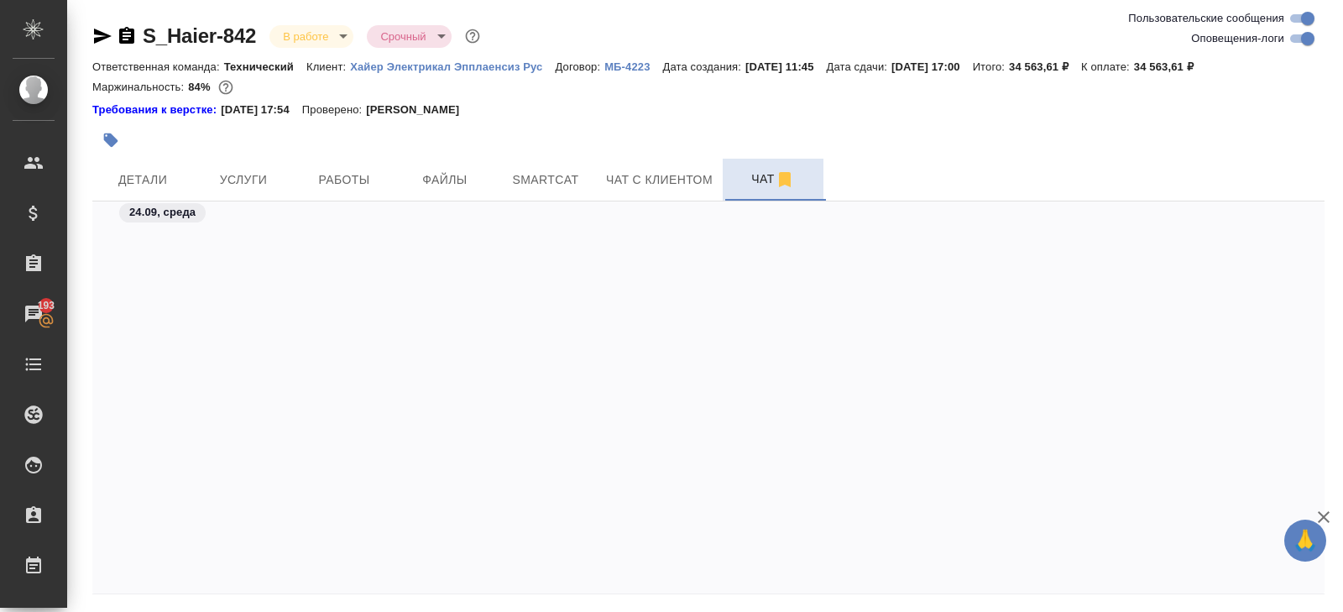
scroll to position [26405, 0]
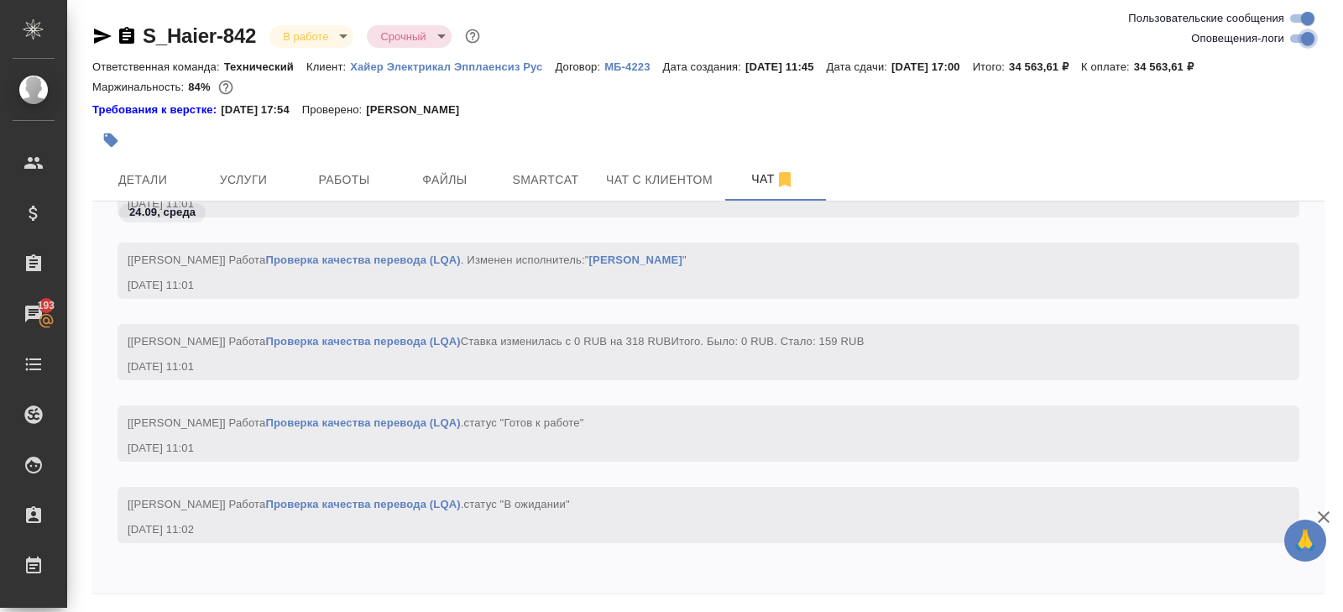
click at [1290, 42] on input "Оповещения-логи" at bounding box center [1307, 39] width 60 height 20
checkbox input "false"
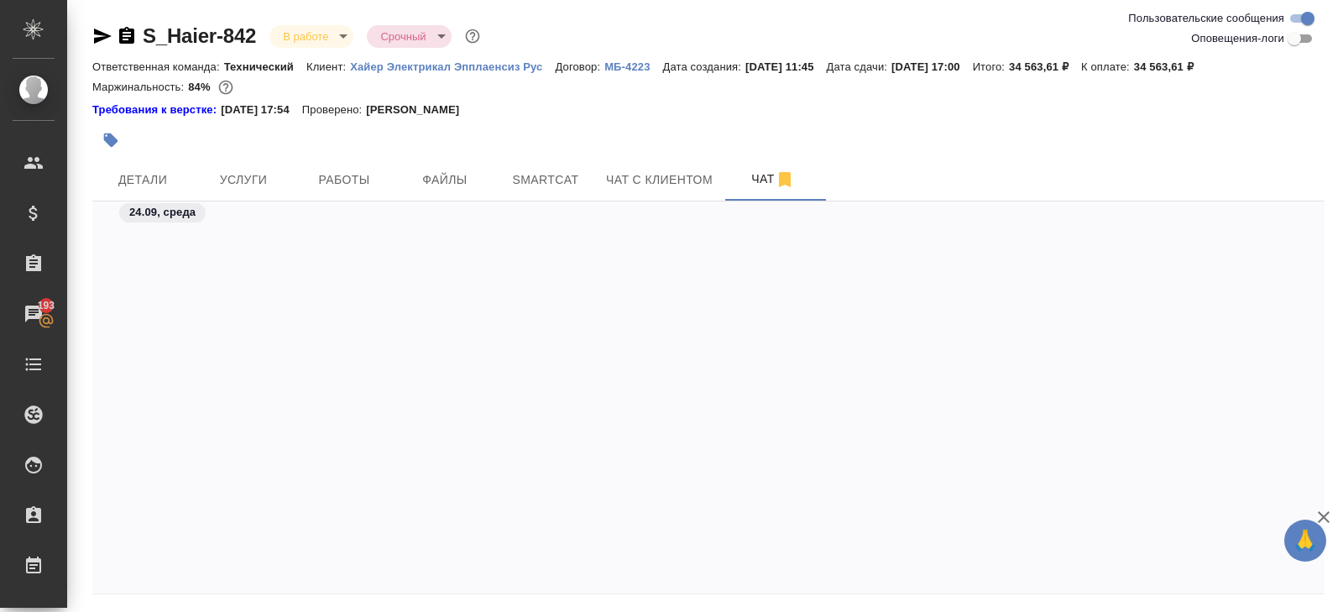
scroll to position [57, 0]
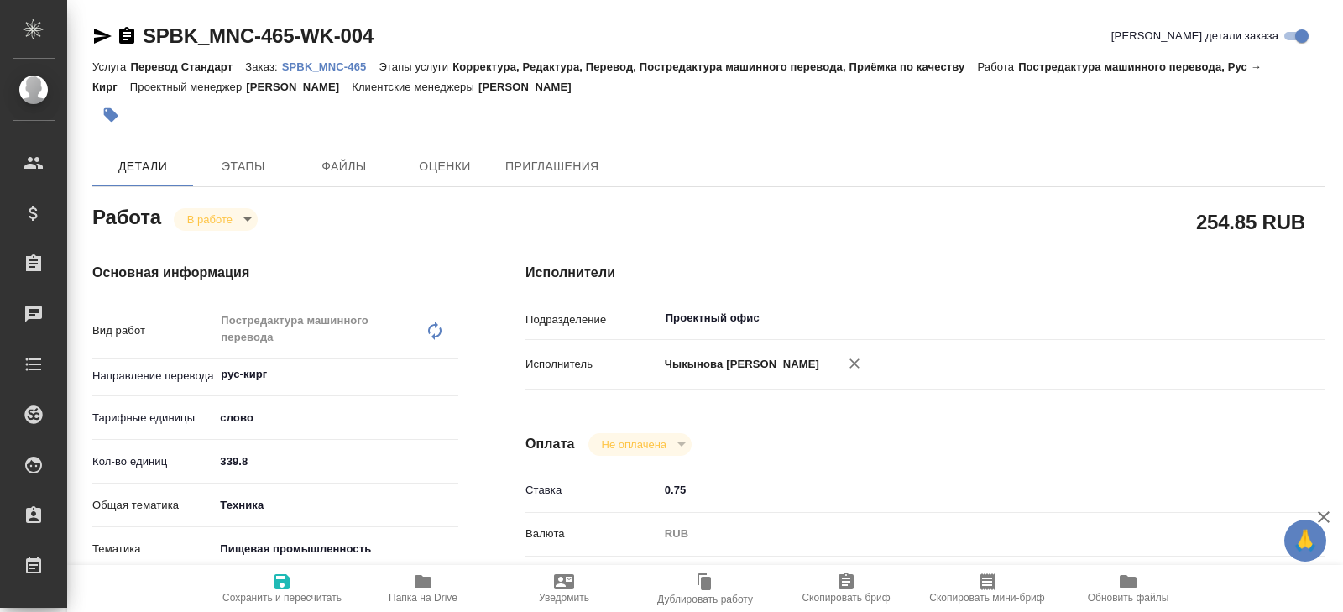
type textarea "x"
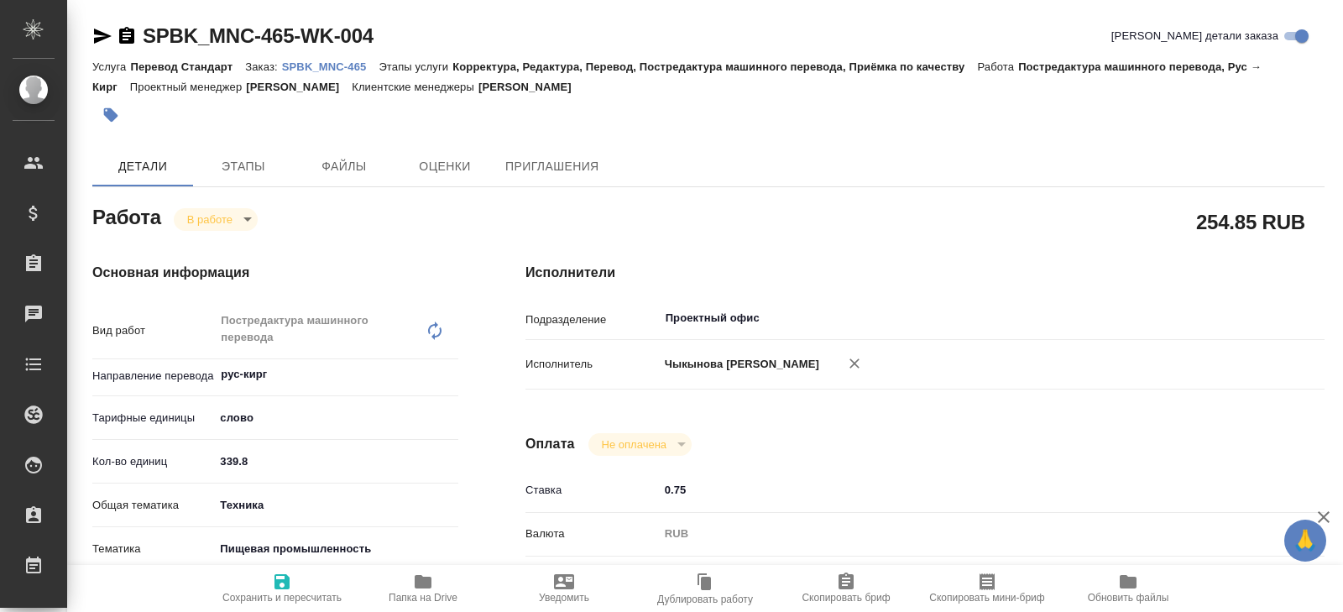
type textarea "x"
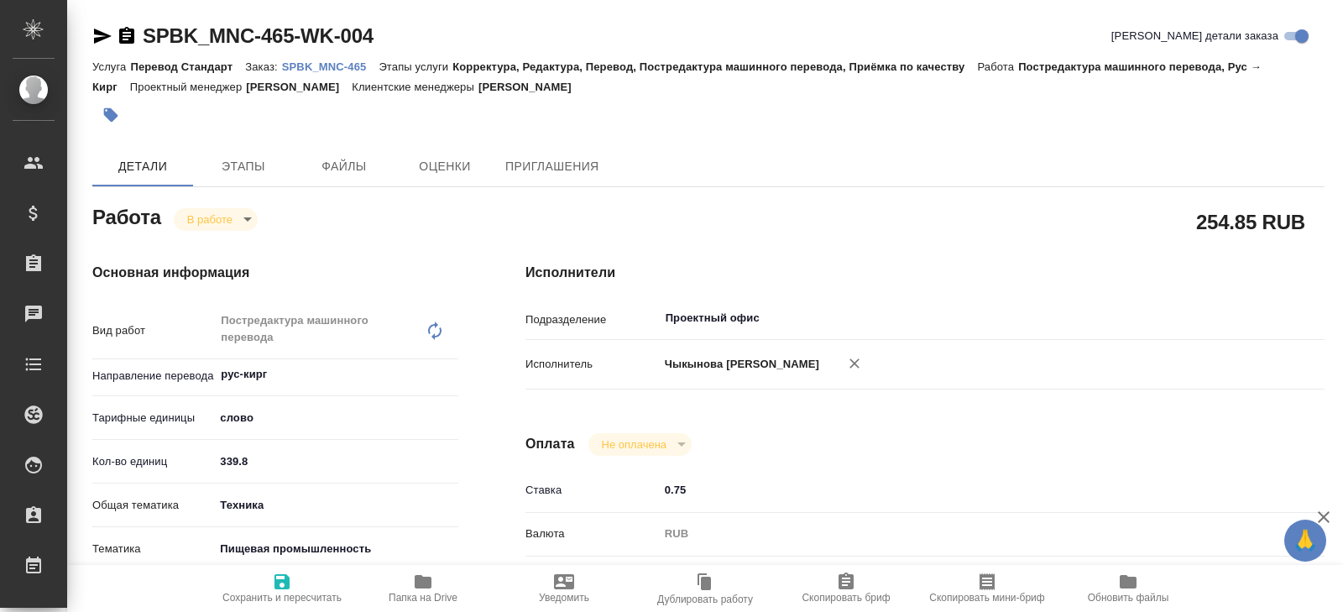
click at [413, 589] on icon "button" at bounding box center [423, 582] width 20 height 20
type textarea "x"
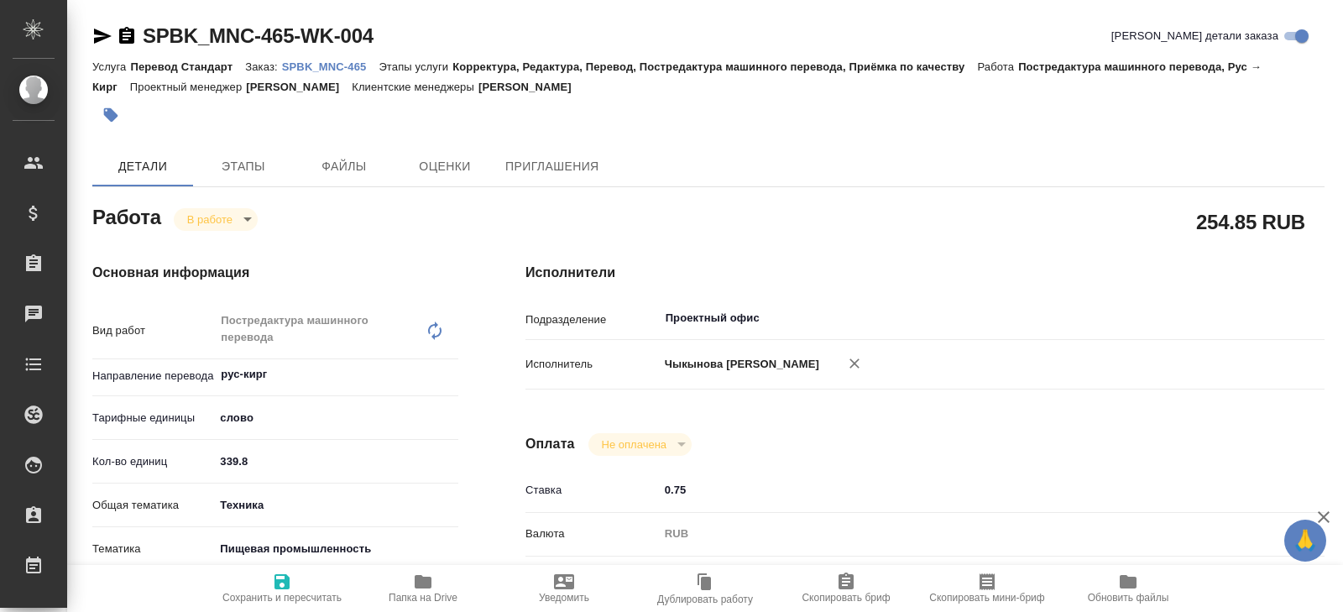
type textarea "x"
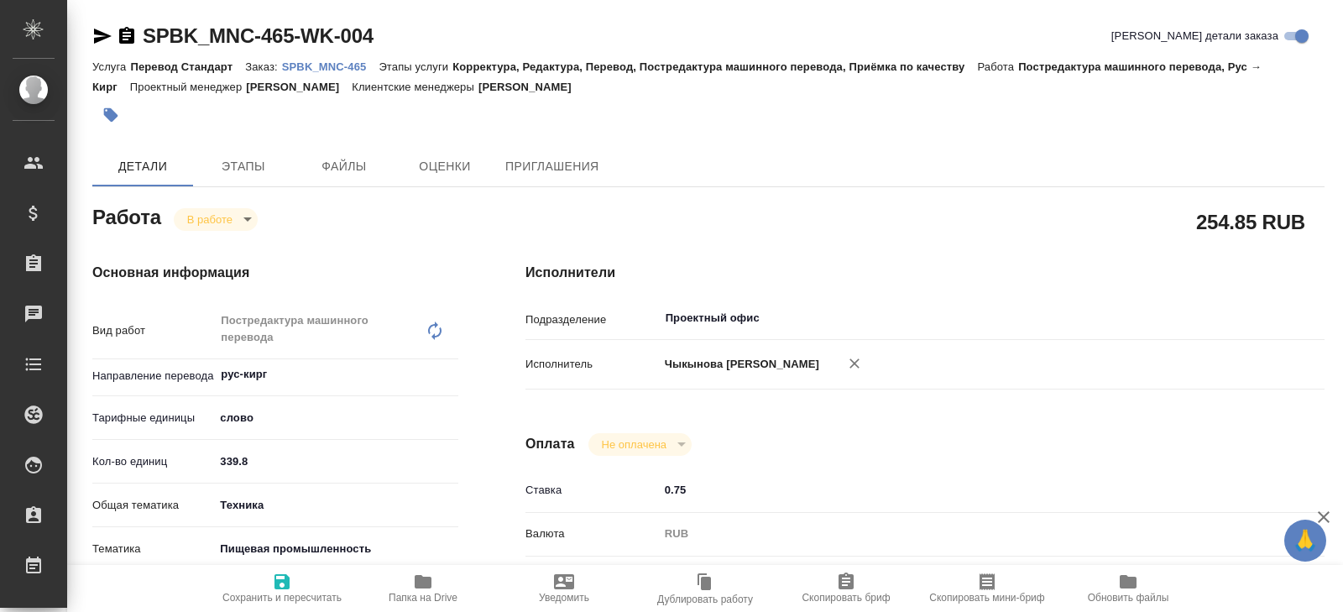
type textarea "x"
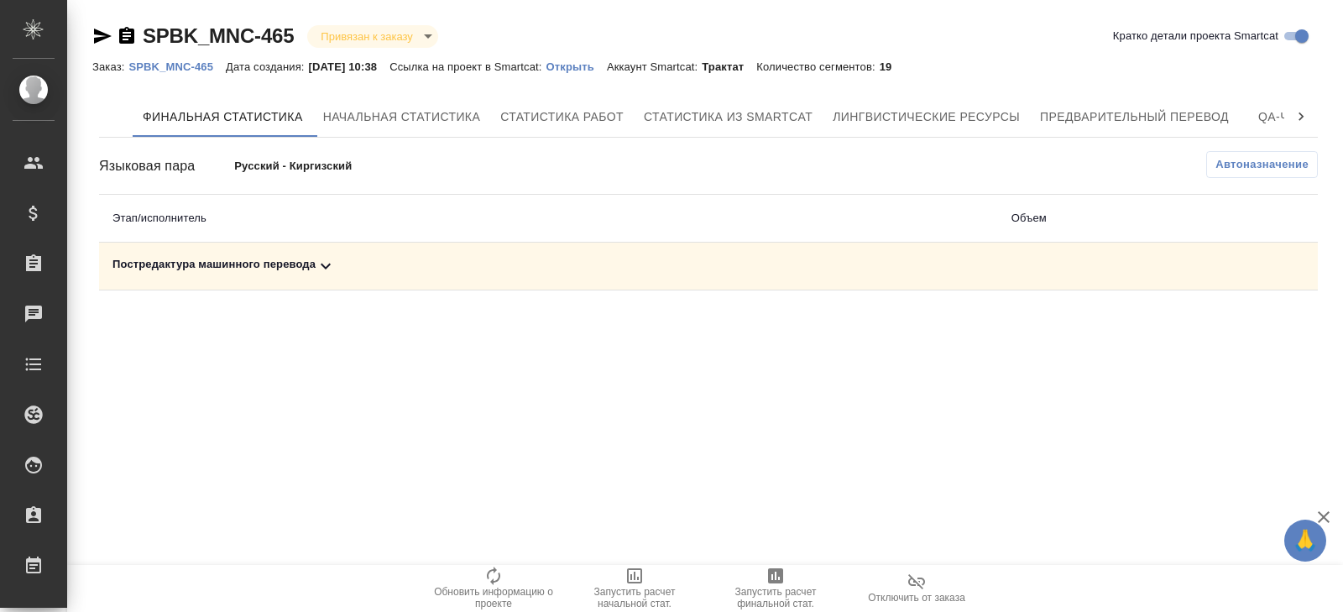
click at [328, 254] on td "Постредактура машинного перевода" at bounding box center [548, 267] width 899 height 48
click at [328, 268] on icon at bounding box center [326, 267] width 10 height 6
click at [1267, 177] on div "Автоназначение" at bounding box center [911, 165] width 812 height 29
click at [1266, 175] on button "Автоназначение" at bounding box center [1262, 164] width 112 height 27
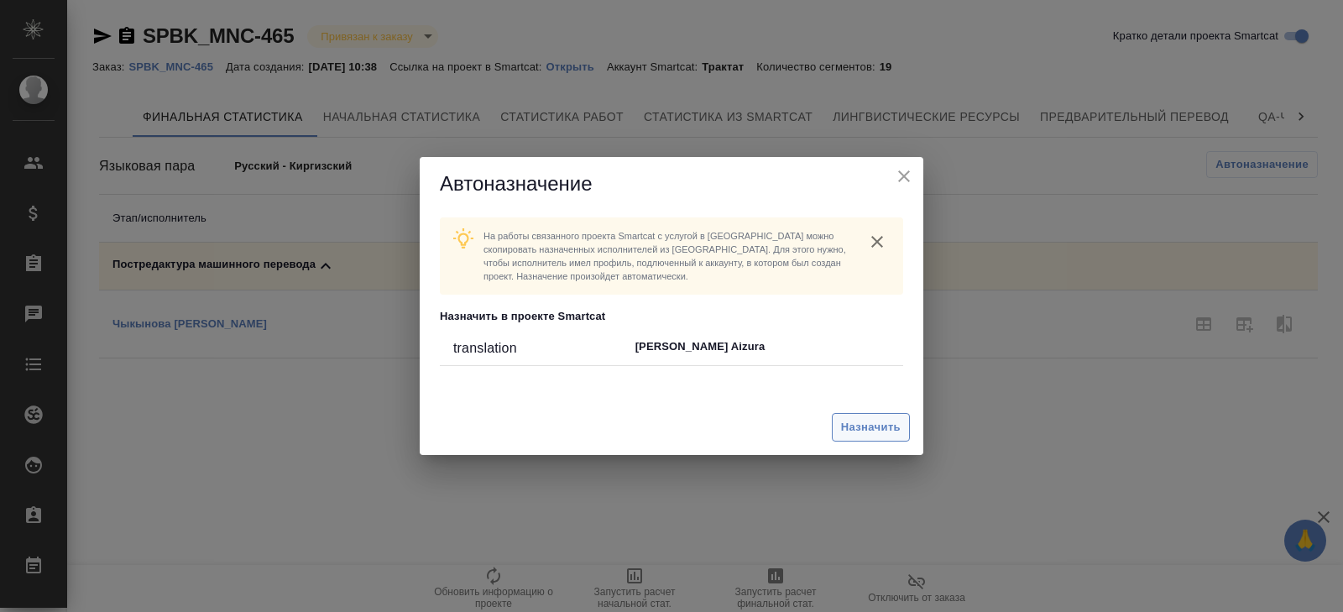
click at [880, 421] on span "Назначить" at bounding box center [871, 427] width 60 height 19
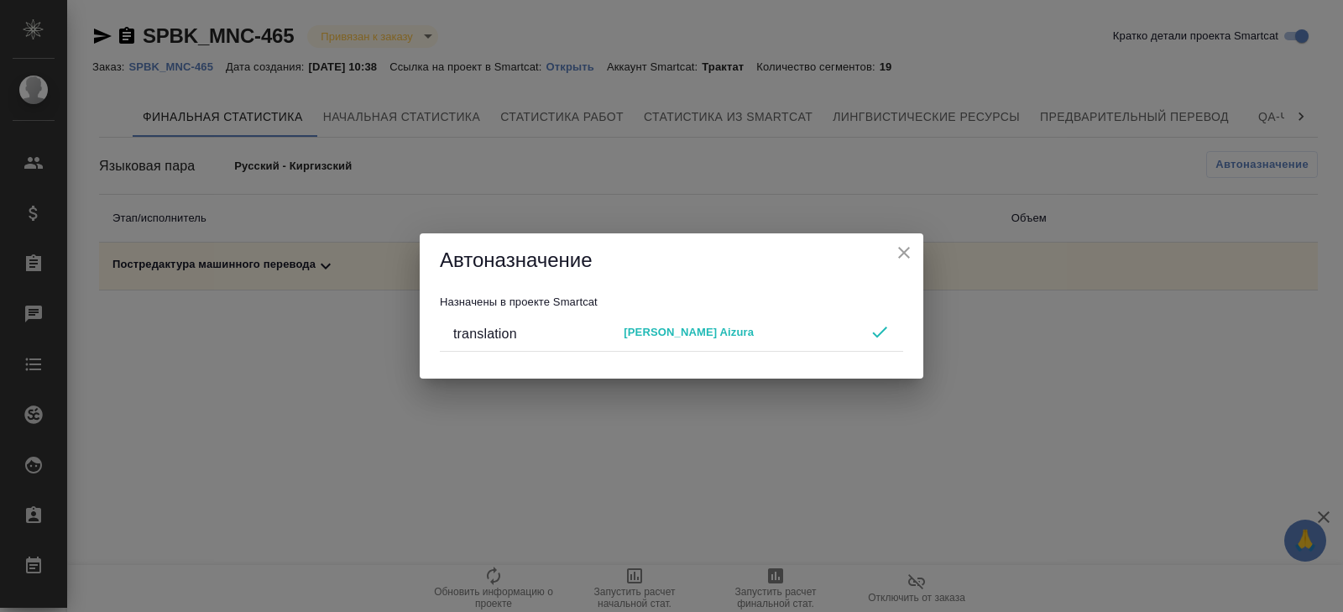
click at [744, 475] on div "Автоназначение Назначены в проекте Smartcat translation Chykynova Aizura" at bounding box center [671, 306] width 1343 height 612
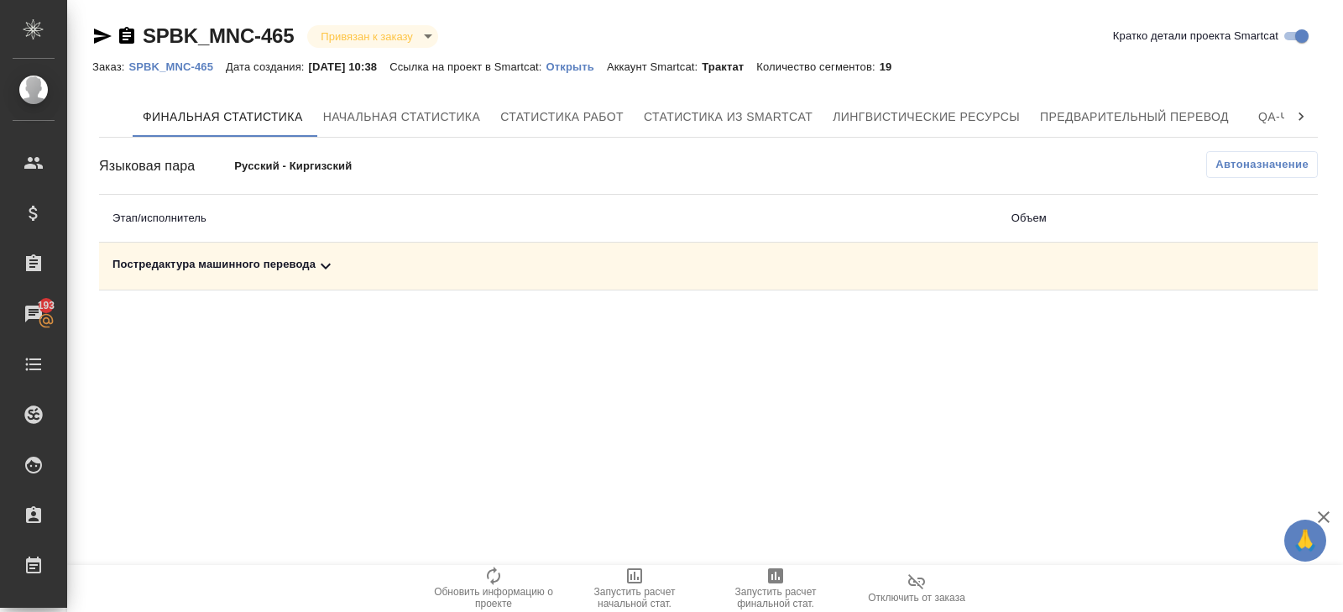
click at [761, 575] on span "Запустить расчет финальной стат." at bounding box center [775, 588] width 121 height 44
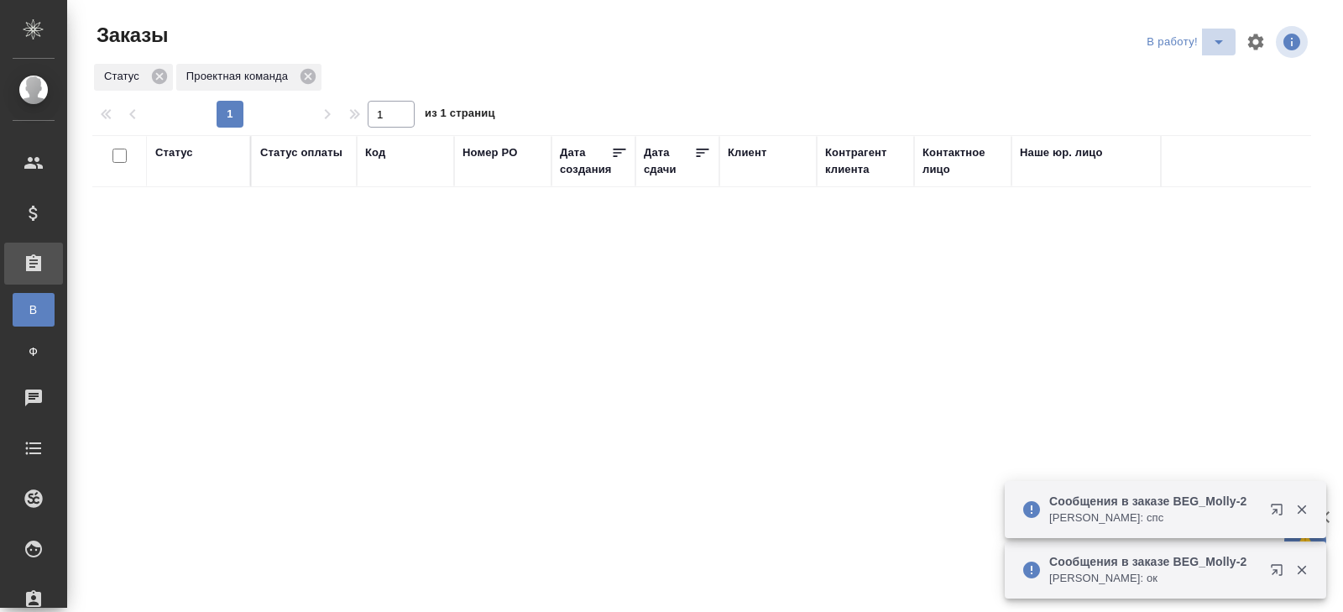
click at [1219, 42] on icon "split button" at bounding box center [1218, 42] width 8 height 4
click at [1198, 74] on li "ПМ" at bounding box center [1187, 75] width 93 height 27
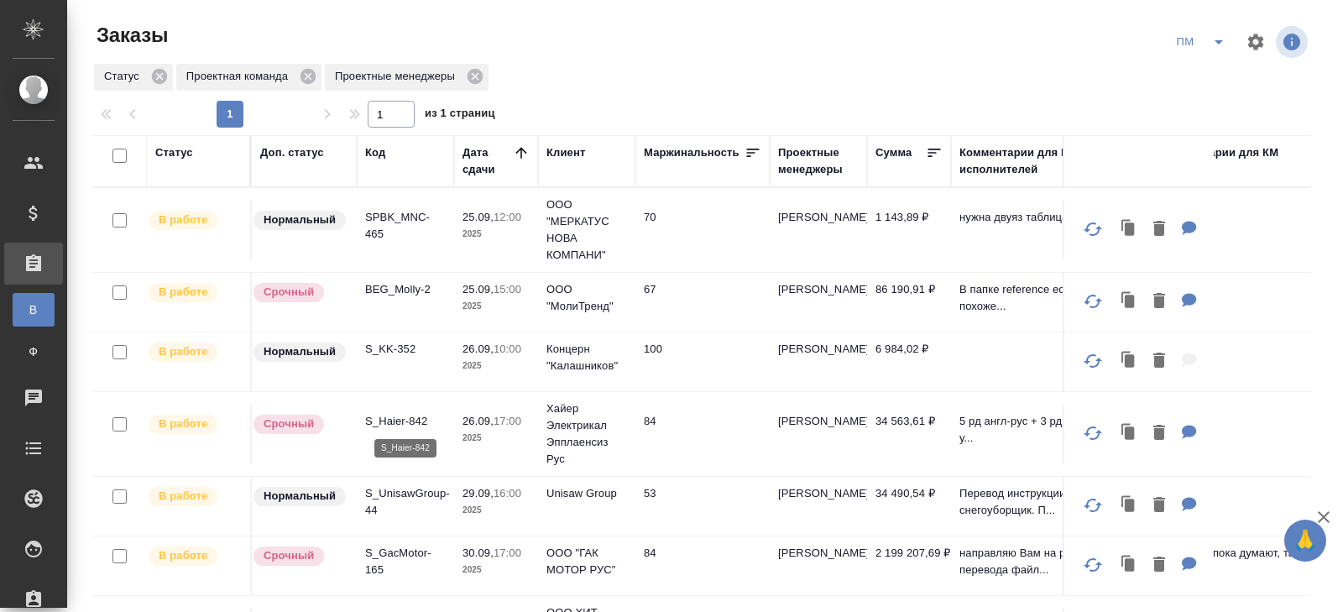
click at [397, 421] on p "S_Haier-842" at bounding box center [405, 421] width 81 height 17
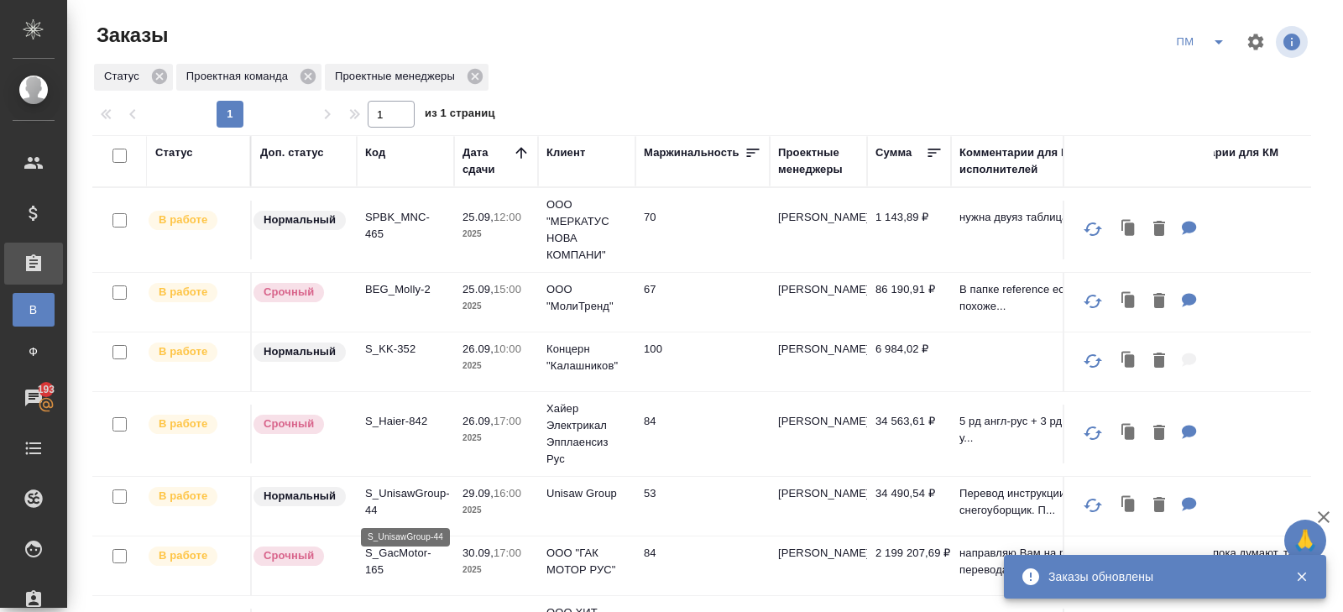
click at [396, 497] on p "S_UnisawGroup-44" at bounding box center [405, 502] width 81 height 34
click at [1214, 39] on icon "split button" at bounding box center [1219, 42] width 20 height 20
click at [1208, 79] on li "В работу!" at bounding box center [1201, 75] width 85 height 27
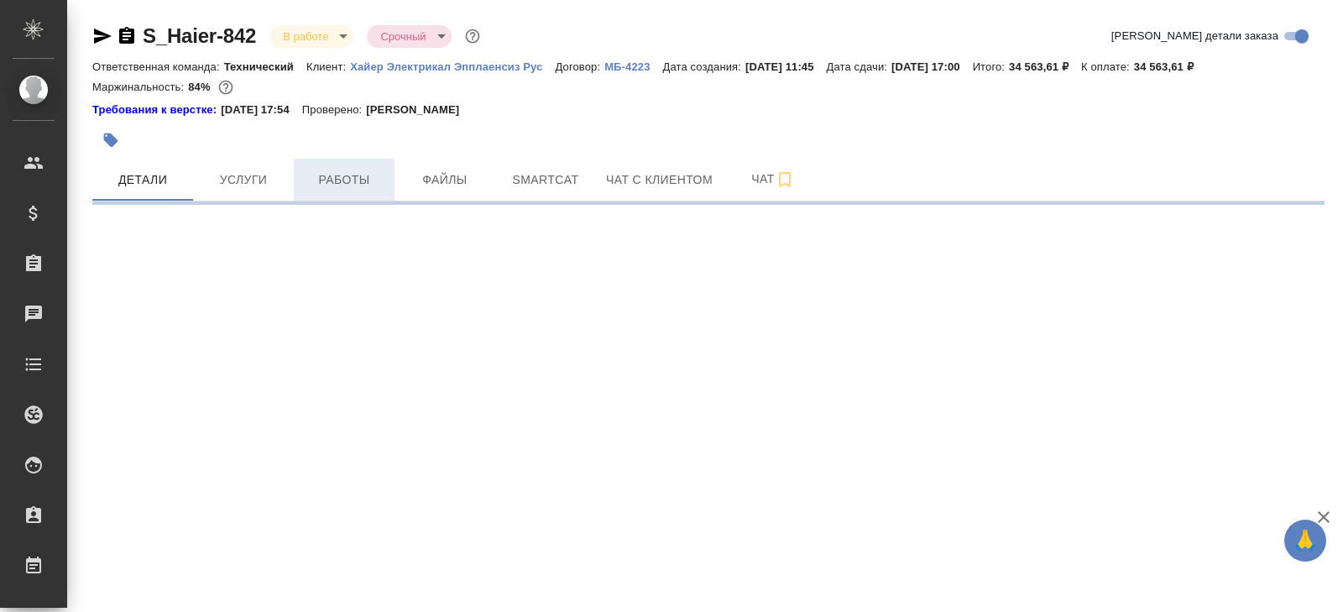
click at [340, 177] on span "Работы" at bounding box center [344, 180] width 81 height 21
select select "RU"
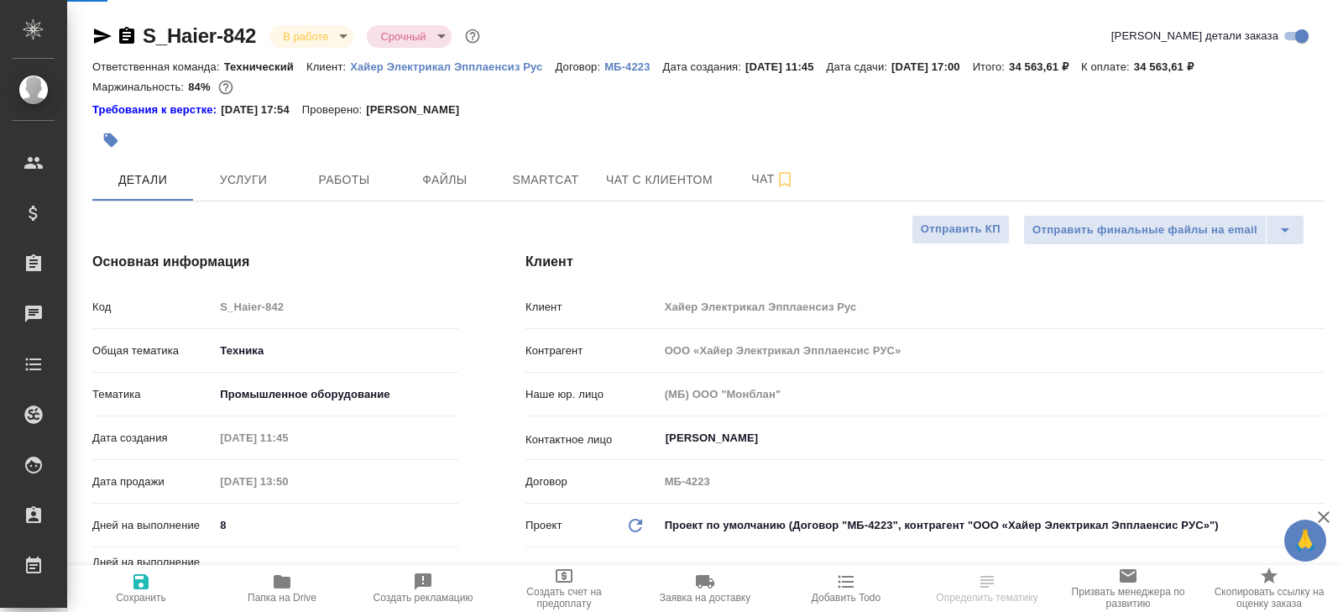
type textarea "x"
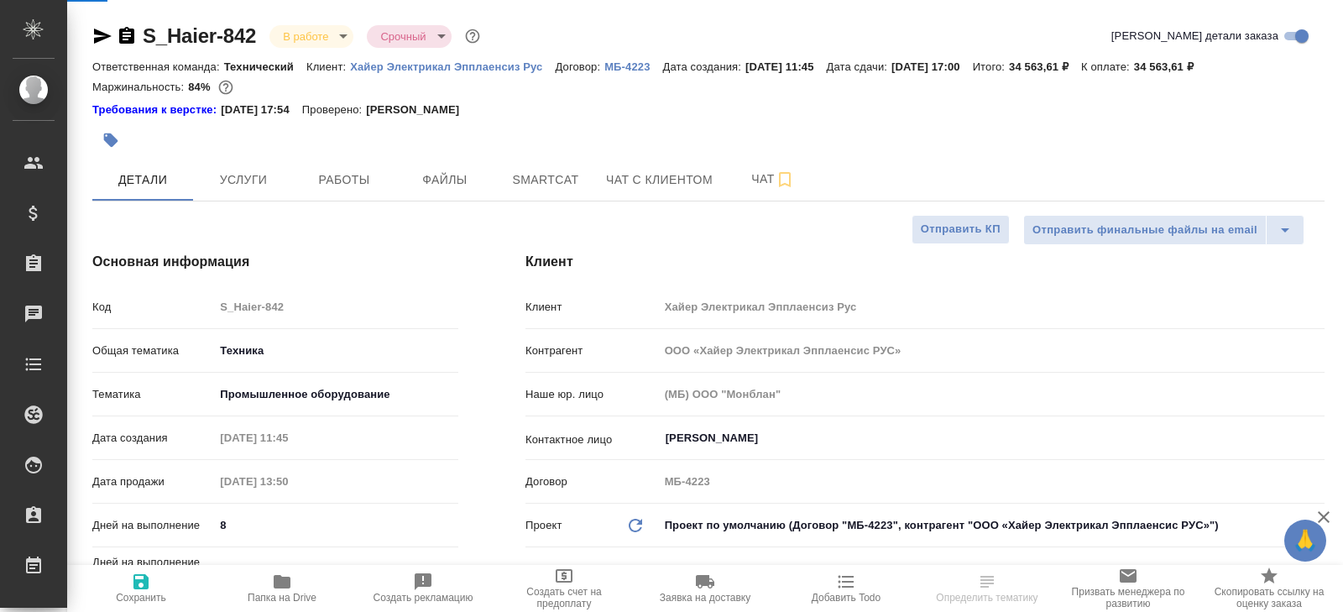
type textarea "x"
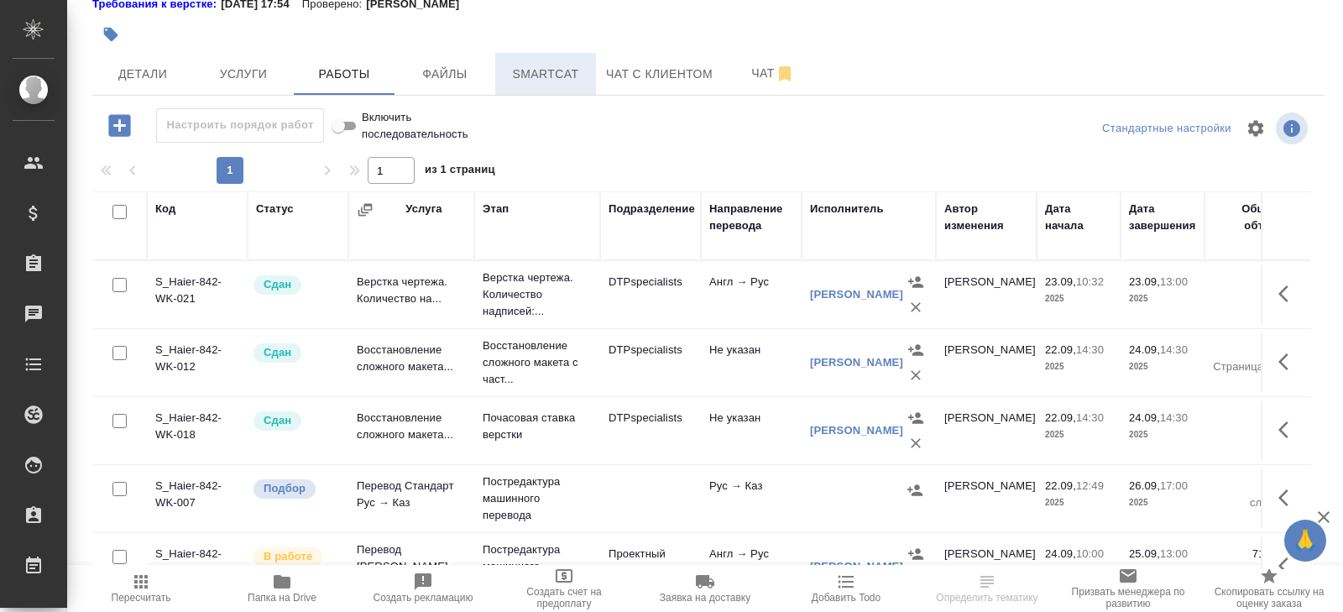
click at [561, 75] on span "Smartcat" at bounding box center [545, 74] width 81 height 21
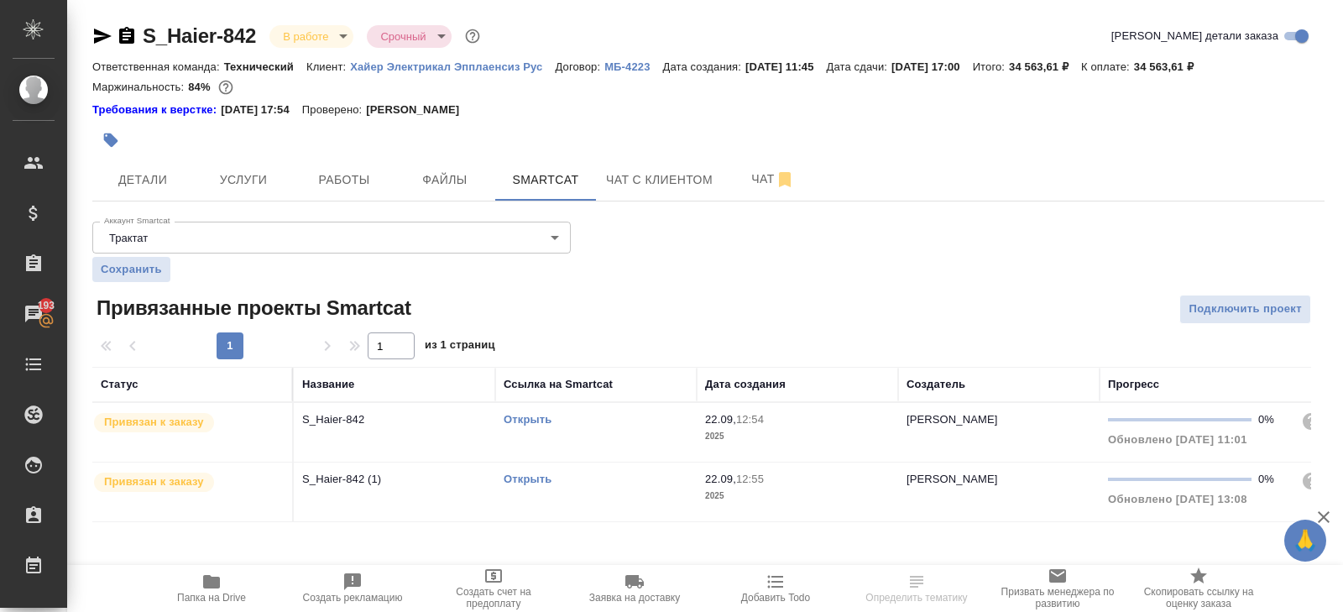
click at [520, 417] on link "Открыть" at bounding box center [528, 419] width 48 height 13
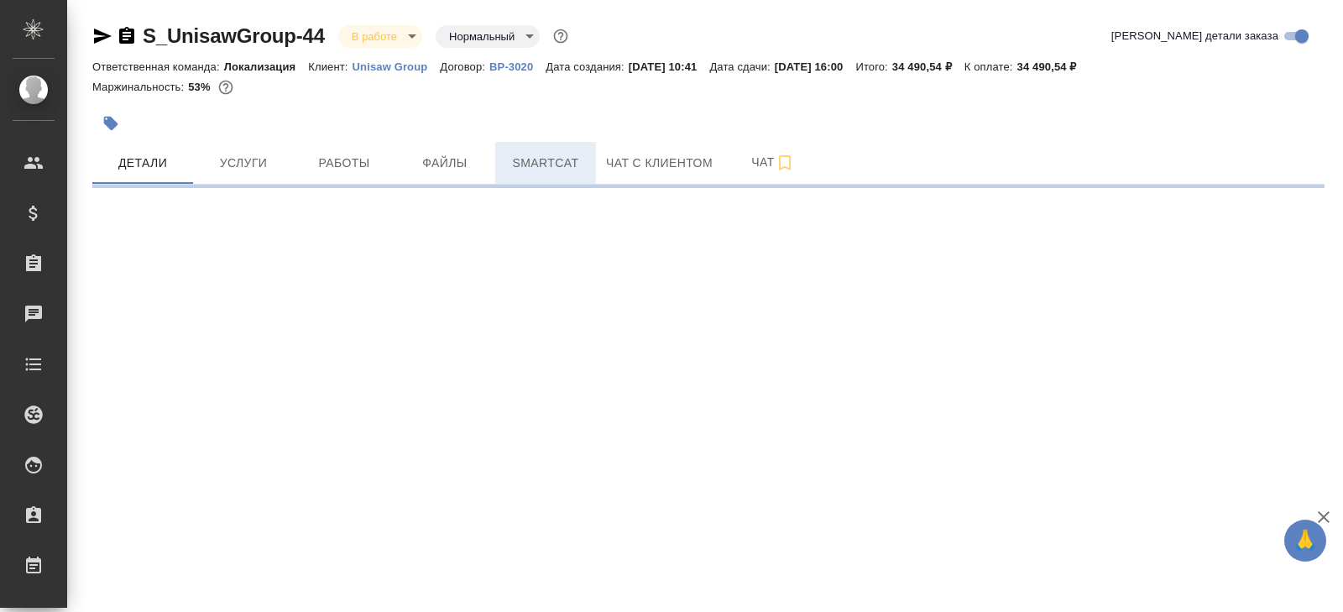
click at [553, 146] on button "Smartcat" at bounding box center [545, 163] width 101 height 42
select select "RU"
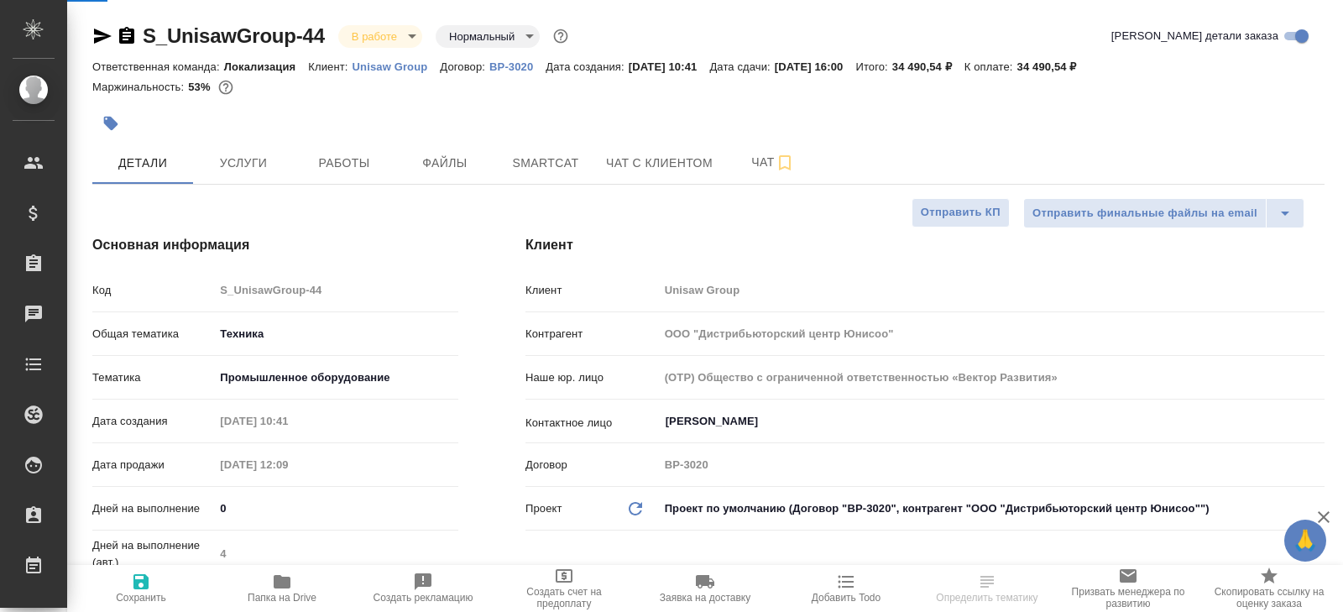
type textarea "x"
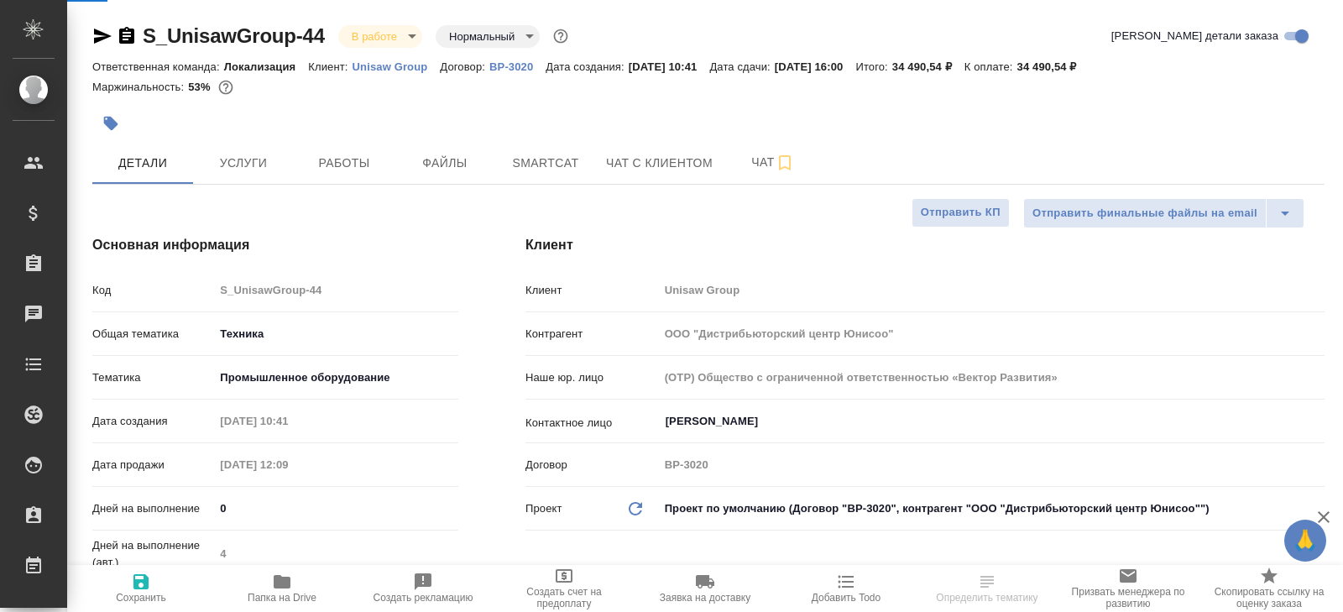
type textarea "x"
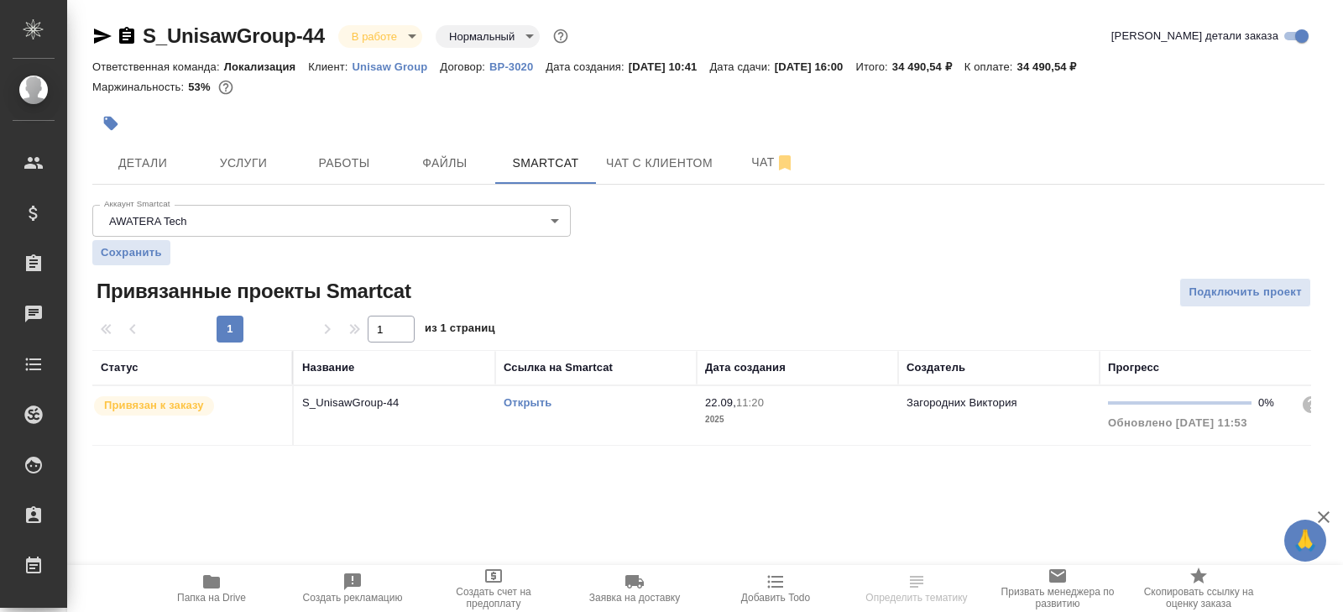
click at [530, 399] on link "Открыть" at bounding box center [528, 402] width 48 height 13
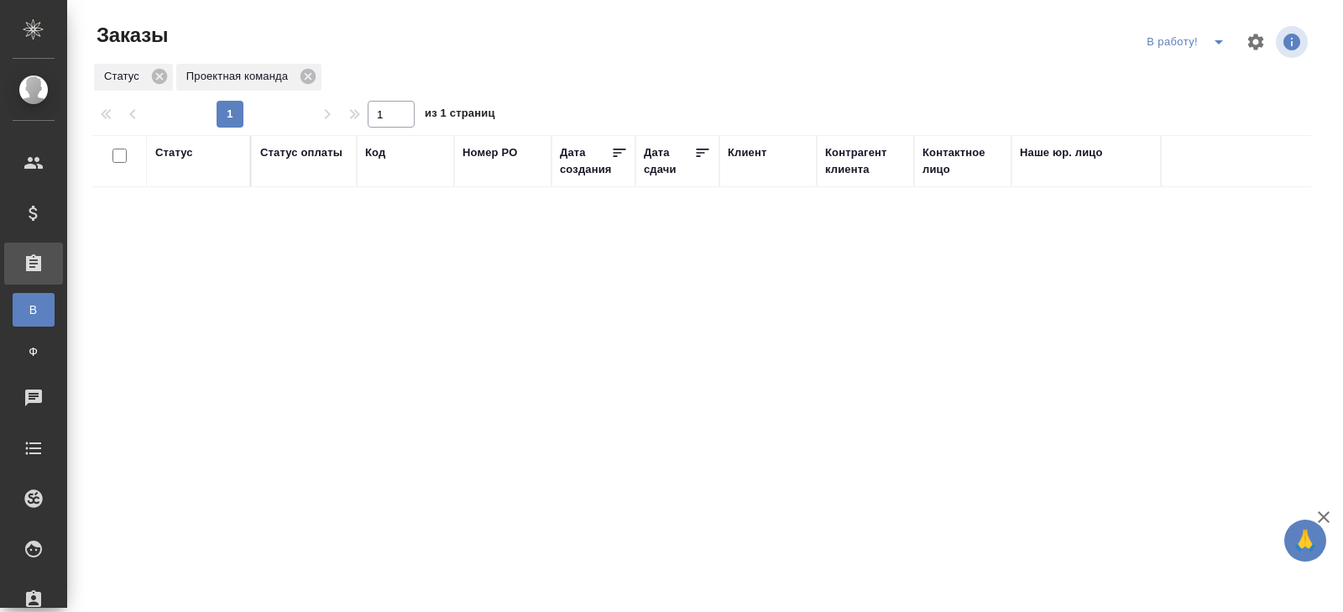
click at [1218, 46] on icon "split button" at bounding box center [1219, 42] width 20 height 20
click at [1192, 93] on li "начислить" at bounding box center [1187, 102] width 93 height 27
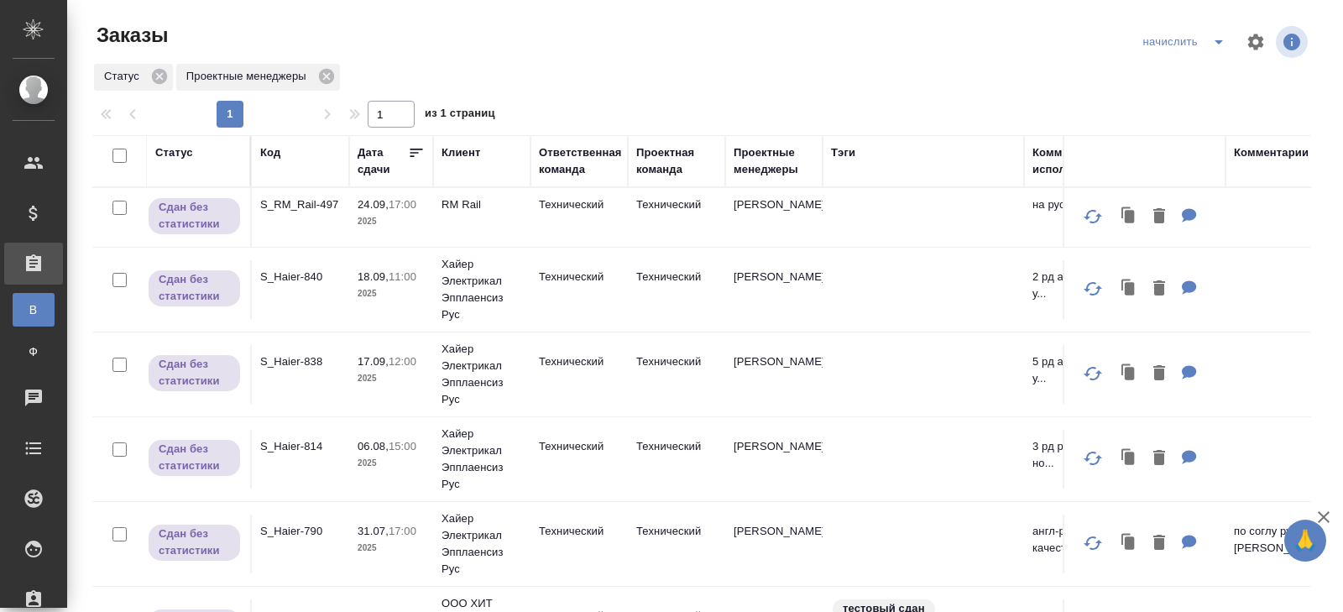
click at [273, 201] on p "S_RM_Rail-497" at bounding box center [300, 204] width 81 height 17
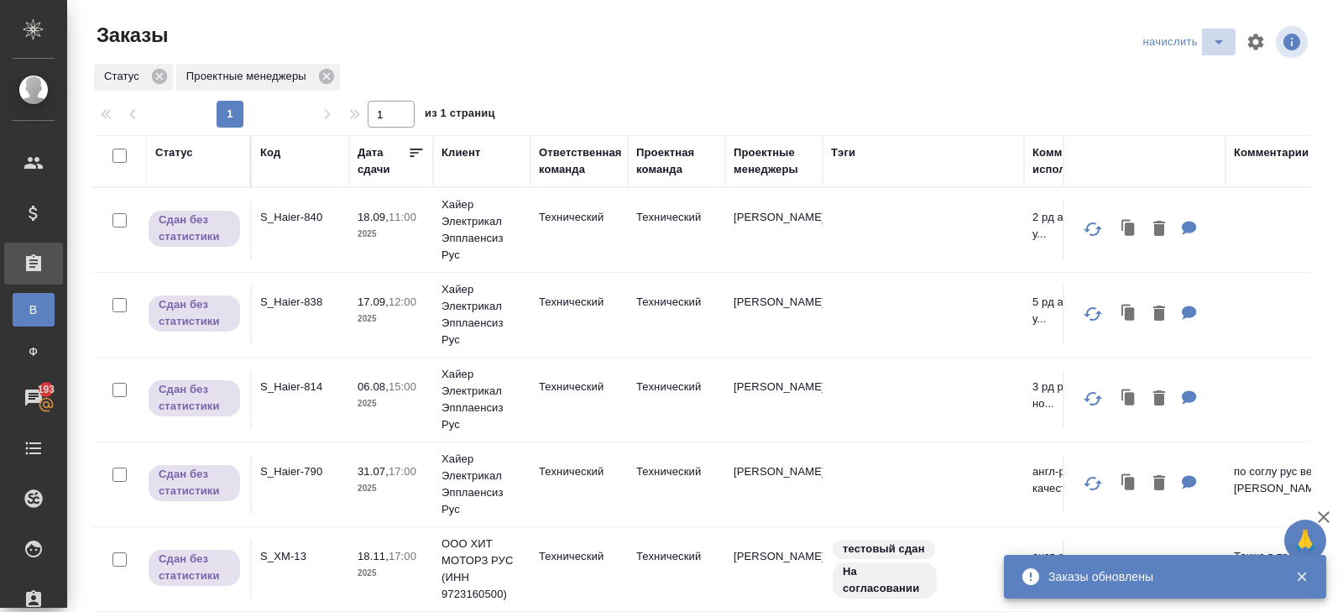
click at [1216, 35] on icon "split button" at bounding box center [1219, 42] width 20 height 20
drag, startPoint x: 1216, startPoint y: 50, endPoint x: 1216, endPoint y: 71, distance: 21.0
click at [1216, 71] on li "В работу!" at bounding box center [1185, 75] width 98 height 27
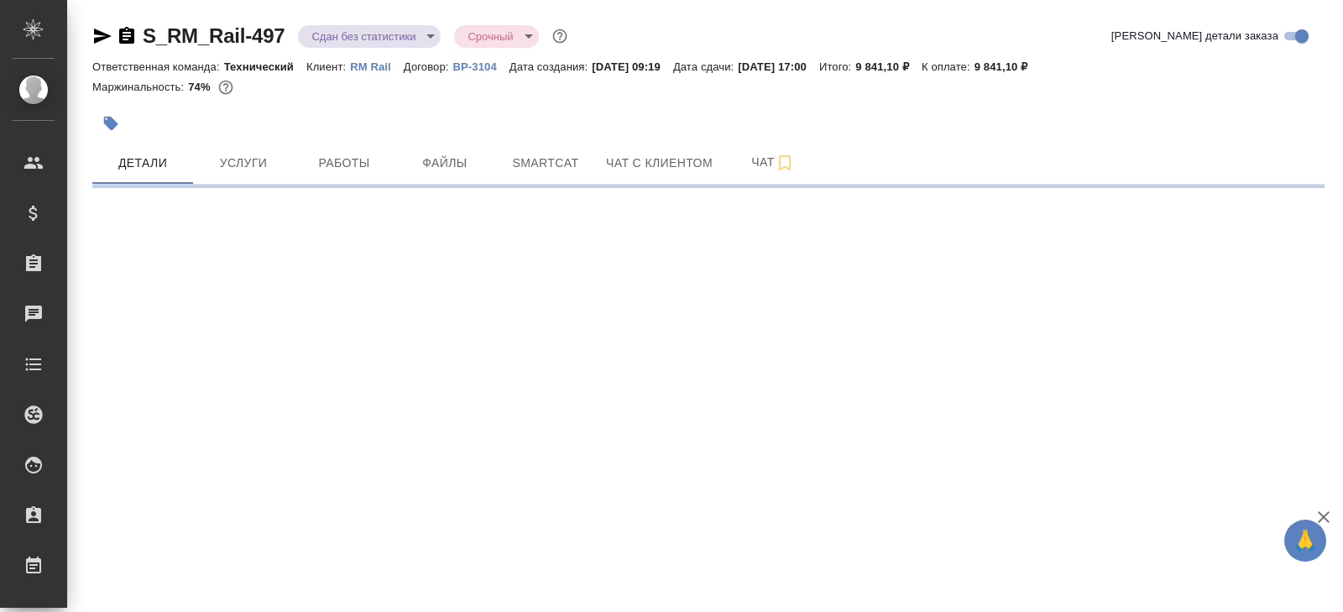
click at [593, 170] on button "Smartcat" at bounding box center [545, 163] width 101 height 42
select select "RU"
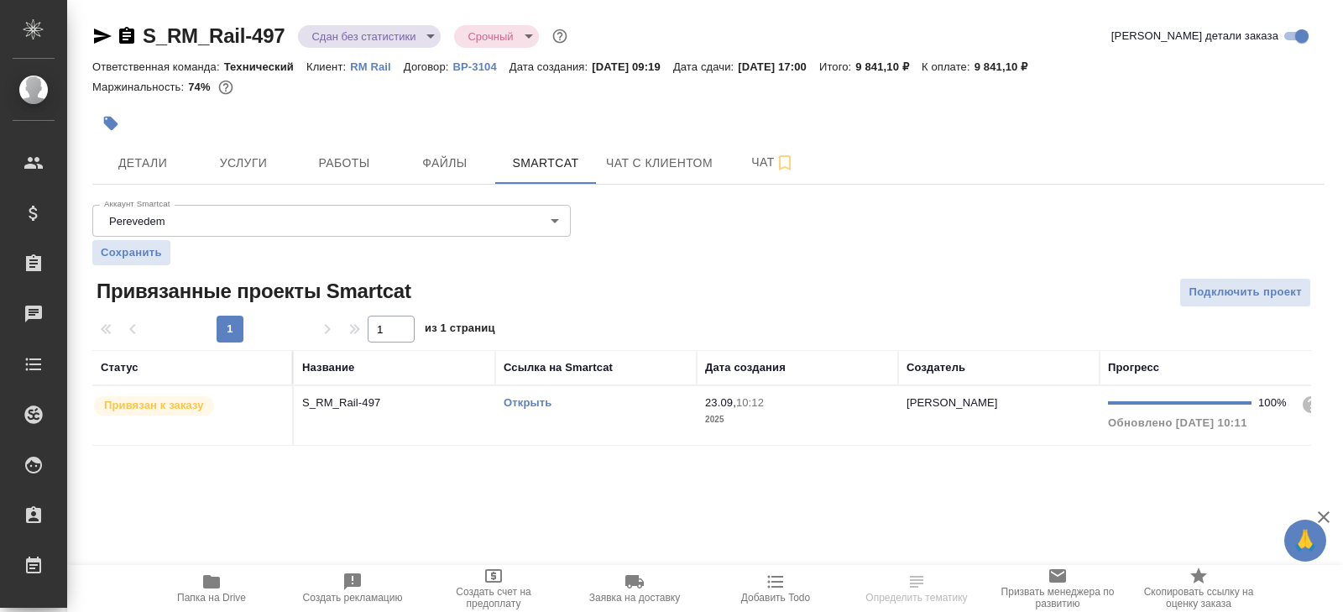
click at [584, 399] on div "Открыть" at bounding box center [596, 402] width 185 height 17
click at [379, 177] on button "Работы" at bounding box center [344, 163] width 101 height 42
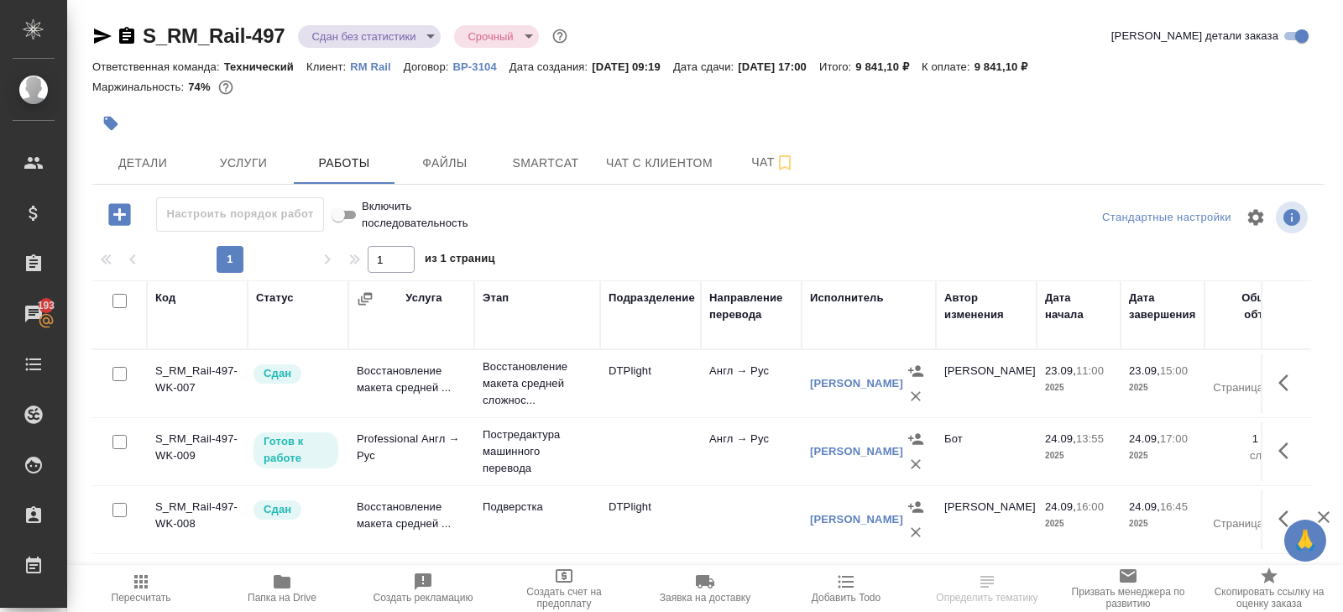
click at [149, 588] on icon "button" at bounding box center [141, 582] width 20 height 20
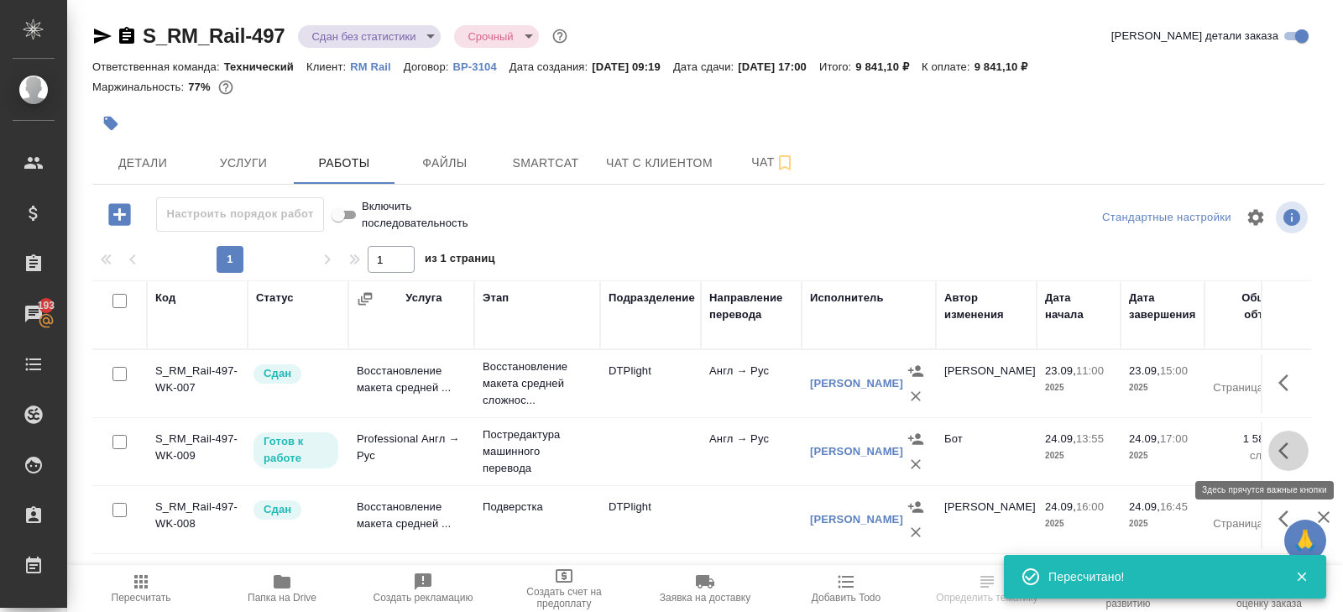
click at [1288, 445] on icon "button" at bounding box center [1288, 451] width 20 height 20
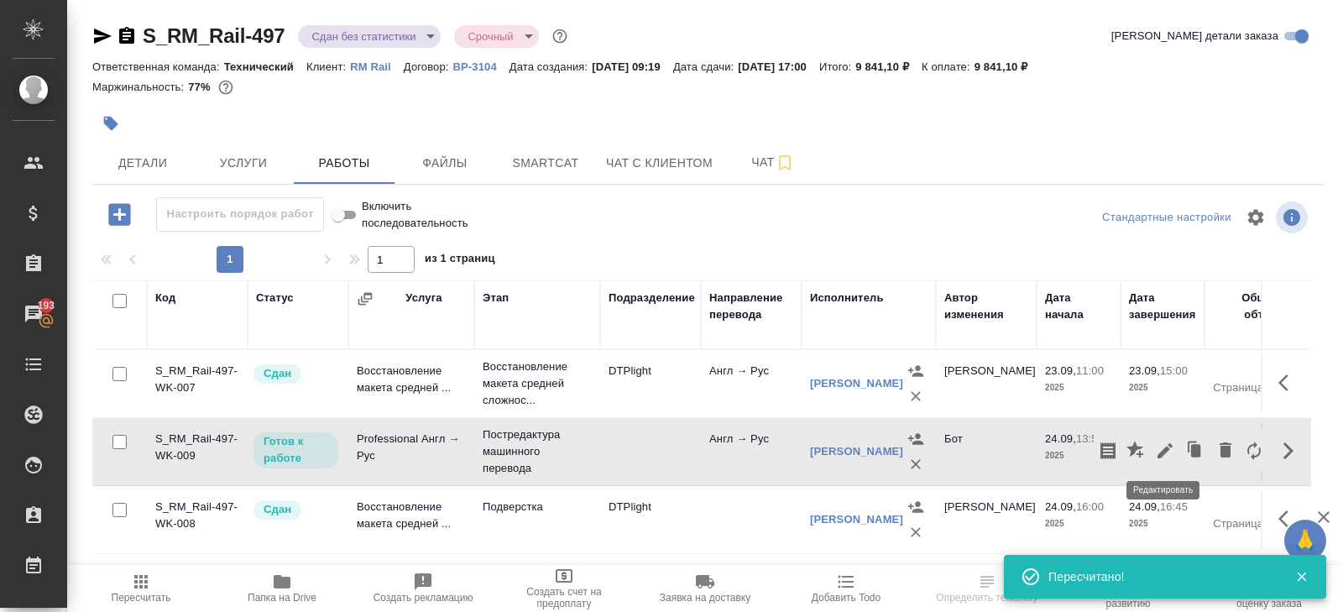
click at [1172, 446] on icon "button" at bounding box center [1165, 451] width 20 height 20
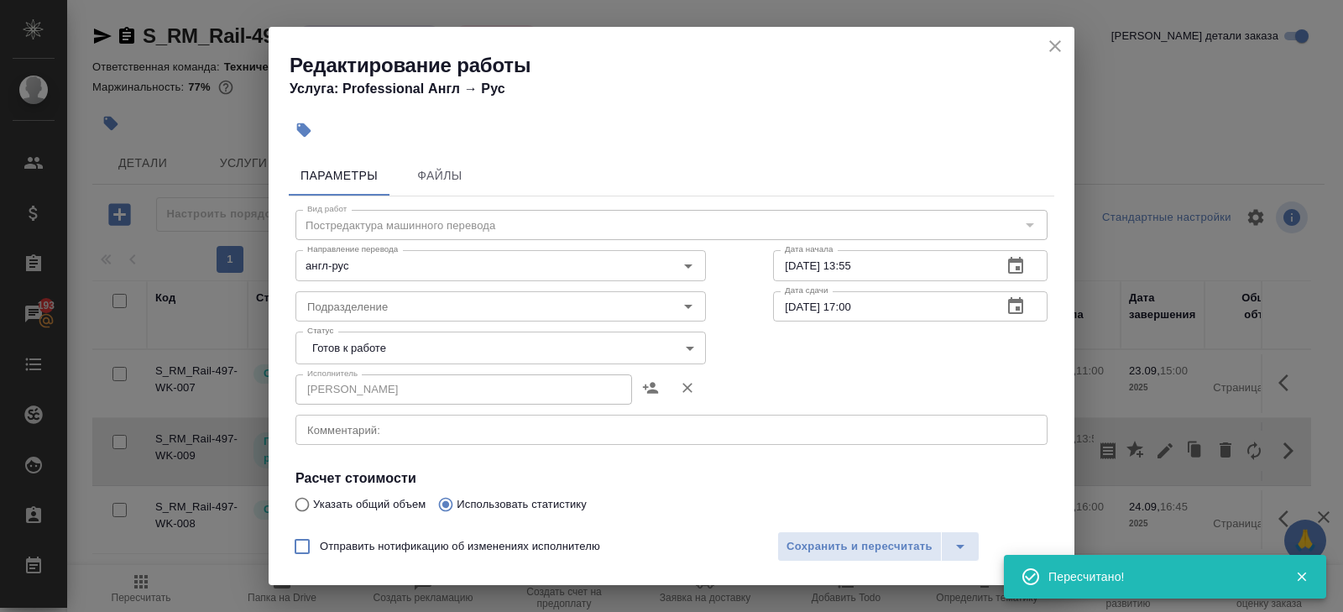
click at [387, 359] on body "🙏 .cls-1 fill:#fff; AWATERA Belyakova Yulia Клиенты Спецификации Заказы 193 Чат…" at bounding box center [671, 306] width 1343 height 612
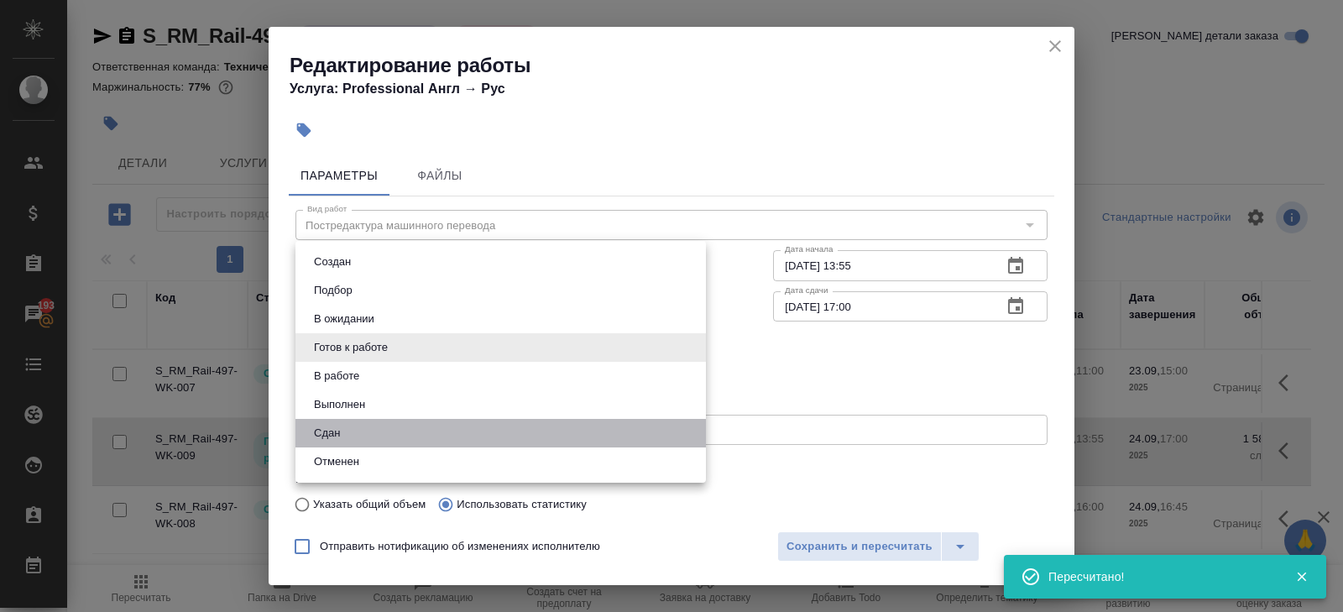
click at [358, 426] on li "Сдан" at bounding box center [500, 433] width 410 height 29
type input "closed"
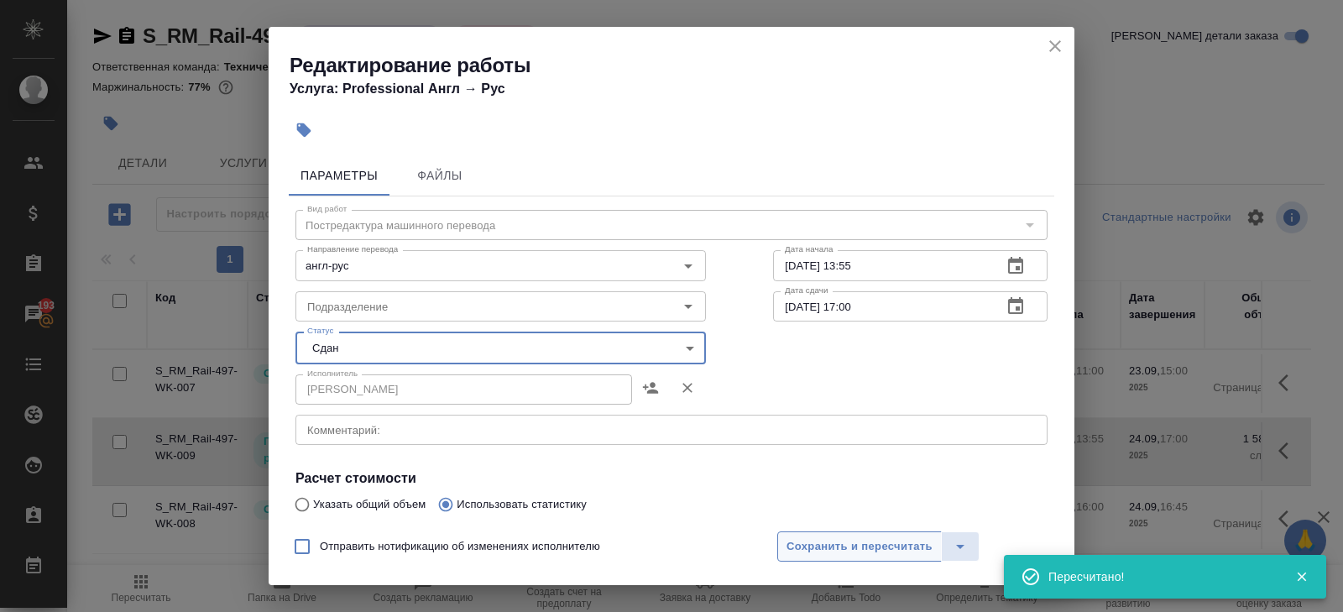
click at [796, 544] on span "Сохранить и пересчитать" at bounding box center [859, 546] width 146 height 19
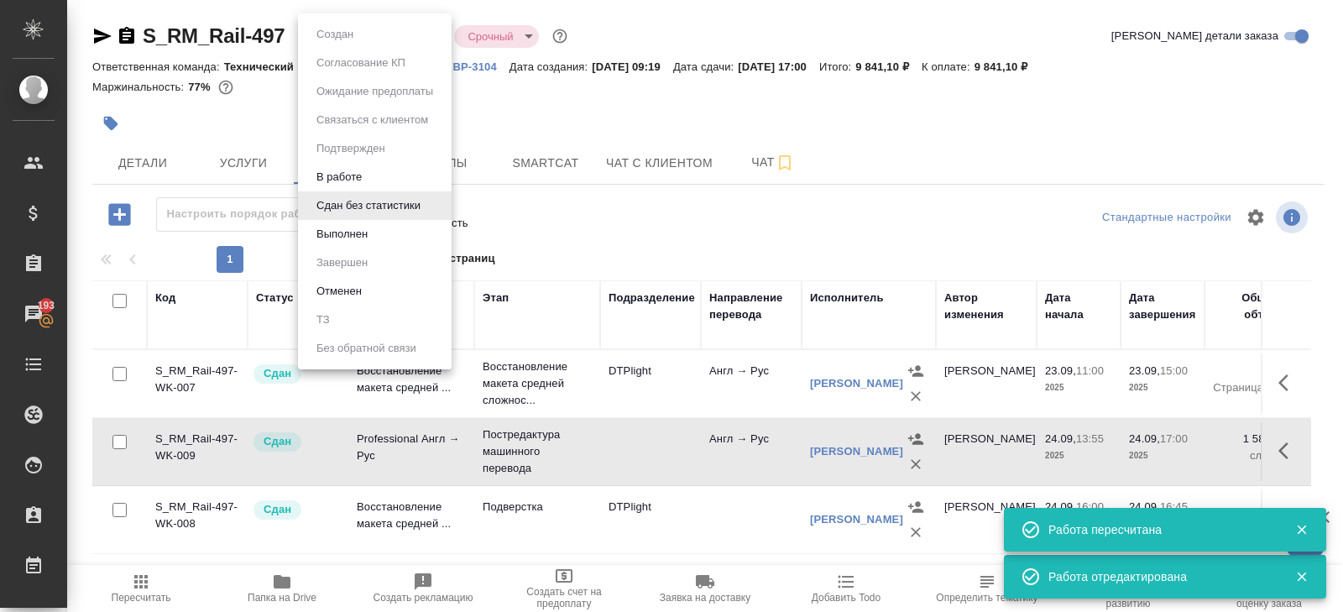
click at [350, 40] on body "🙏 .cls-1 fill:#fff; AWATERA Belyakova Yulia Клиенты Спецификации Заказы 193 Чат…" at bounding box center [671, 306] width 1343 height 612
click at [345, 230] on button "Выполнен" at bounding box center [341, 234] width 61 height 18
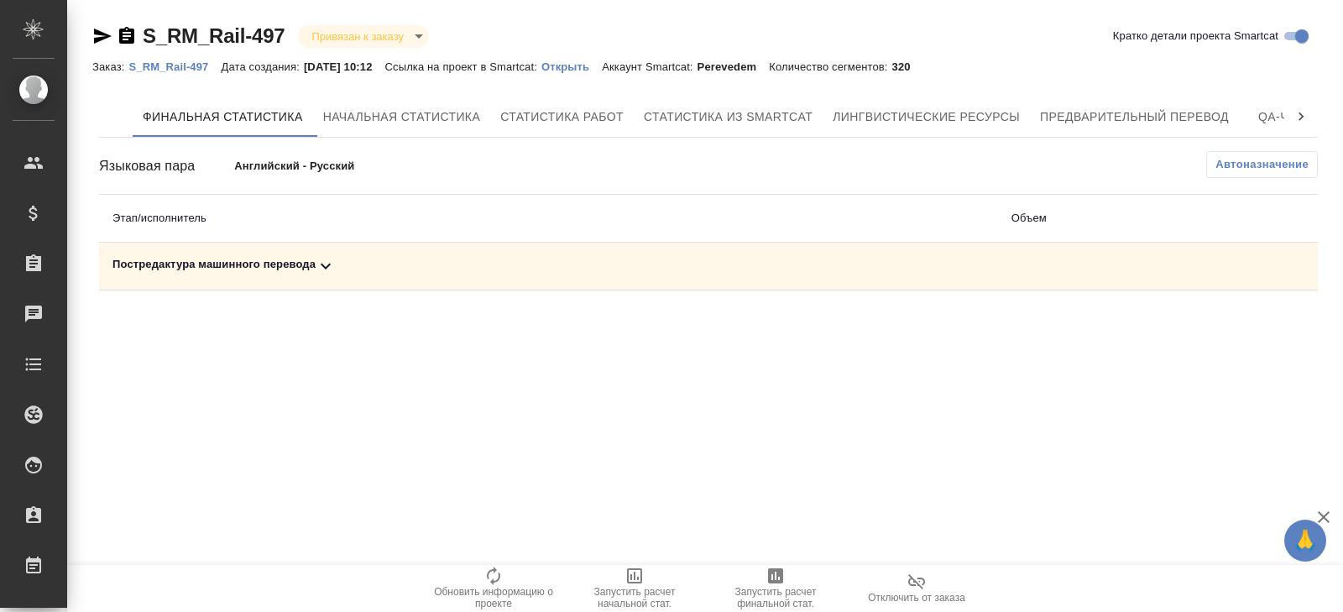
click at [324, 267] on icon at bounding box center [326, 266] width 20 height 20
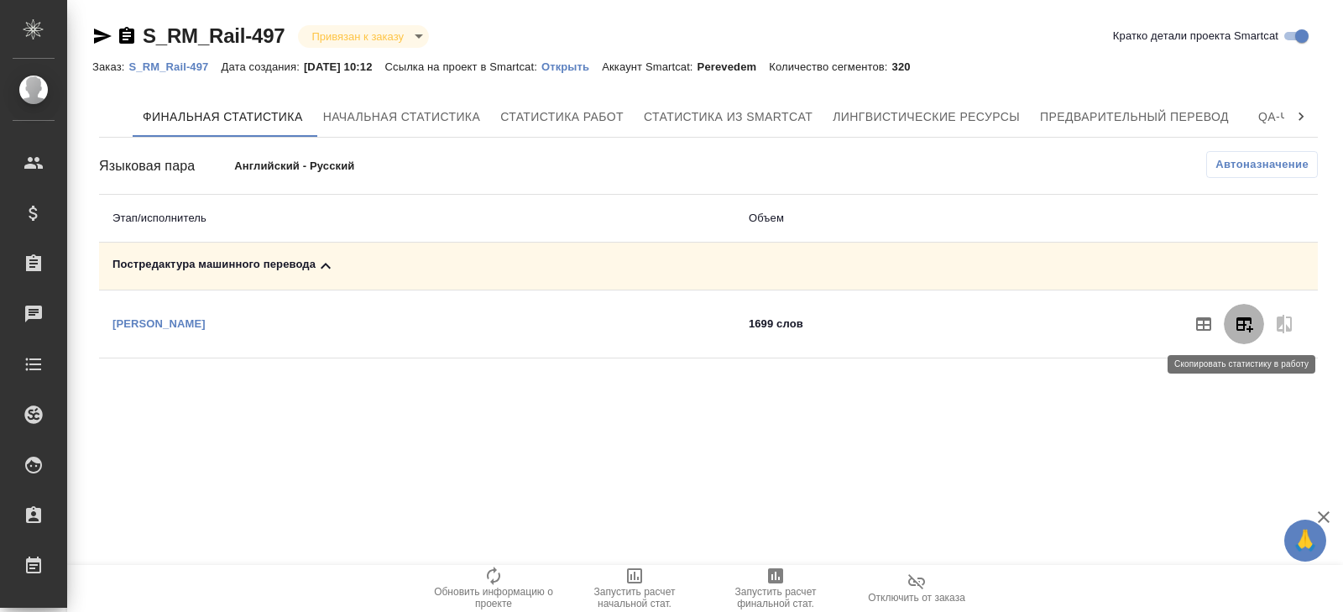
click at [1244, 329] on icon "button" at bounding box center [1244, 324] width 17 height 15
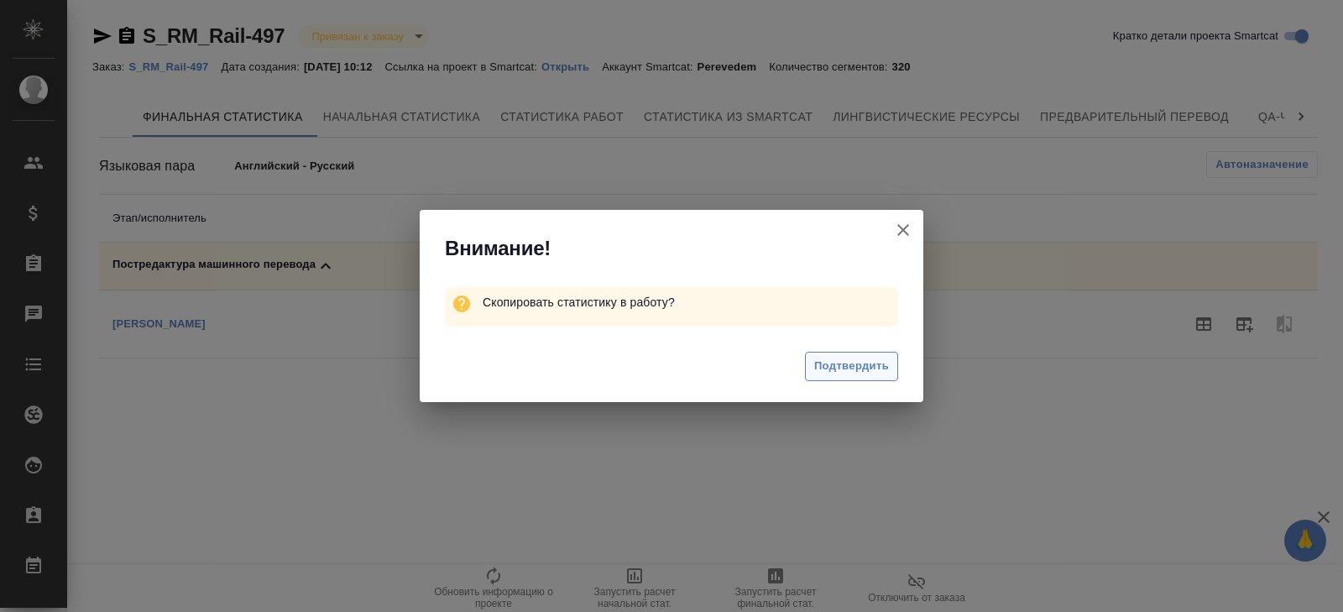
click at [868, 364] on span "Подтвердить" at bounding box center [851, 366] width 75 height 19
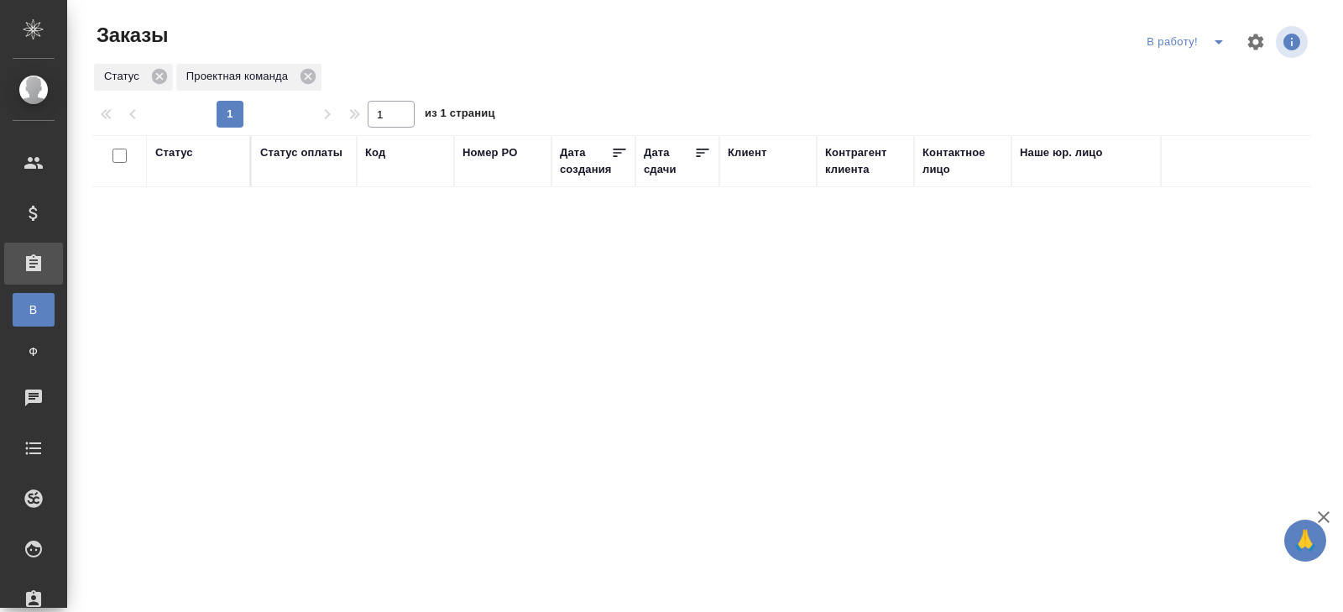
click at [1197, 45] on div "В работу!" at bounding box center [1188, 42] width 93 height 27
click at [1211, 44] on icon "split button" at bounding box center [1219, 42] width 20 height 20
click at [1200, 75] on li "ПМ" at bounding box center [1187, 75] width 93 height 27
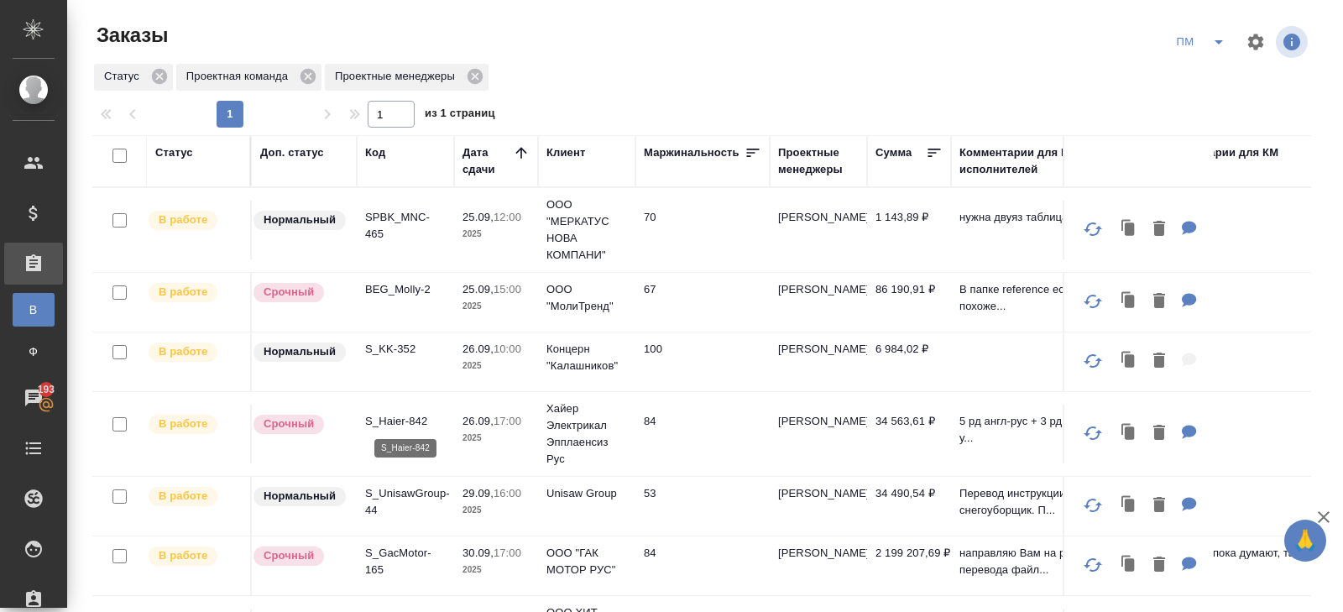
click at [392, 420] on p "S_Haier-842" at bounding box center [405, 421] width 81 height 17
click at [1229, 45] on span "split button" at bounding box center [1218, 42] width 25 height 20
click at [1215, 69] on li "В работу!" at bounding box center [1201, 75] width 85 height 27
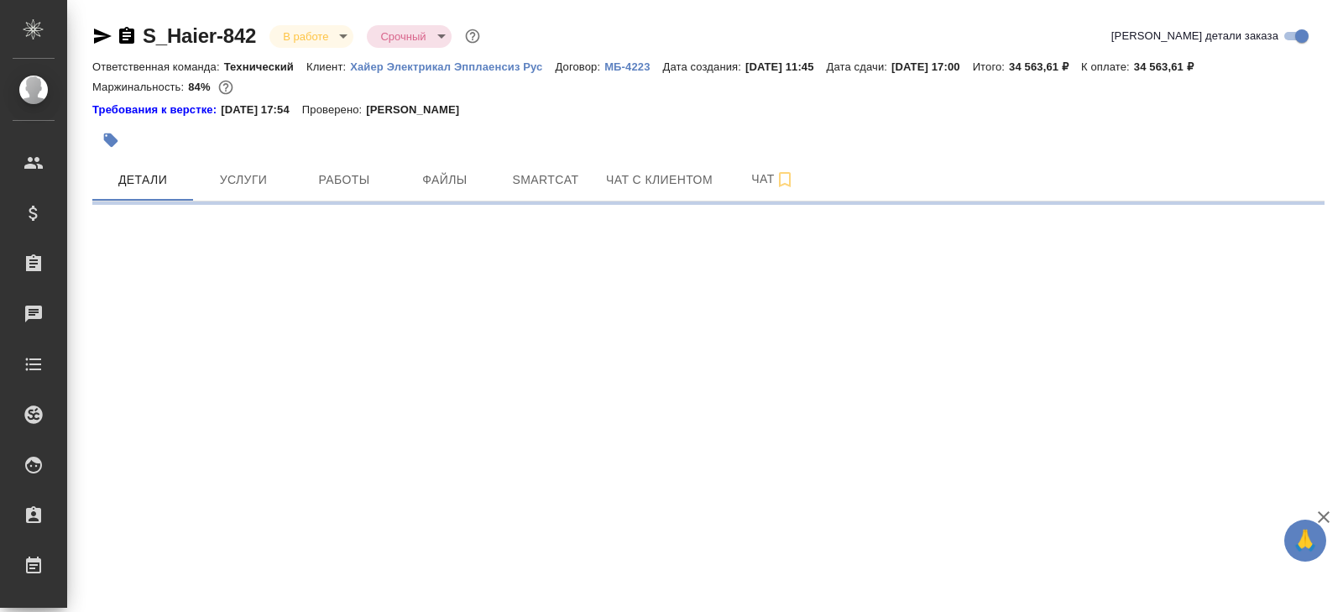
select select "RU"
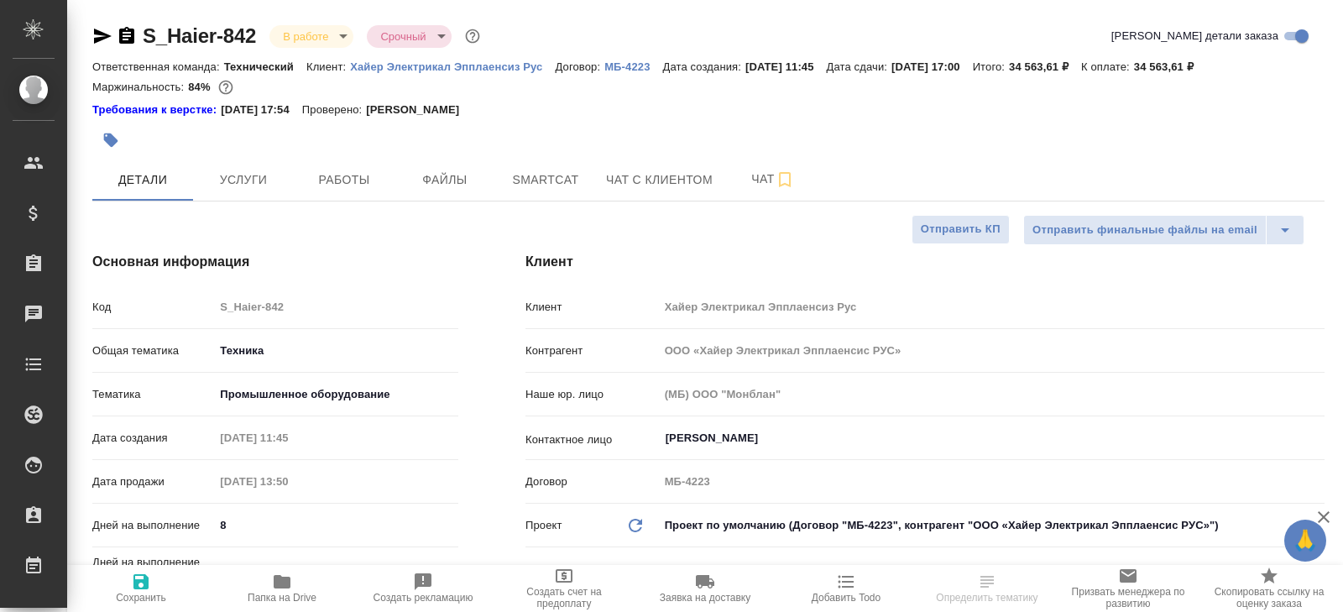
type textarea "x"
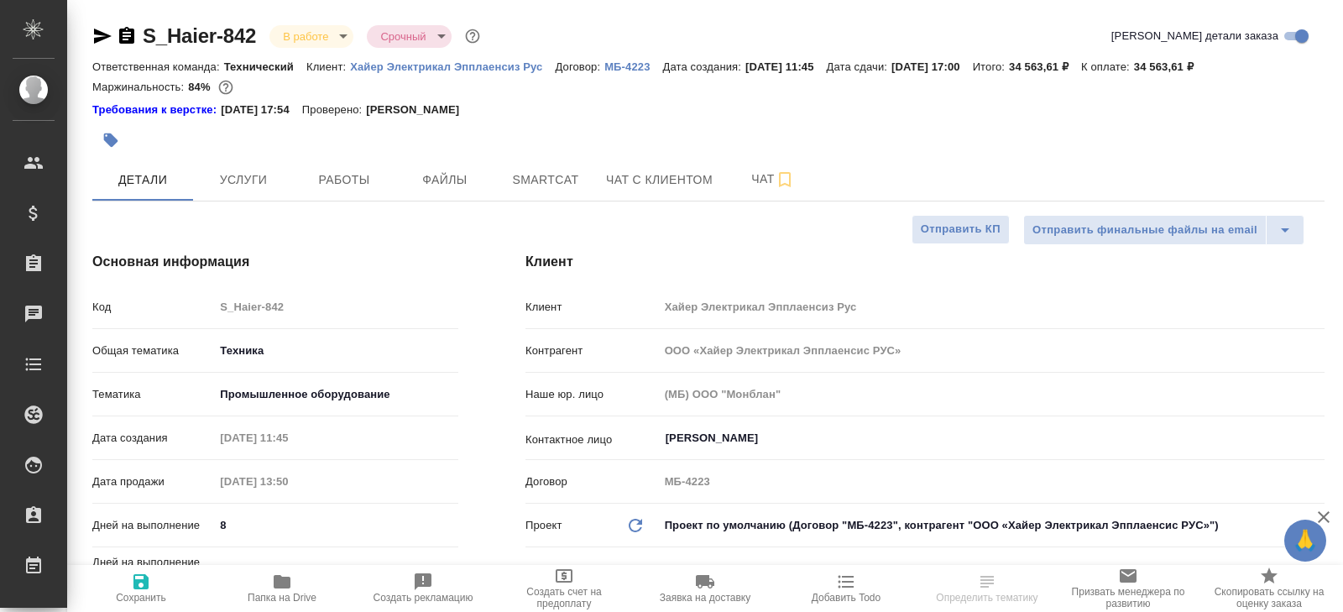
type textarea "x"
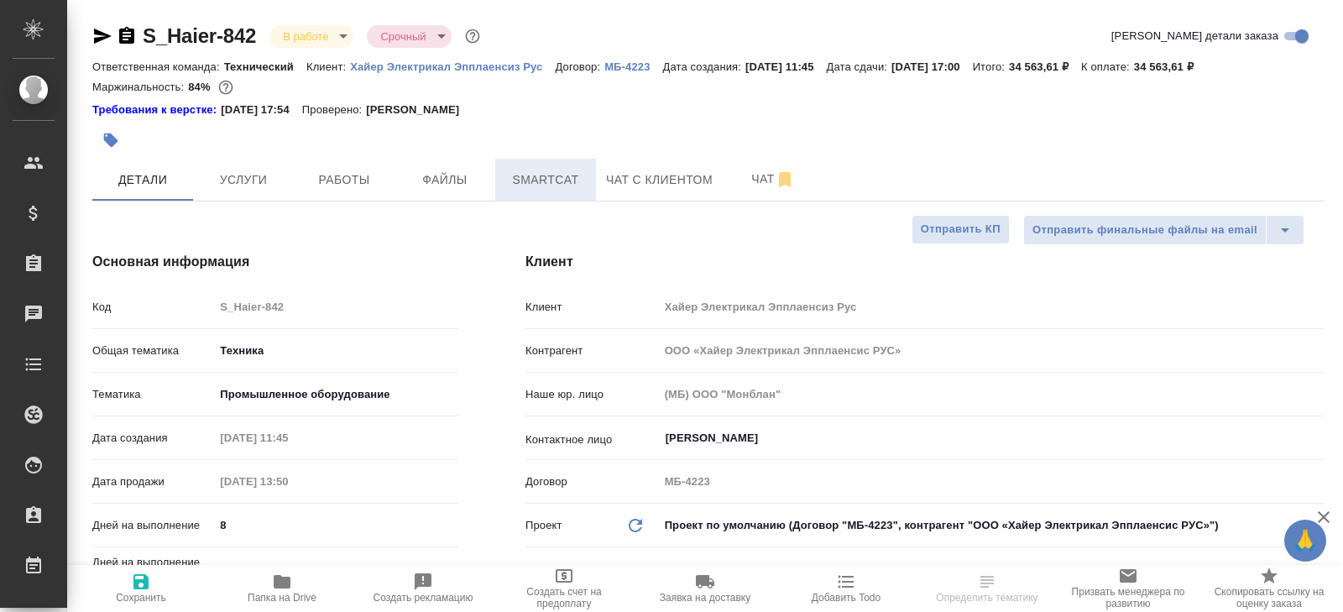
click at [529, 181] on span "Smartcat" at bounding box center [545, 180] width 81 height 21
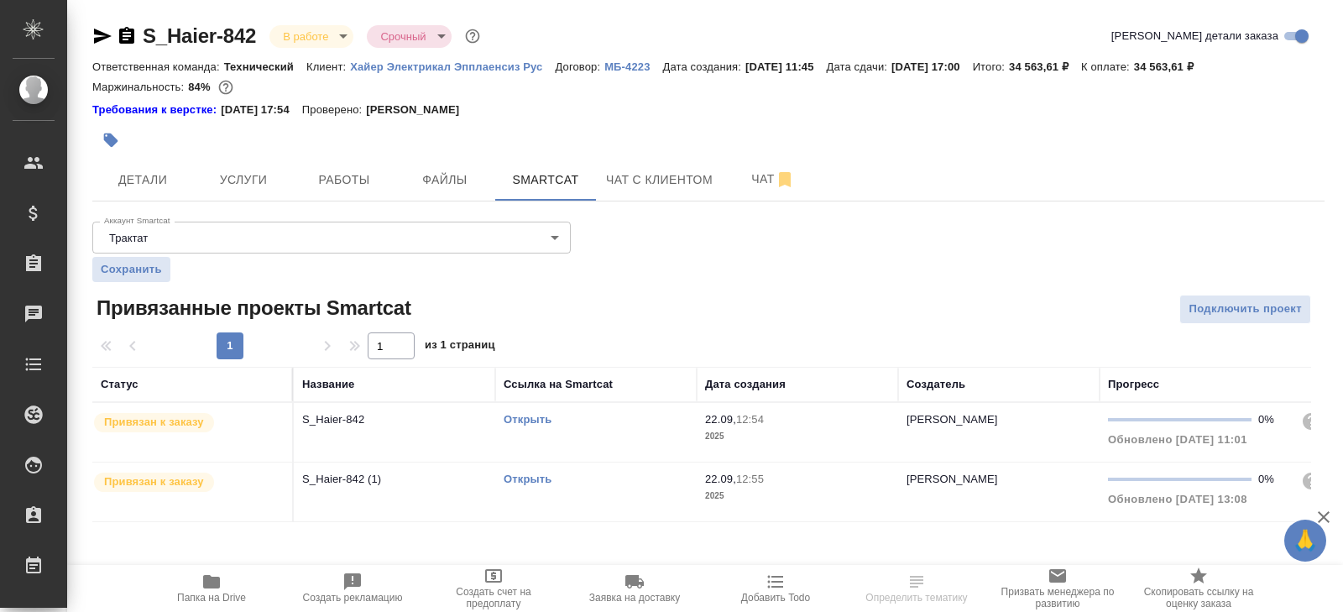
click at [518, 416] on link "Открыть" at bounding box center [528, 419] width 48 height 13
click at [362, 179] on span "Работы" at bounding box center [344, 180] width 81 height 21
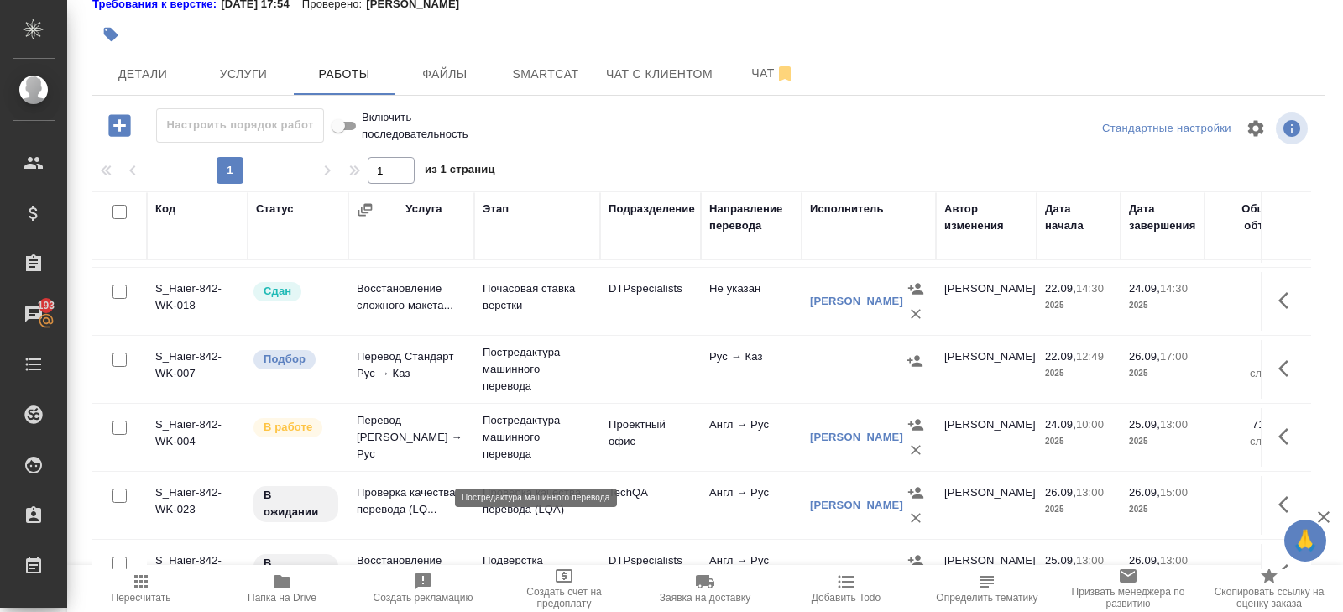
scroll to position [128, 0]
click at [544, 442] on p "Постредактура машинного перевода" at bounding box center [537, 438] width 109 height 50
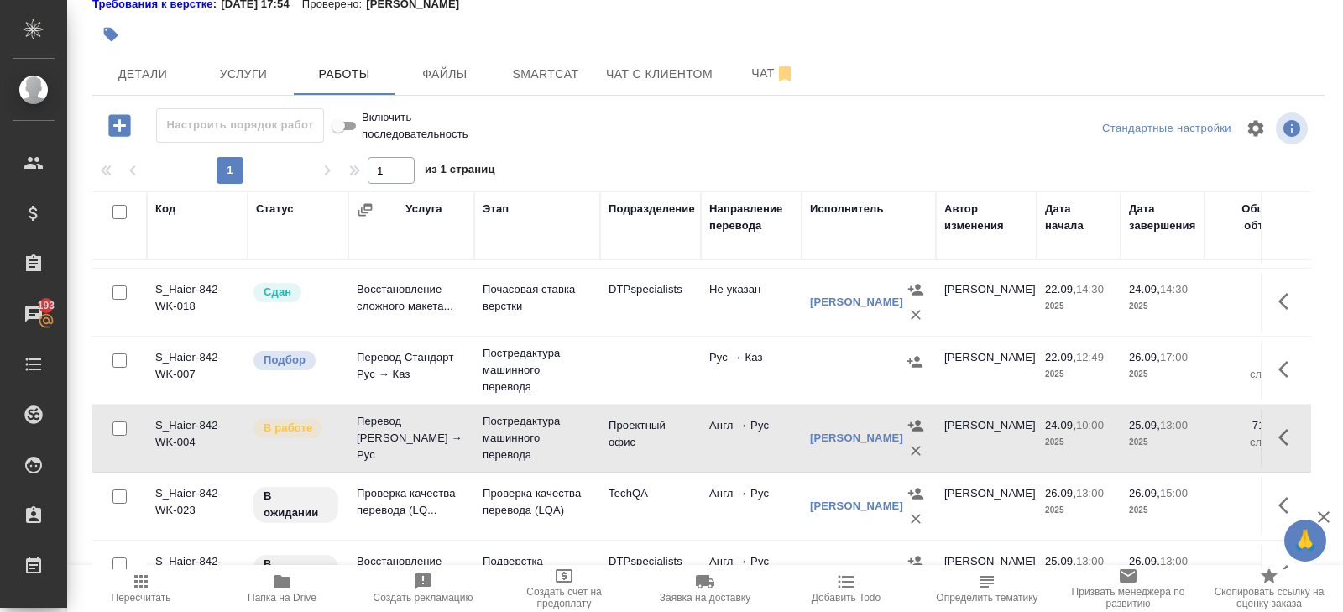
scroll to position [299, 0]
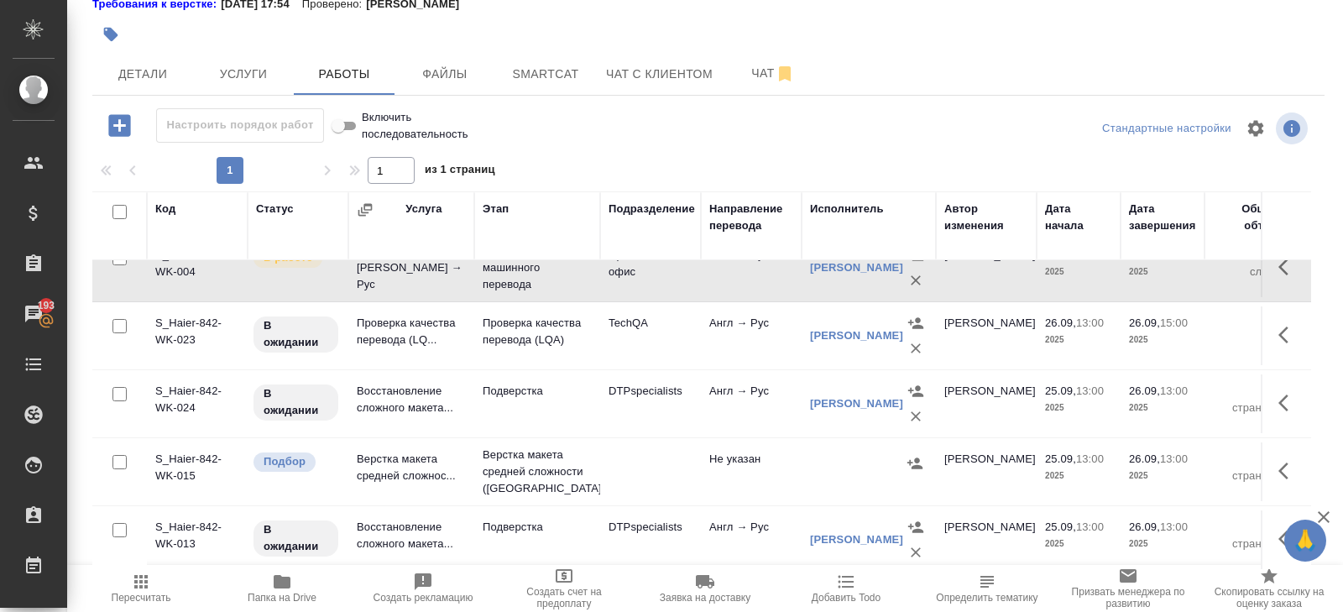
click at [1279, 405] on icon "button" at bounding box center [1288, 403] width 20 height 20
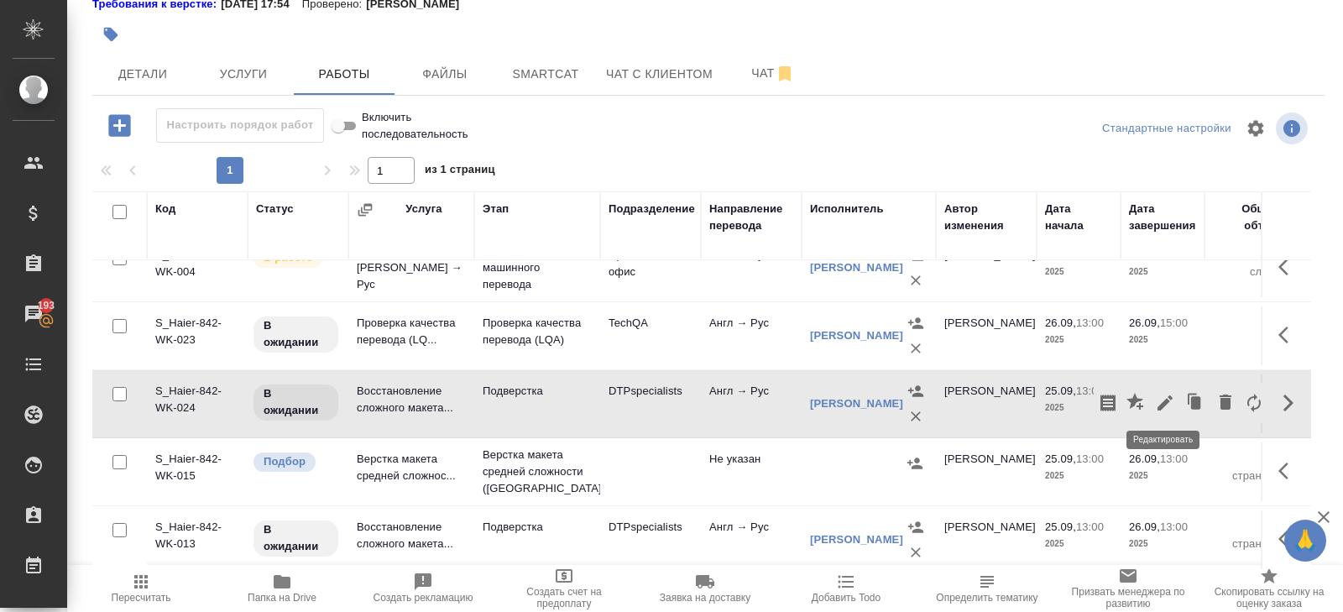
click at [1167, 400] on icon "button" at bounding box center [1165, 403] width 20 height 20
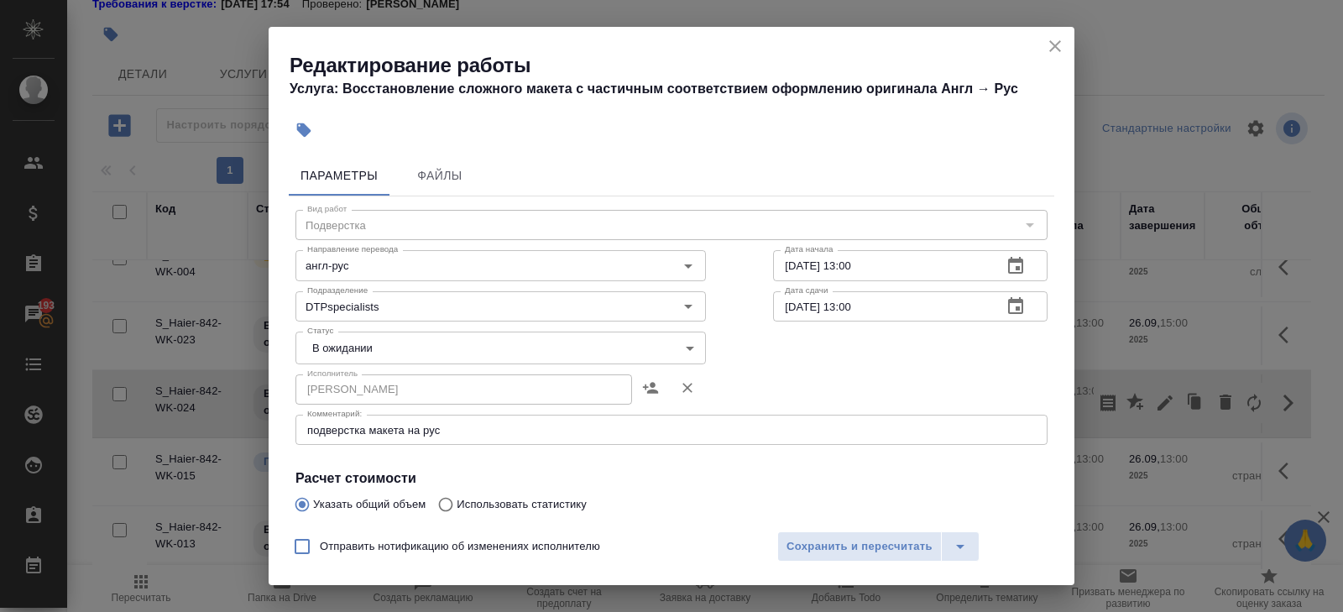
click at [1061, 46] on icon "close" at bounding box center [1055, 46] width 20 height 20
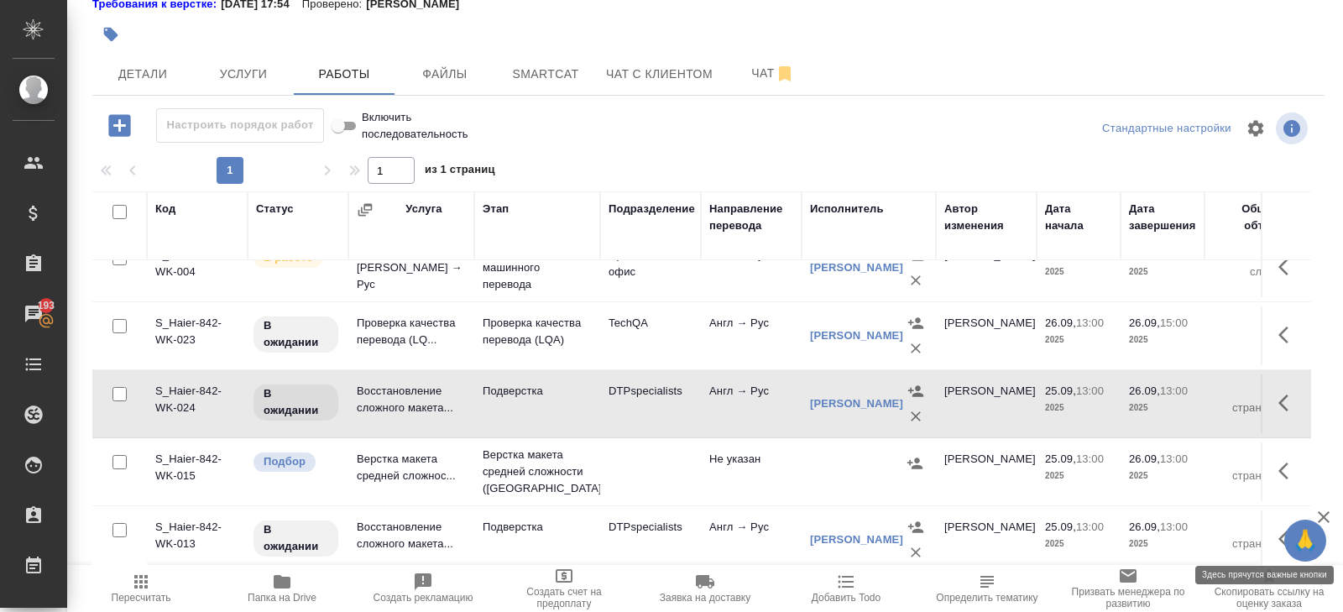
click at [1282, 529] on icon "button" at bounding box center [1288, 539] width 20 height 20
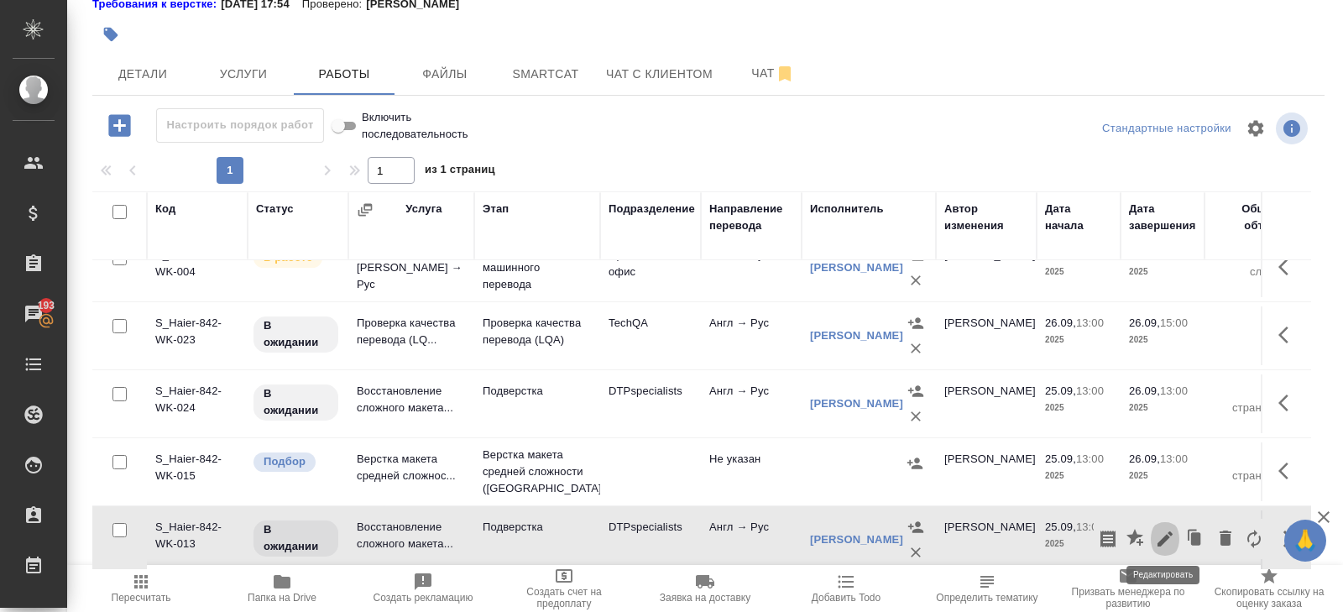
click at [1162, 533] on icon "button" at bounding box center [1165, 539] width 20 height 20
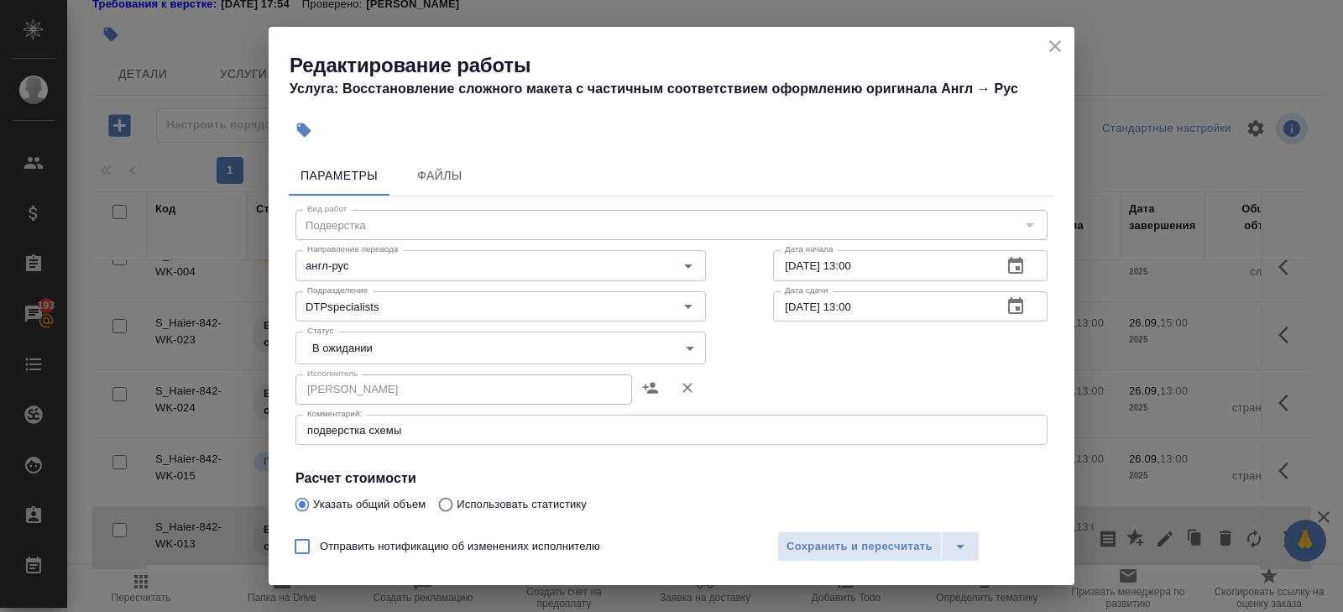
click at [448, 434] on textarea "подверстка схемы" at bounding box center [671, 430] width 728 height 13
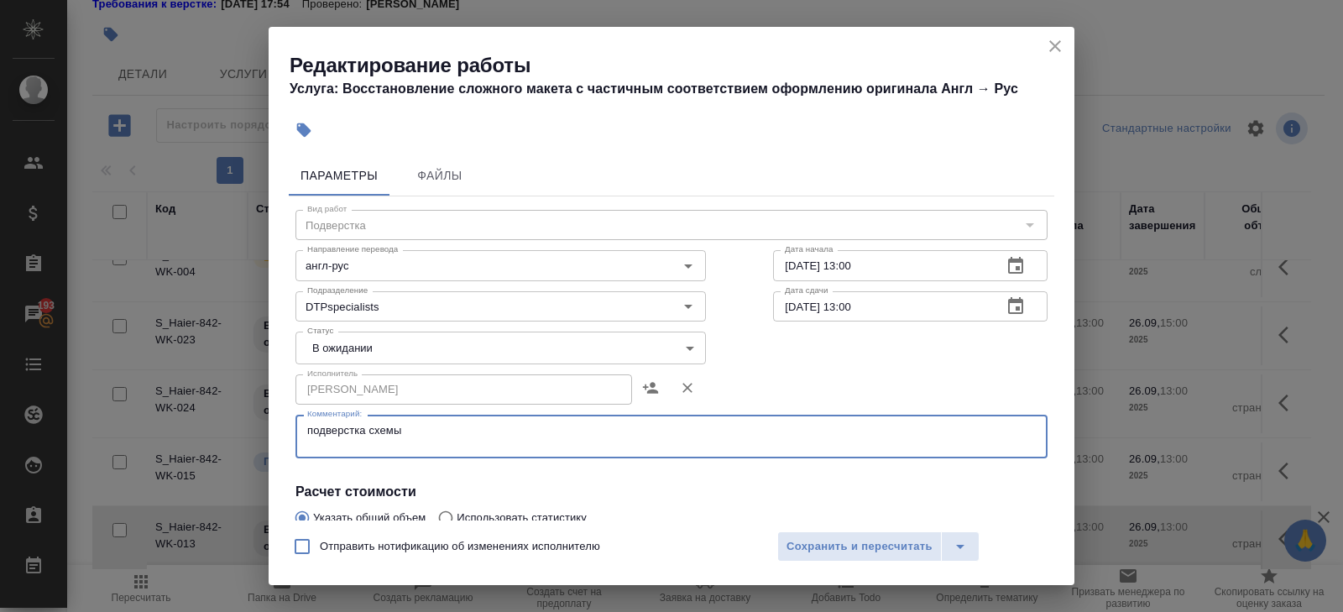
paste textarea "https://drive.awatera.com/s/Zdfqpf3LebYA52R"
type textarea "подверстка схемы https://drive.awatera.com/s/Zdfqpf3LebYA52R"
click at [321, 347] on body "🙏 .cls-1 fill:#fff; AWATERA Belyakova Yulia Клиенты Спецификации Заказы 193 Чат…" at bounding box center [671, 306] width 1343 height 612
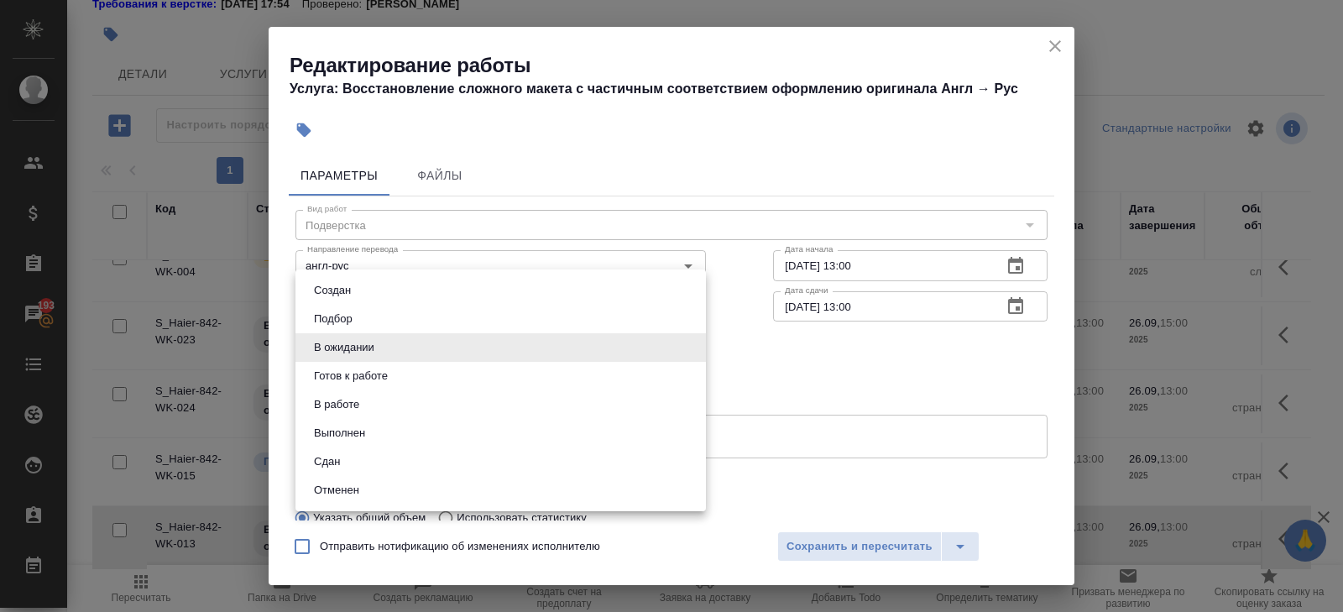
click at [323, 373] on button "Готов к работе" at bounding box center [351, 376] width 84 height 18
type input "readyForWork"
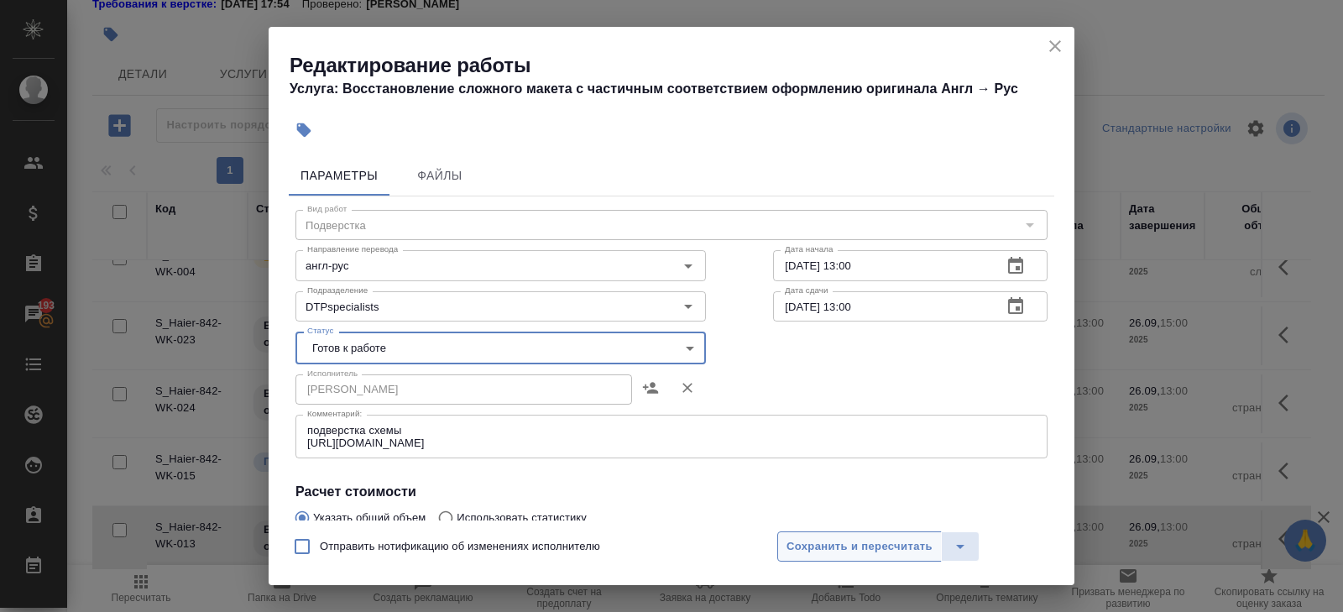
click at [800, 548] on span "Сохранить и пересчитать" at bounding box center [859, 546] width 146 height 19
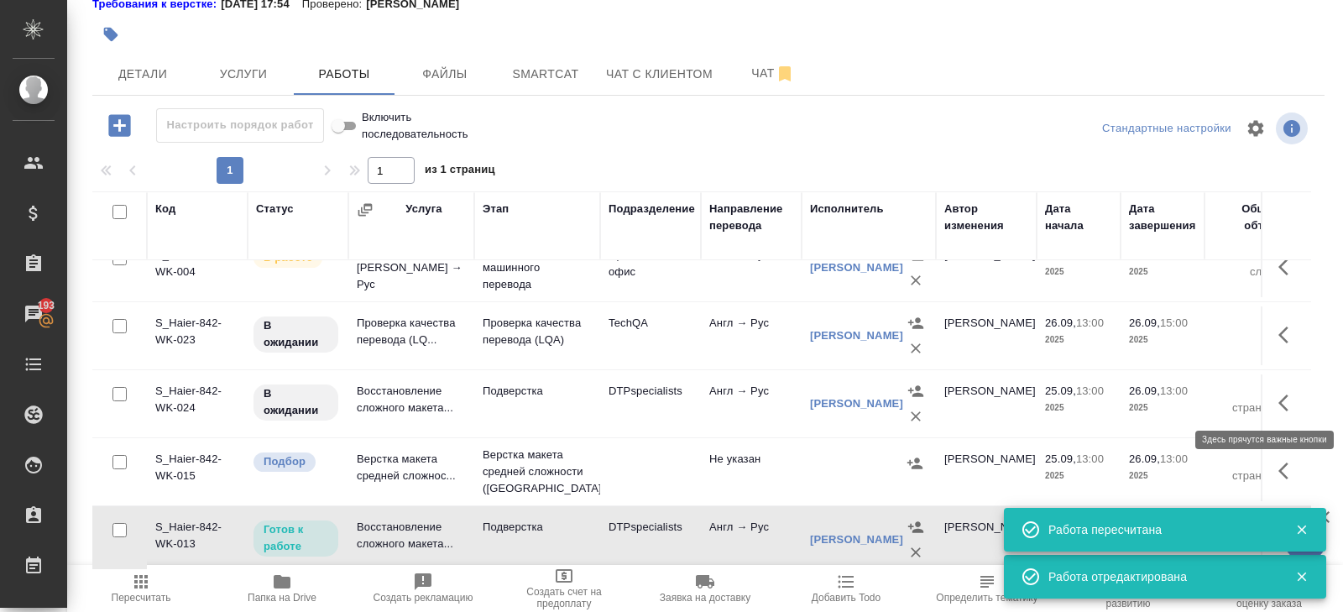
click at [1283, 399] on icon "button" at bounding box center [1288, 403] width 20 height 20
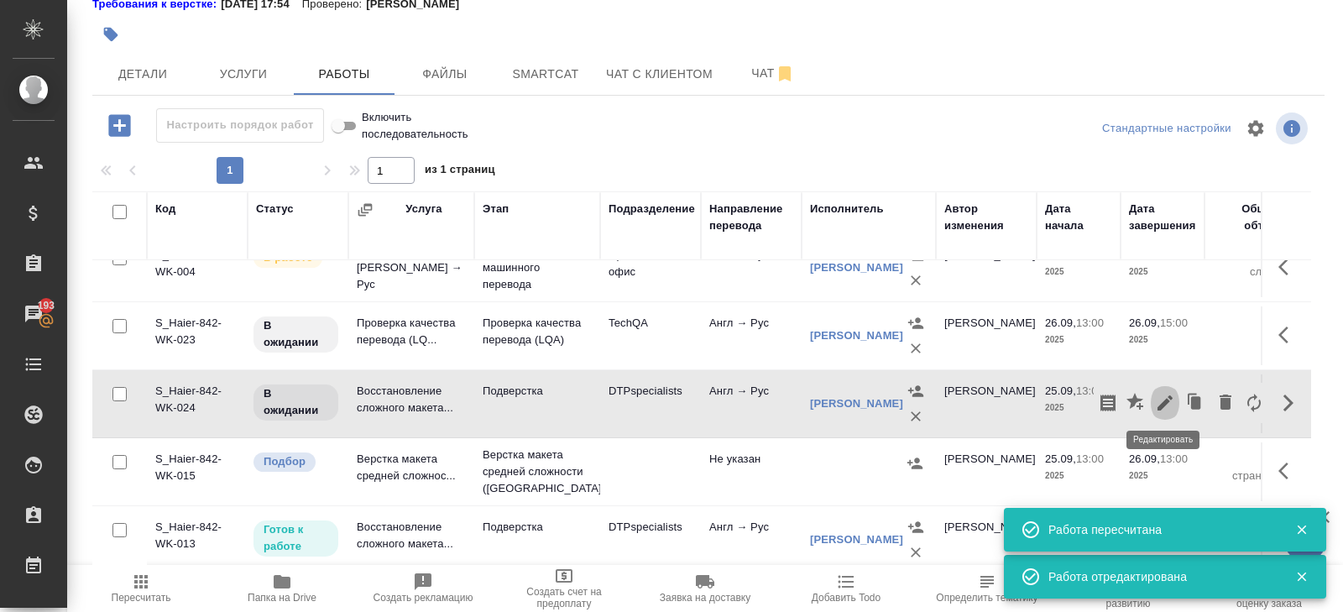
click at [1169, 399] on icon "button" at bounding box center [1165, 403] width 20 height 20
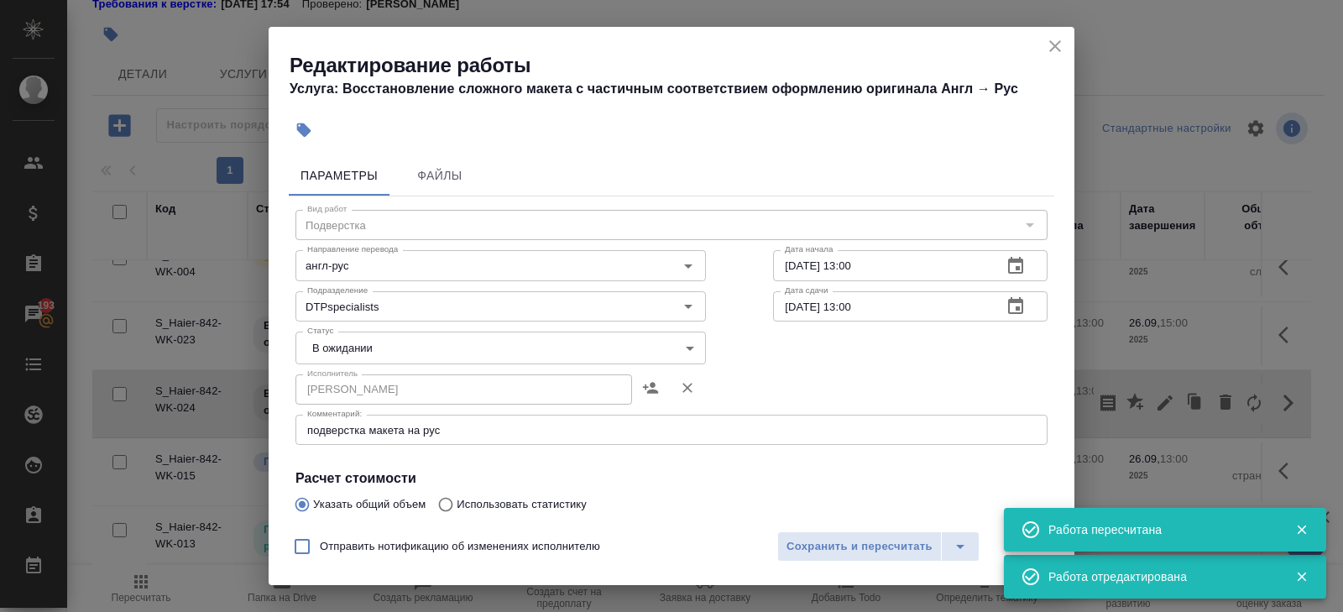
click at [470, 436] on div "подверстка макета на рус x Комментарий:" at bounding box center [671, 430] width 752 height 30
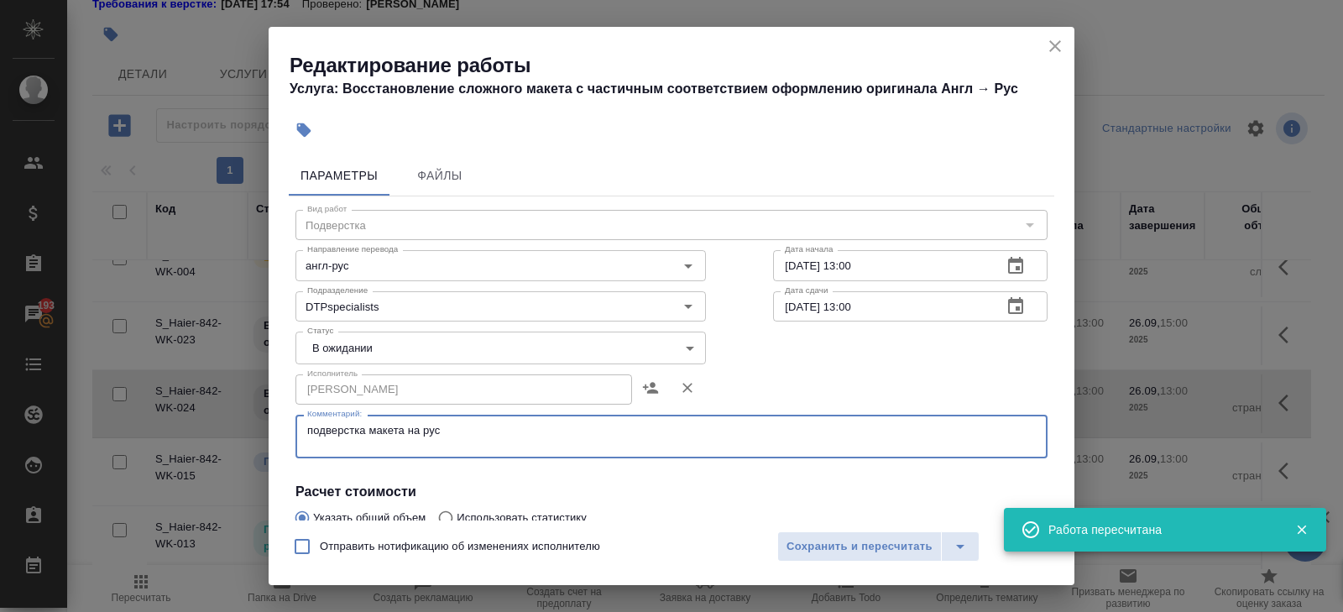
paste textarea "https://drive.awatera.com/s/Zdfqpf3LebYA52R"
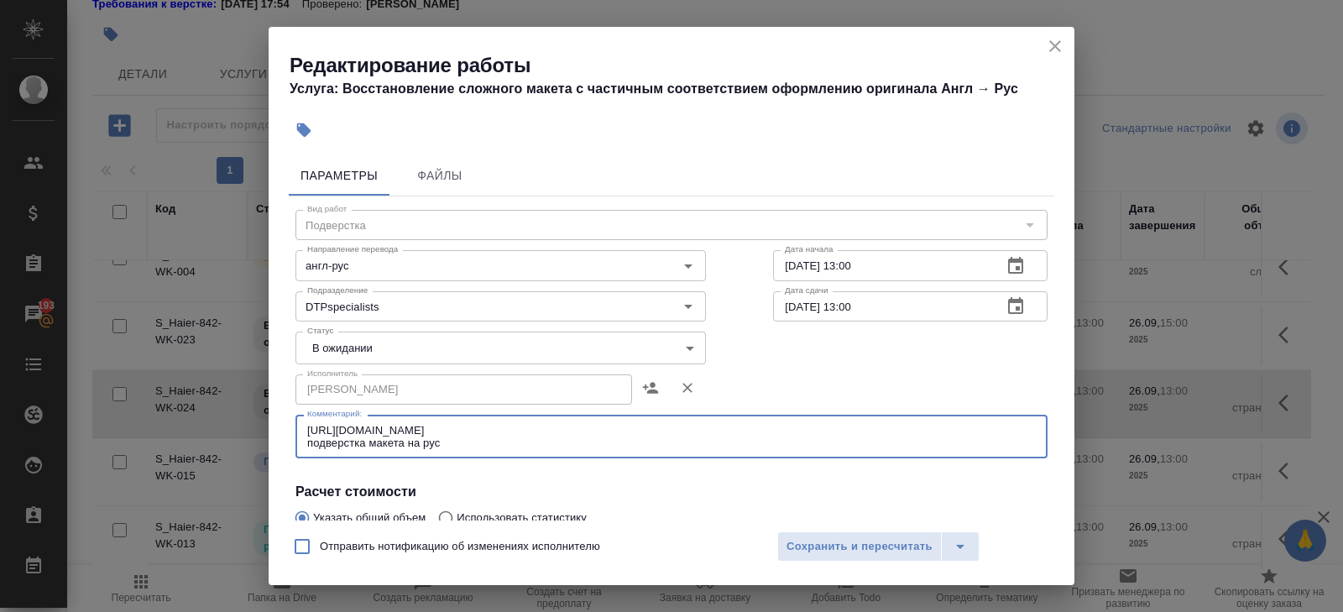
type textarea "https://drive.awatera.com/s/Zdfqpf3LebYA52R подверстка макета на рус"
click at [311, 345] on body "🙏 .cls-1 fill:#fff; AWATERA Belyakova Yulia Клиенты Спецификации Заказы 193 Чат…" at bounding box center [671, 306] width 1343 height 612
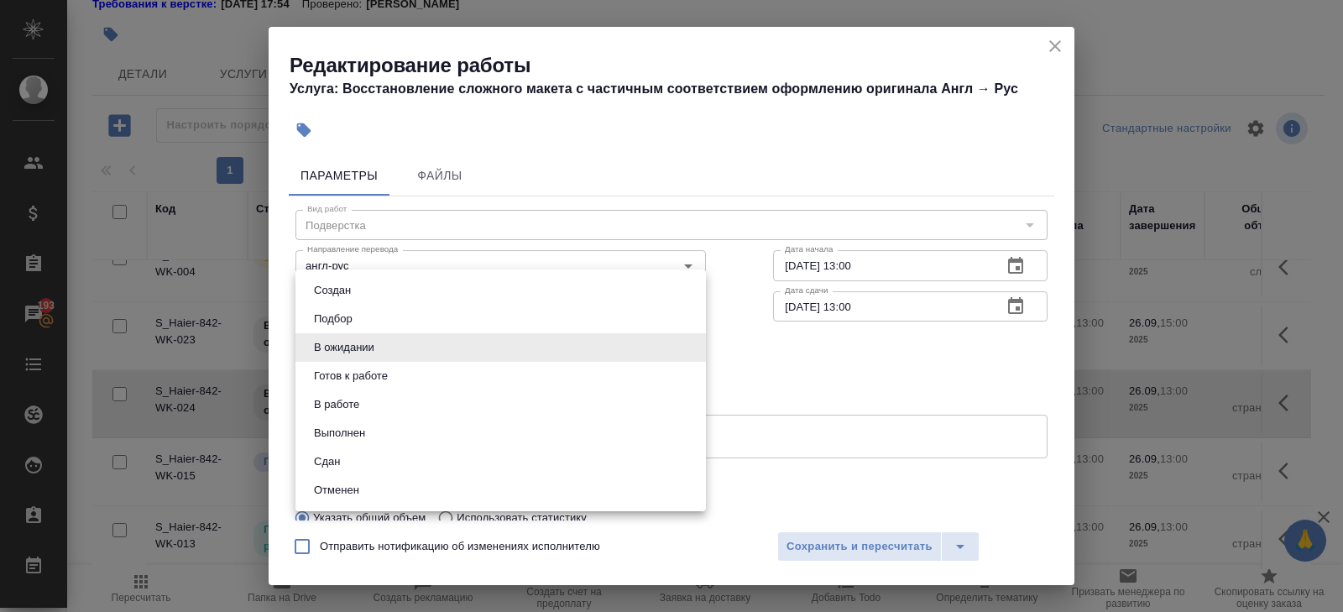
click at [316, 367] on button "Готов к работе" at bounding box center [351, 376] width 84 height 18
type input "readyForWork"
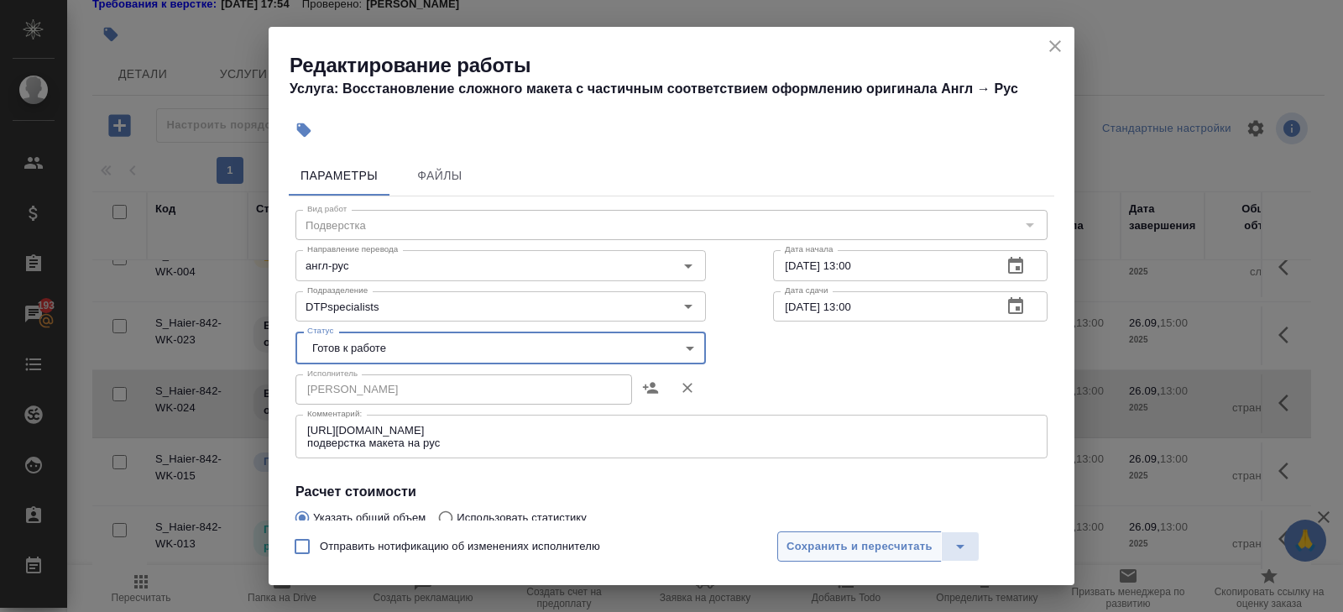
click at [796, 544] on span "Сохранить и пересчитать" at bounding box center [859, 546] width 146 height 19
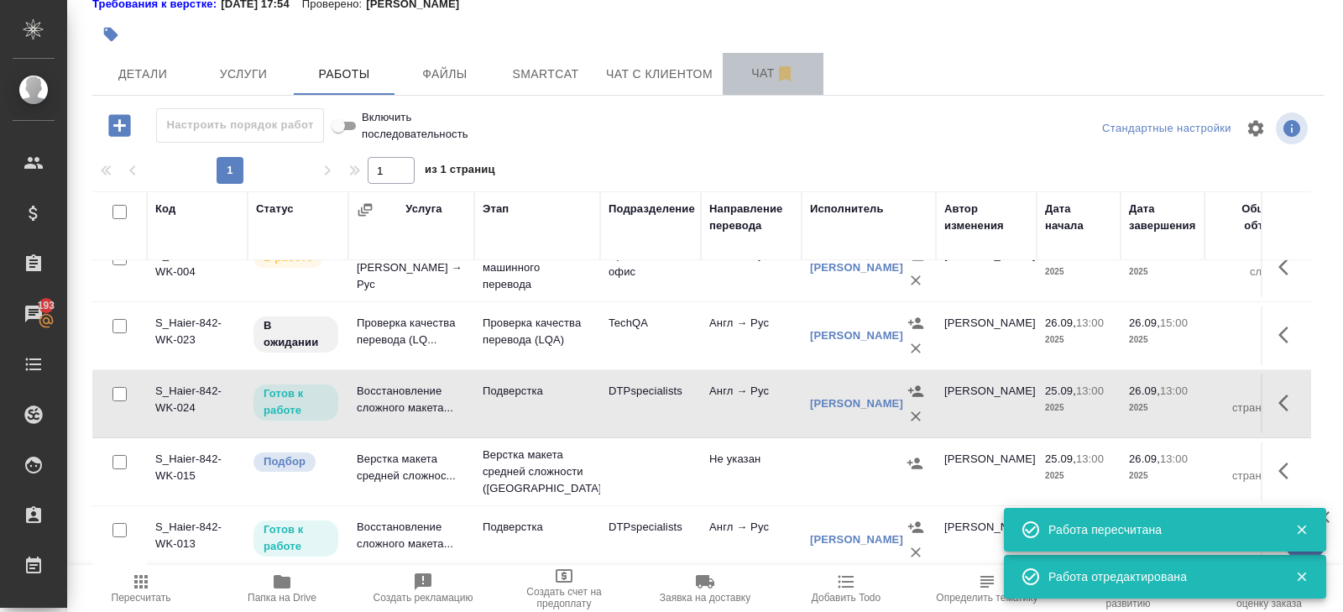
click at [784, 76] on icon "button" at bounding box center [785, 73] width 12 height 15
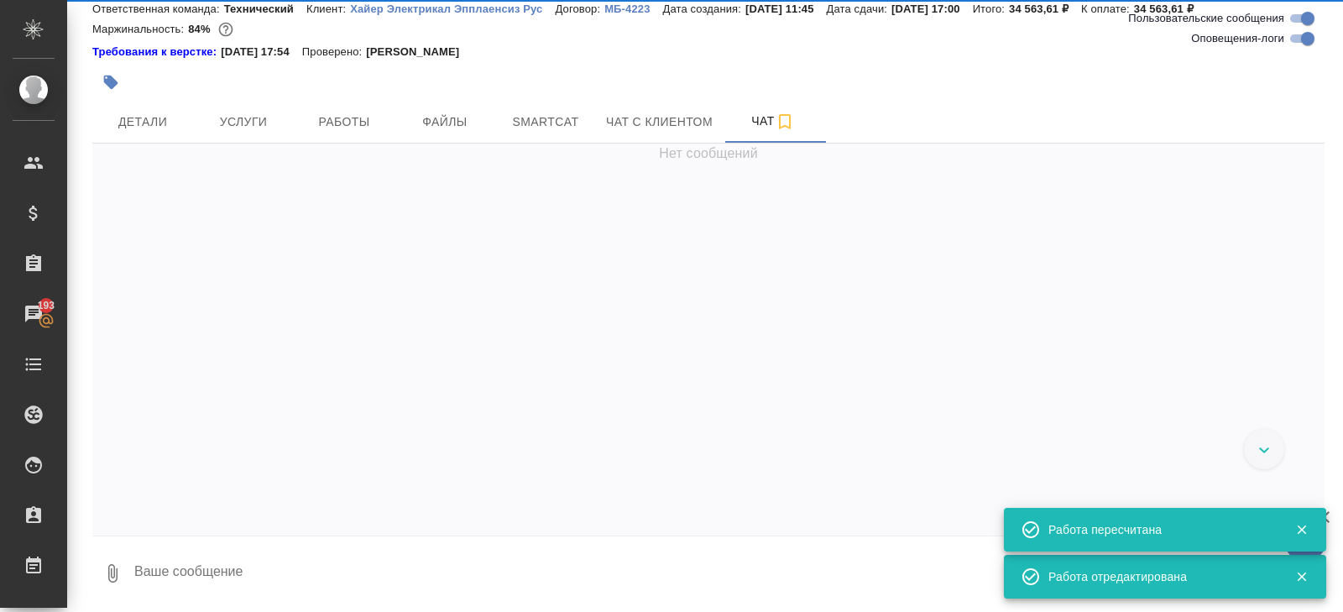
scroll to position [57, 0]
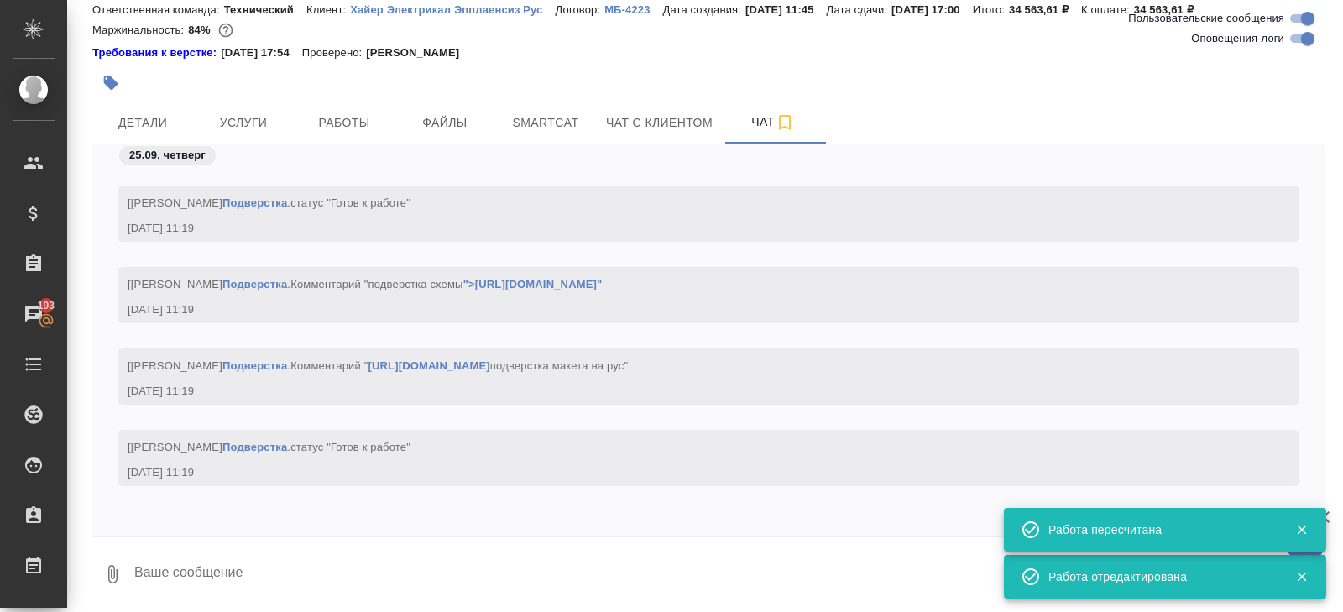
click at [1298, 38] on input "Оповещения-логи" at bounding box center [1307, 39] width 60 height 20
checkbox input "false"
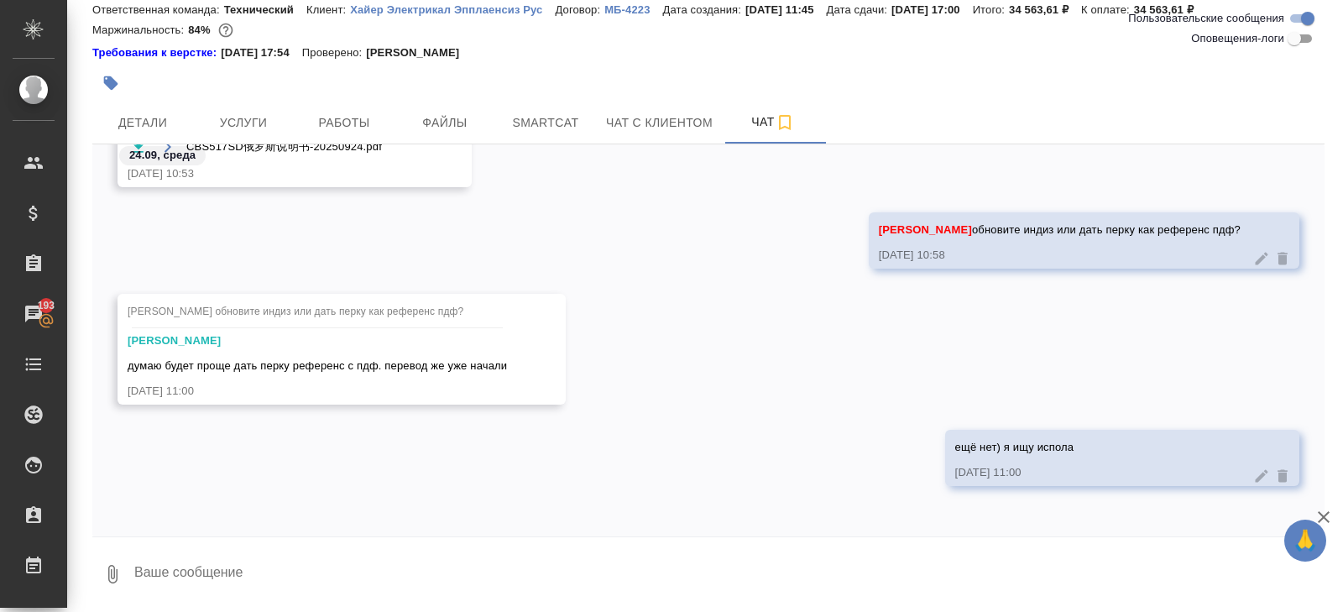
click at [185, 577] on textarea at bounding box center [729, 574] width 1192 height 57
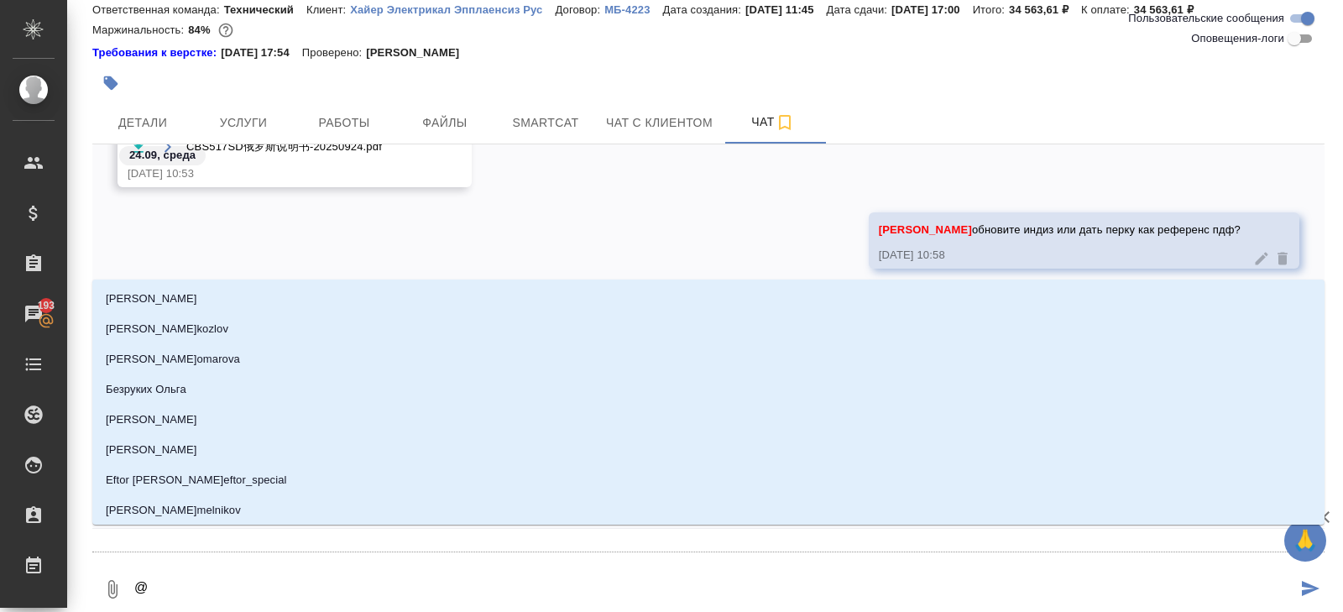
type textarea "@з"
type input "з"
type textarea "@за"
type input "за"
type textarea "@заб"
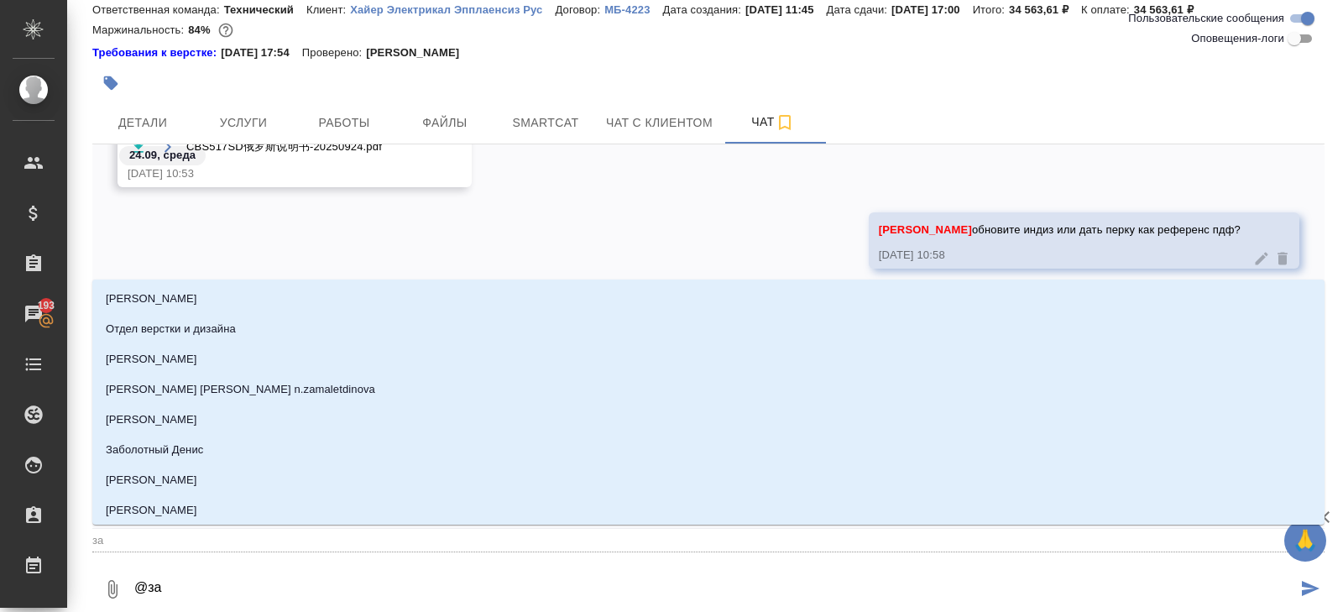
type input "заб"
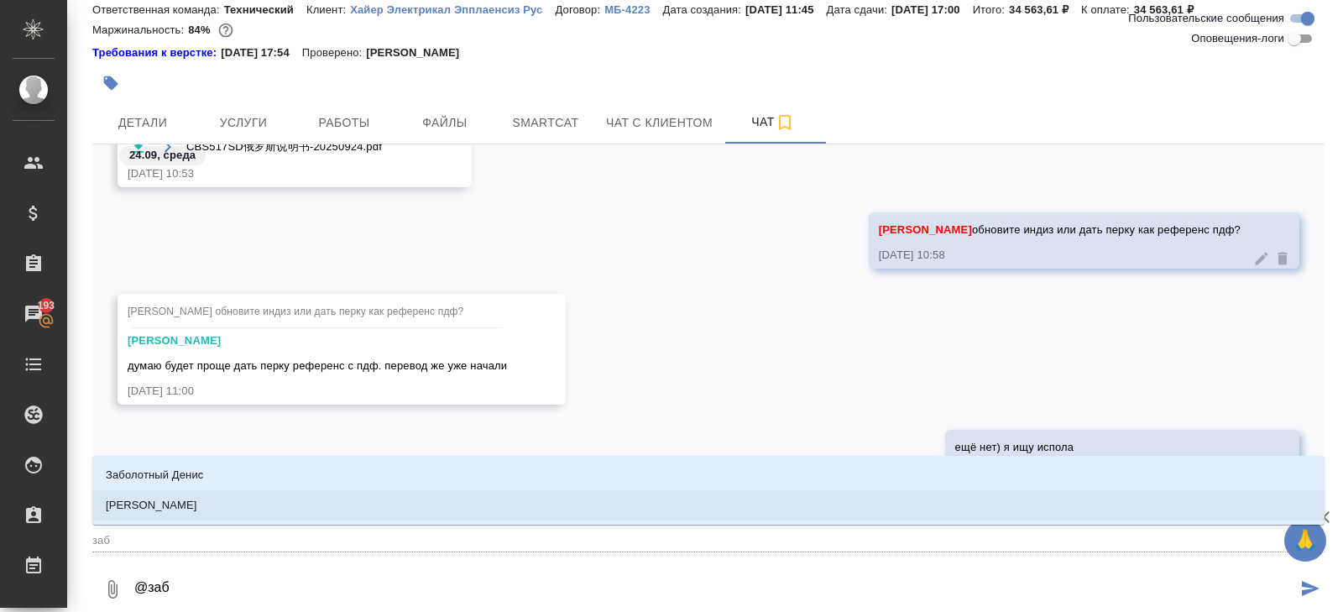
click at [160, 508] on p "Заборова Александра" at bounding box center [151, 505] width 91 height 17
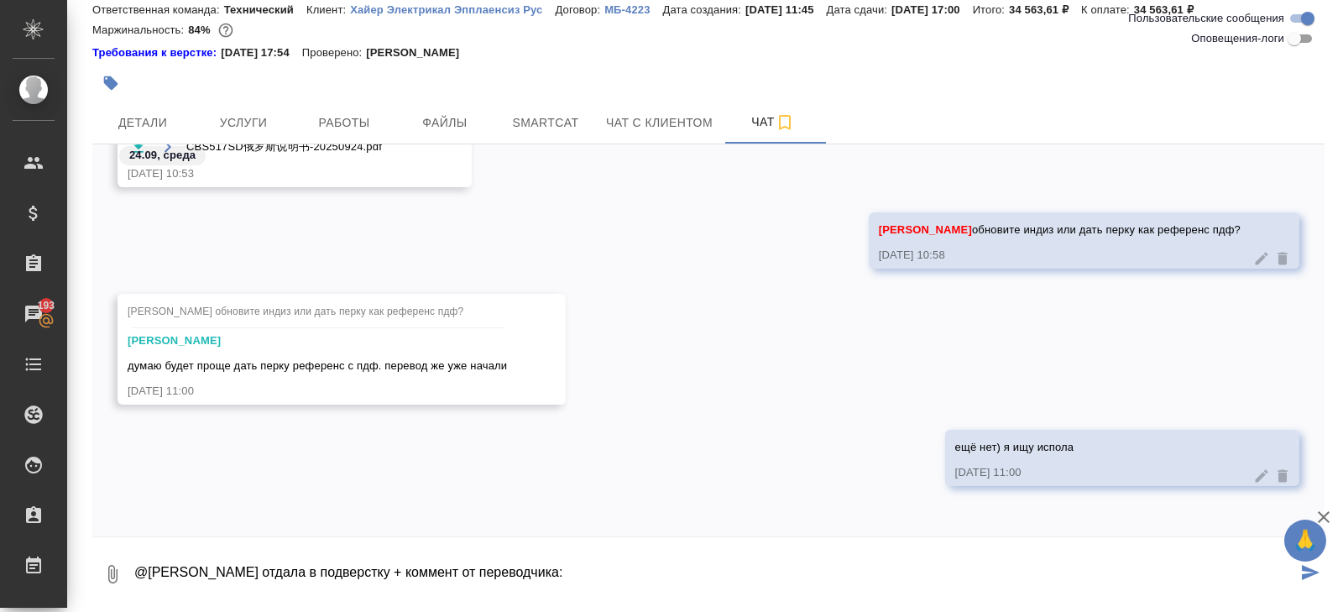
scroll to position [11, 0]
paste textarea "Юлия, доброе утро! В СК можно забирать. Прошу накинуть к объему 25% за доработк…"
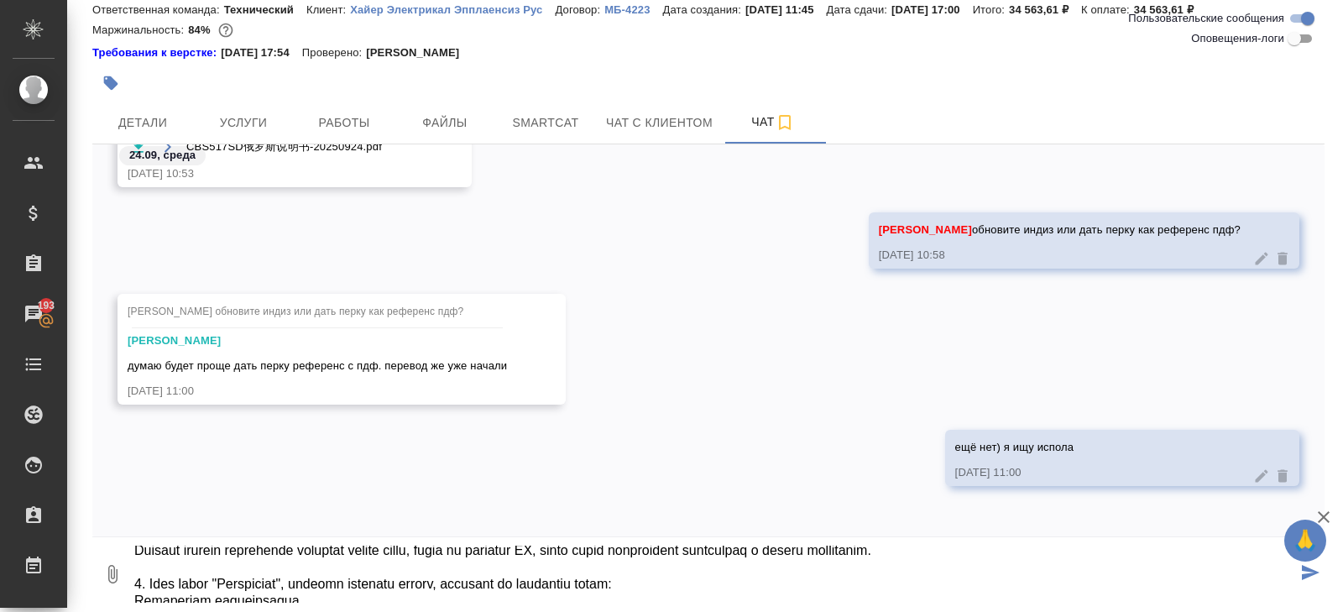
scroll to position [0, 0]
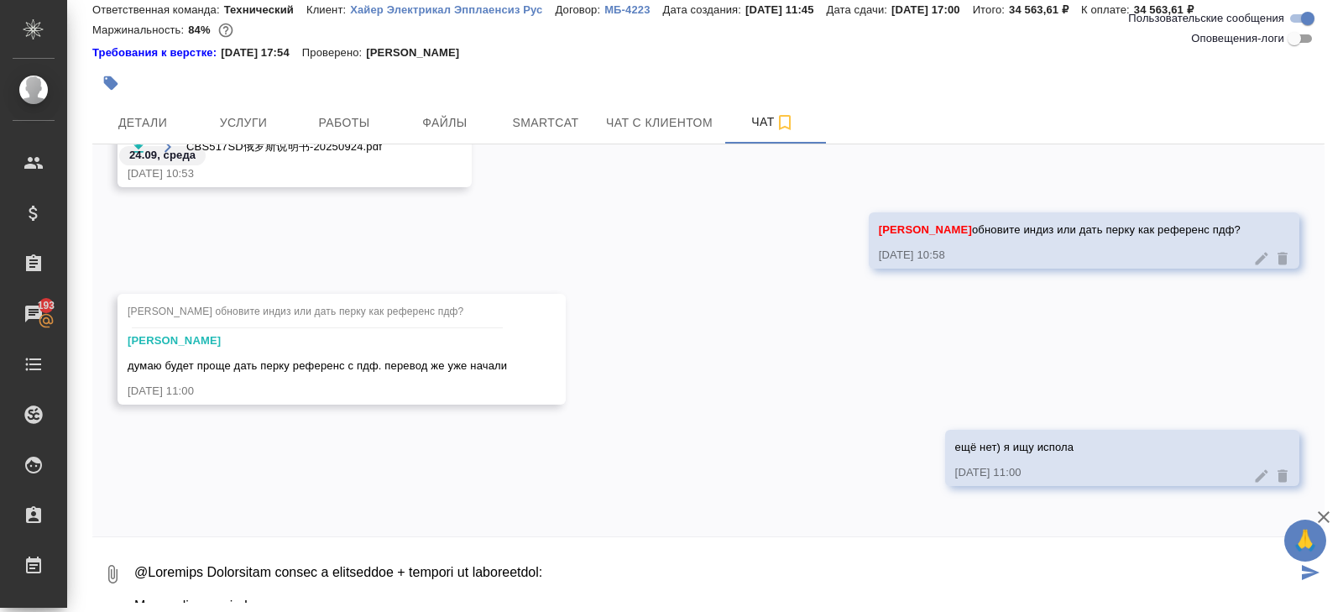
drag, startPoint x: 675, startPoint y: 581, endPoint x: 121, endPoint y: 584, distance: 553.9
click at [121, 584] on div "0" at bounding box center [708, 574] width 1232 height 57
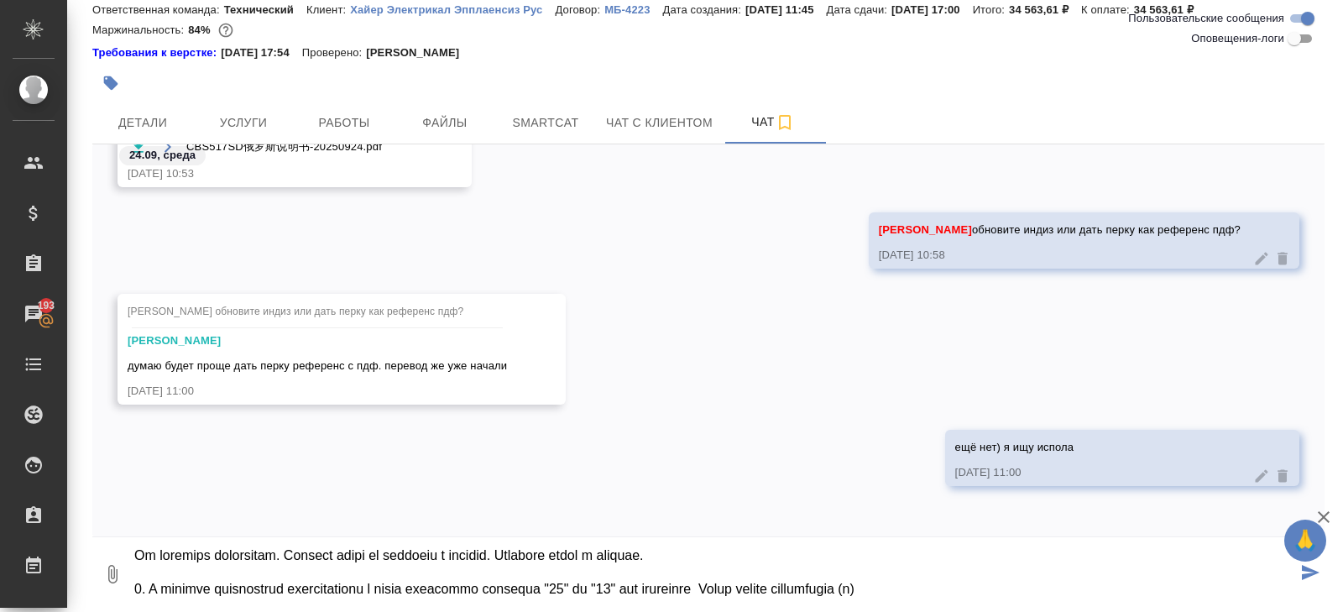
type textarea "@Заборова Александра отдала в подверстку + коммент от переводчика: Привожу пере…"
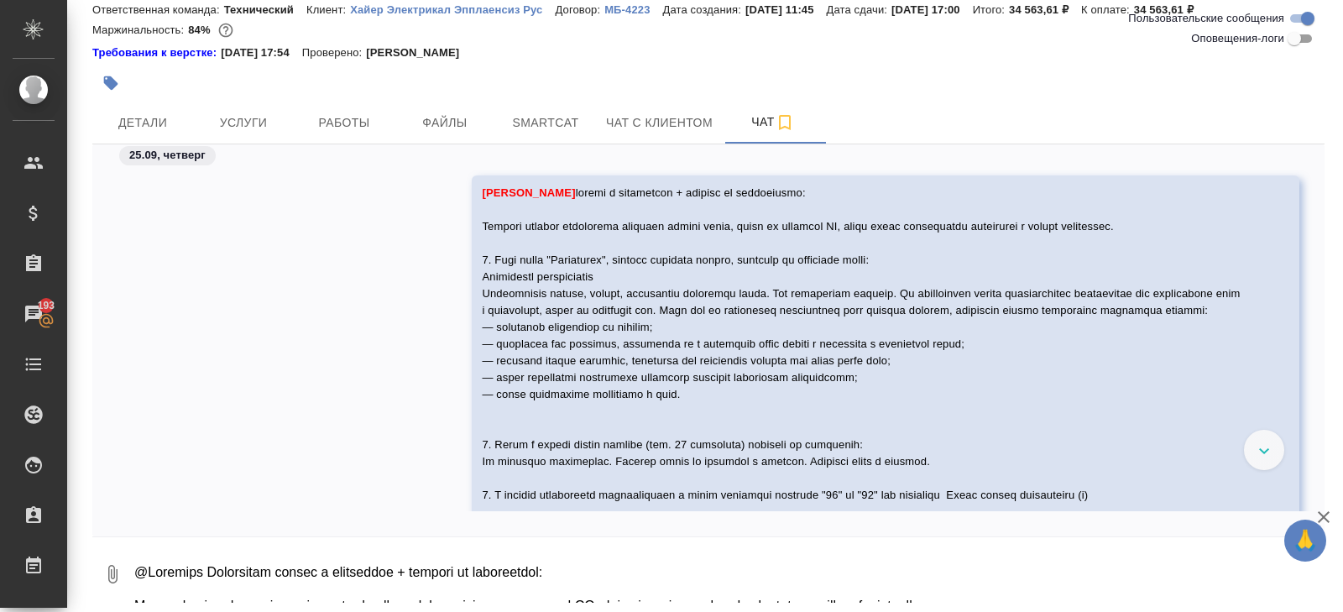
scroll to position [3516, 0]
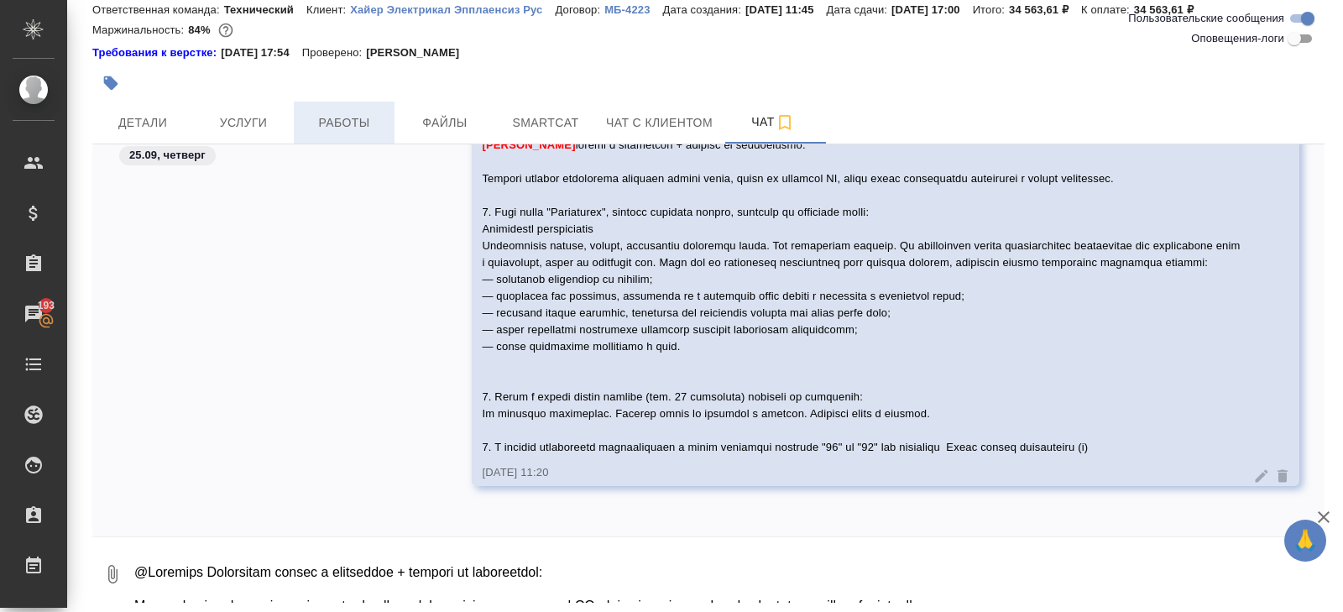
click at [348, 128] on span "Работы" at bounding box center [344, 122] width 81 height 21
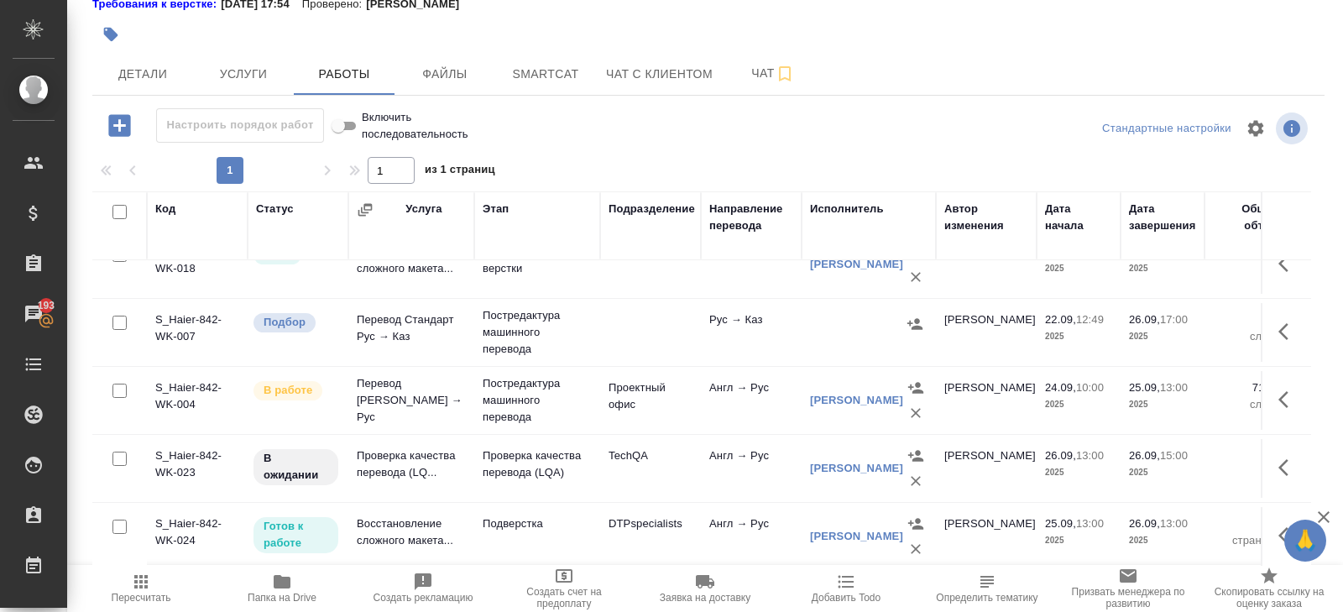
scroll to position [181, 0]
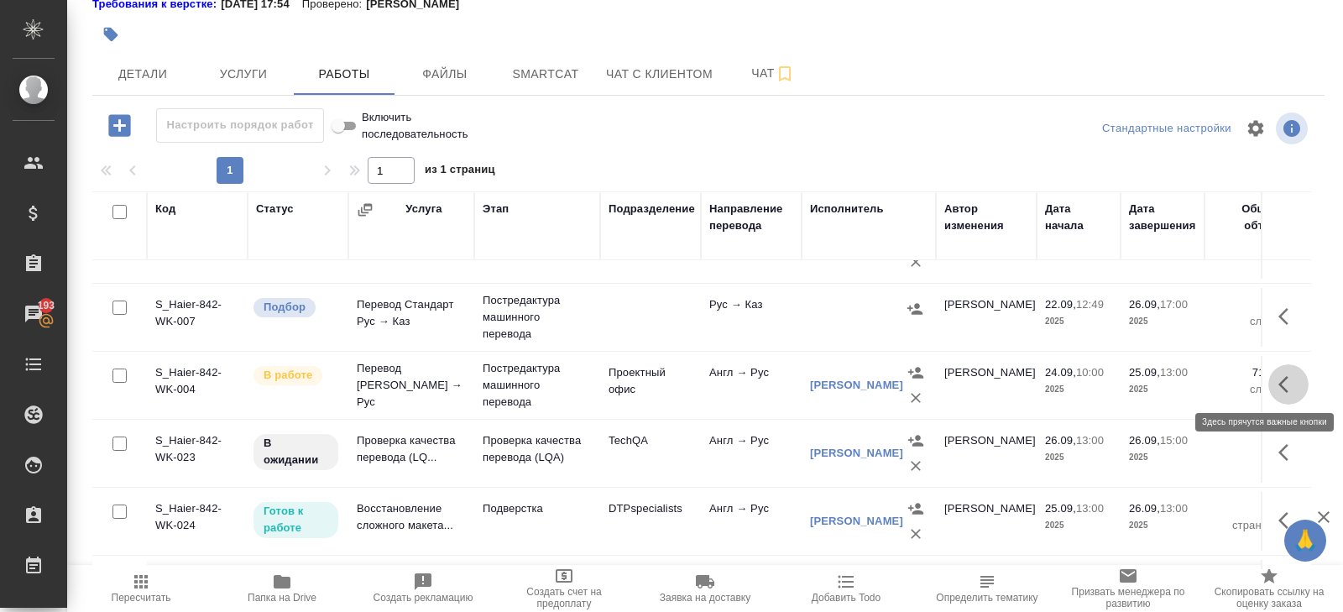
click at [1287, 383] on icon "button" at bounding box center [1288, 384] width 20 height 20
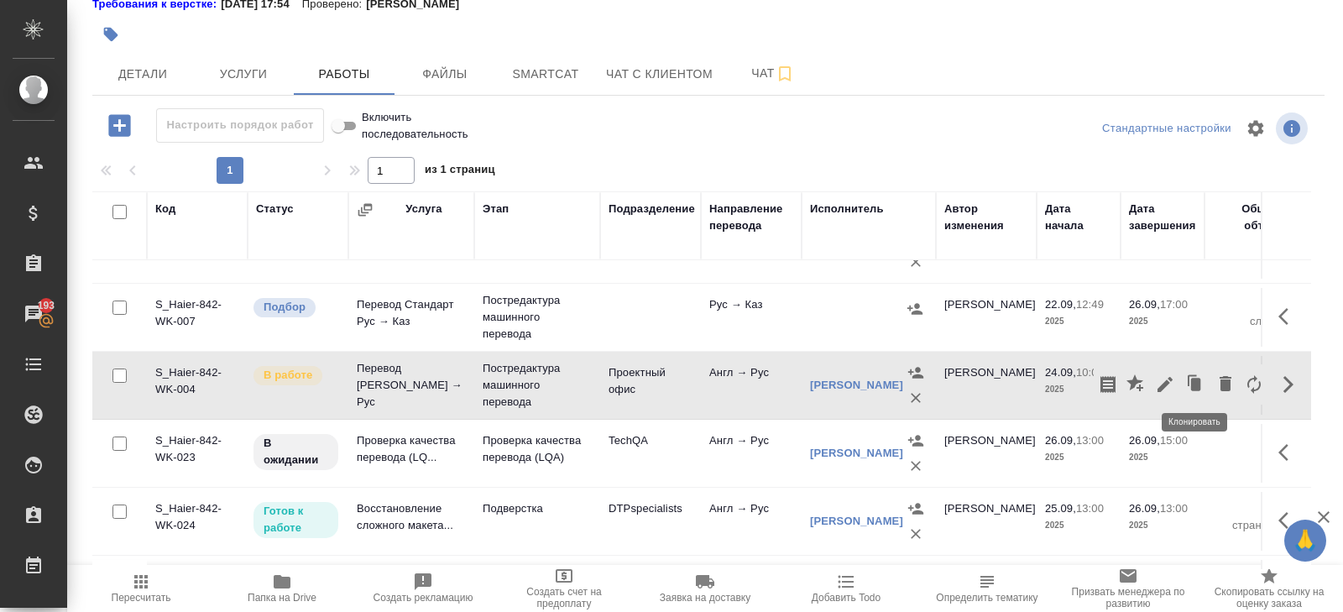
click at [1178, 380] on div at bounding box center [1181, 384] width 175 height 40
click at [1174, 379] on icon "button" at bounding box center [1165, 384] width 20 height 20
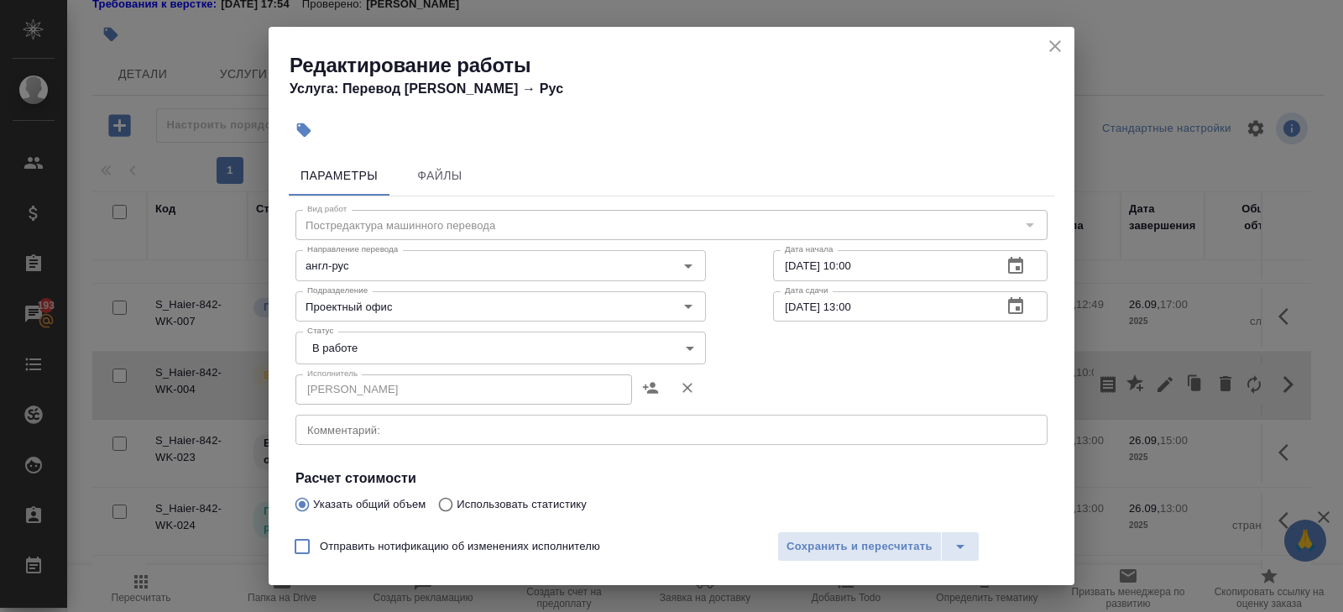
click at [333, 349] on body "🙏 .cls-1 fill:#fff; AWATERA Belyakova Yulia Клиенты Спецификации Заказы 193 Чат…" at bounding box center [671, 306] width 1343 height 612
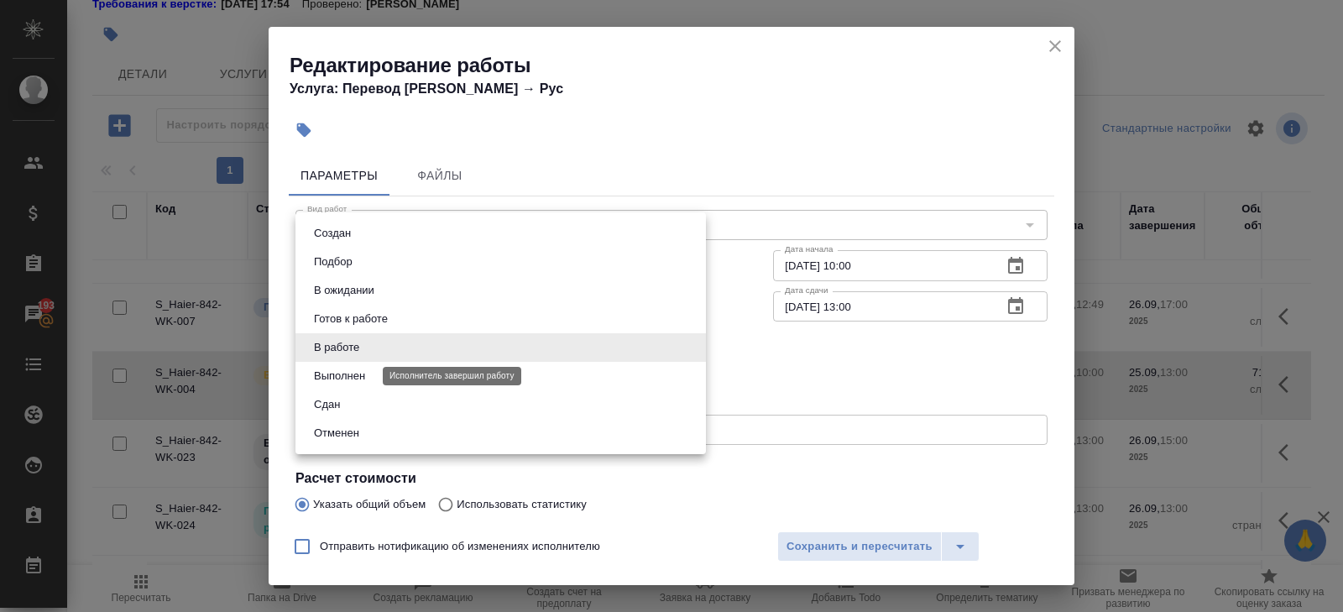
click at [333, 368] on button "Выполнен" at bounding box center [339, 376] width 61 height 18
type input "completed"
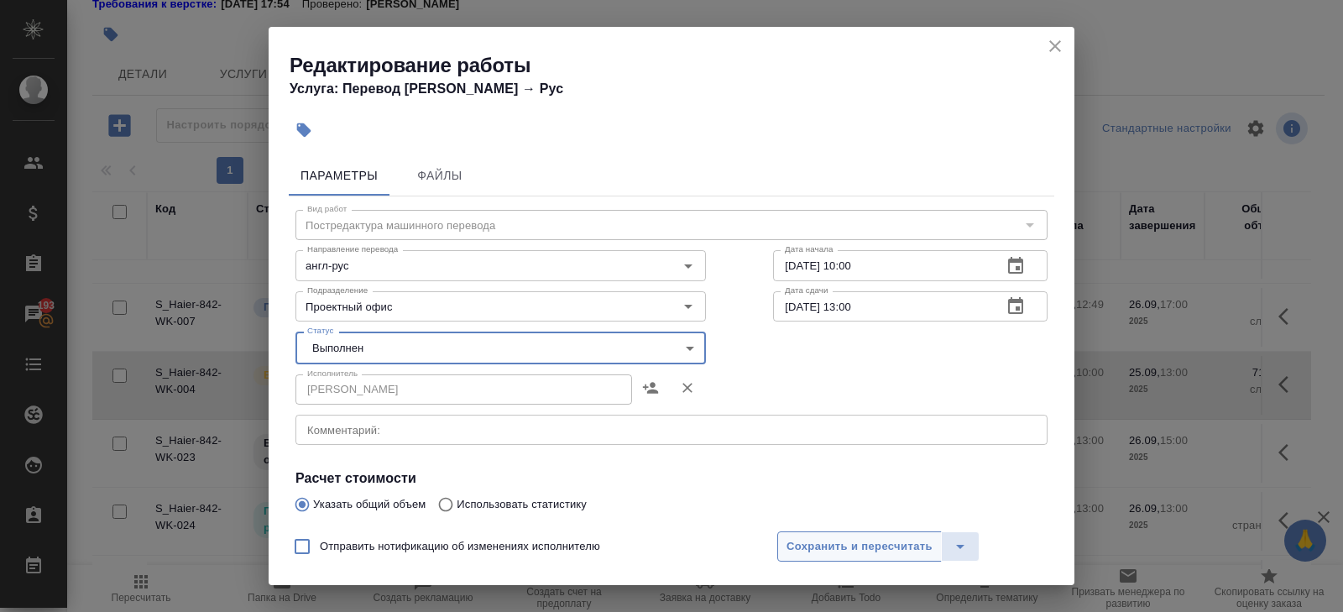
click at [819, 545] on span "Сохранить и пересчитать" at bounding box center [859, 546] width 146 height 19
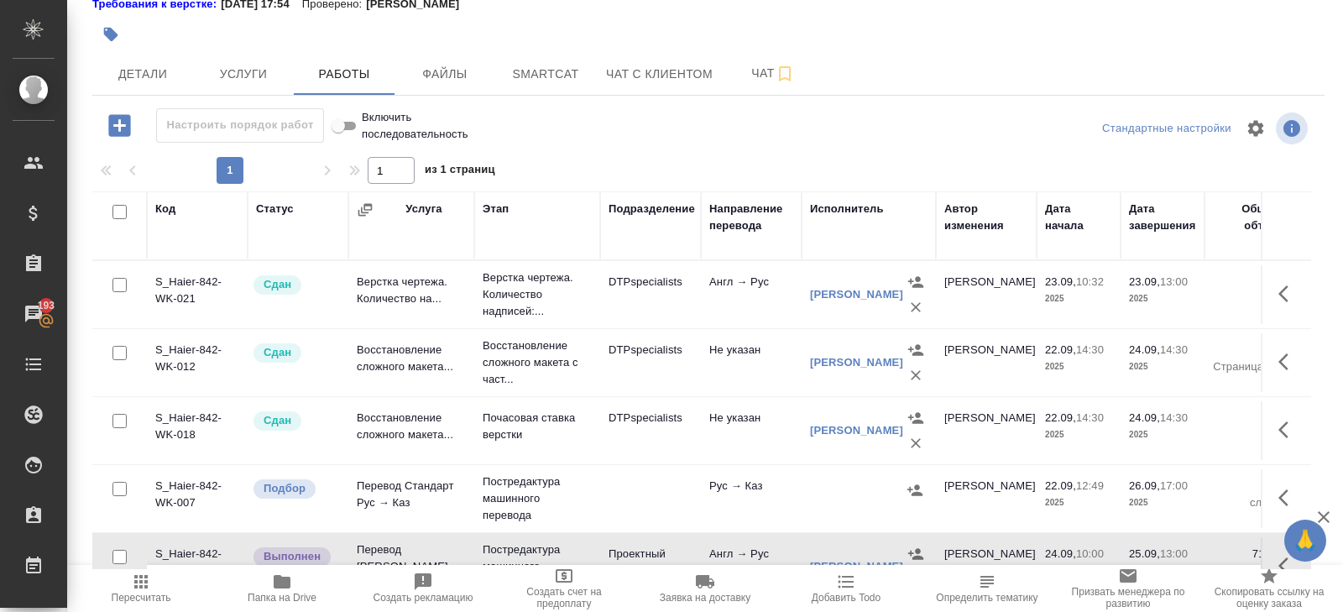
scroll to position [299, 0]
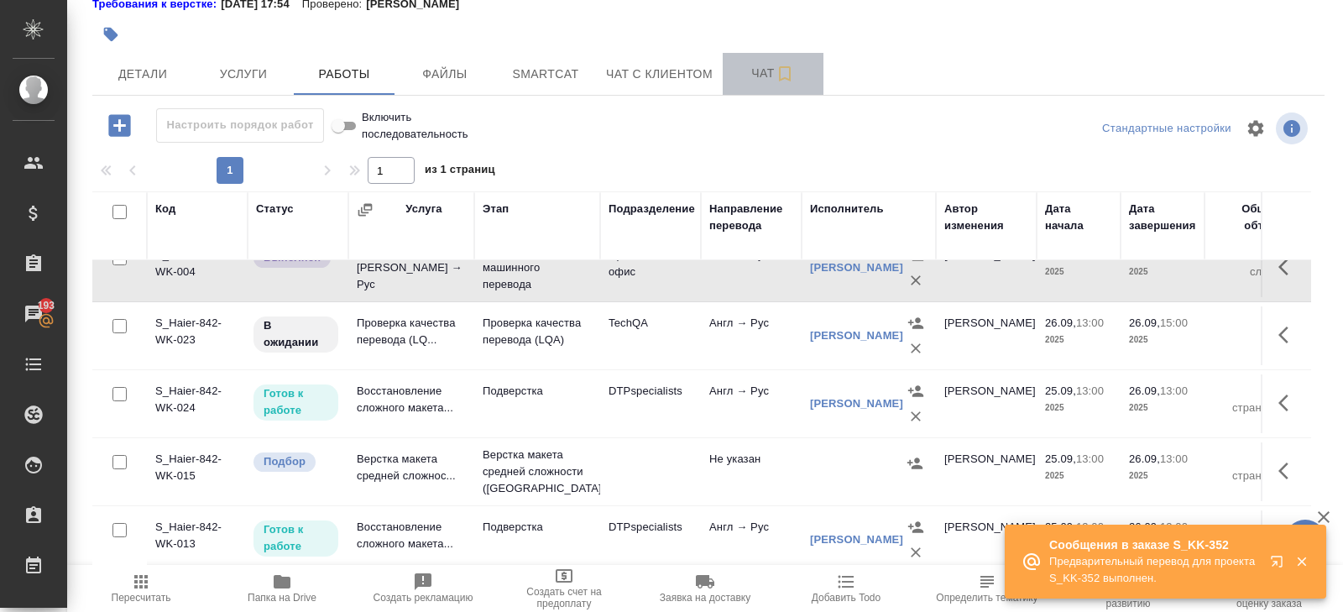
click at [773, 81] on span "Чат" at bounding box center [773, 73] width 81 height 21
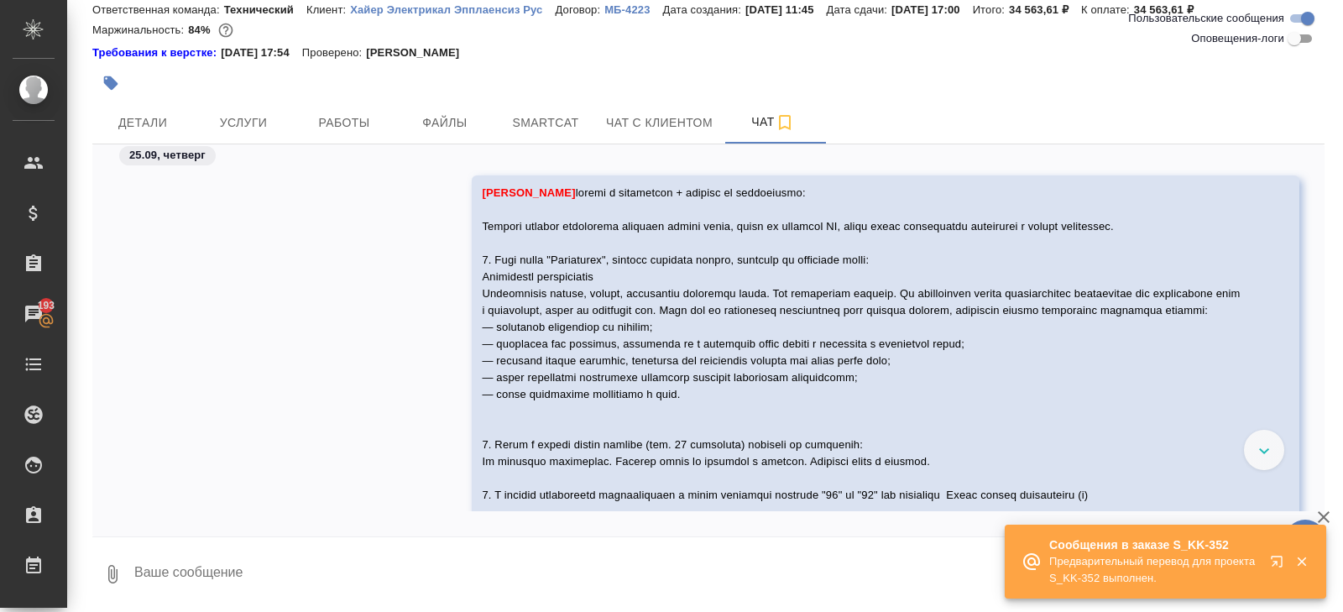
scroll to position [2551, 0]
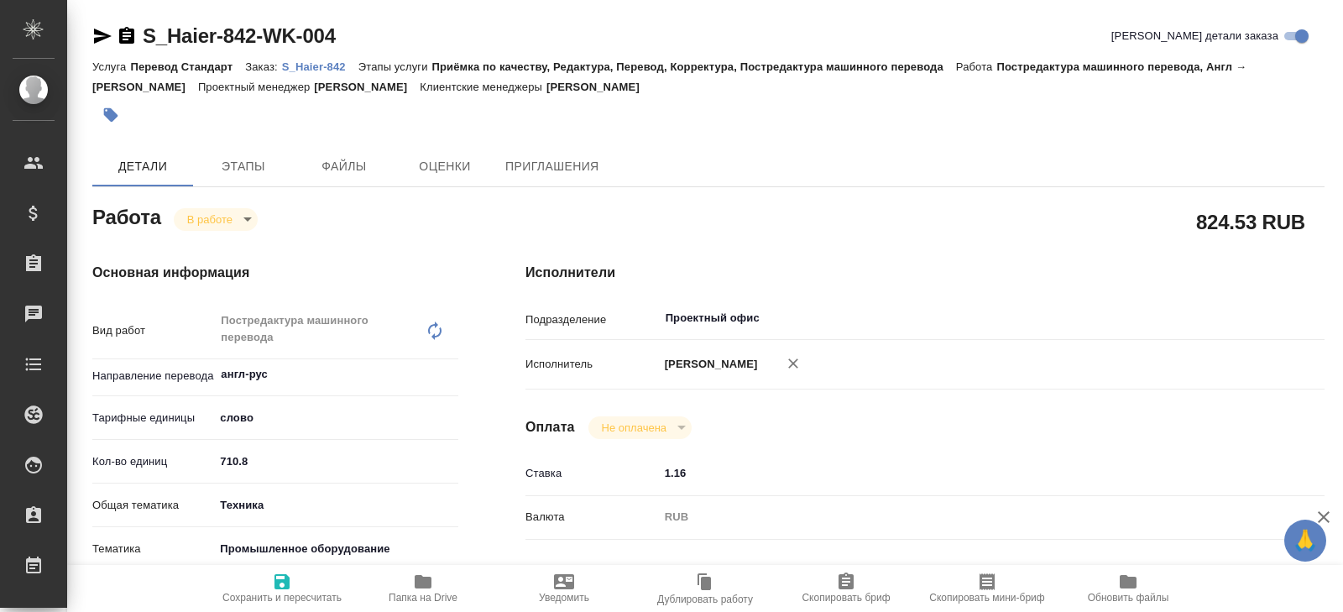
type textarea "x"
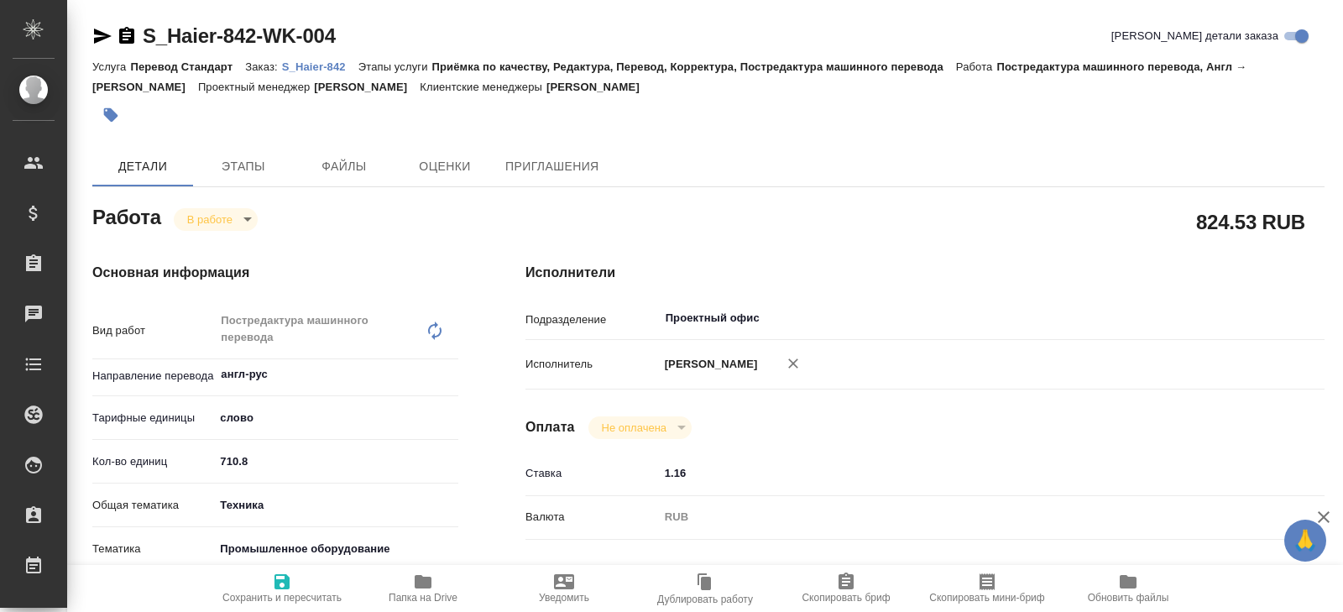
type textarea "x"
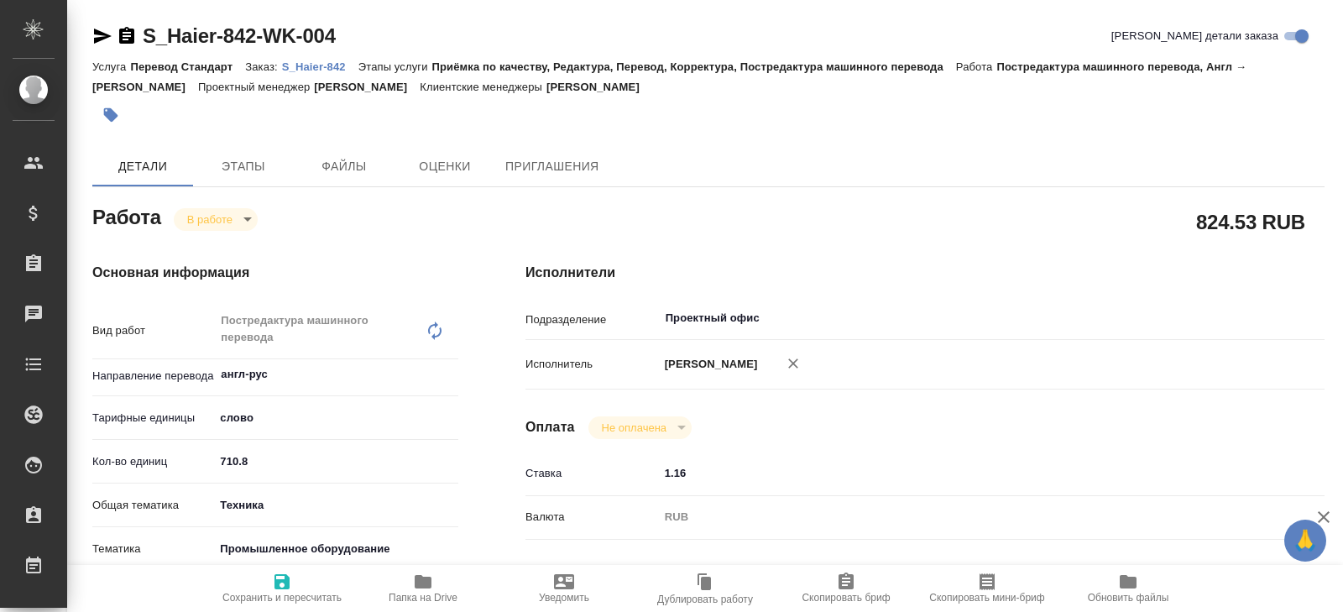
type textarea "x"
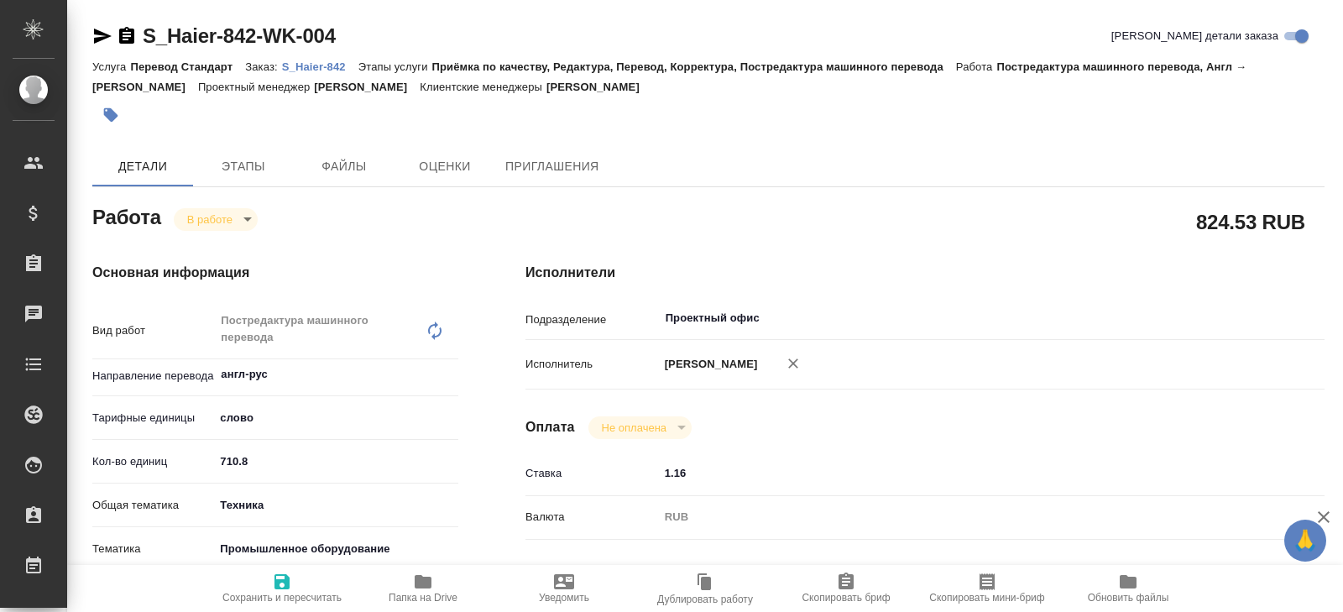
type textarea "x"
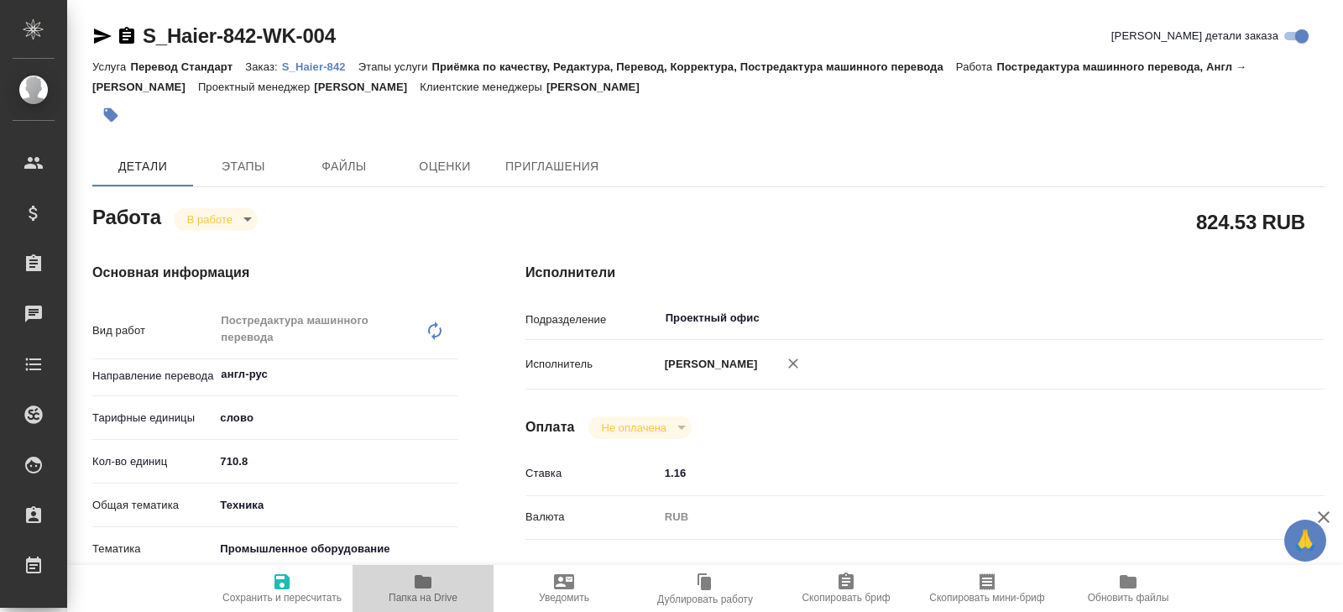
click at [409, 590] on span "Папка на Drive" at bounding box center [423, 588] width 121 height 32
type textarea "x"
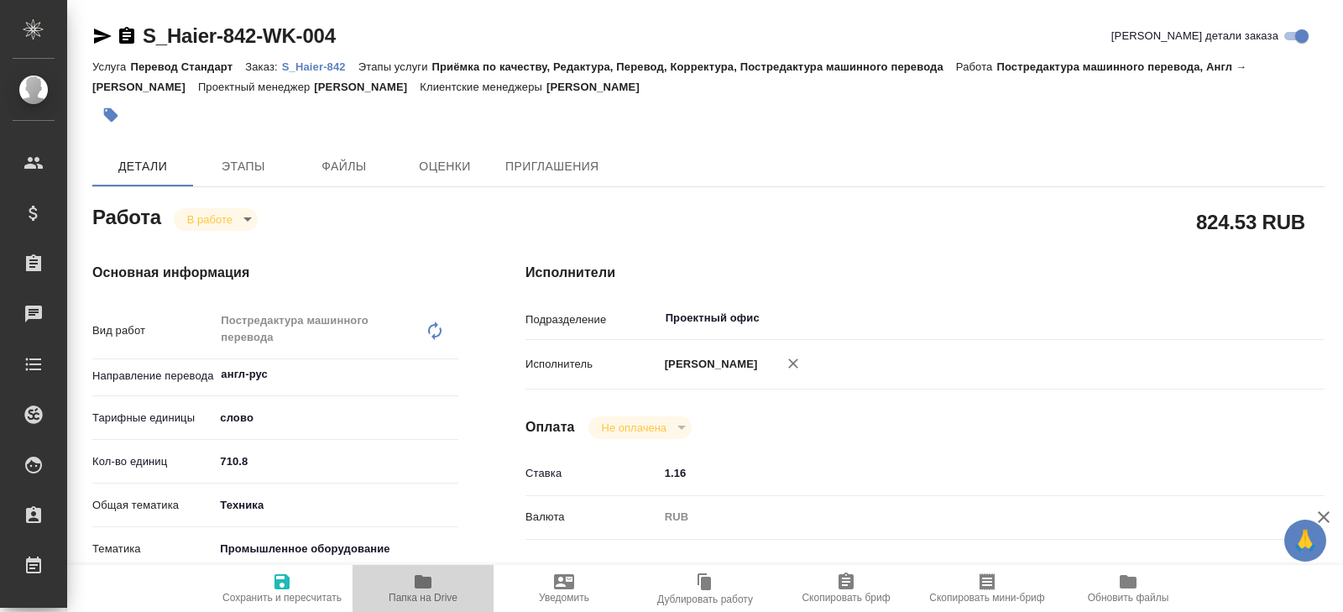
type textarea "x"
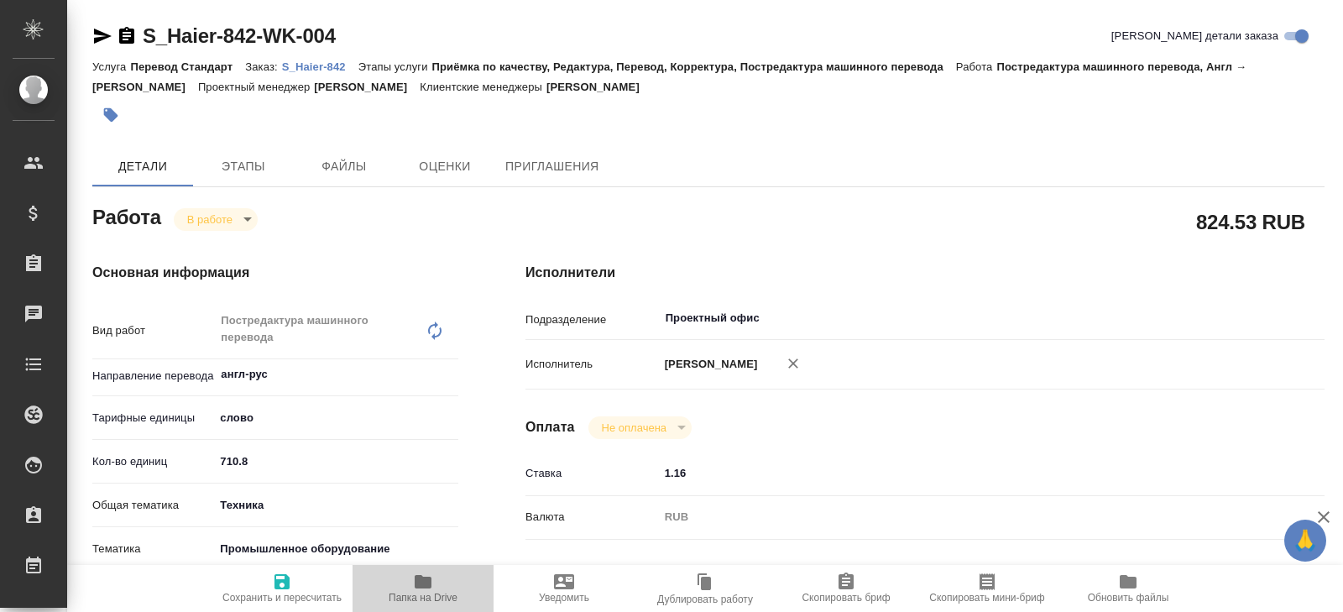
type textarea "x"
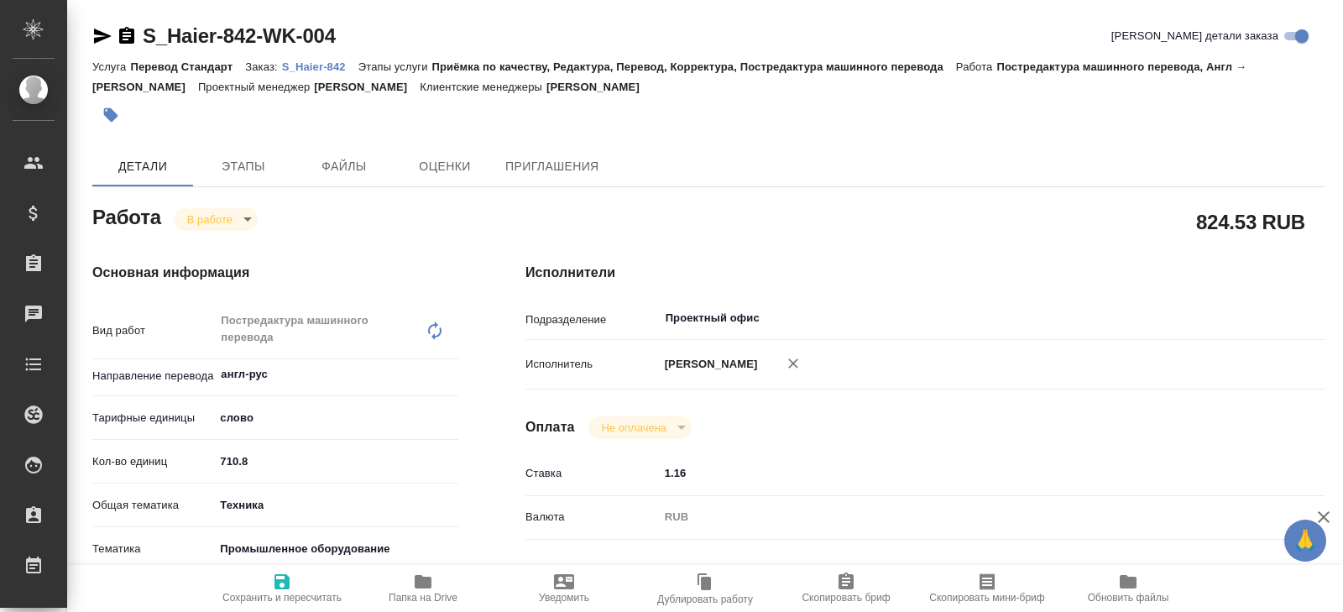
type textarea "x"
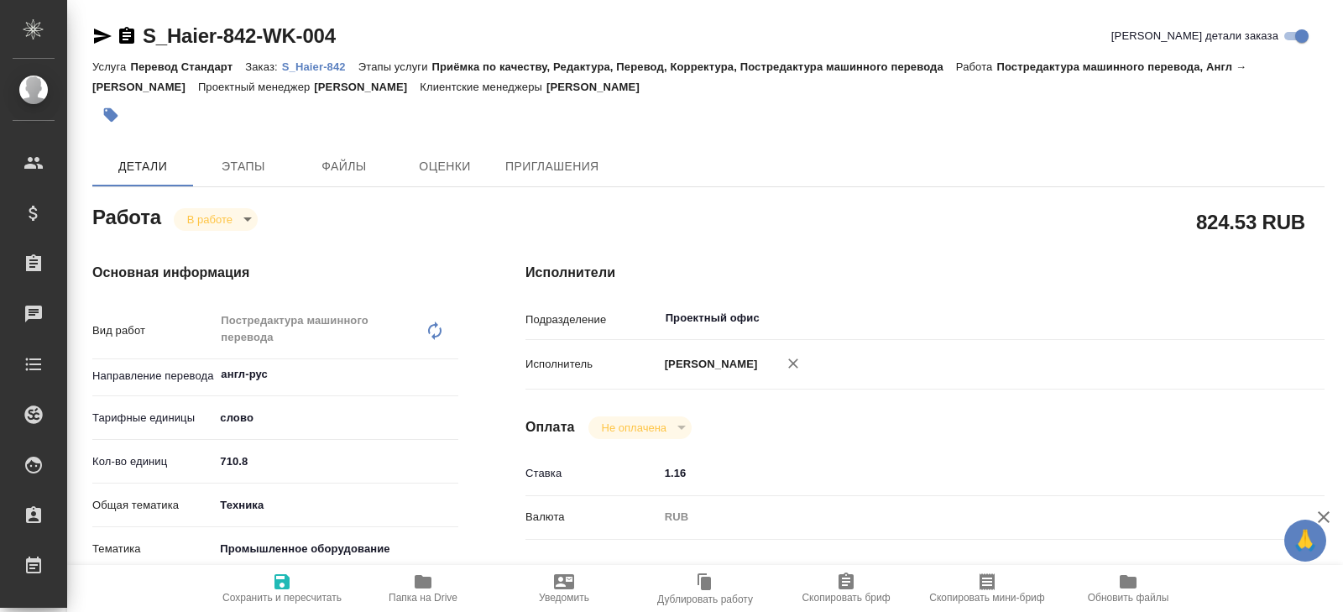
type textarea "x"
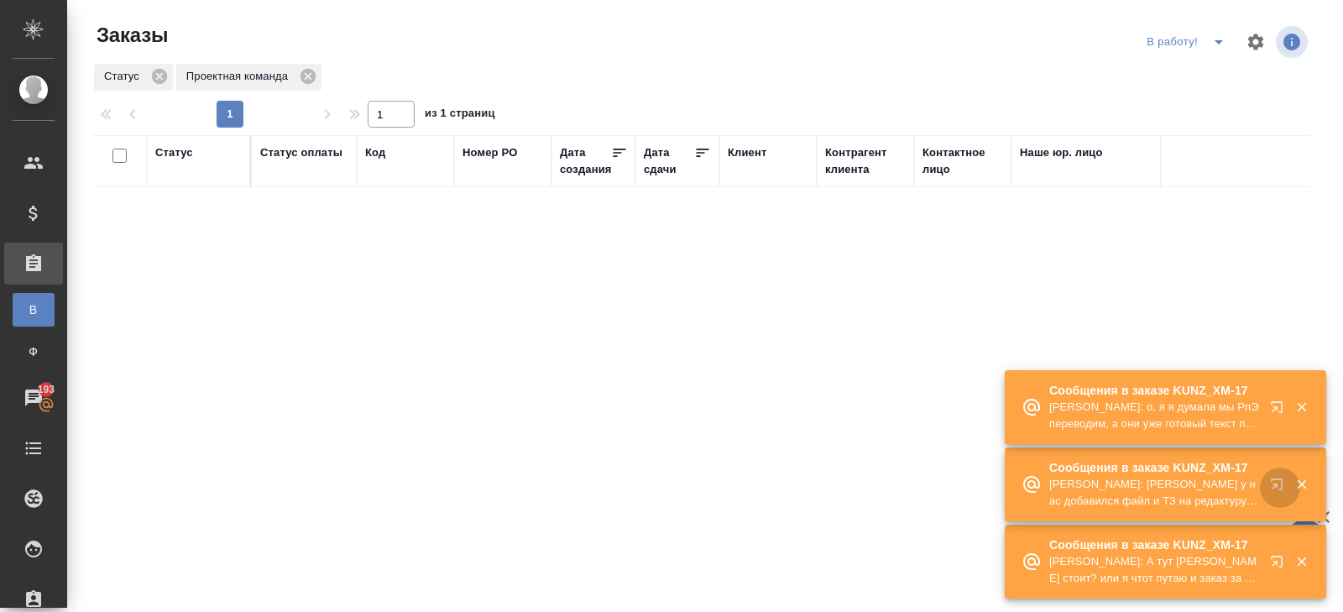
click at [1275, 487] on icon "button" at bounding box center [1276, 483] width 11 height 11
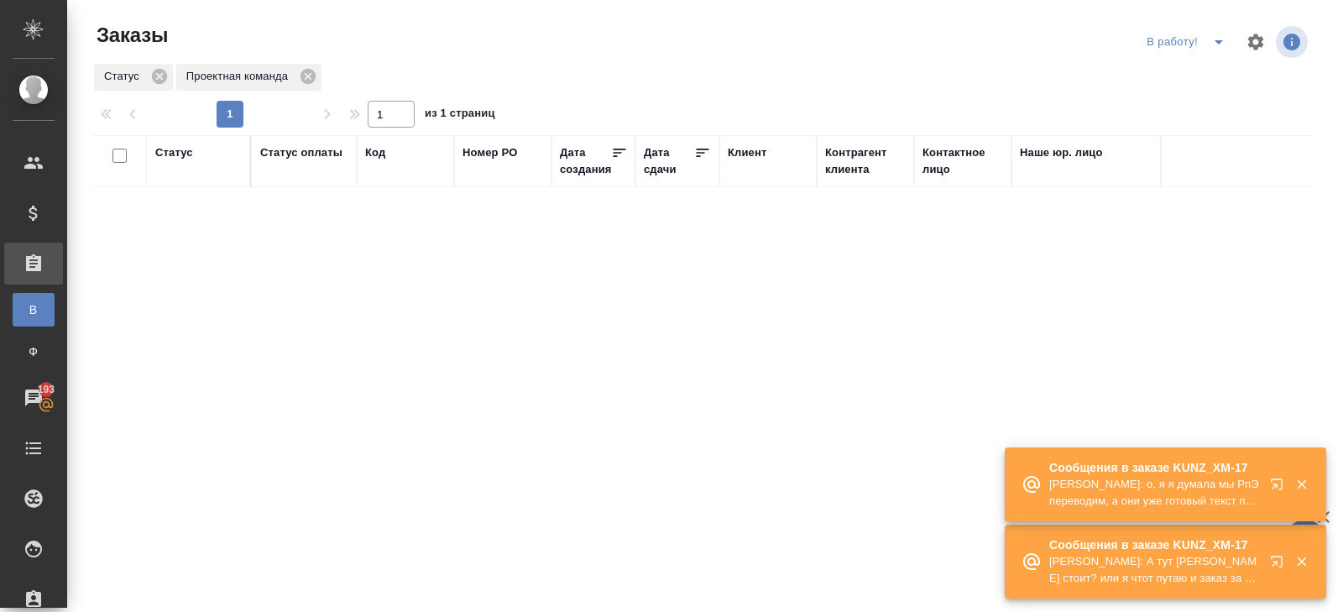
click at [1214, 43] on icon "split button" at bounding box center [1219, 42] width 20 height 20
click at [1192, 76] on li "ПМ" at bounding box center [1187, 75] width 93 height 27
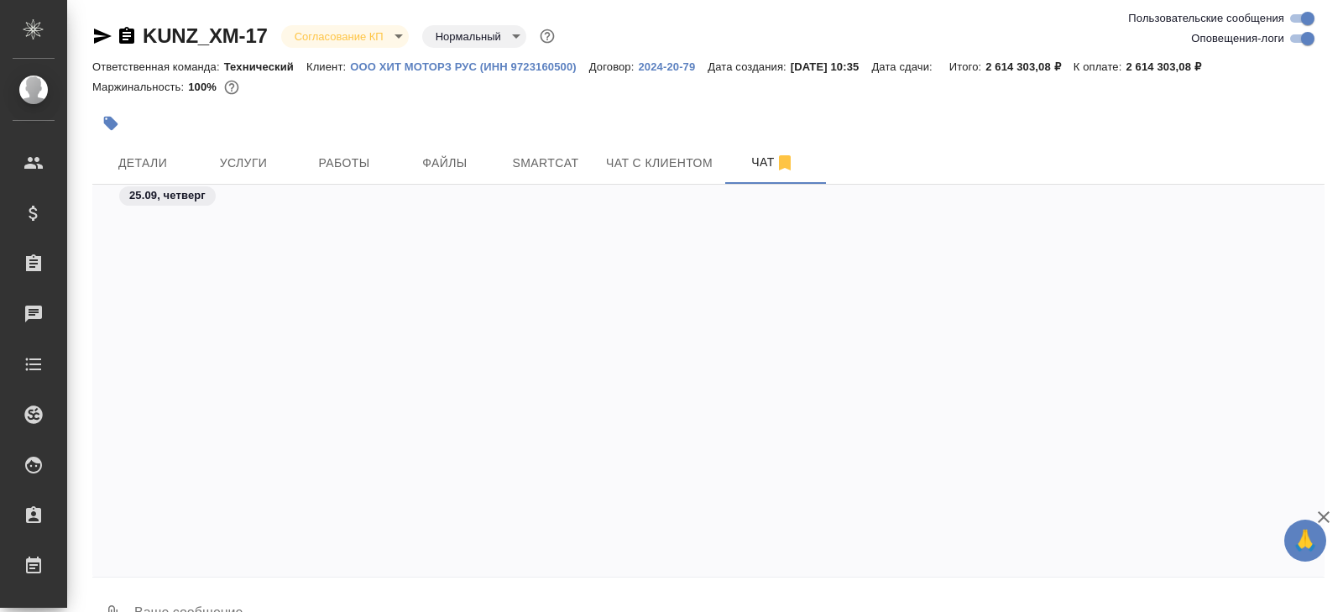
scroll to position [18238, 0]
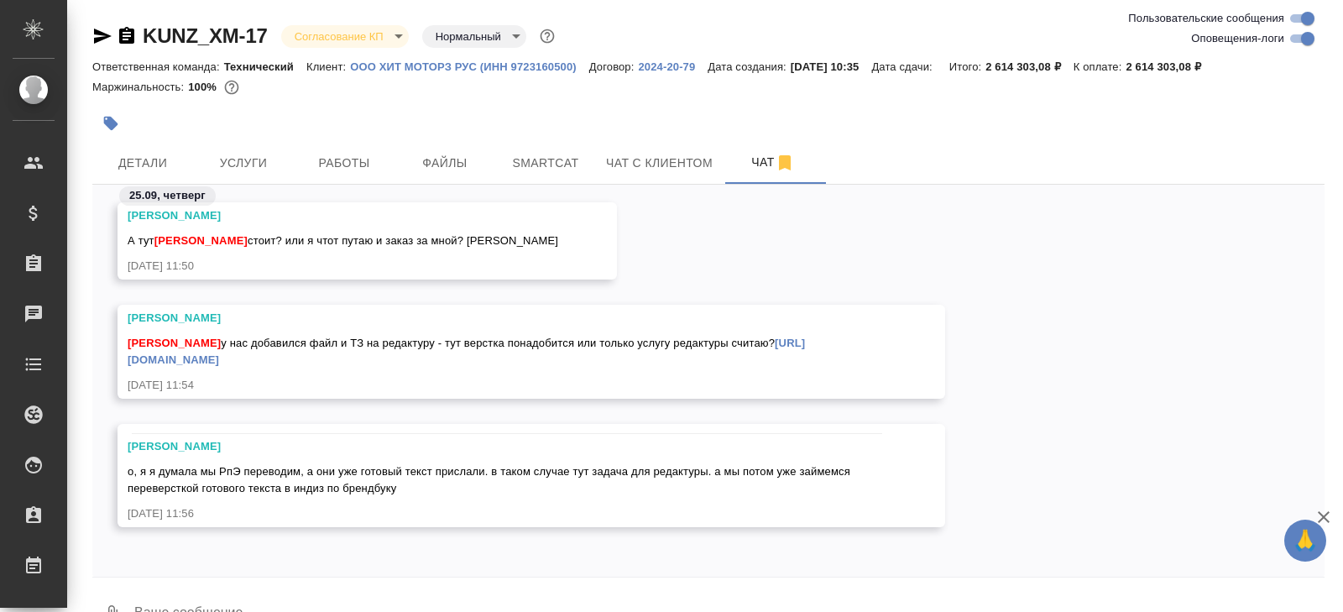
click at [1296, 34] on input "Оповещения-логи" at bounding box center [1307, 39] width 60 height 20
checkbox input "false"
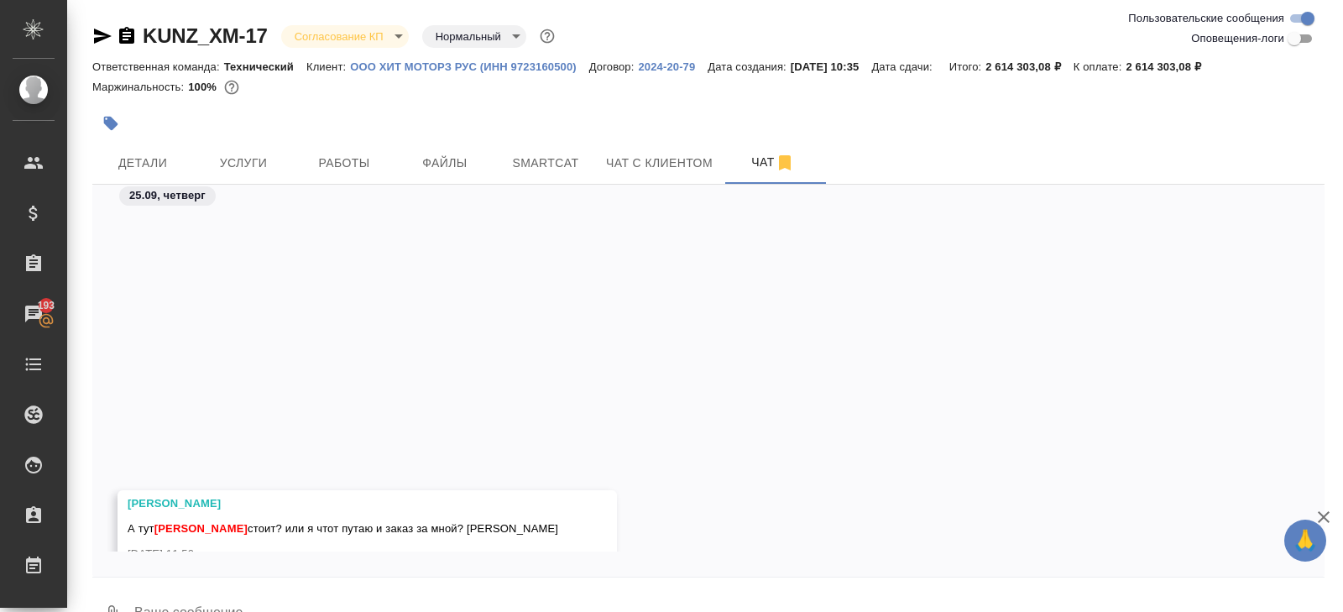
scroll to position [13223, 0]
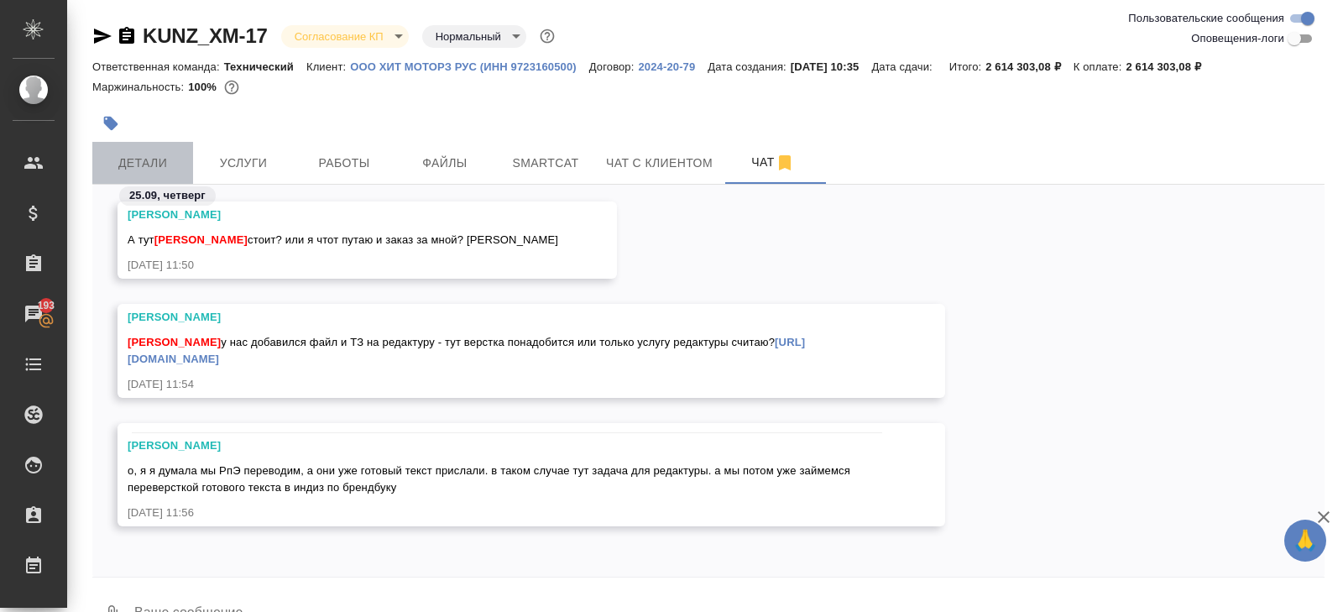
click at [161, 165] on span "Детали" at bounding box center [142, 163] width 81 height 21
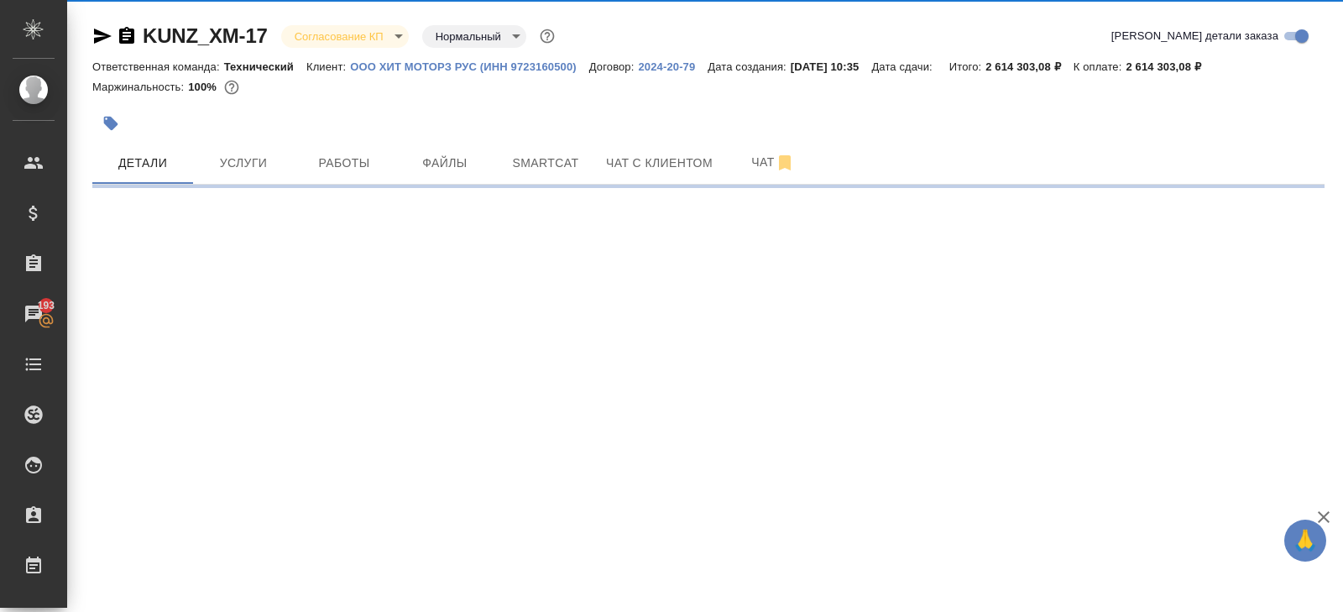
select select "RU"
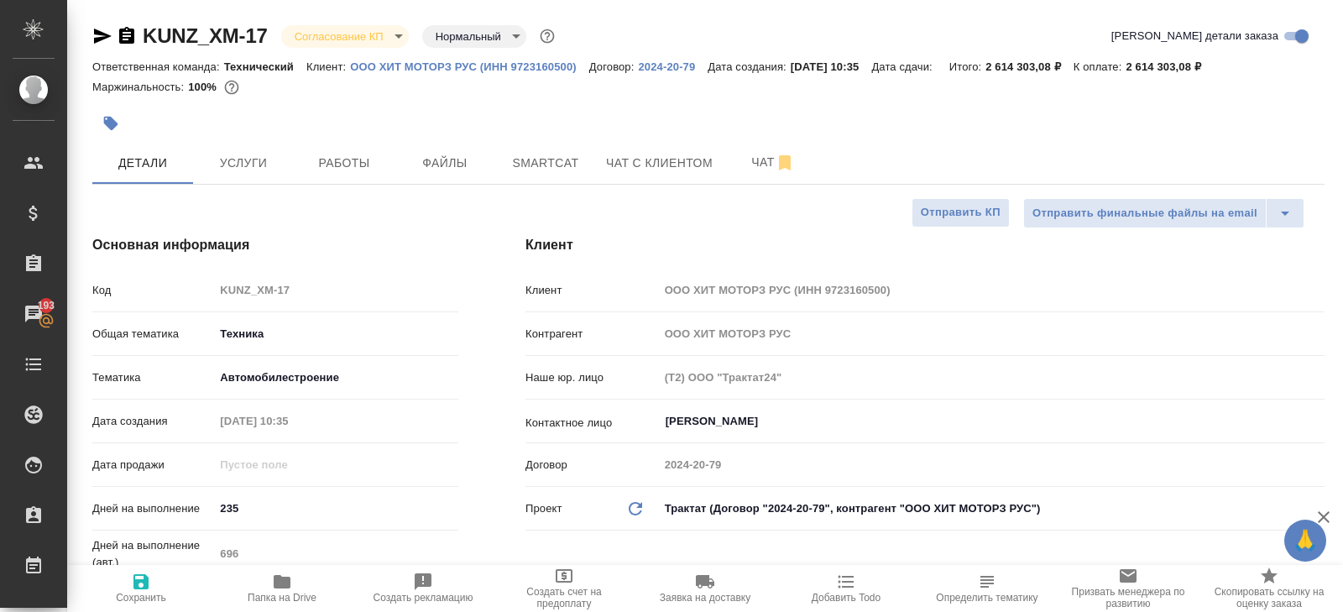
type textarea "x"
click at [757, 161] on span "Чат" at bounding box center [773, 162] width 81 height 21
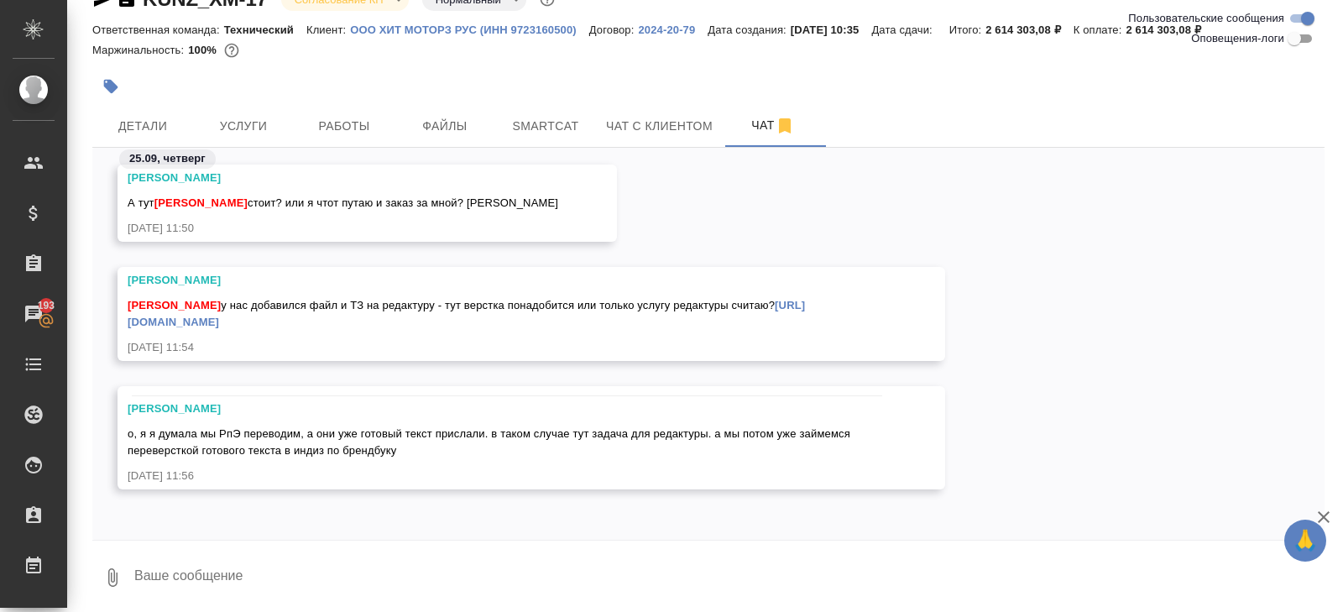
scroll to position [40, 0]
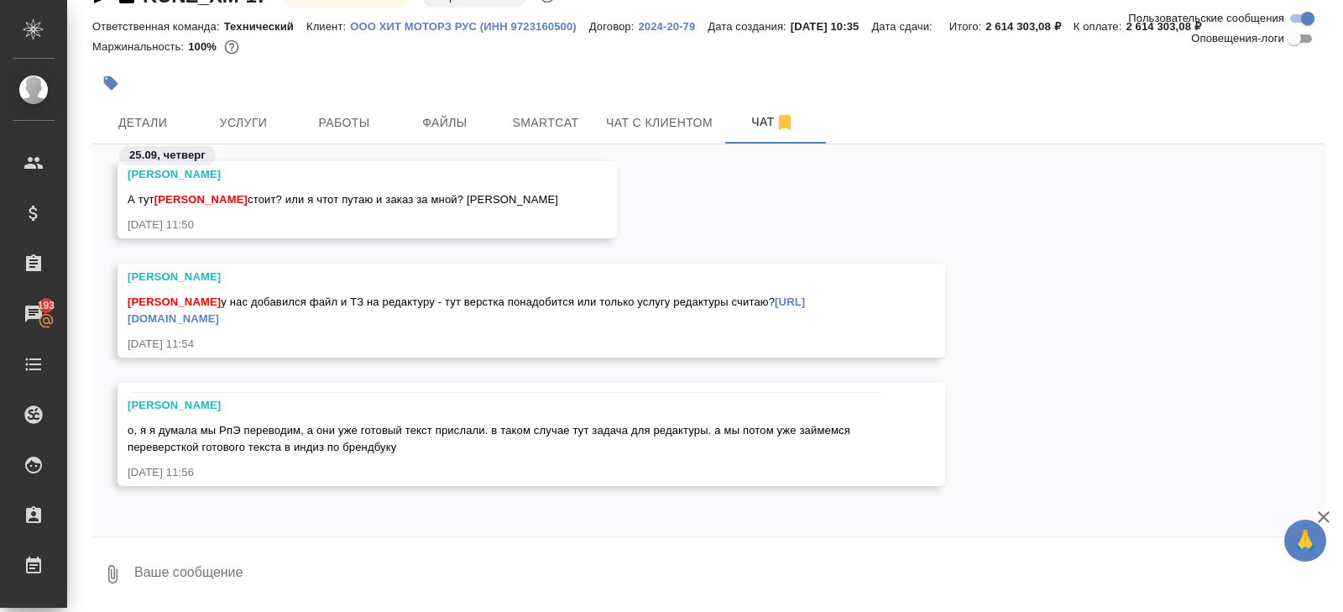
click at [256, 317] on link "[URL][DOMAIN_NAME]" at bounding box center [466, 309] width 677 height 29
click at [394, 338] on div at bounding box center [671, 306] width 1343 height 612
click at [227, 567] on textarea at bounding box center [729, 574] width 1192 height 57
type textarea "а оригинал будет? текста который на редактуру прислали"
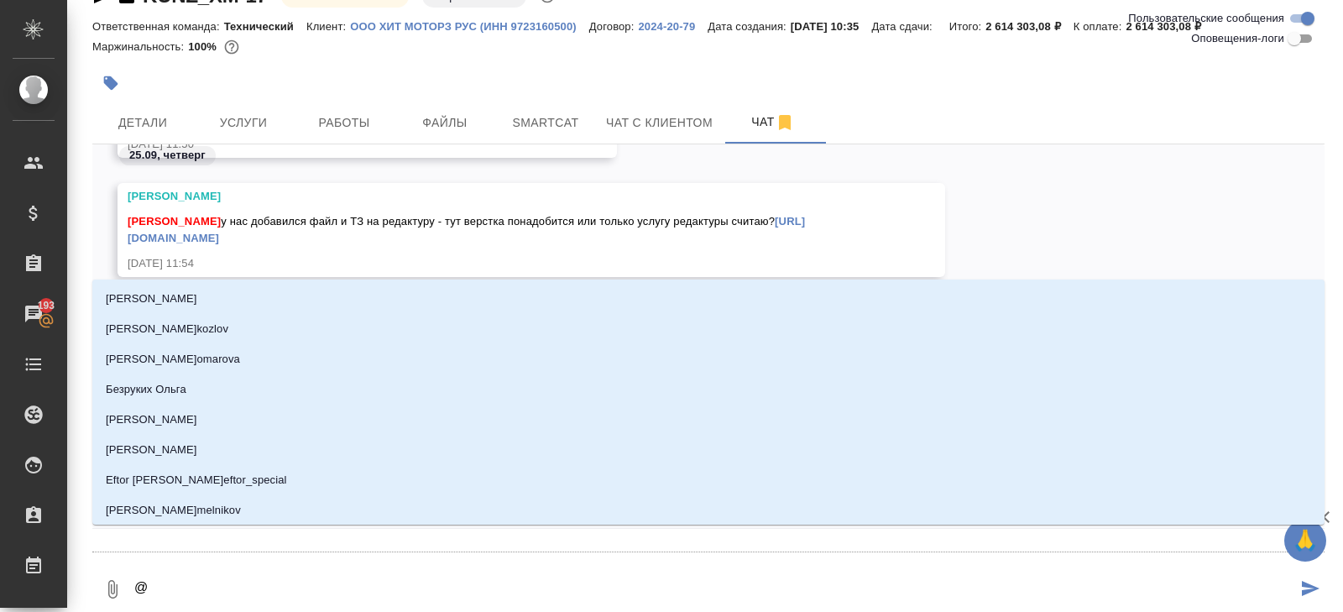
type textarea "@р"
type input "р"
type textarea "@ру"
type input "ру"
type textarea "@рум"
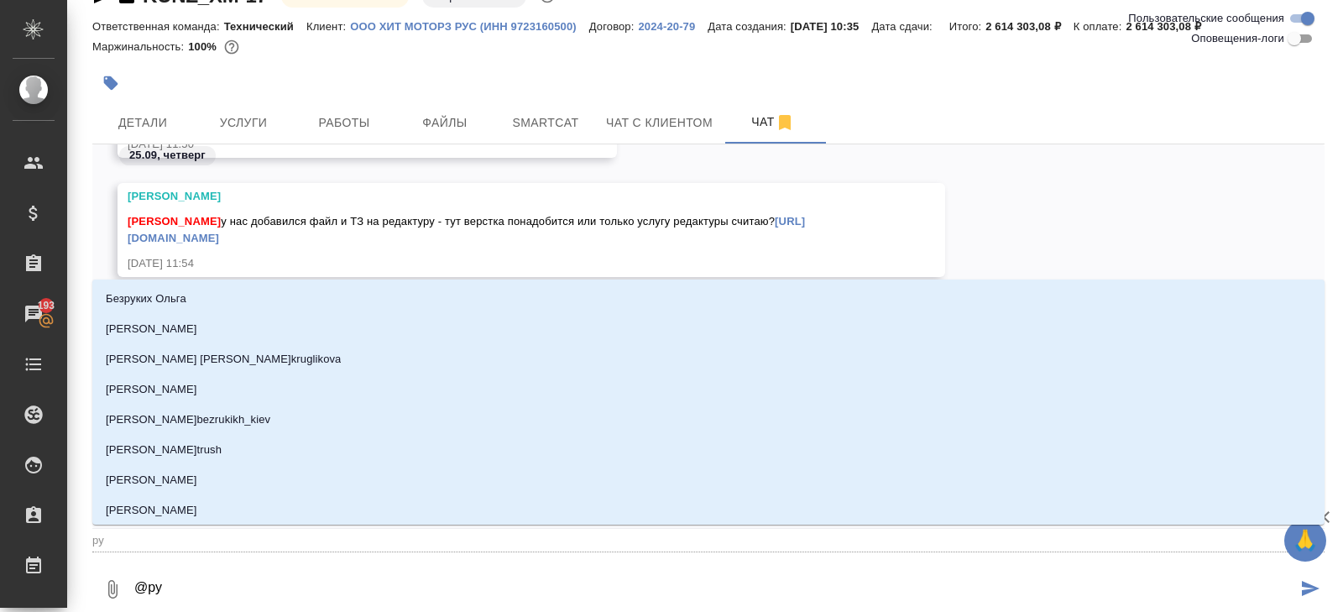
type input "рум"
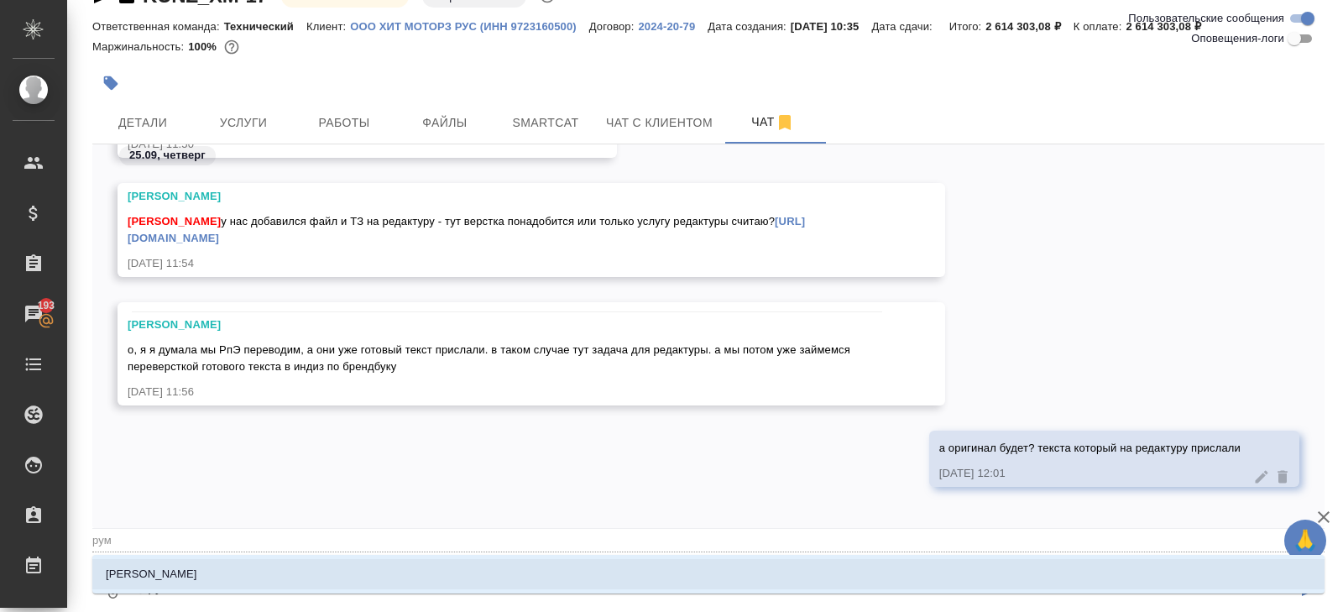
click at [498, 583] on li "[PERSON_NAME]" at bounding box center [708, 574] width 1232 height 30
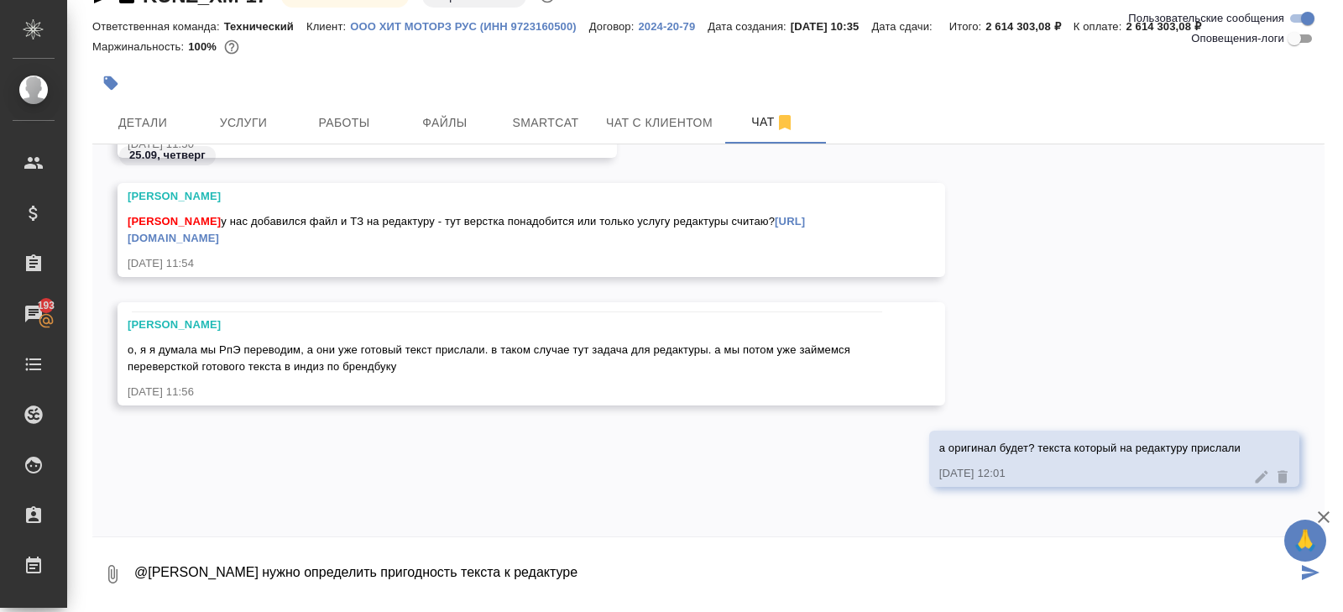
type textarea "@[PERSON_NAME] нужно определить пригодность текста к редактуре"
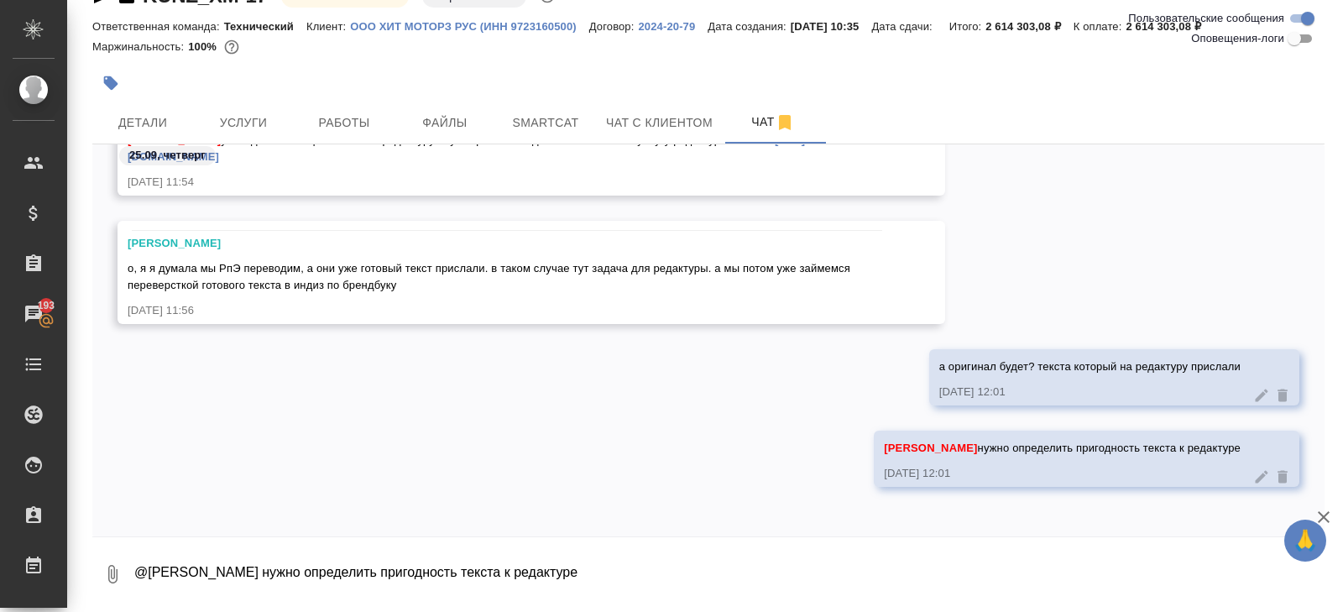
scroll to position [0, 0]
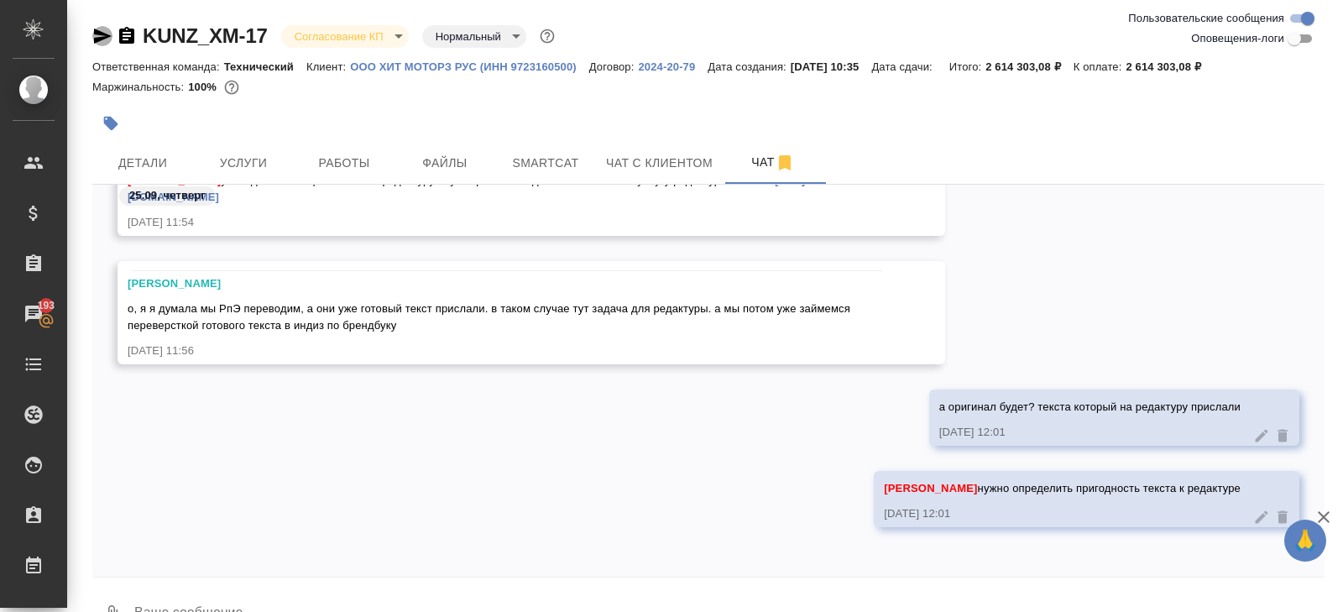
click at [99, 34] on icon "button" at bounding box center [102, 36] width 20 height 20
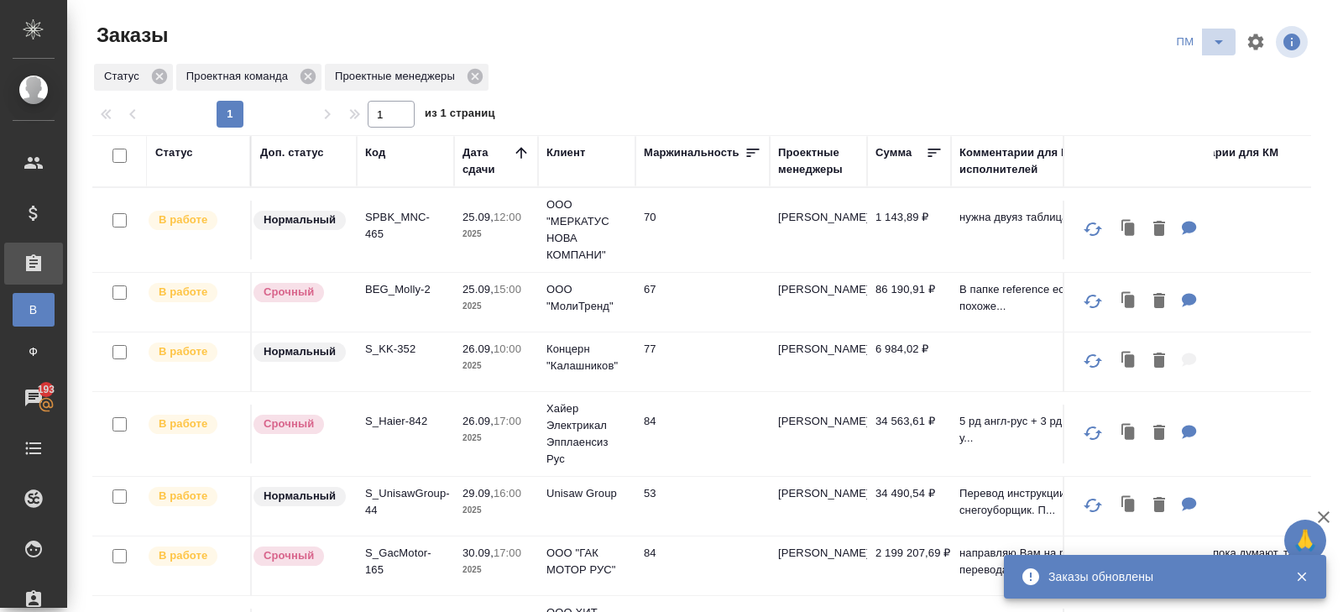
click at [1224, 46] on icon "split button" at bounding box center [1219, 42] width 20 height 20
click at [1221, 70] on li "В работу!" at bounding box center [1201, 75] width 85 height 27
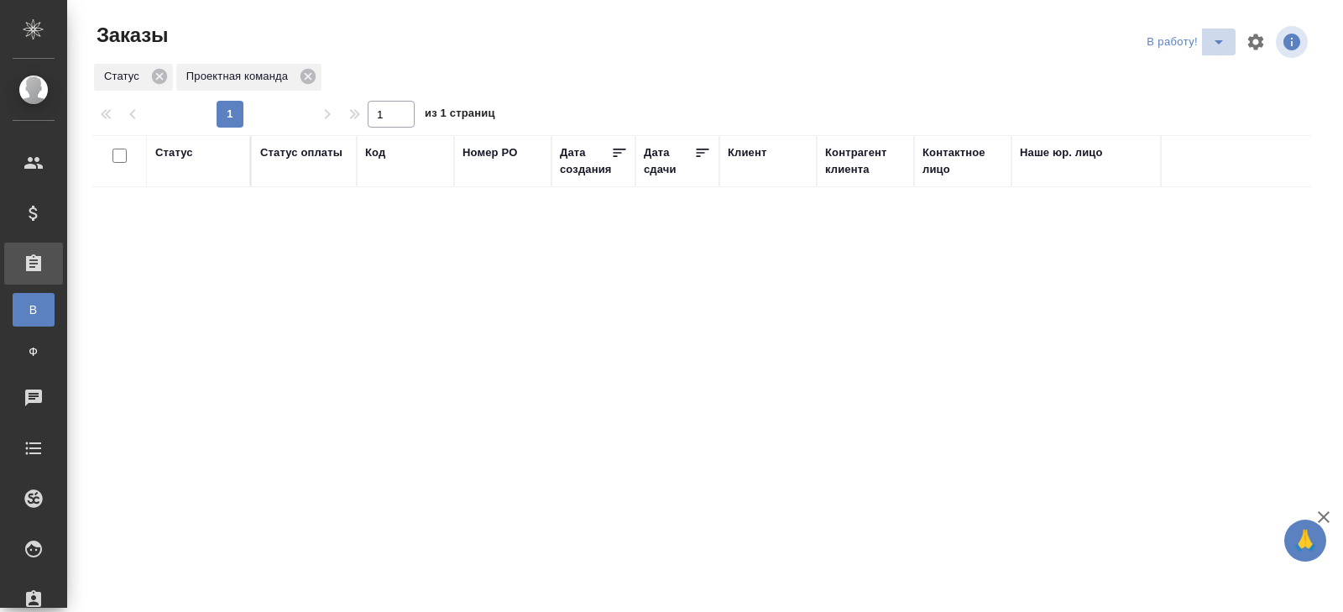
click at [1220, 39] on icon "split button" at bounding box center [1219, 42] width 20 height 20
click at [1197, 69] on li "ПМ" at bounding box center [1187, 75] width 93 height 27
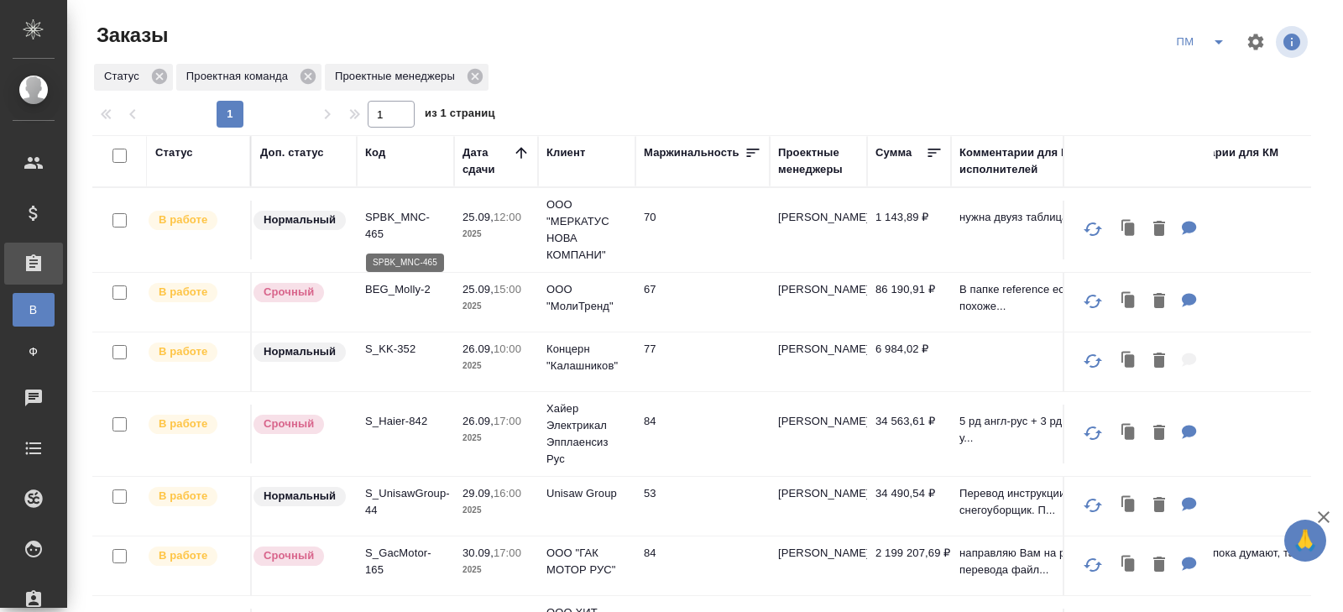
click at [371, 227] on p "SPBK_MNC-465" at bounding box center [405, 226] width 81 height 34
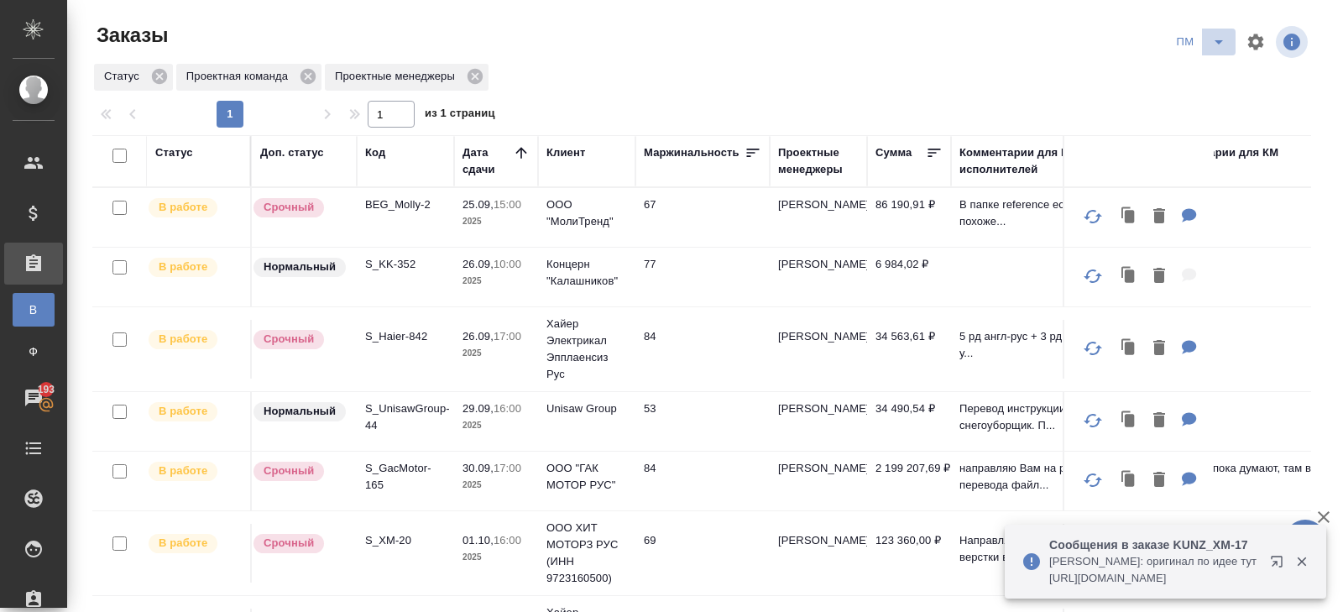
click at [1220, 43] on icon "split button" at bounding box center [1219, 42] width 20 height 20
click at [1212, 71] on li "В работу!" at bounding box center [1201, 75] width 85 height 27
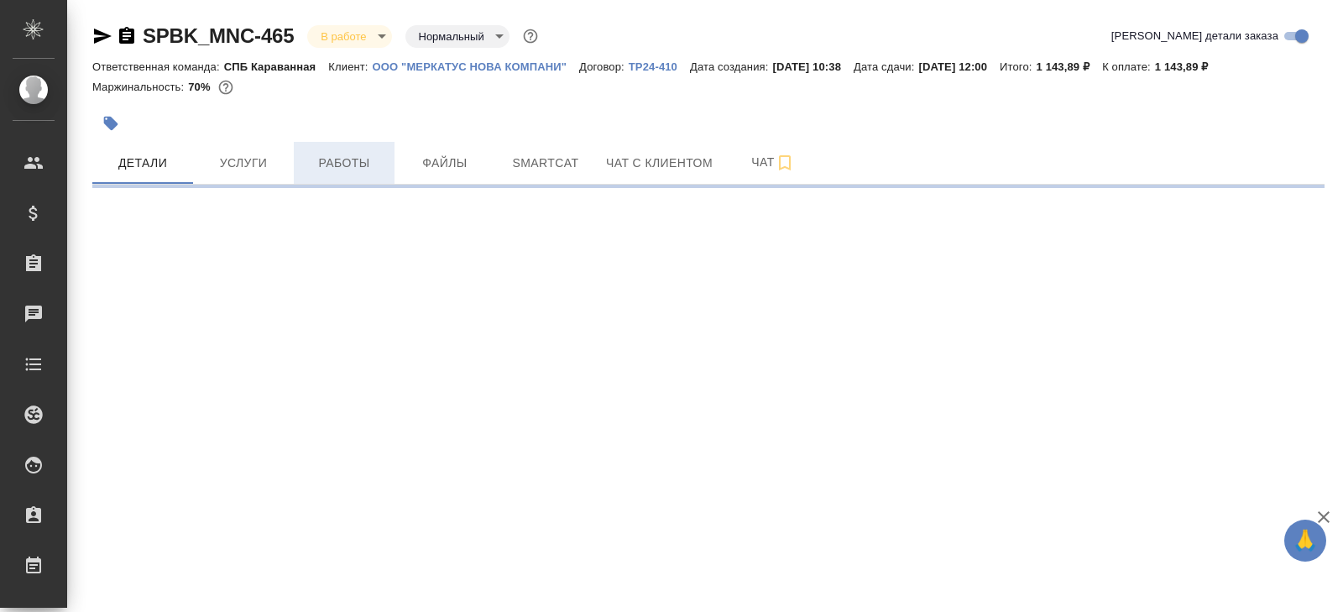
select select "RU"
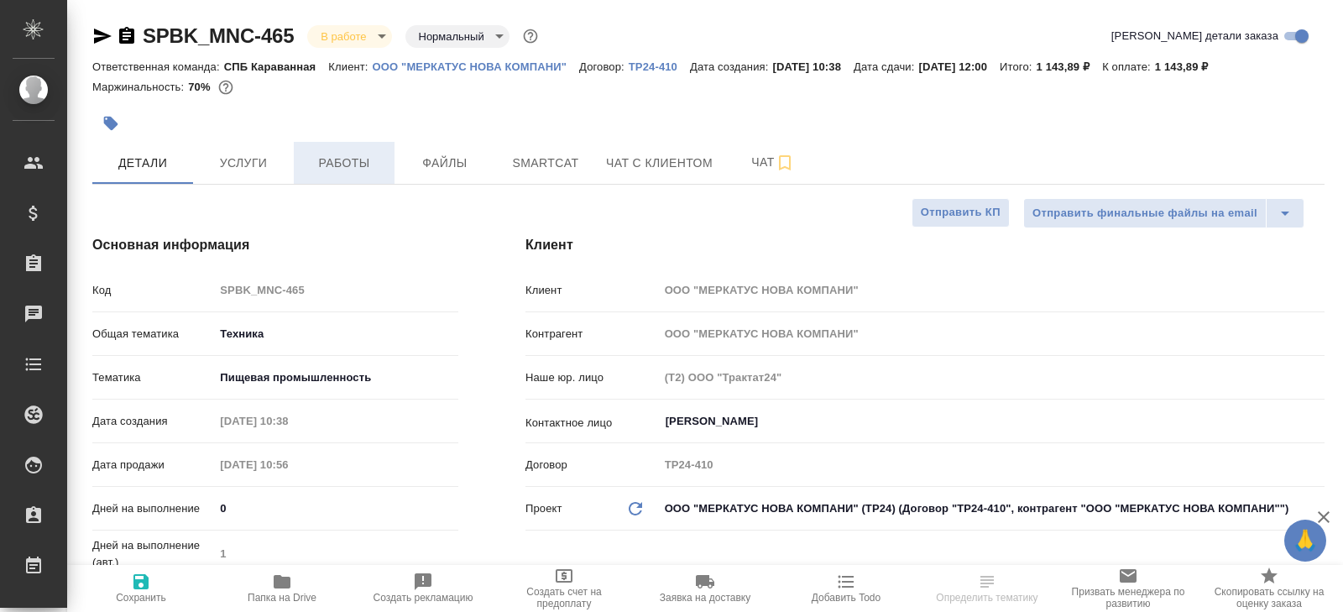
type textarea "x"
click at [378, 178] on button "Работы" at bounding box center [344, 163] width 101 height 42
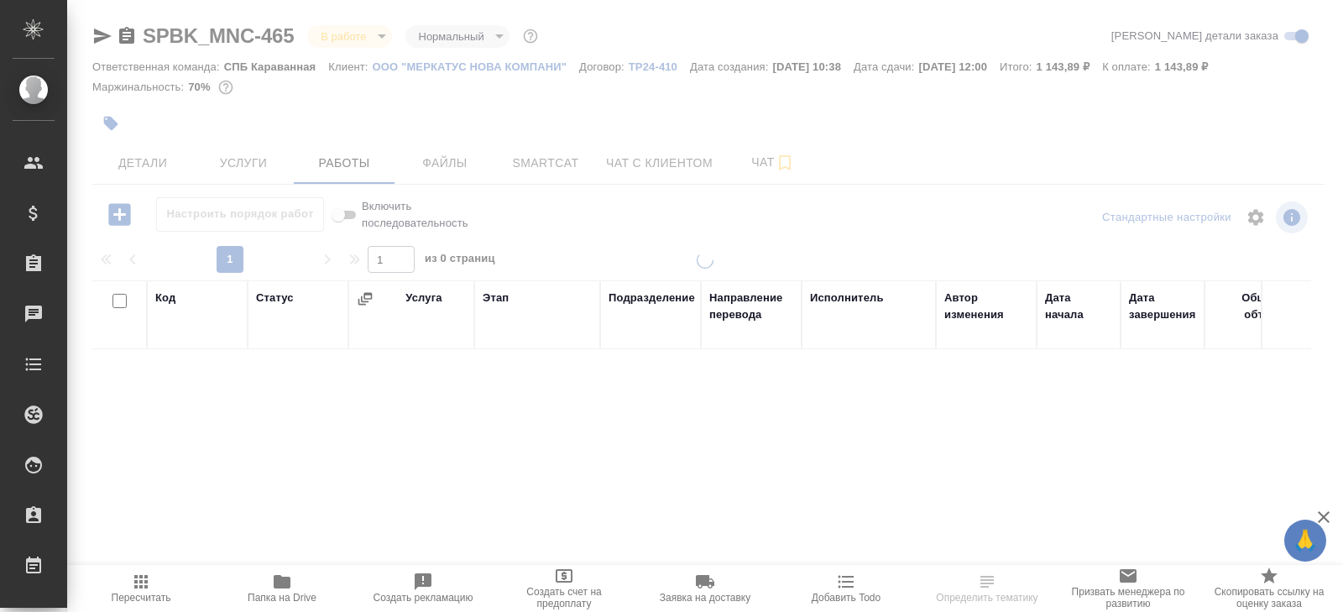
click at [360, 46] on body "🙏 .cls-1 fill:#fff; AWATERA [PERSON_NAME] Спецификации Заказы Чаты Todo Проекты…" at bounding box center [671, 306] width 1343 height 612
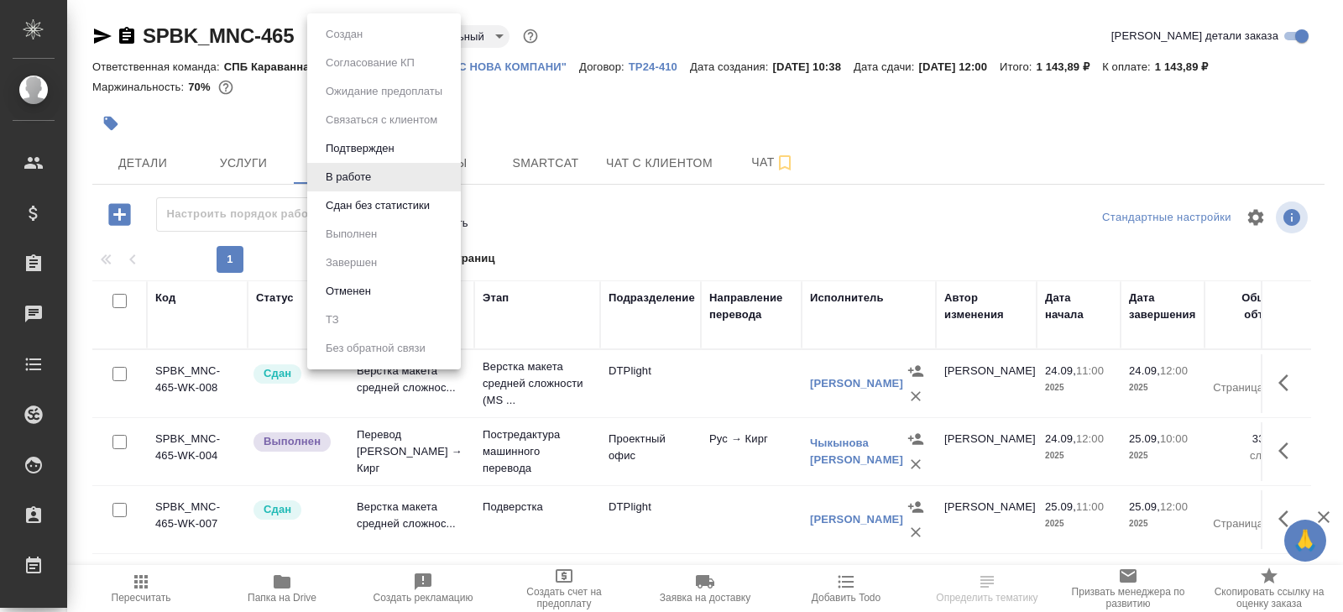
click at [346, 210] on button "Сдан без статистики" at bounding box center [378, 205] width 114 height 18
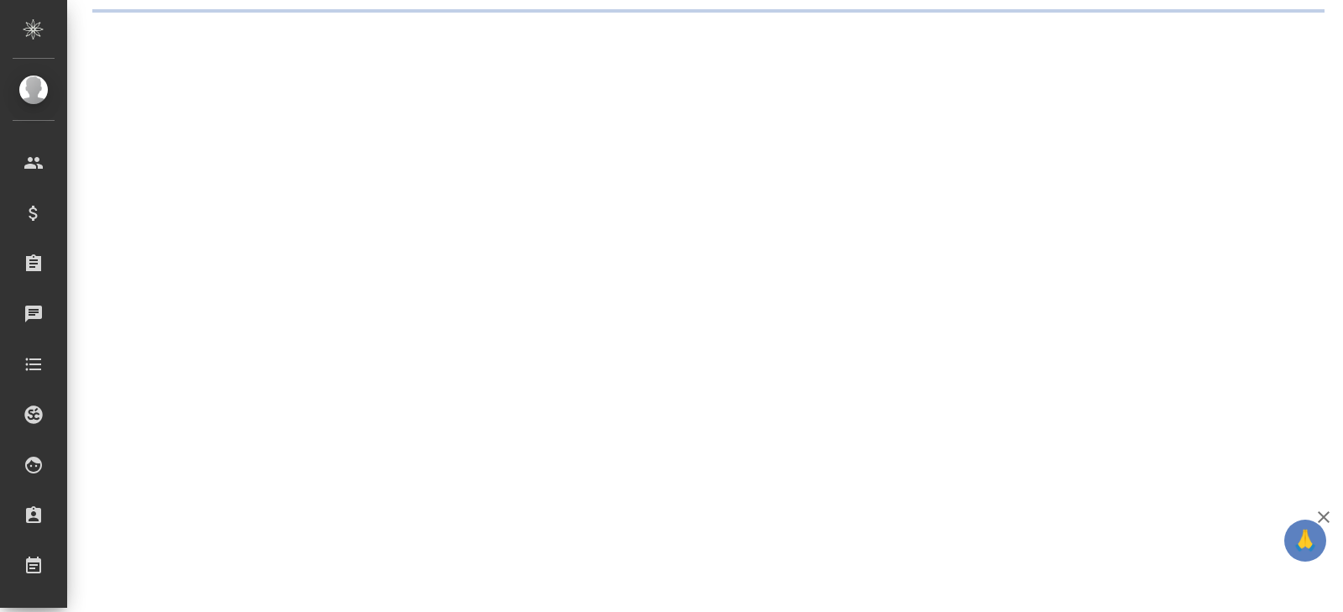
click at [546, 153] on div ".cls-1 fill:#fff; AWATERA [PERSON_NAME] Спецификации Заказы Чаты Todo Проекты S…" at bounding box center [671, 306] width 1343 height 612
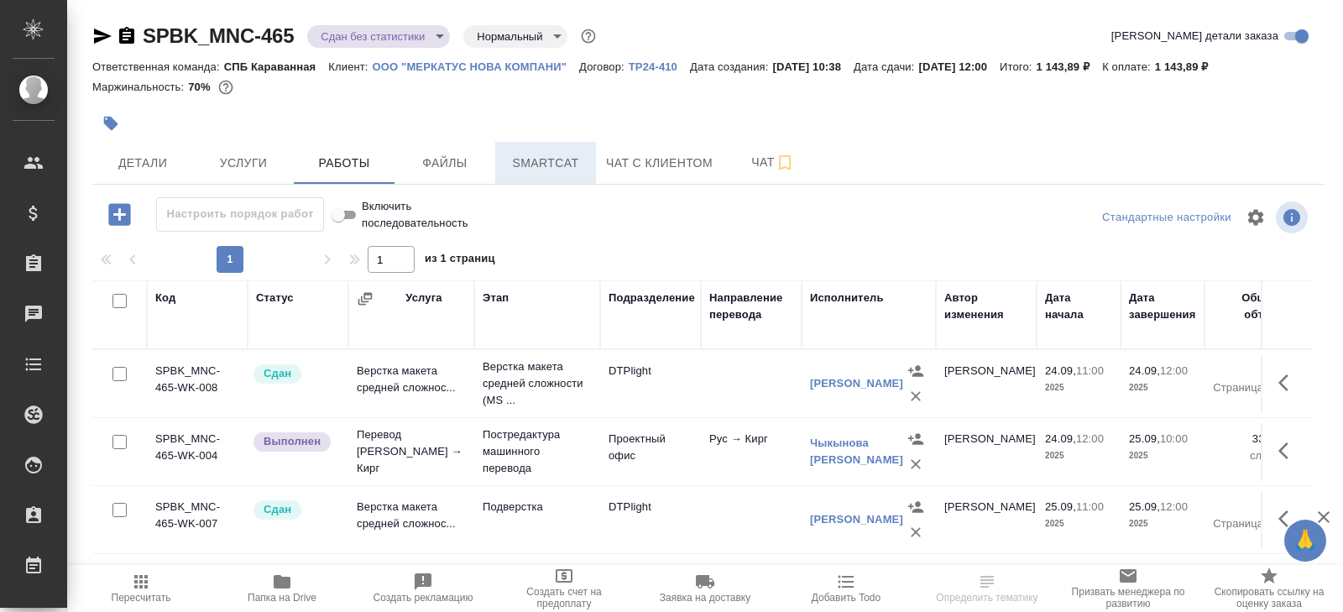
click at [548, 159] on span "Smartcat" at bounding box center [545, 163] width 81 height 21
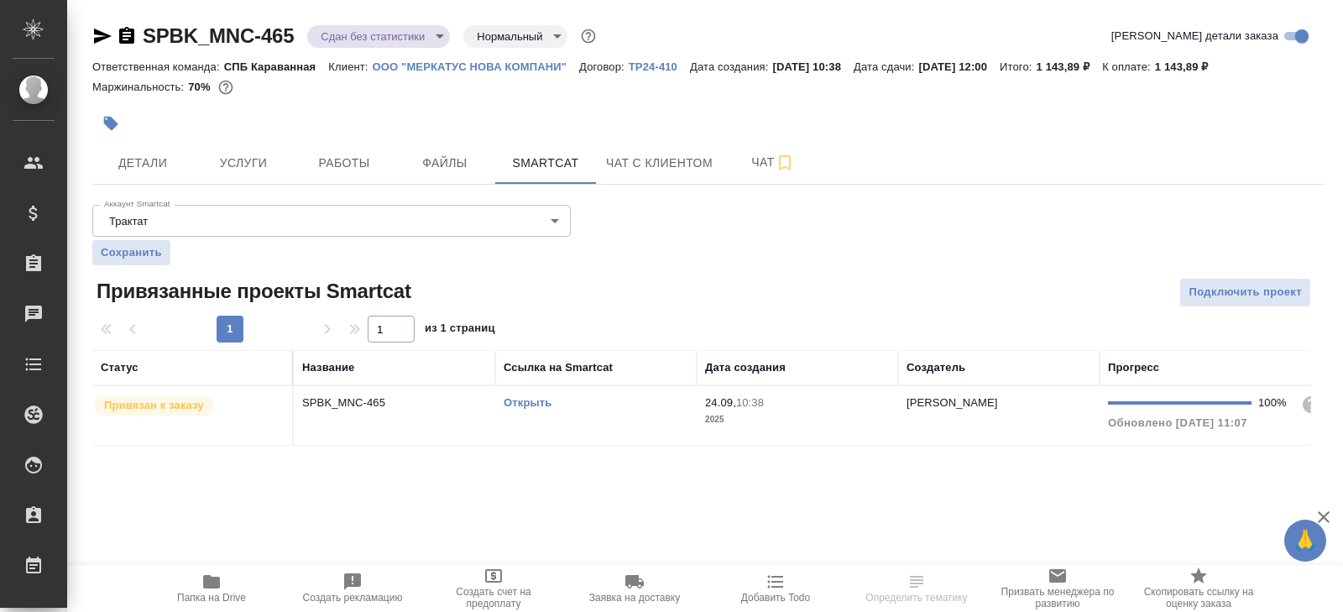
click at [650, 415] on td "Открыть" at bounding box center [595, 415] width 201 height 59
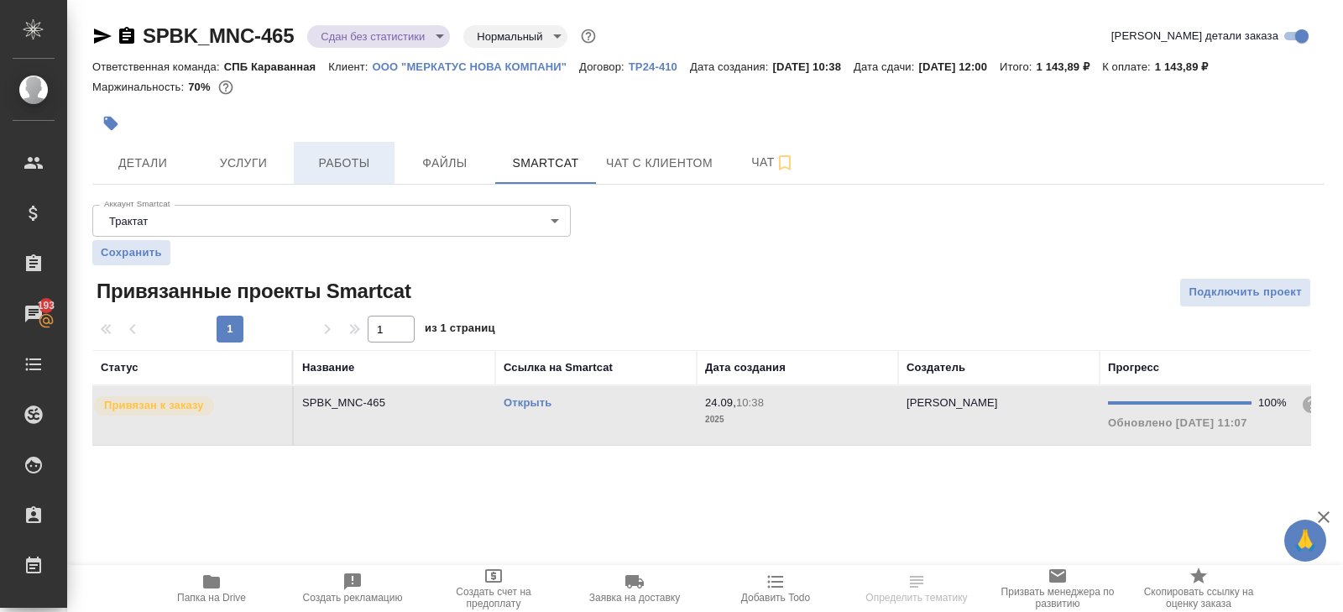
click at [363, 149] on button "Работы" at bounding box center [344, 163] width 101 height 42
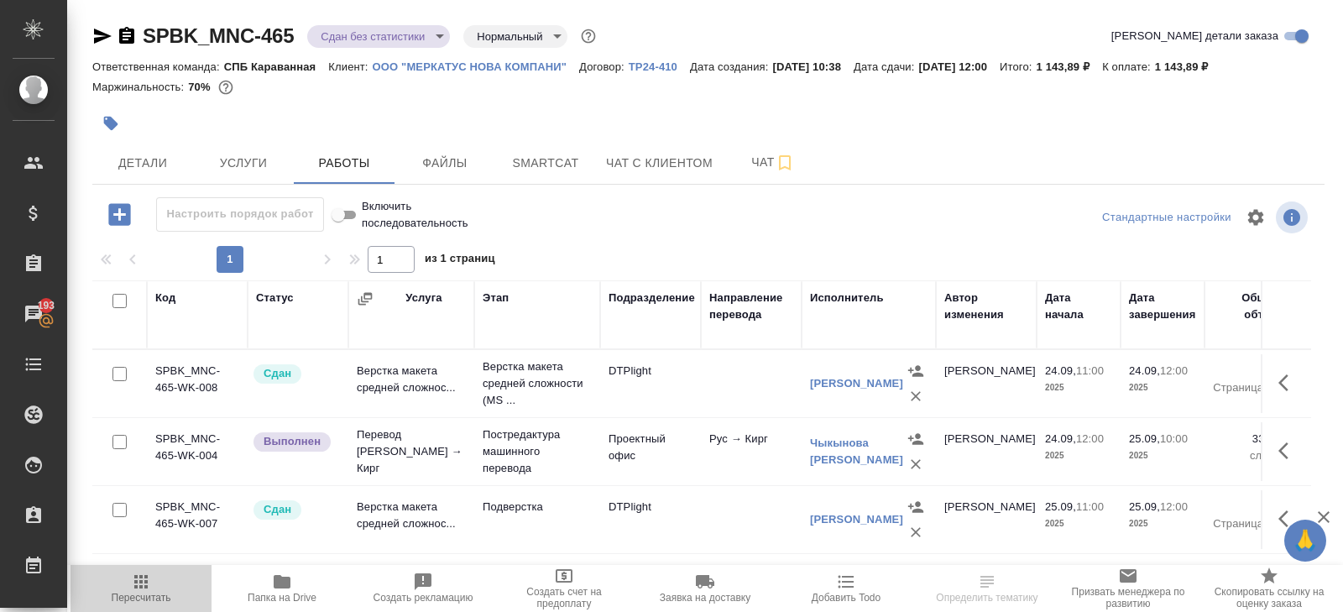
click at [159, 580] on span "Пересчитать" at bounding box center [141, 588] width 121 height 32
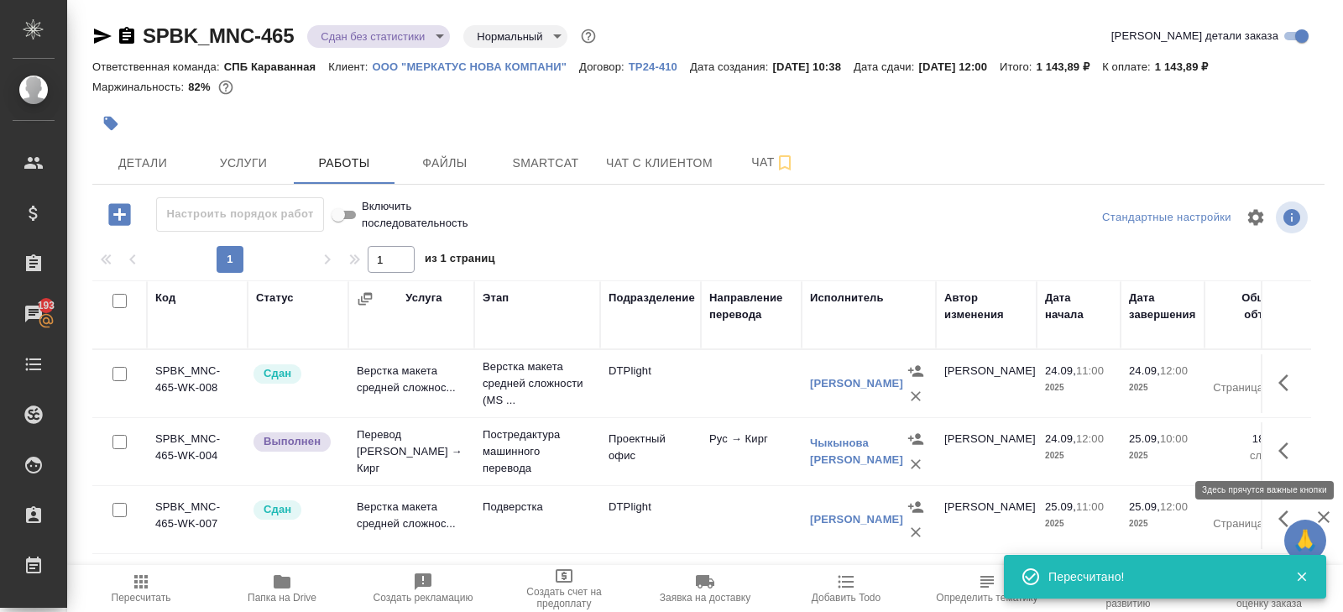
click at [1297, 446] on icon "button" at bounding box center [1288, 451] width 20 height 20
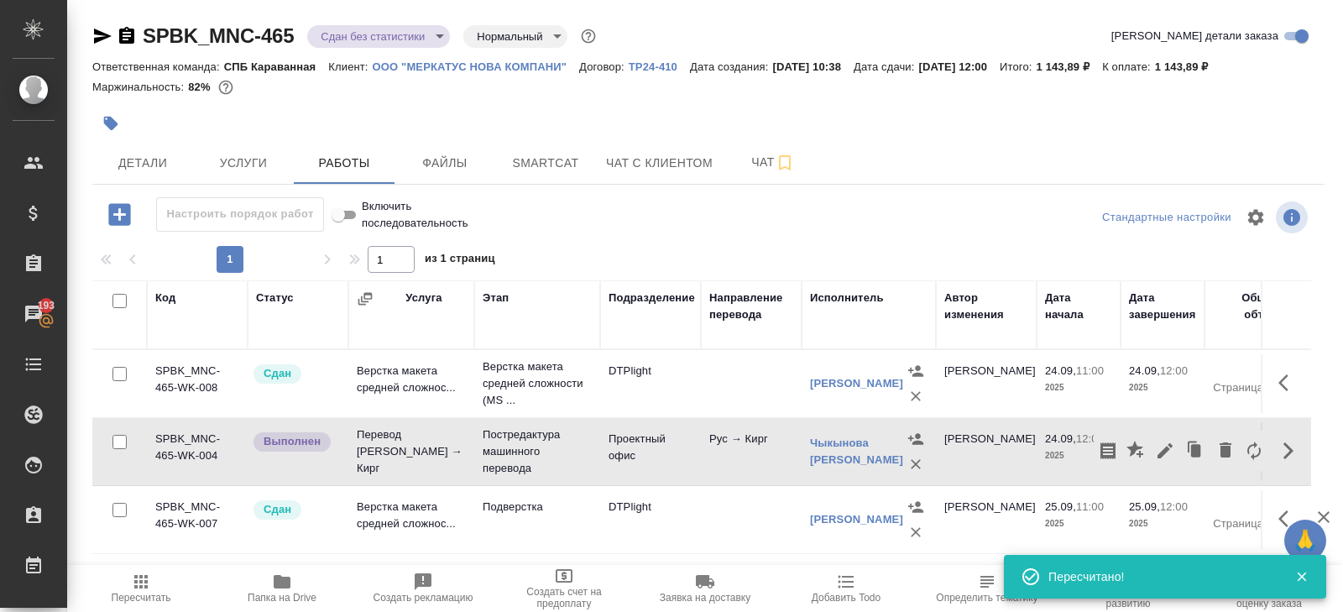
click at [1152, 452] on button "button" at bounding box center [1165, 451] width 29 height 40
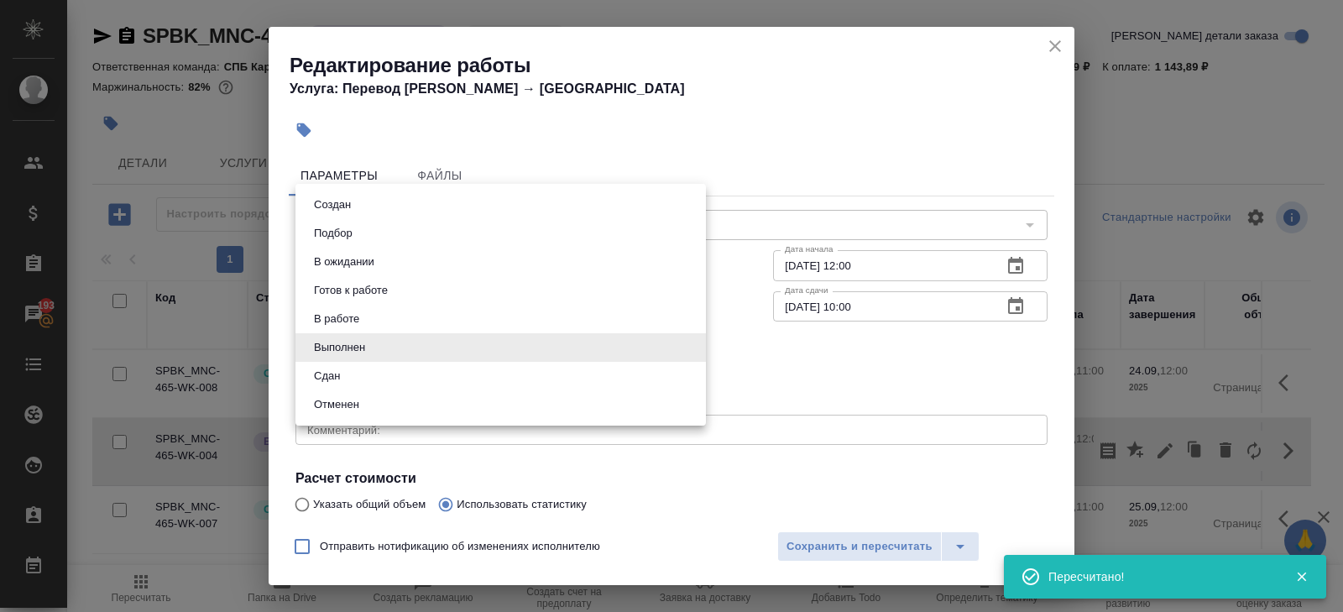
click at [490, 355] on body "🙏 .cls-1 fill:#fff; AWATERA Belyakova Yulia Клиенты Спецификации Заказы 193 Чат…" at bounding box center [671, 306] width 1343 height 612
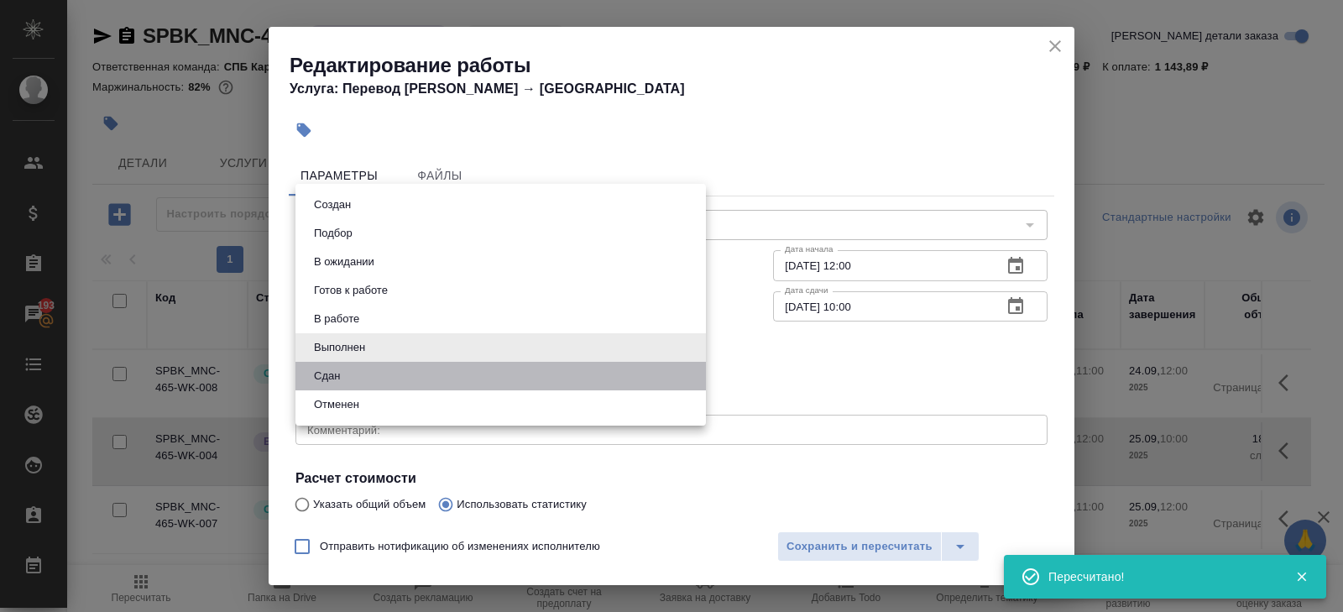
click at [377, 389] on li "Сдан" at bounding box center [500, 376] width 410 height 29
type input "closed"
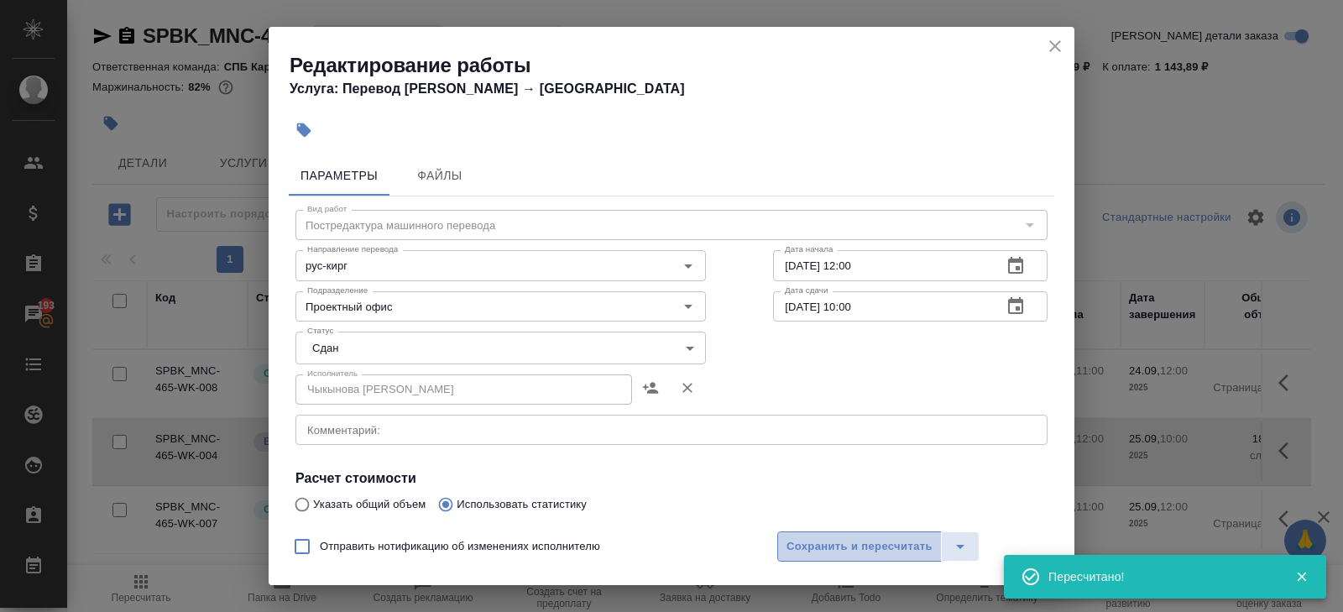
click at [856, 532] on button "Сохранить и пересчитать" at bounding box center [859, 546] width 164 height 30
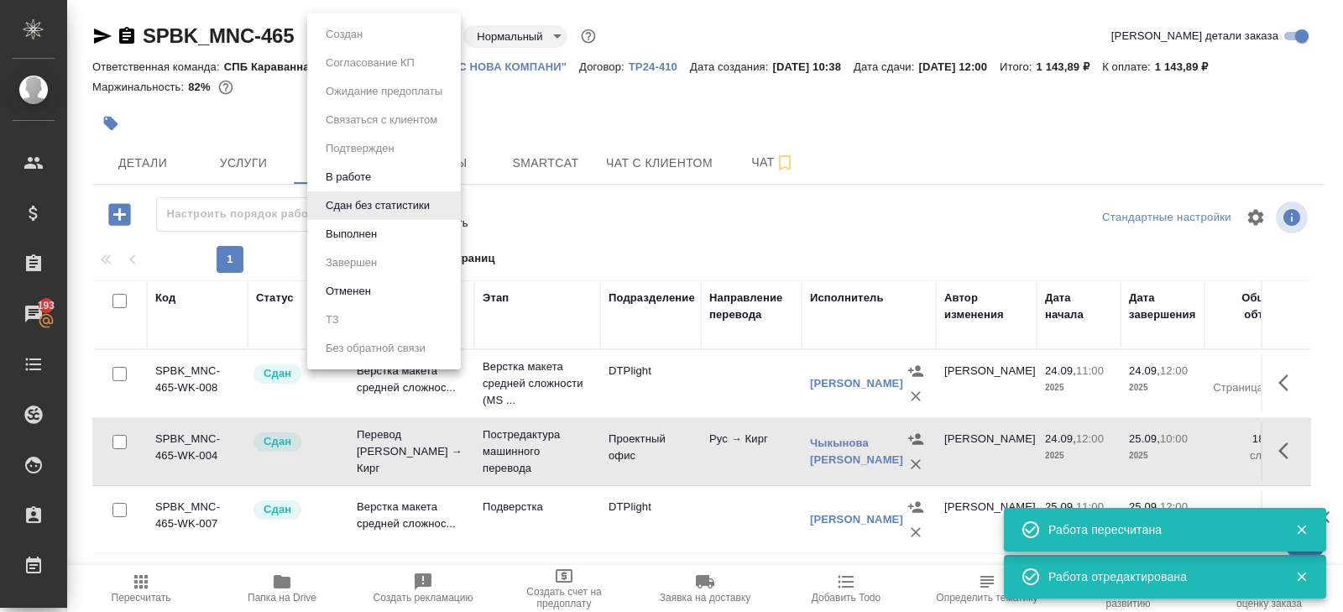
click at [347, 46] on body "🙏 .cls-1 fill:#fff; AWATERA Belyakova Yulia Клиенты Спецификации Заказы 193 Чат…" at bounding box center [671, 306] width 1343 height 612
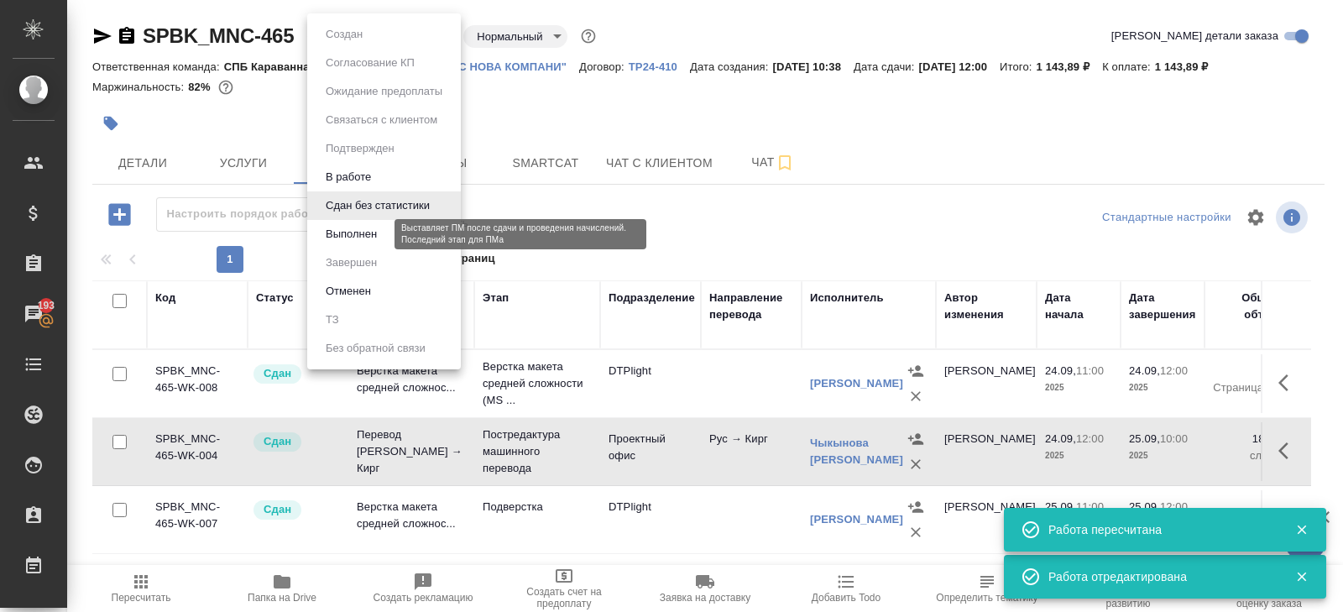
click at [347, 228] on button "Выполнен" at bounding box center [351, 234] width 61 height 18
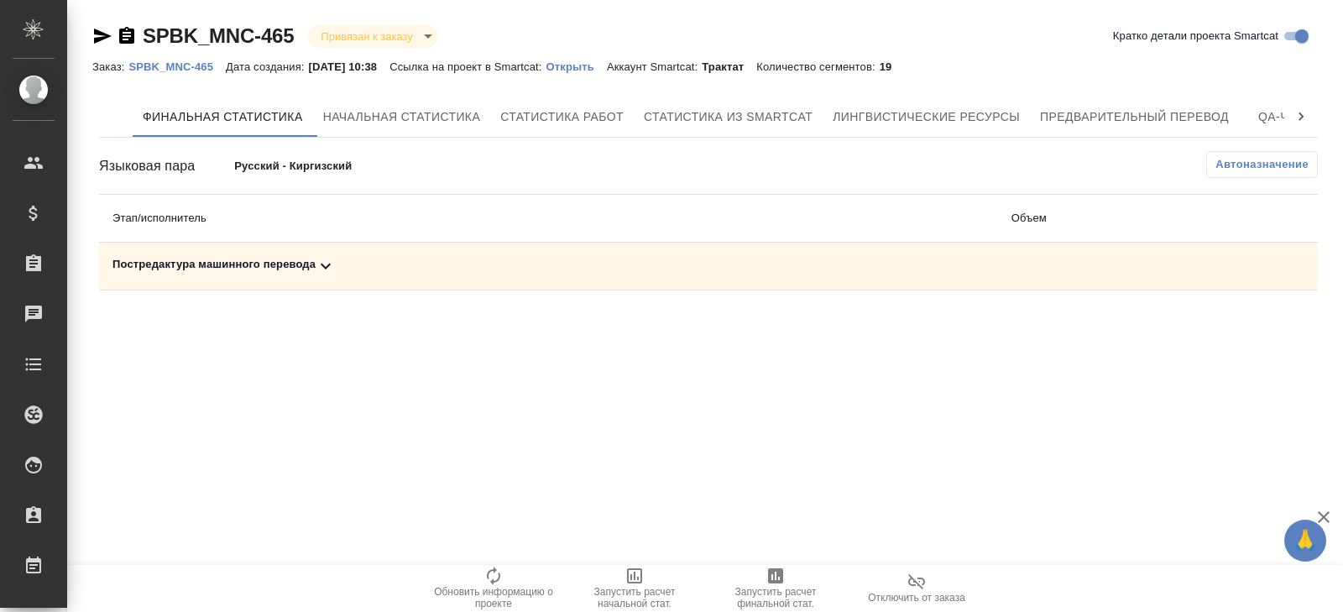
click at [335, 266] on icon at bounding box center [326, 266] width 20 height 20
click at [1240, 328] on icon "button" at bounding box center [1244, 324] width 17 height 15
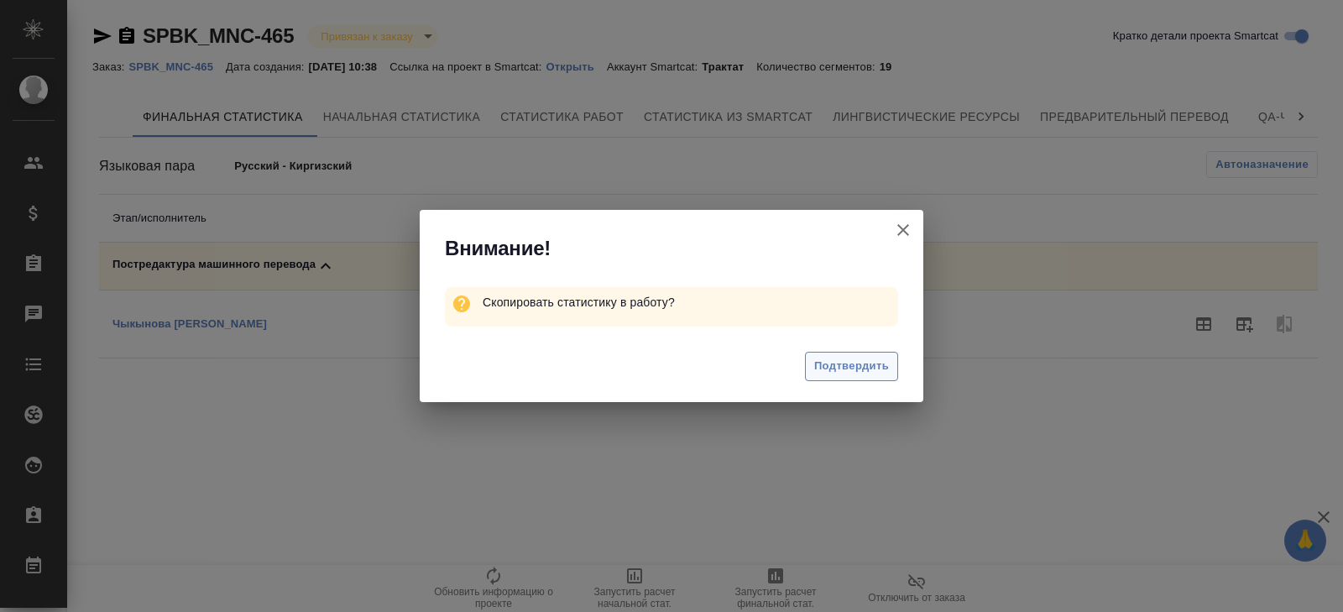
click at [860, 363] on span "Подтвердить" at bounding box center [851, 366] width 75 height 19
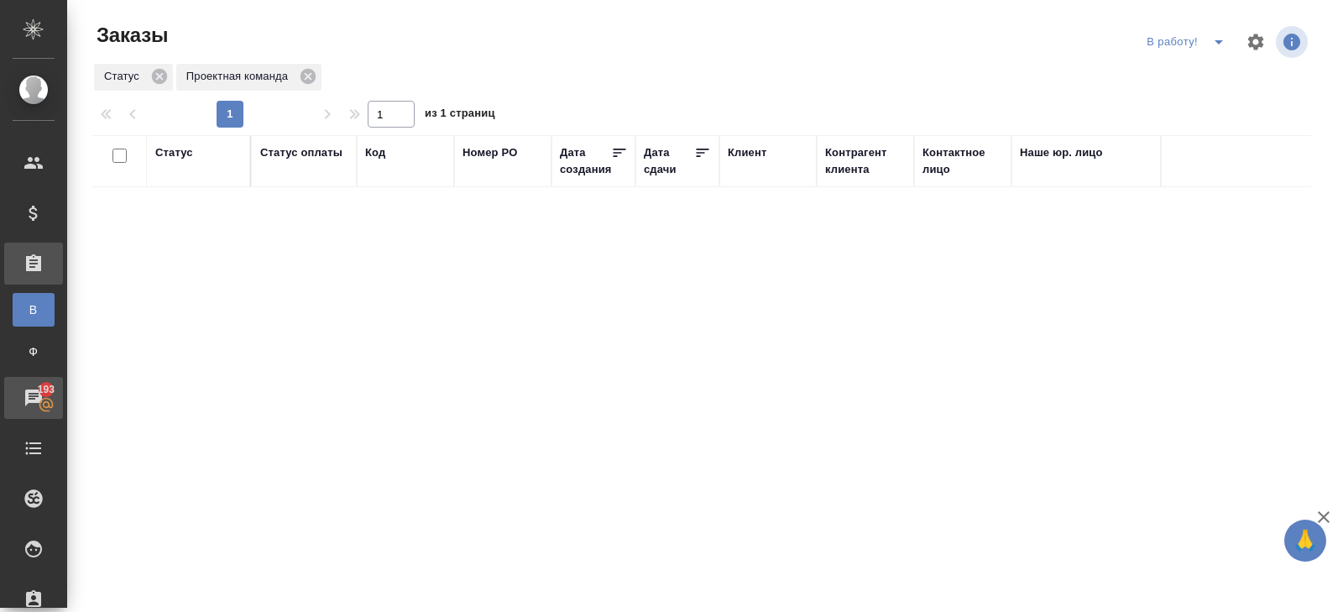
click at [25, 399] on div "Чаты" at bounding box center [13, 397] width 42 height 25
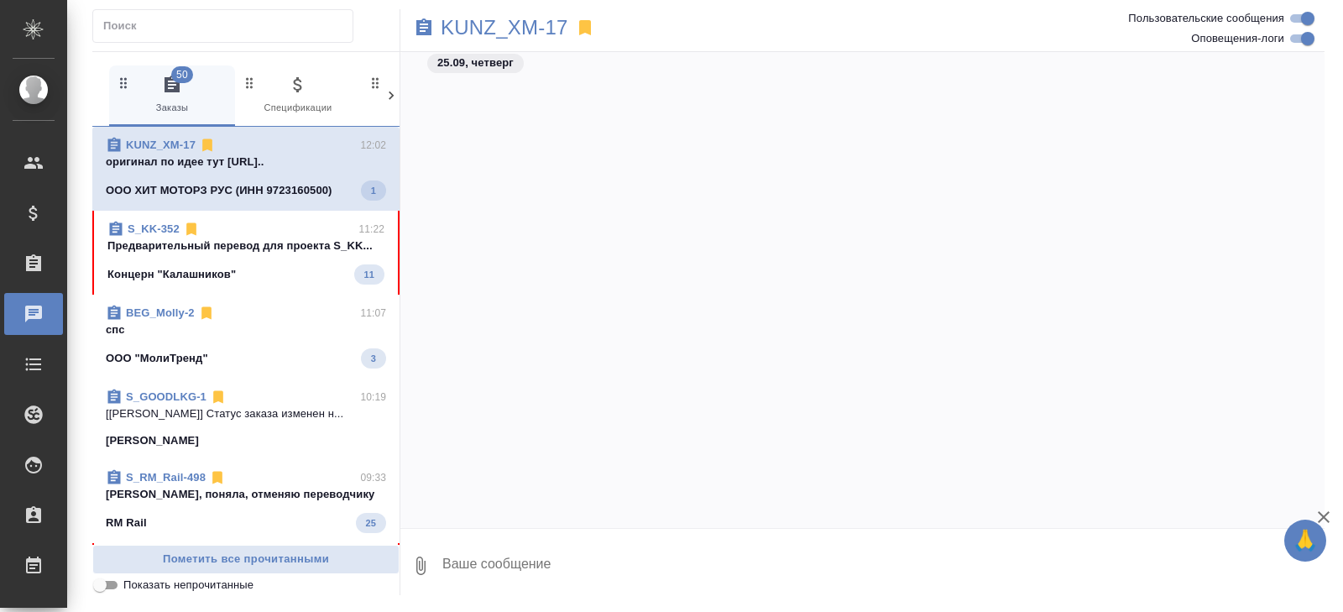
scroll to position [18495, 0]
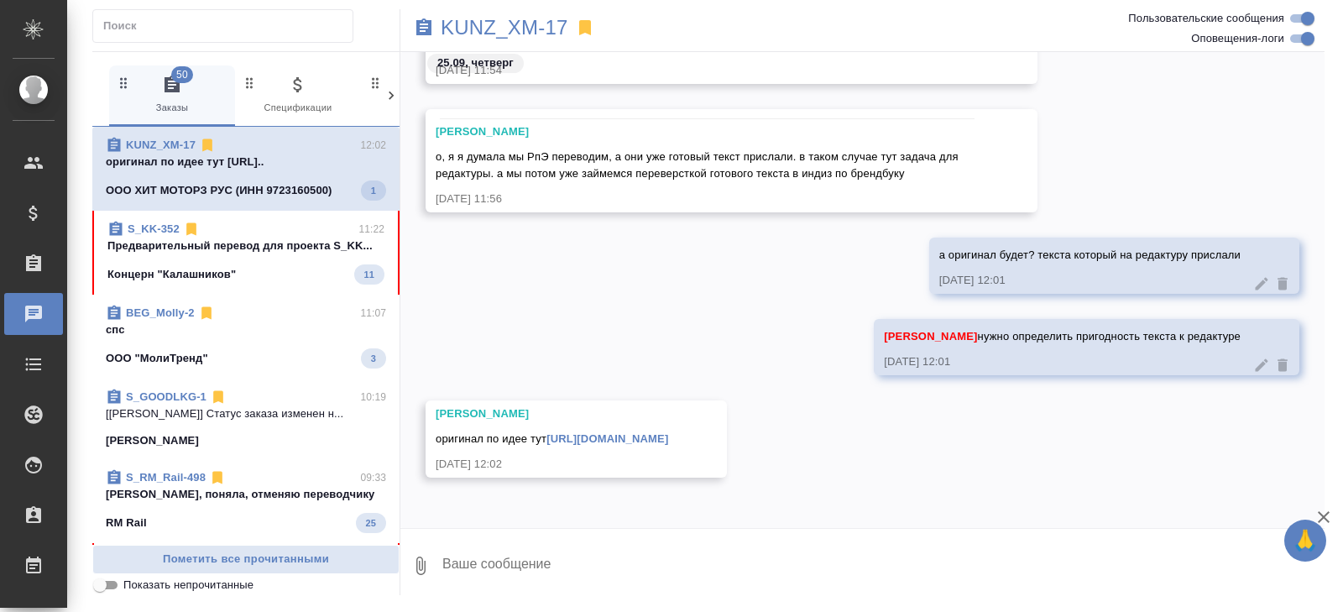
click at [166, 146] on link "KUNZ_XM-17" at bounding box center [161, 144] width 70 height 13
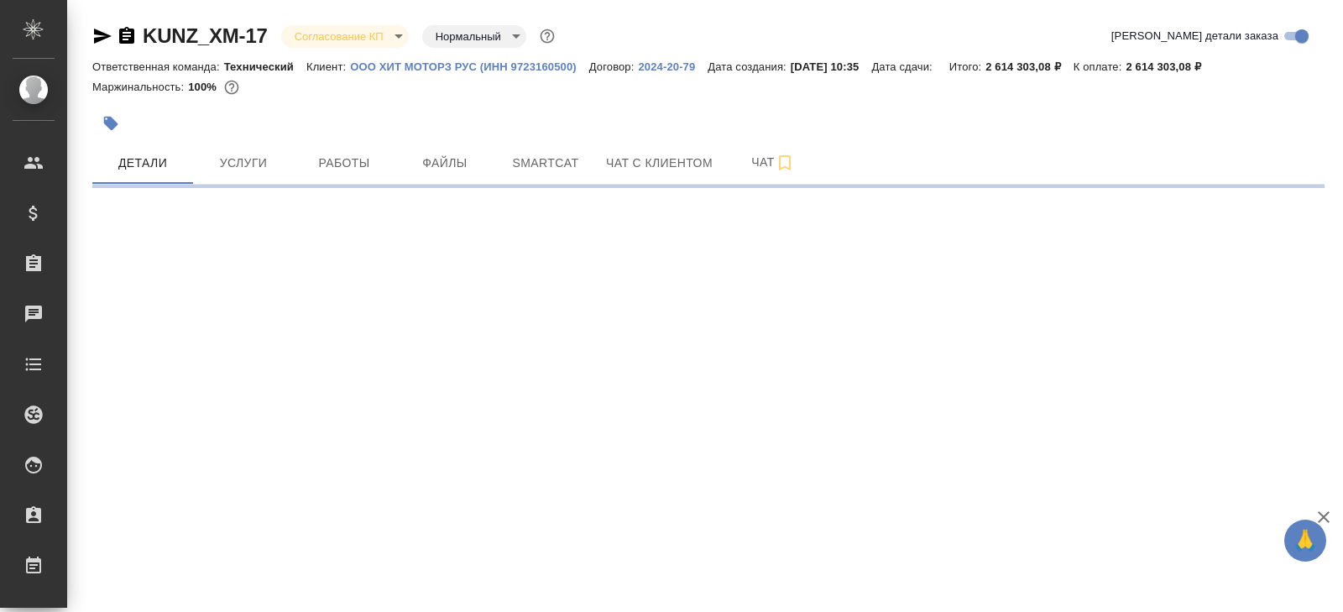
select select "RU"
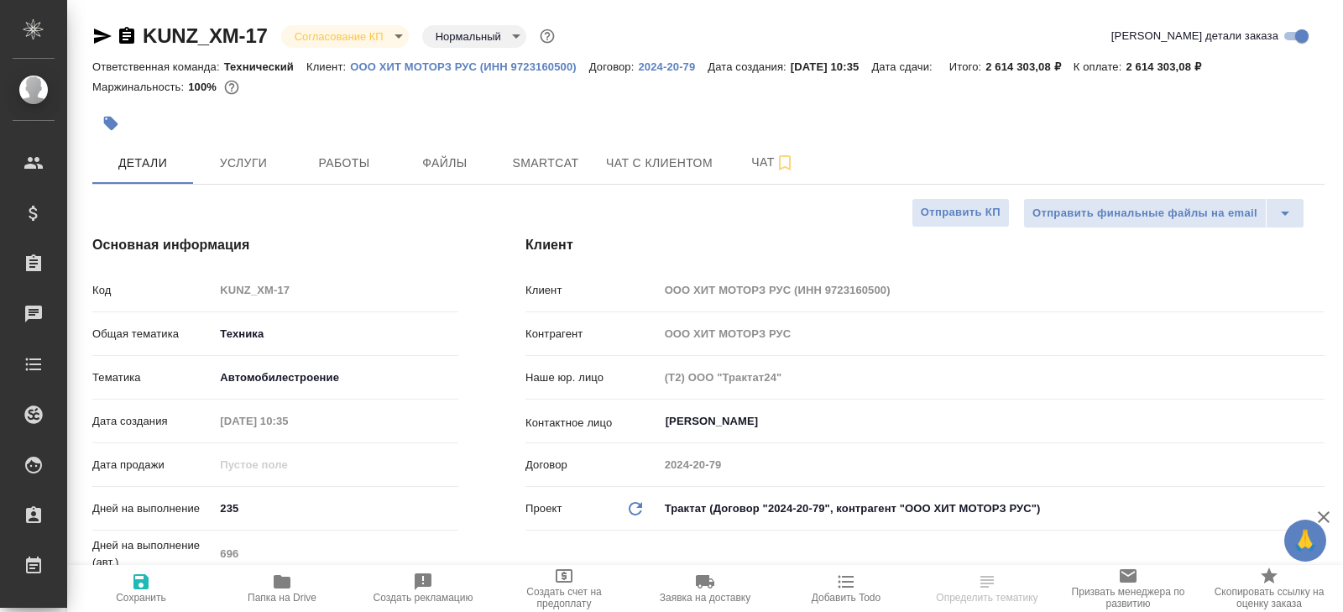
type textarea "x"
click at [755, 149] on button "Чат" at bounding box center [773, 163] width 101 height 42
type textarea "x"
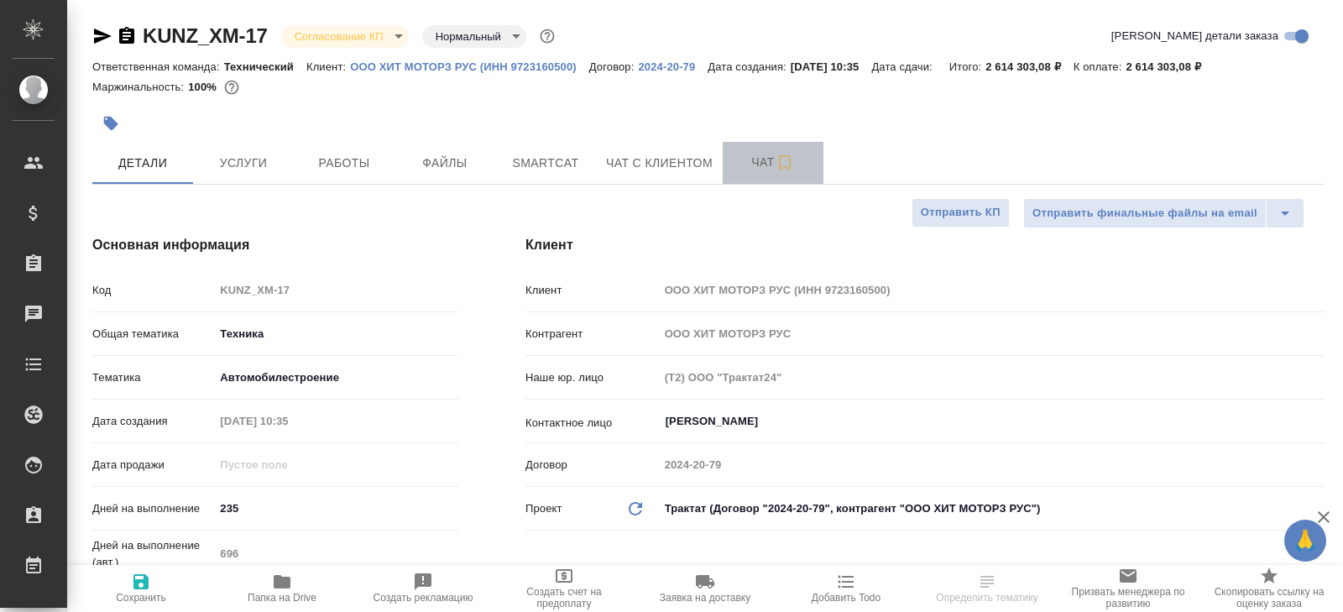
type textarea "x"
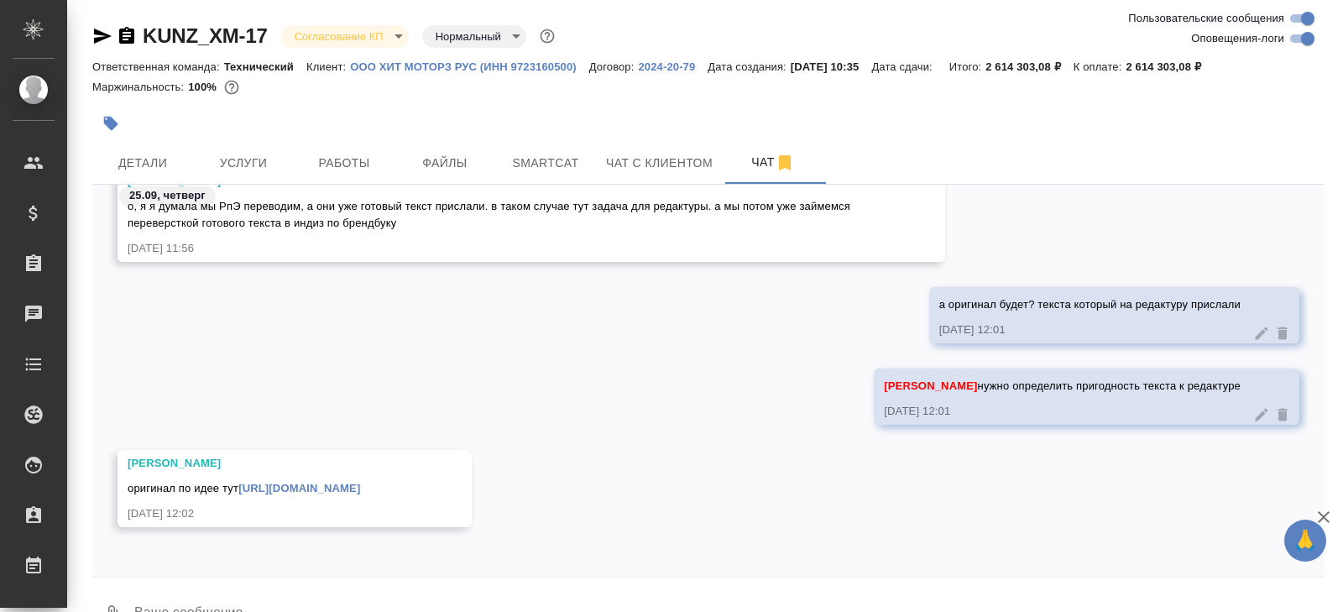
click at [1306, 30] on input "Оповещения-логи" at bounding box center [1307, 39] width 60 height 20
checkbox input "false"
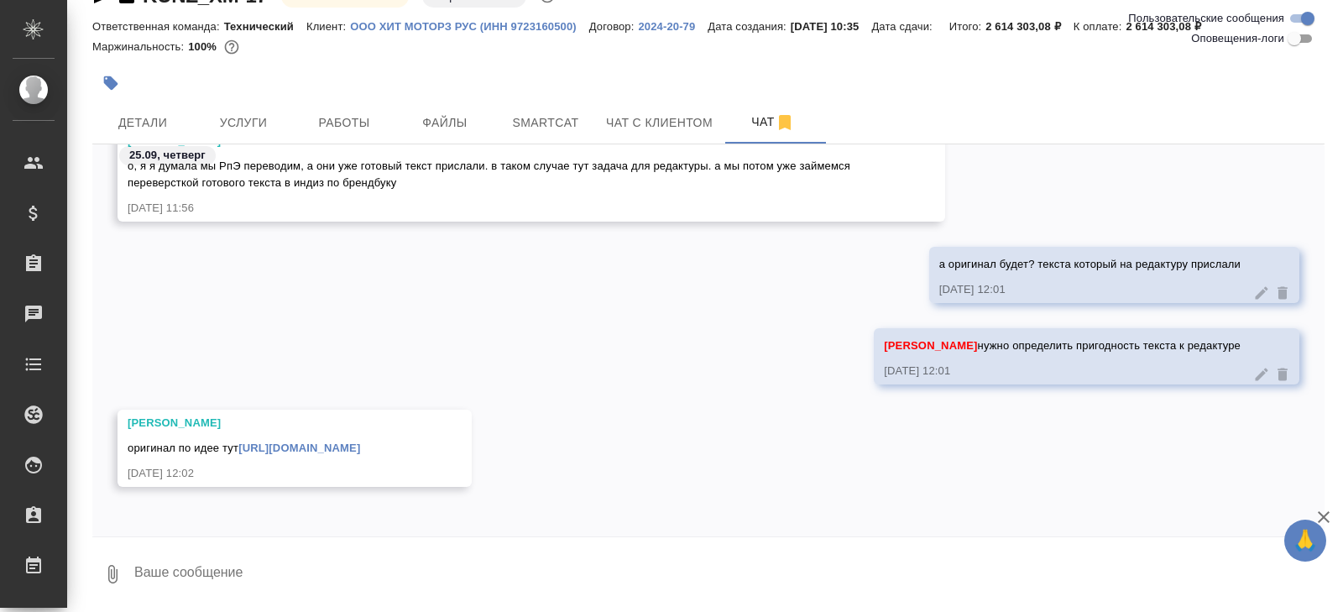
click at [290, 448] on link "[URL][DOMAIN_NAME]" at bounding box center [299, 447] width 122 height 13
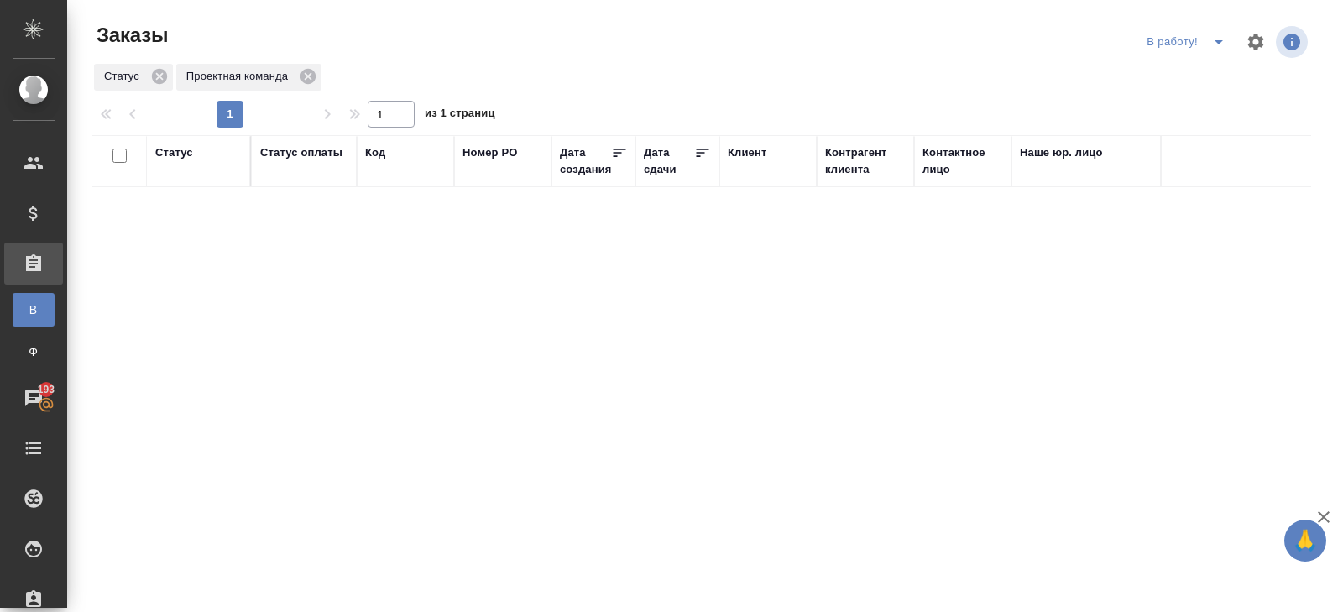
drag, startPoint x: 1219, startPoint y: 41, endPoint x: 1212, endPoint y: 47, distance: 9.6
click at [1219, 41] on icon "split button" at bounding box center [1218, 42] width 8 height 4
click at [1208, 67] on li "ПМ" at bounding box center [1187, 75] width 93 height 27
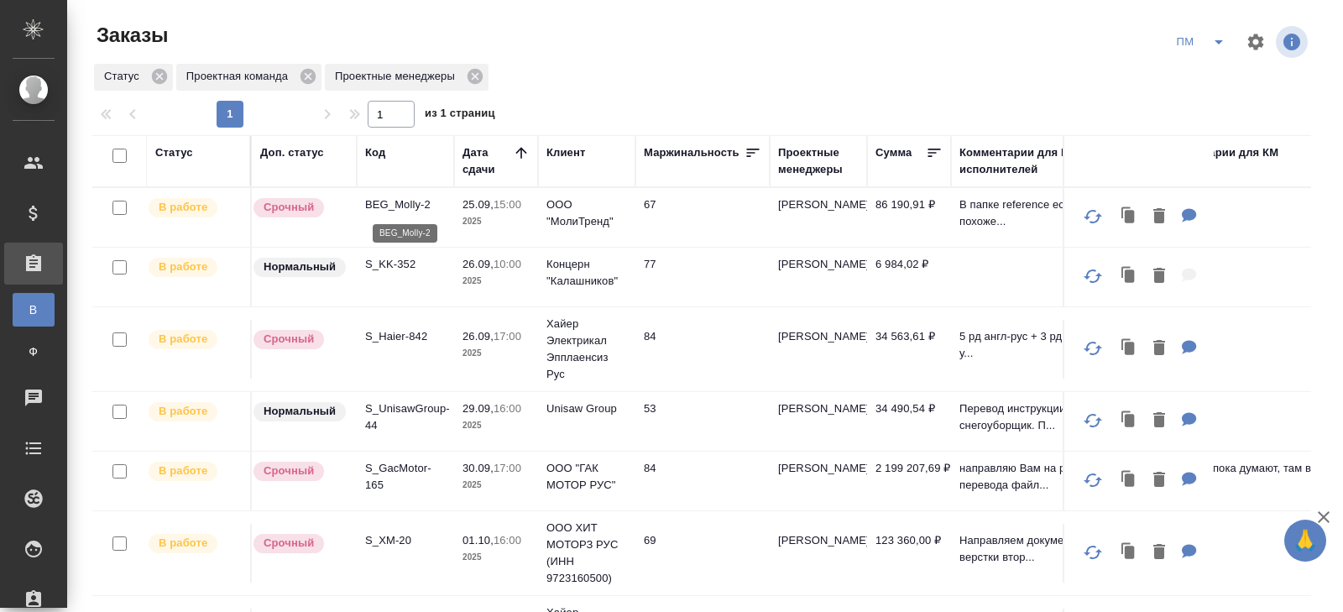
click at [398, 201] on p "BEG_Molly-2" at bounding box center [405, 204] width 81 height 17
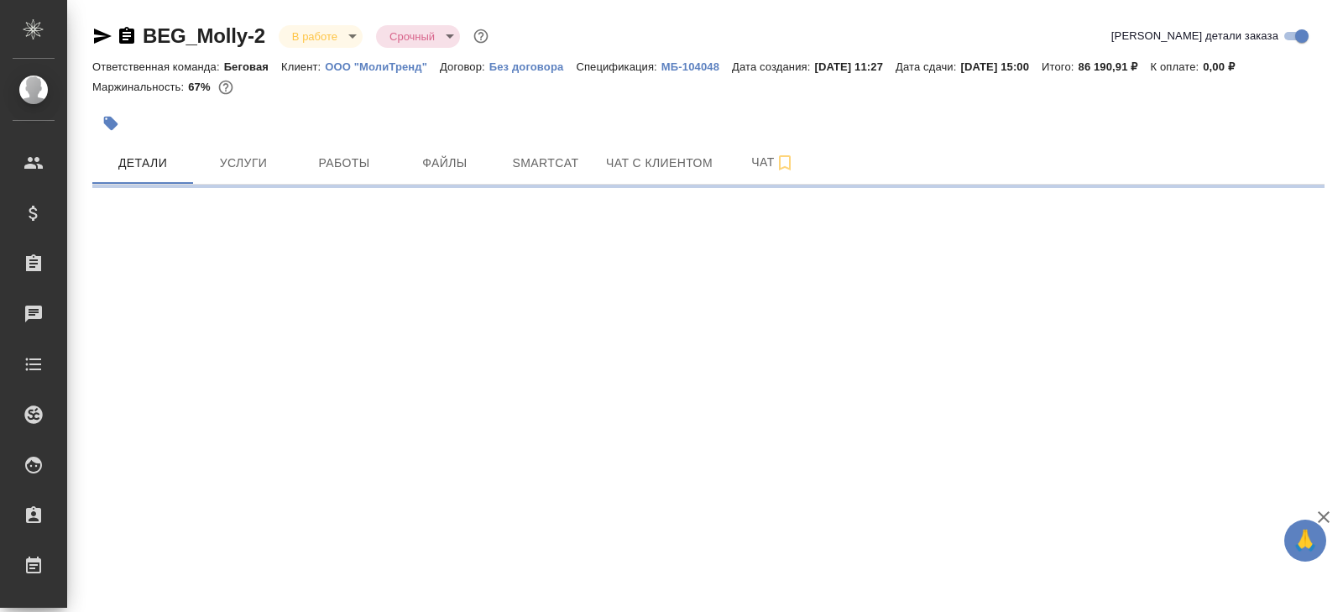
select select "RU"
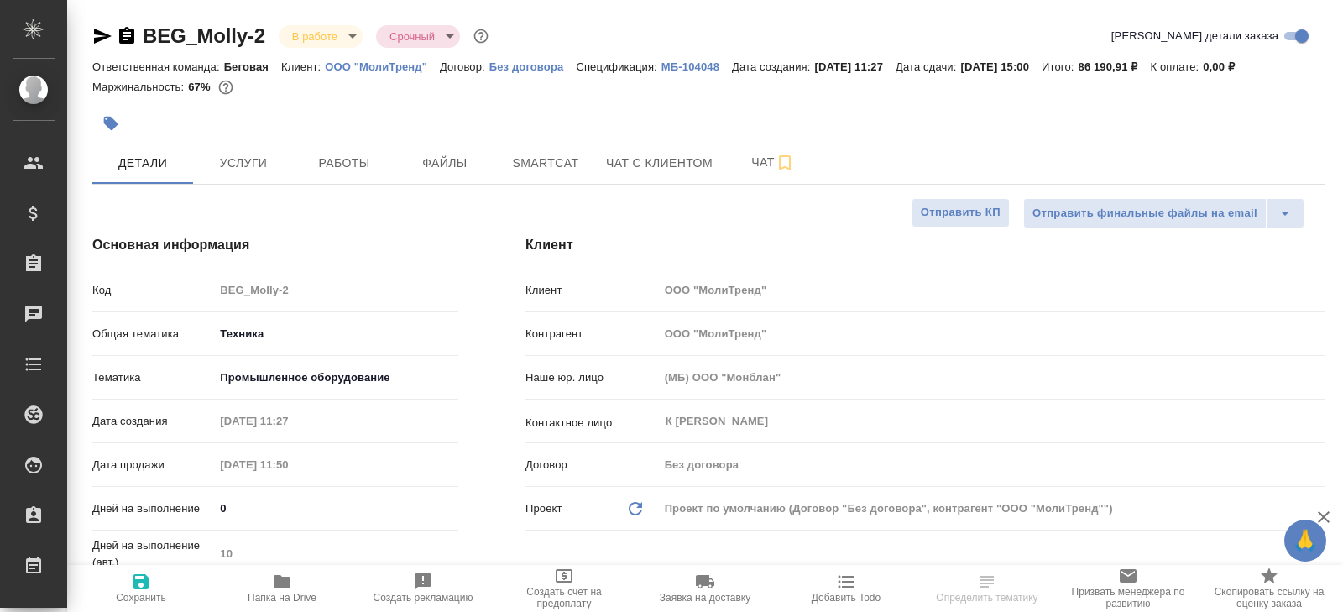
type textarea "x"
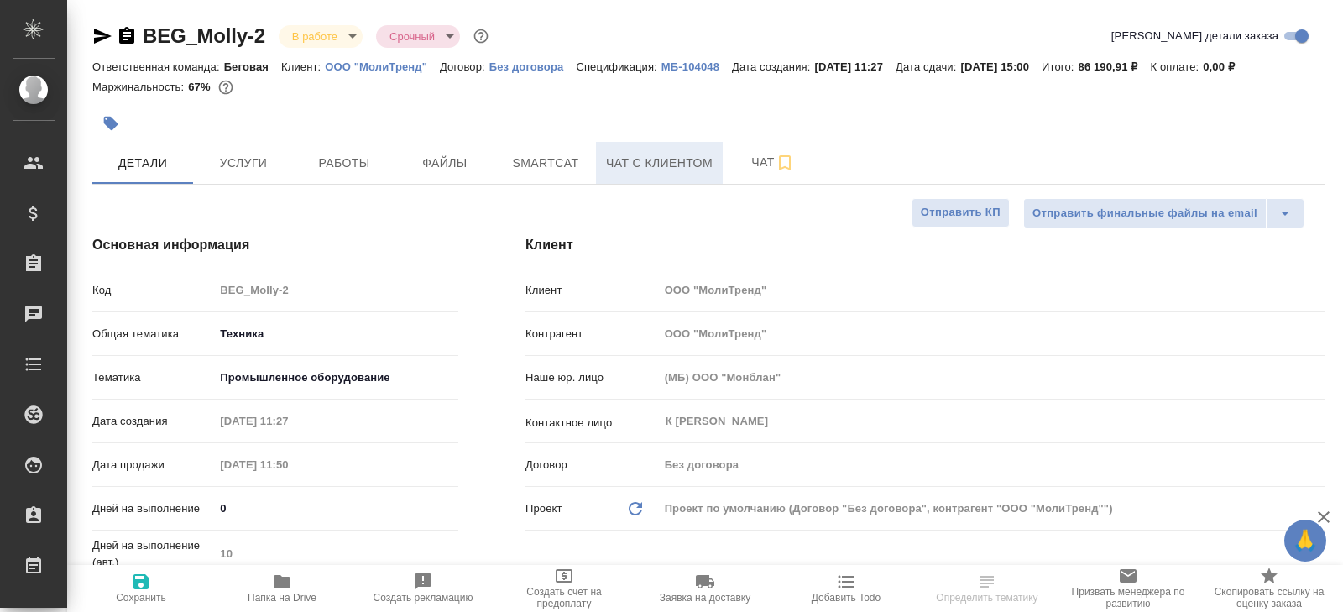
type textarea "x"
click at [754, 176] on button "Чат" at bounding box center [773, 163] width 101 height 42
type textarea "x"
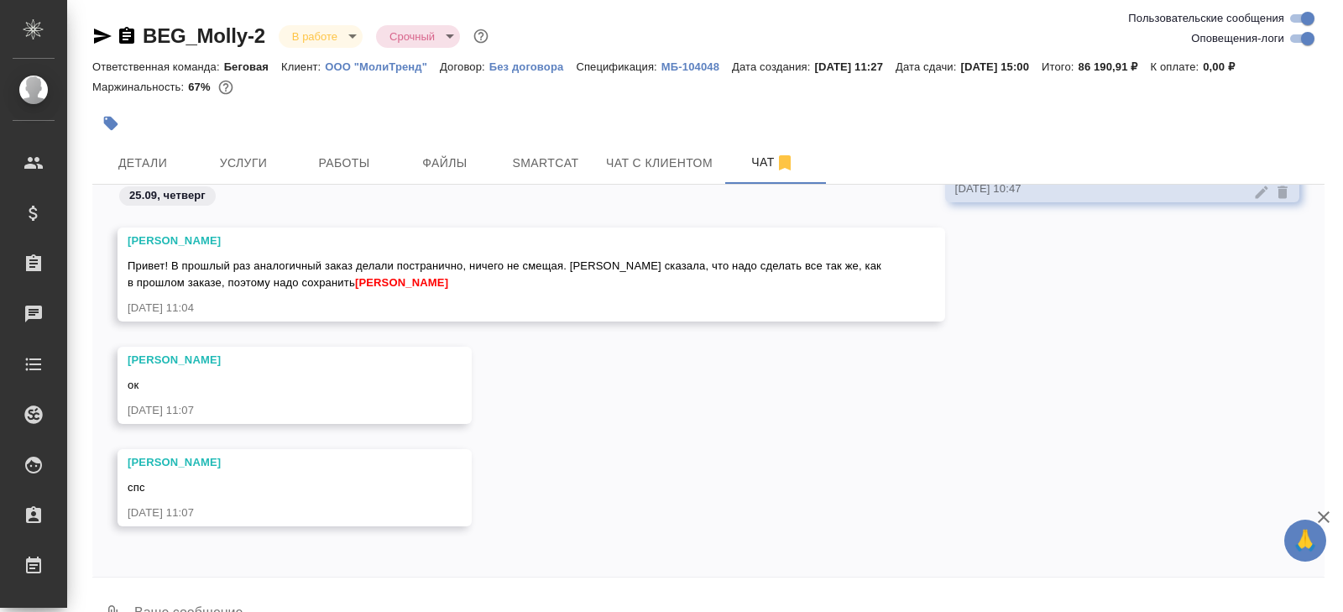
scroll to position [40, 0]
